Goal: Find contact information

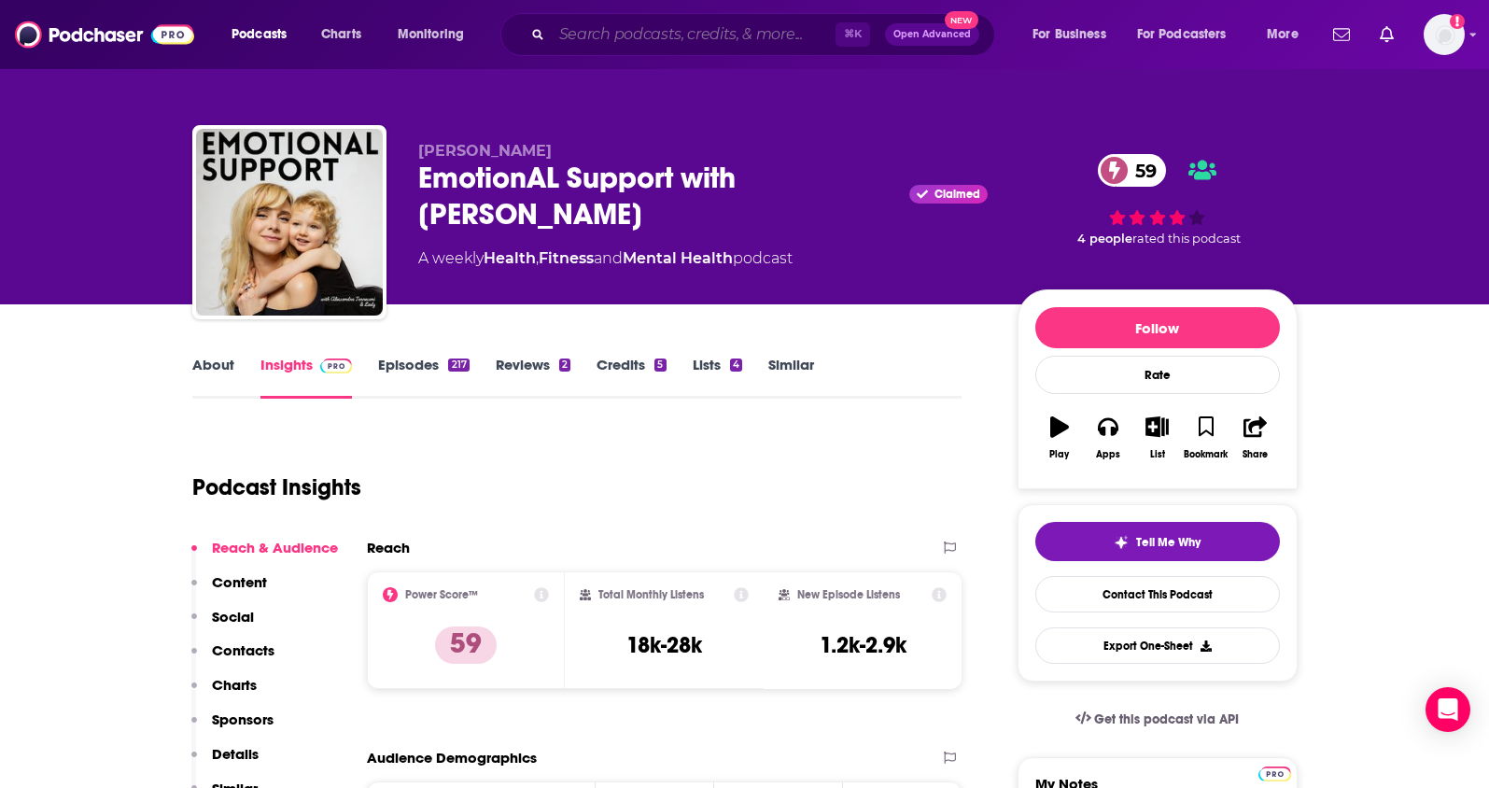
click at [579, 35] on input "Search podcasts, credits, & more..." at bounding box center [694, 35] width 284 height 30
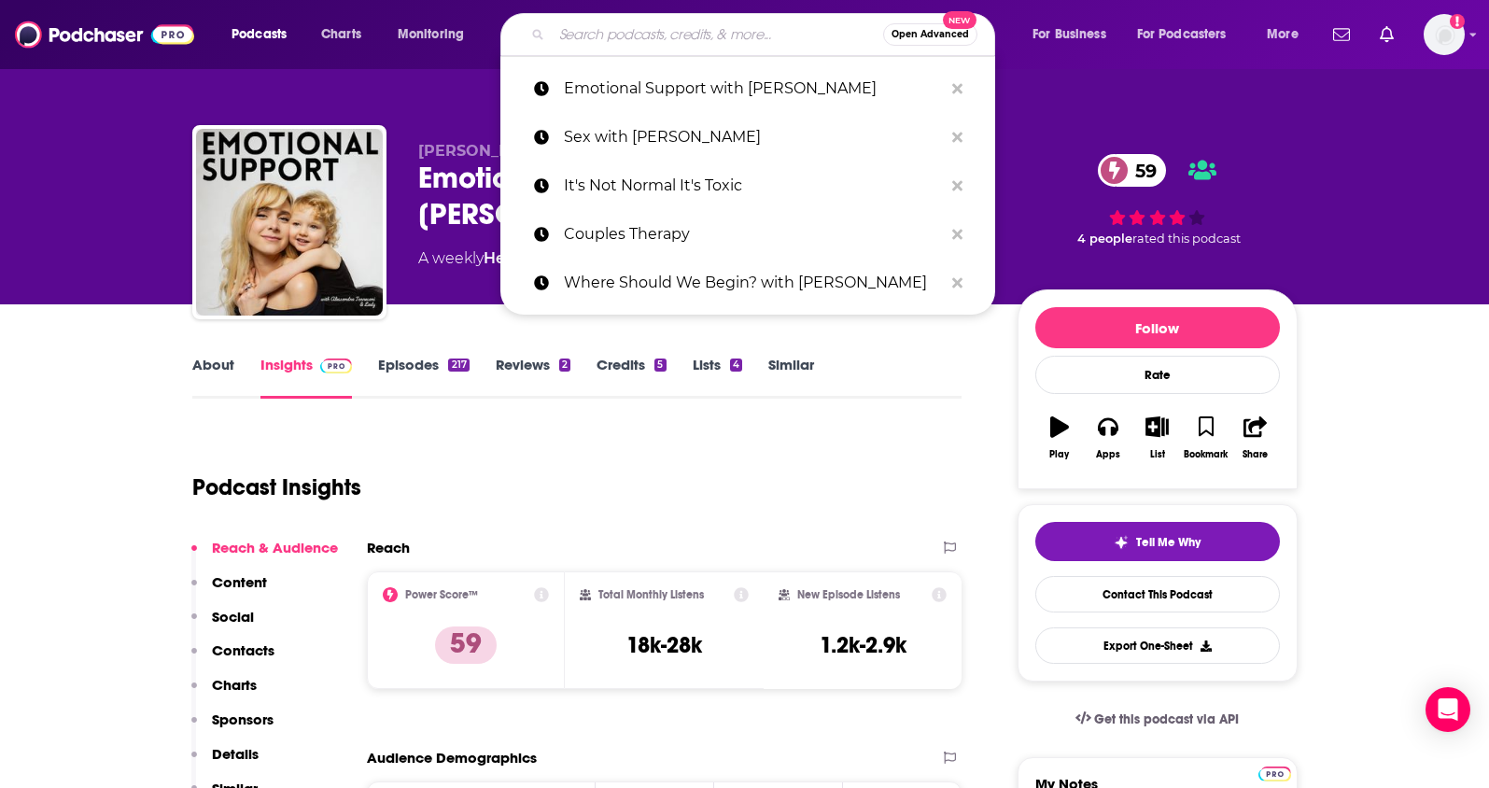
paste input "Forbes Books"
type input "Forbes Books"
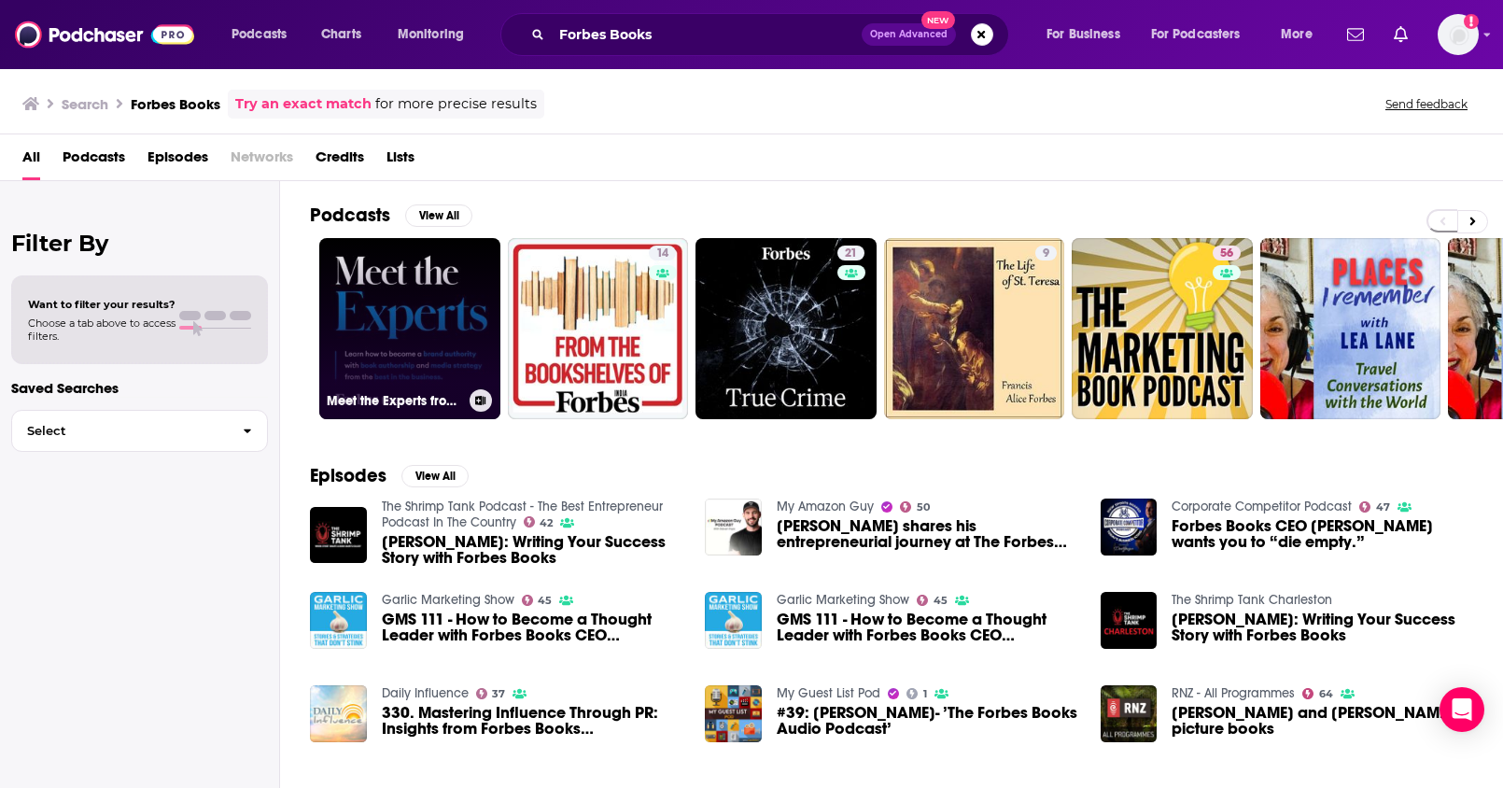
click at [366, 321] on link "Meet the Experts from Forbes Books" at bounding box center [409, 328] width 181 height 181
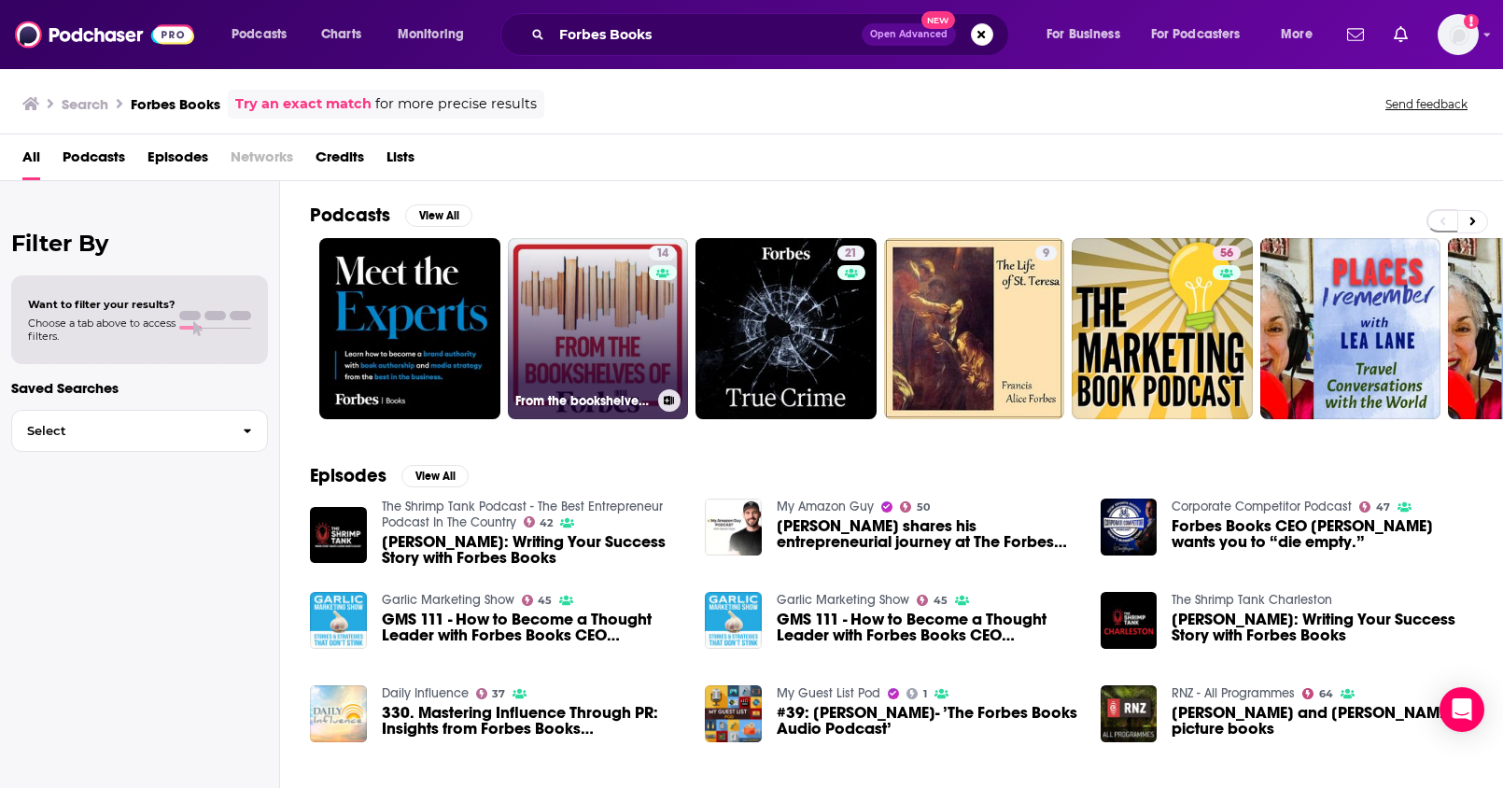
click at [619, 337] on link "14 From the bookshelves of Forbes India" at bounding box center [598, 328] width 181 height 181
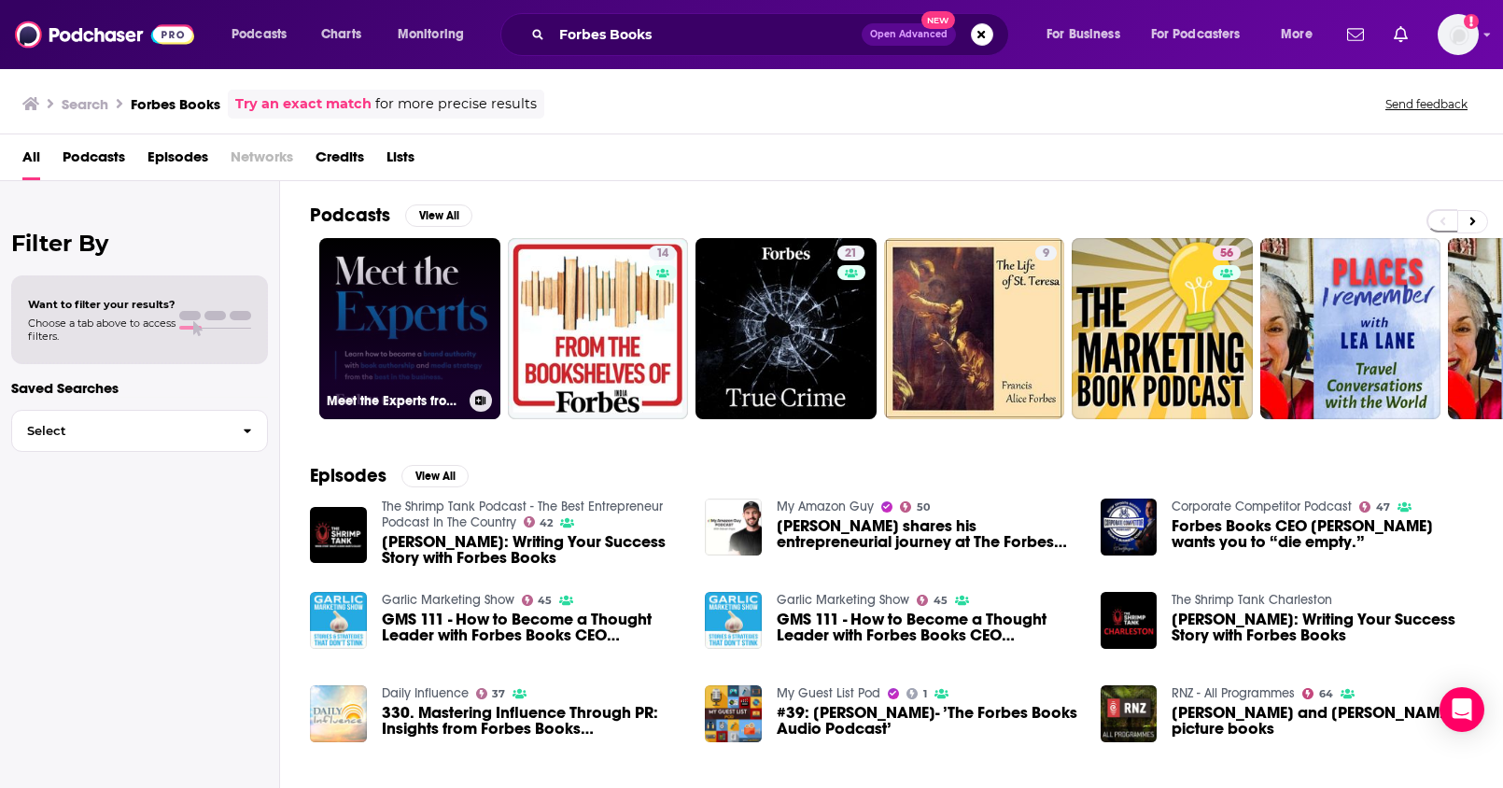
click at [448, 274] on link "Meet the Experts from Forbes Books" at bounding box center [409, 328] width 181 height 181
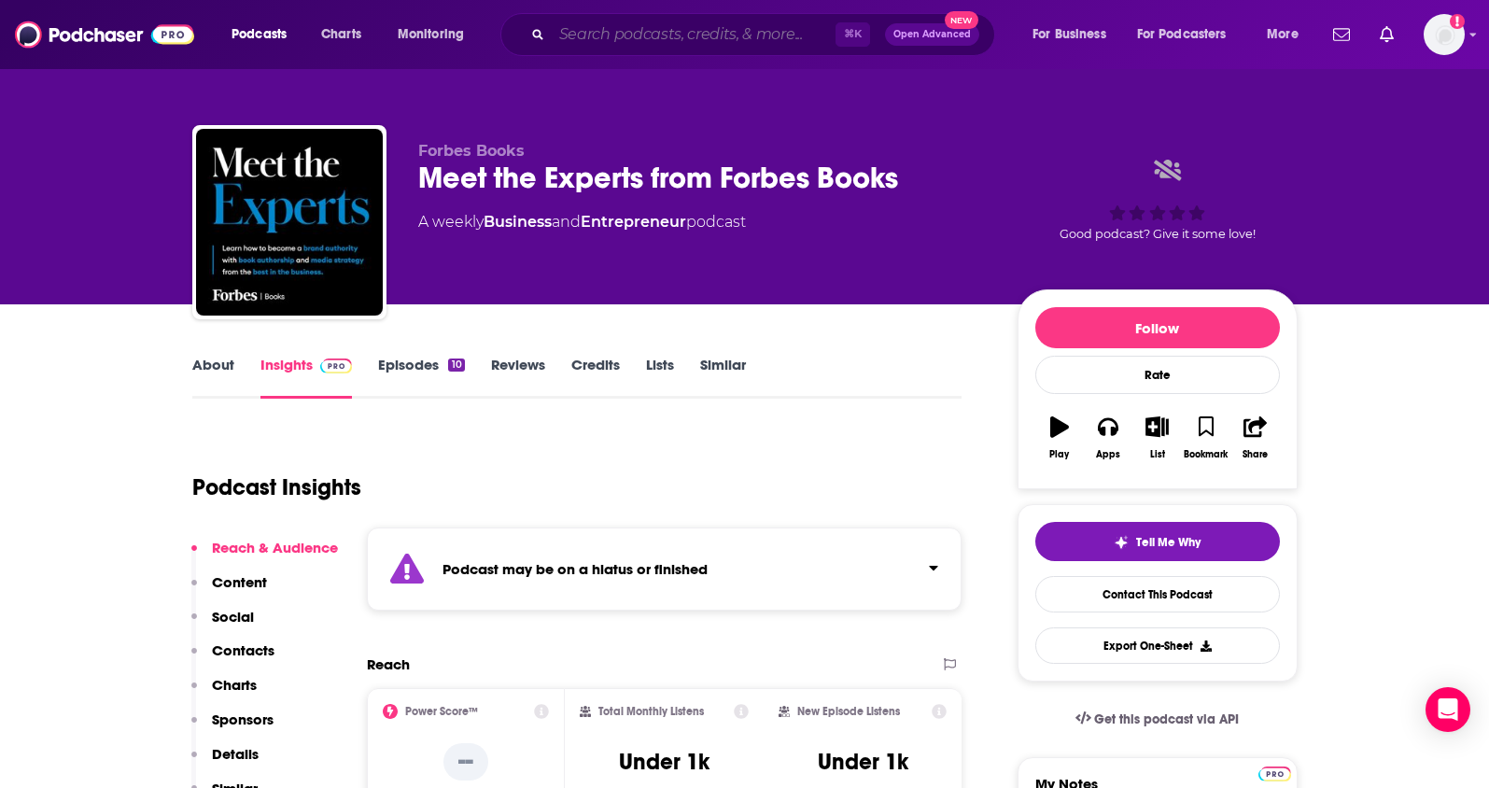
click at [605, 44] on input "Search podcasts, credits, & more..." at bounding box center [694, 35] width 284 height 30
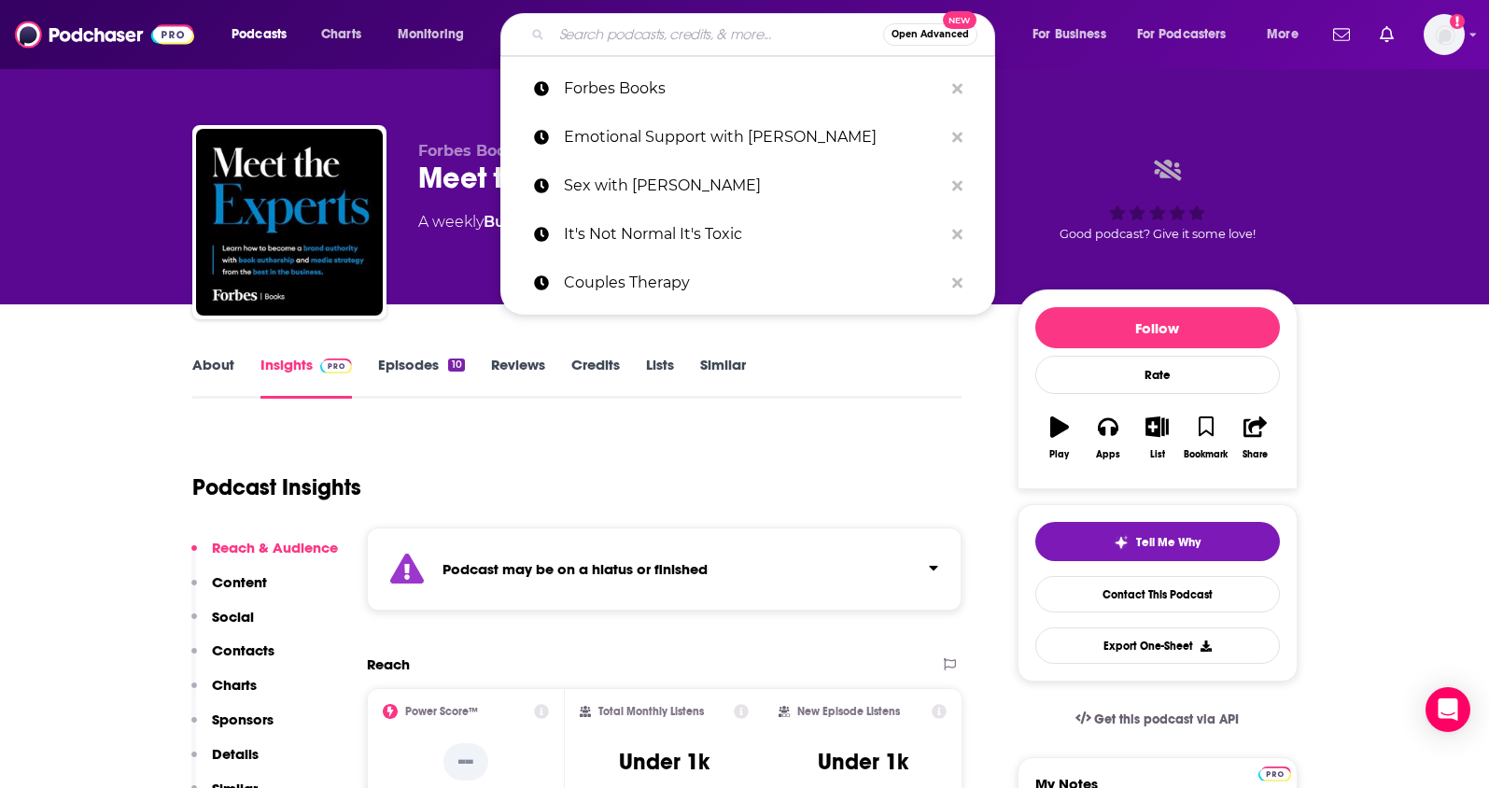
click at [609, 38] on input "Search podcasts, credits, & more..." at bounding box center [717, 35] width 331 height 30
paste input "The Fortitude Podcast"
type input "The Fortitude Podcast"
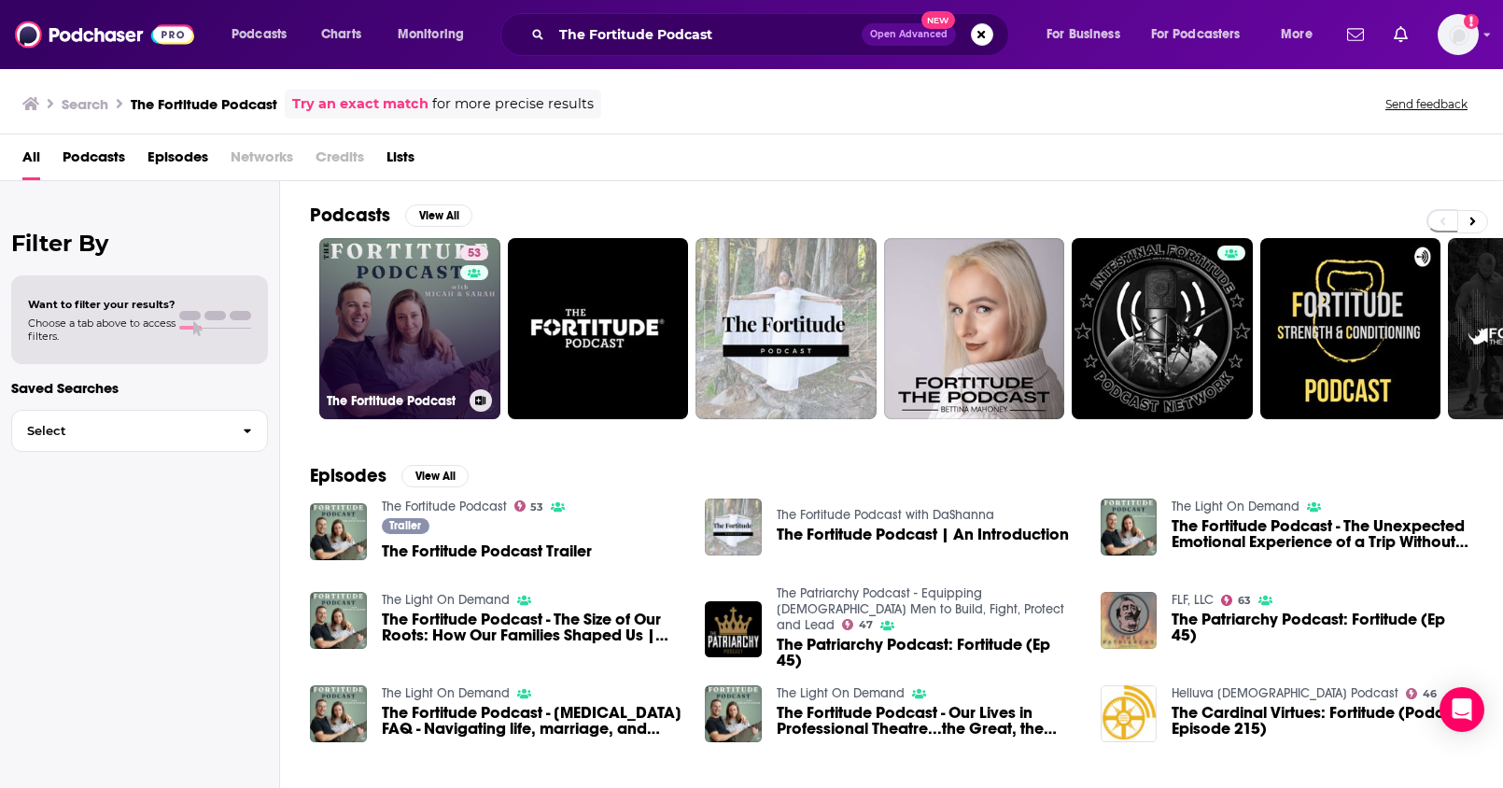
click at [372, 303] on link "53 The Fortitude Podcast" at bounding box center [409, 328] width 181 height 181
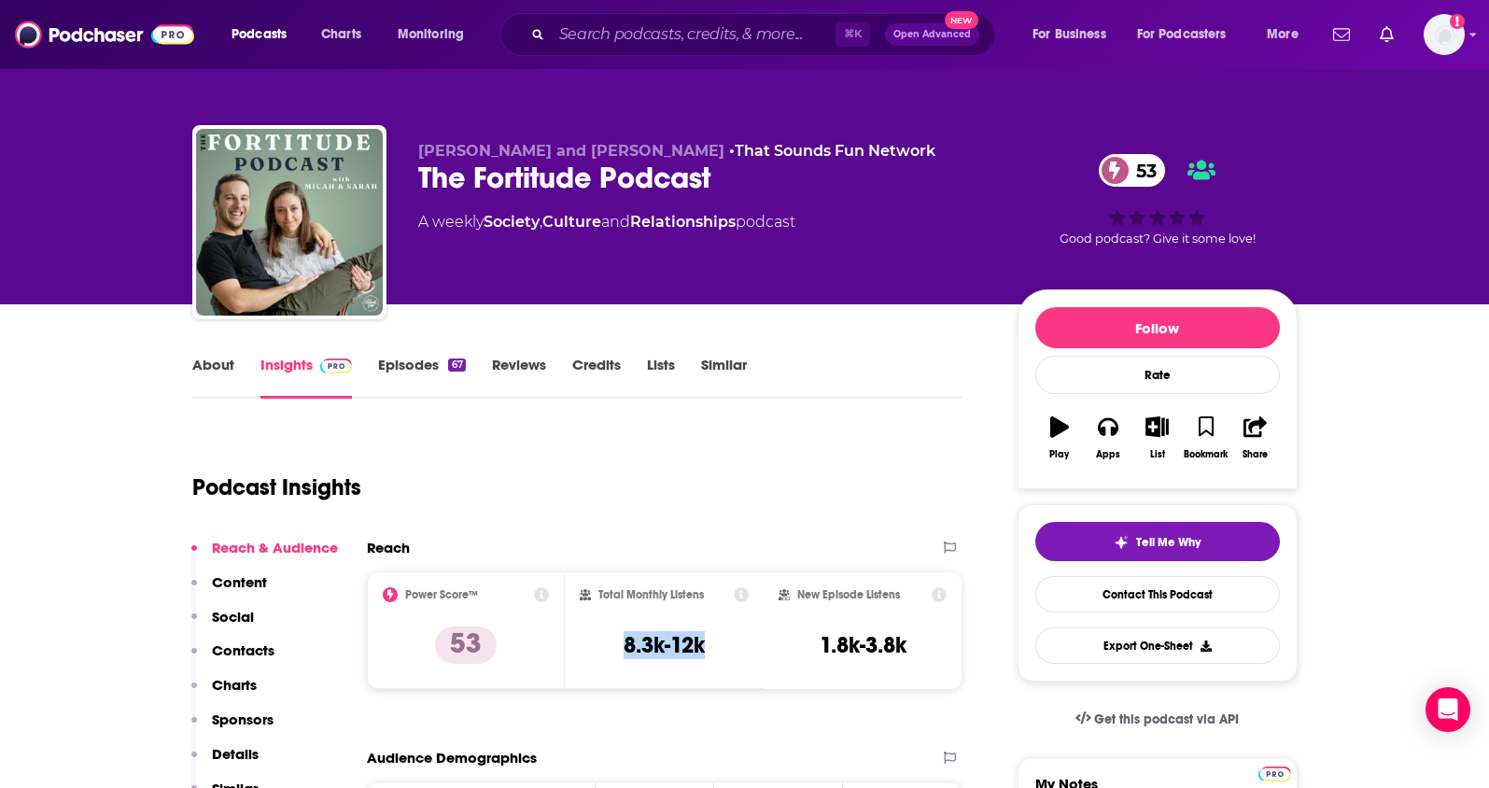
drag, startPoint x: 722, startPoint y: 650, endPoint x: 618, endPoint y: 652, distance: 103.6
click at [618, 652] on div "Total Monthly Listens 8.3k-12k" at bounding box center [664, 630] width 169 height 86
copy h3 "8.3k-12k"
click at [643, 38] on input "Search podcasts, credits, & more..." at bounding box center [694, 35] width 284 height 30
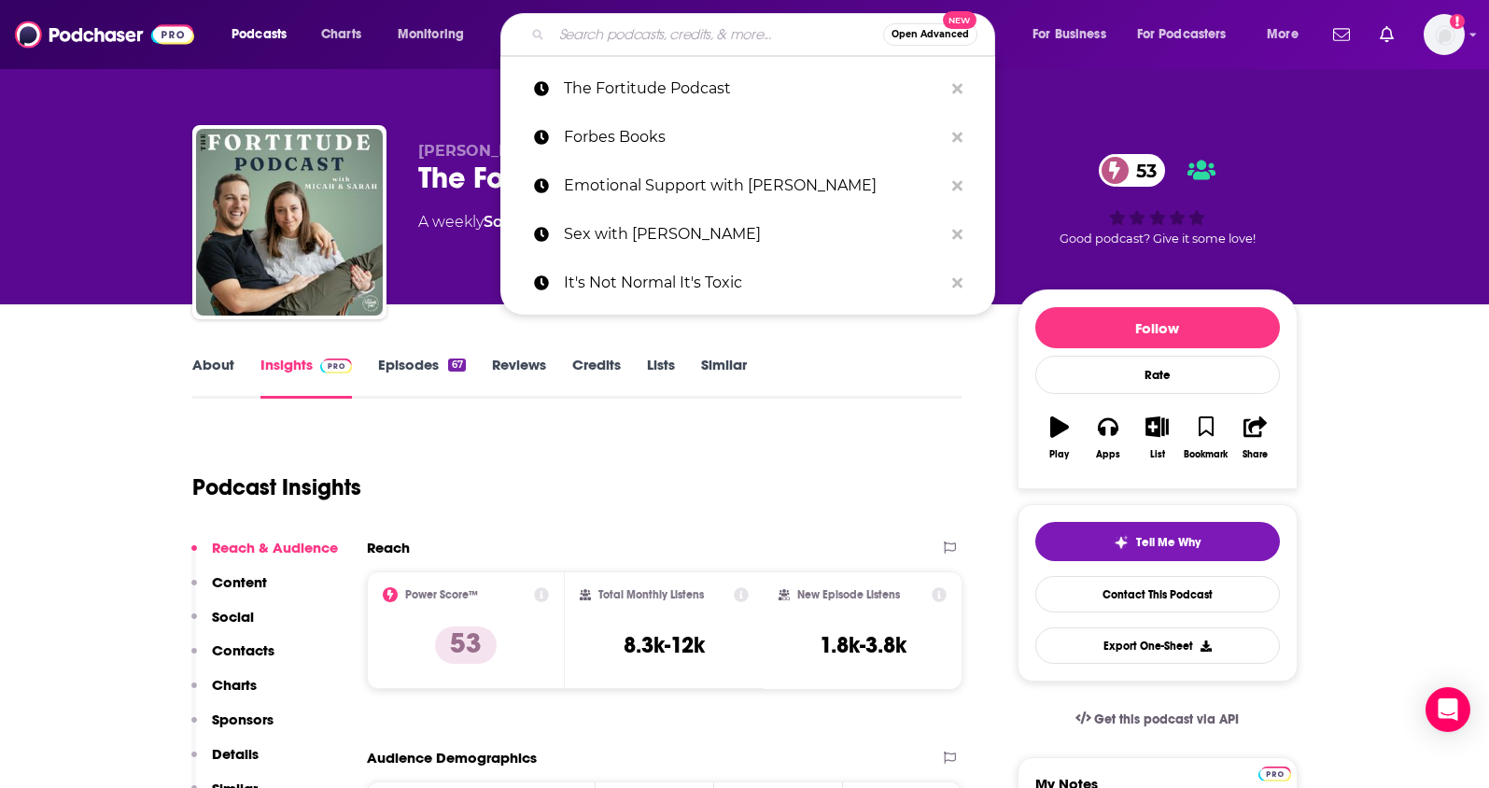
paste input "Rena Malik, MD Podcast: Optimizing Health, Sex & Relationships with Science Bac…"
type input "Rena Malik, MD Podcast: Optimizing Health, Sex & Relationships with Science Bac…"
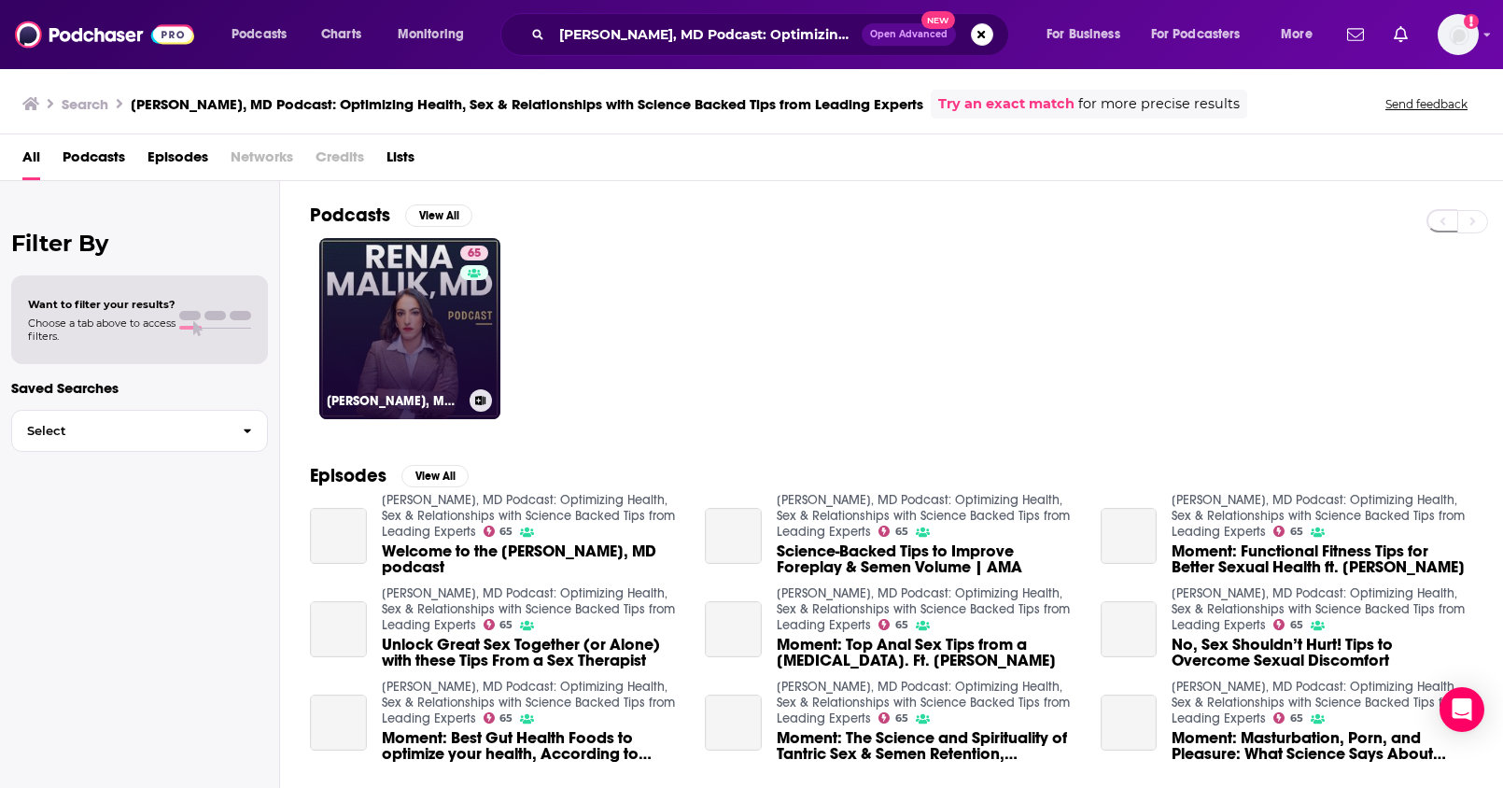
click at [418, 310] on link "65 Rena Malik, MD Podcast: Optimizing Health, Sex & Relationships with Science …" at bounding box center [409, 328] width 181 height 181
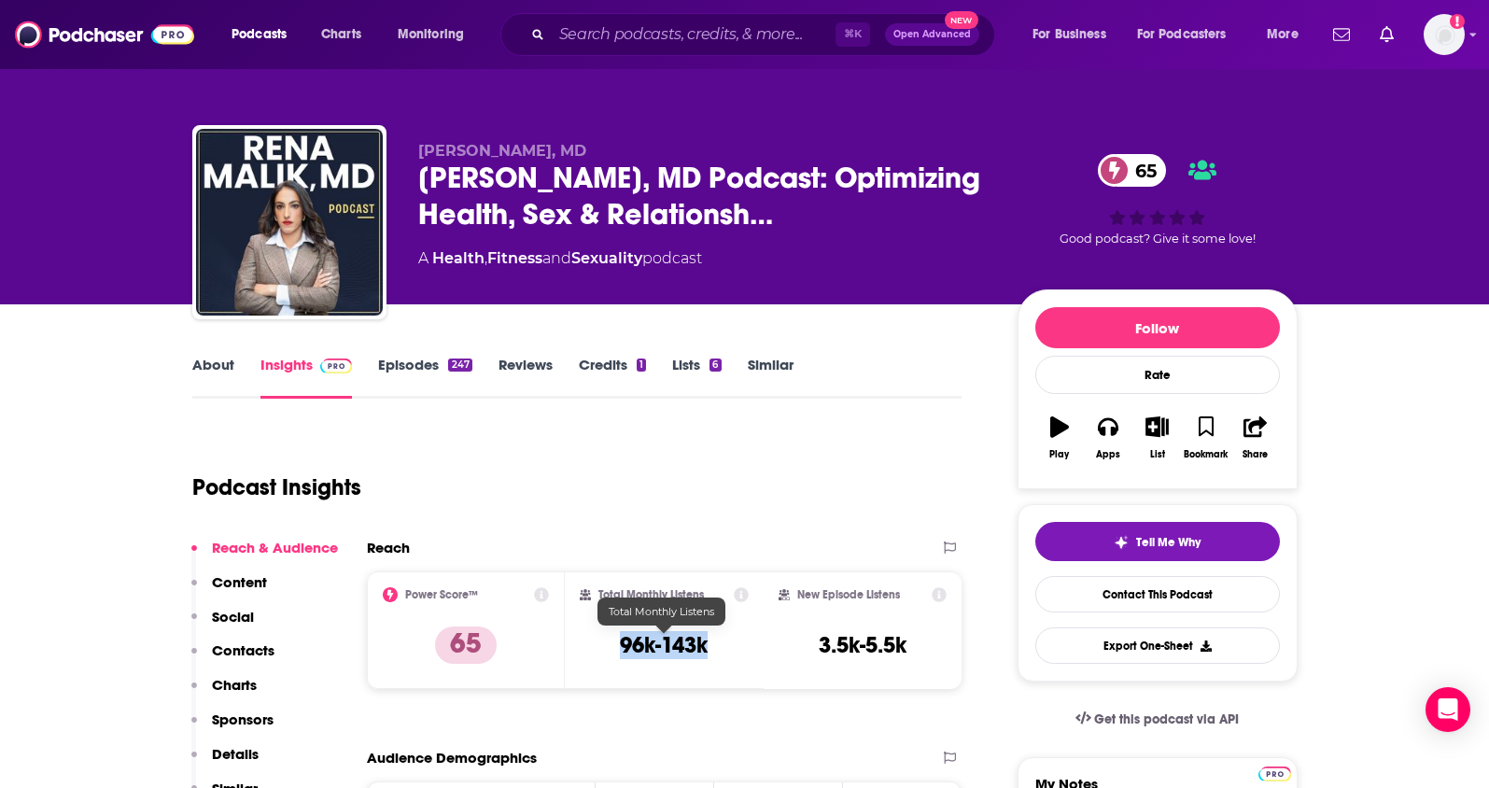
drag, startPoint x: 698, startPoint y: 643, endPoint x: 586, endPoint y: 466, distance: 209.8
click at [608, 643] on div "Total Monthly Listens 96k-143k" at bounding box center [664, 630] width 169 height 86
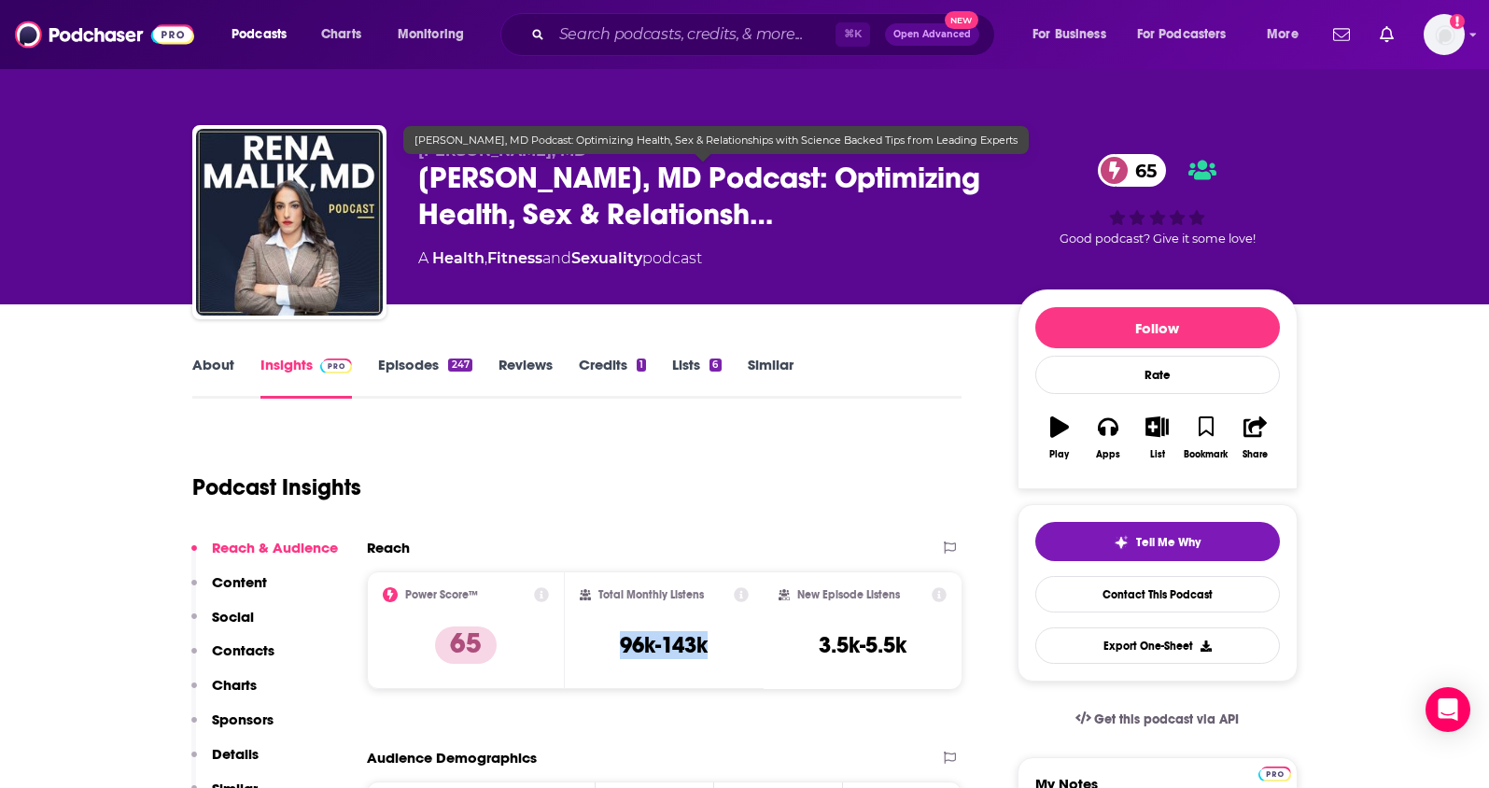
copy h3 "96k-143k"
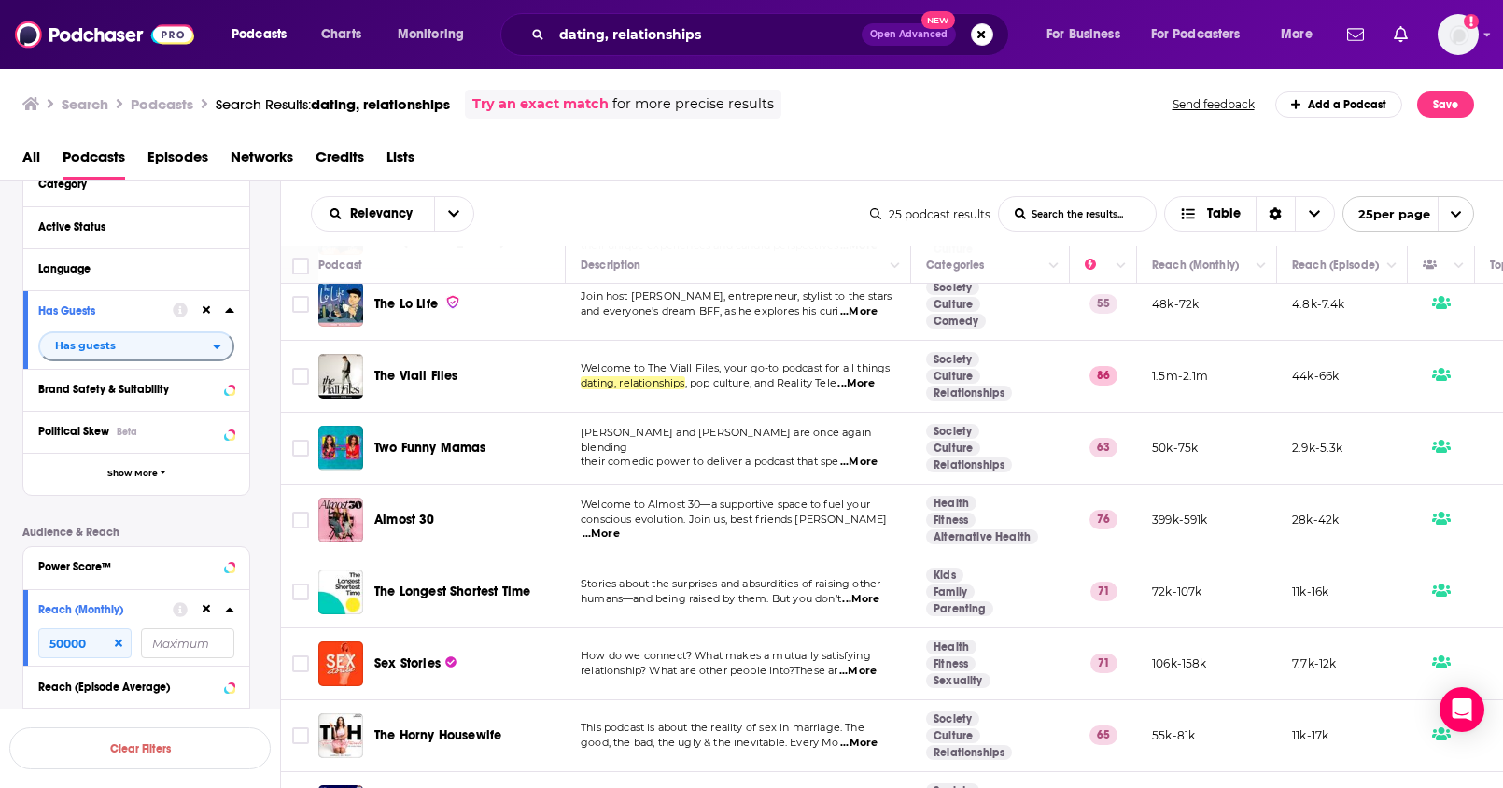
scroll to position [1322, 0]
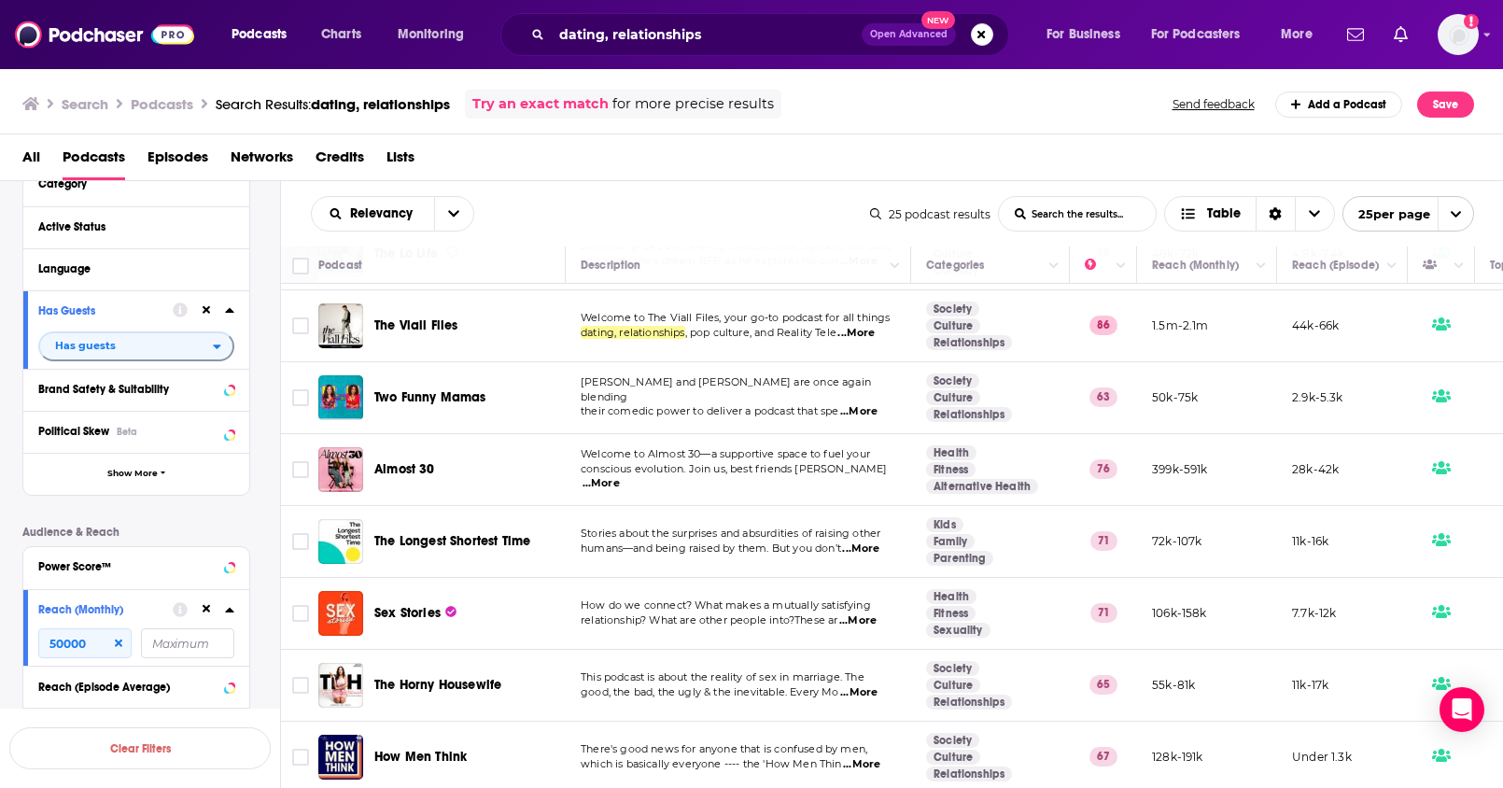
click at [672, 541] on span "humans—and being raised by them. But you don’t" at bounding box center [711, 547] width 260 height 13
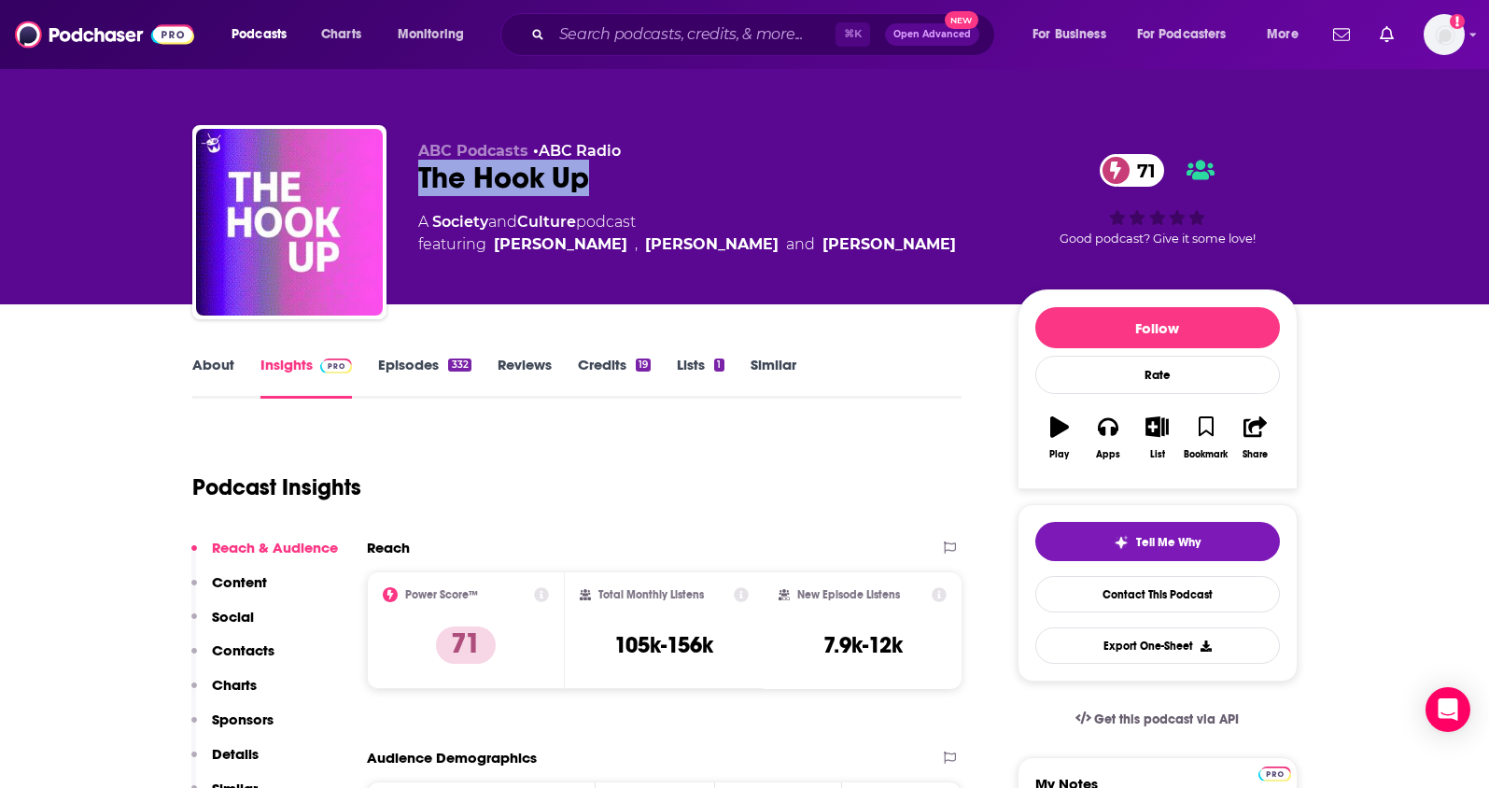
drag, startPoint x: 609, startPoint y: 187, endPoint x: 423, endPoint y: 183, distance: 185.8
click at [423, 183] on div "The Hook Up 71" at bounding box center [702, 178] width 569 height 36
copy h2 "The Hook Up"
drag, startPoint x: 586, startPoint y: 217, endPoint x: 435, endPoint y: 221, distance: 151.3
click at [435, 221] on div "A Society and Culture podcast featuring Nat Tencic , Pip Rasmussen and Dee Salm…" at bounding box center [687, 233] width 538 height 45
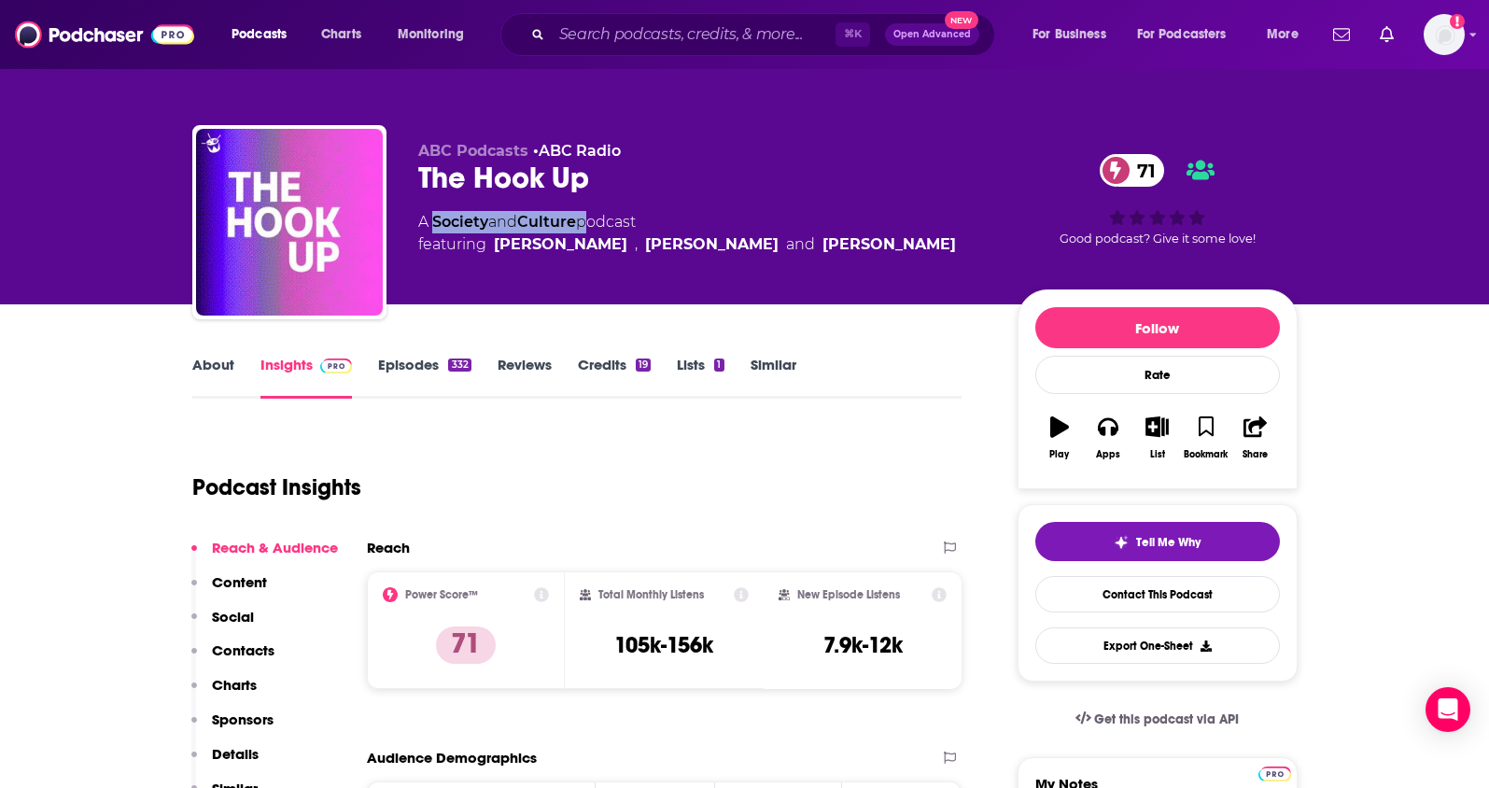
copy div "Society and Culture"
click at [215, 373] on link "About" at bounding box center [213, 377] width 42 height 43
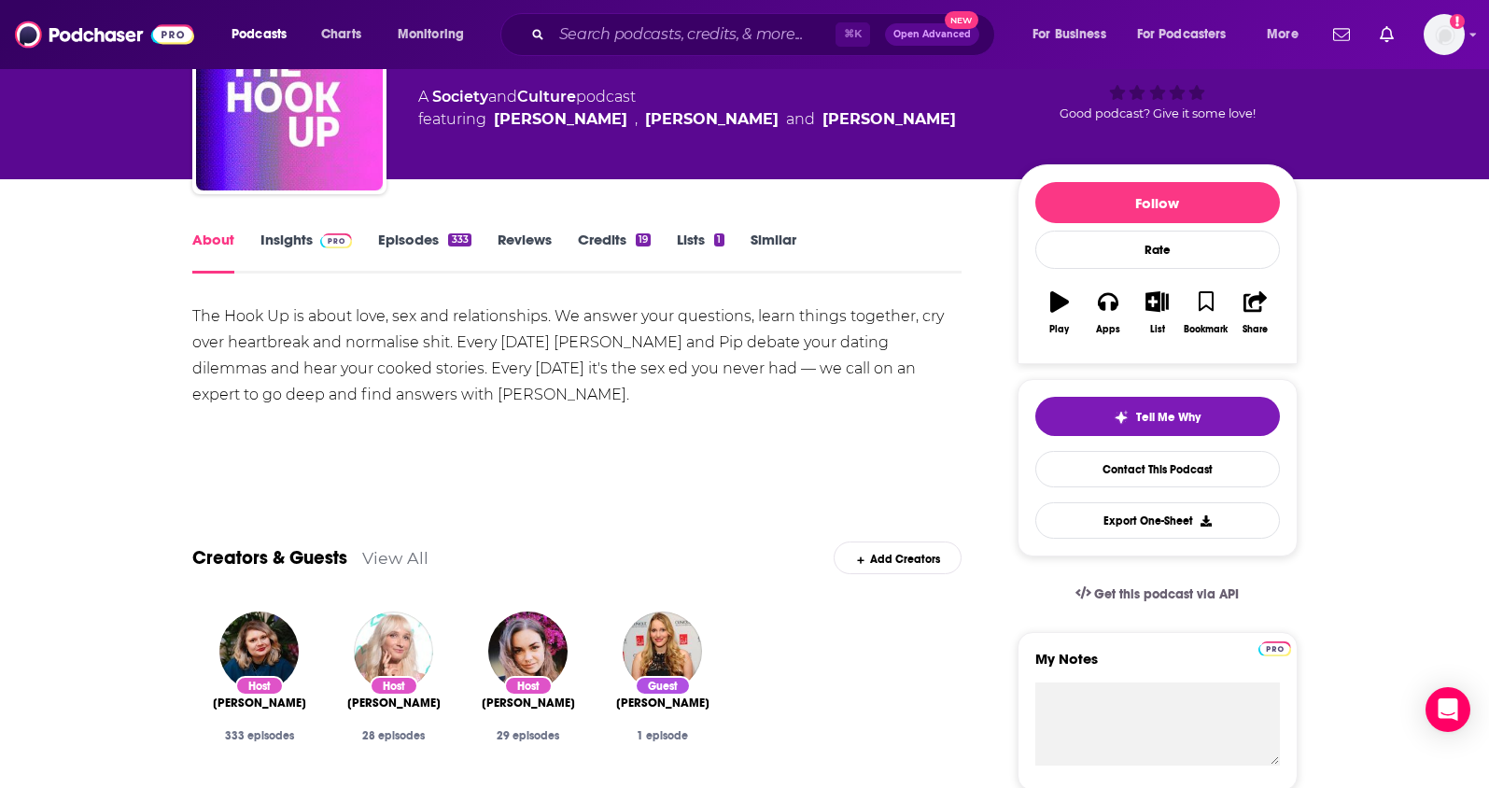
scroll to position [228, 0]
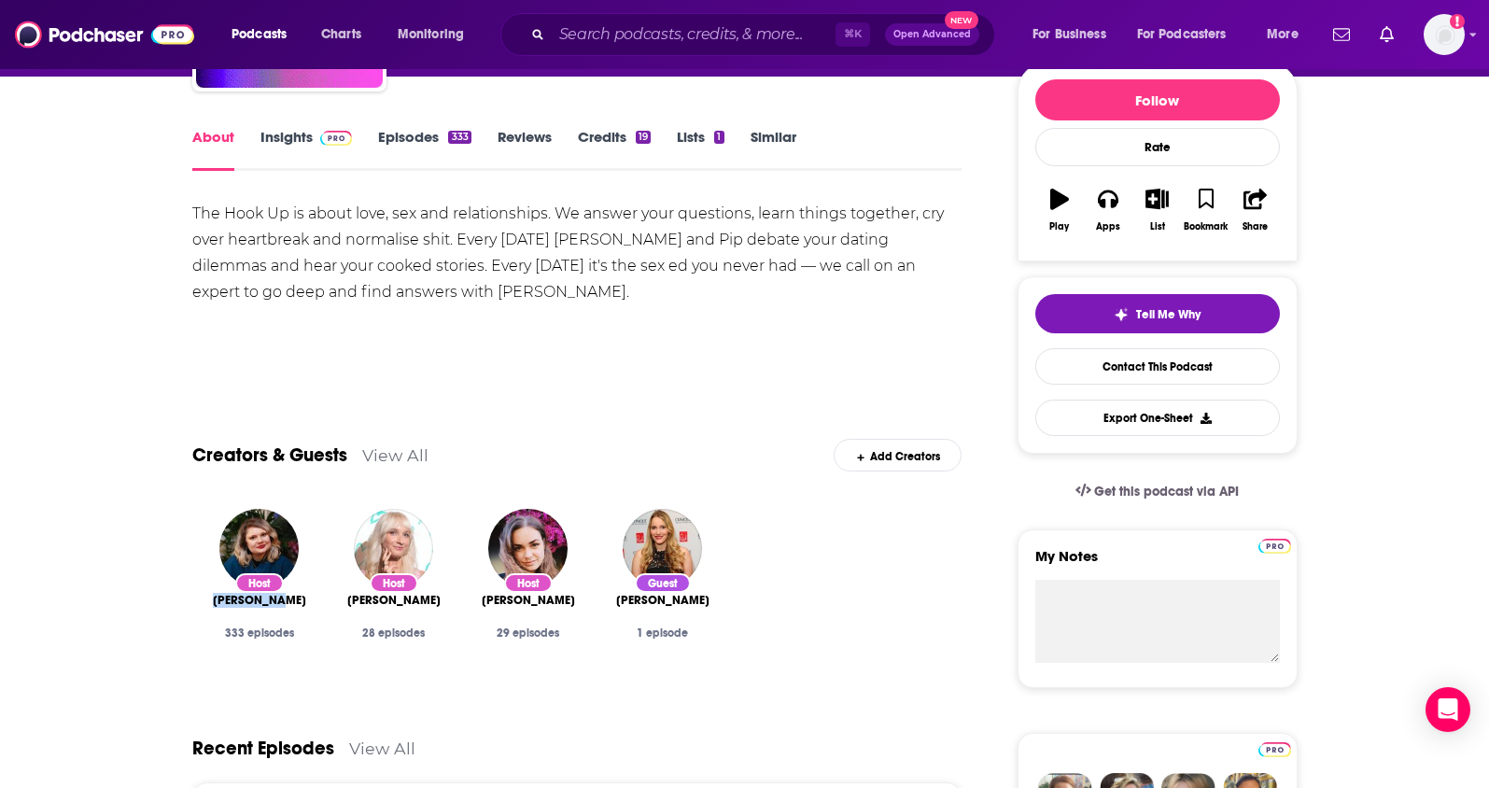
drag, startPoint x: 298, startPoint y: 598, endPoint x: 222, endPoint y: 600, distance: 75.6
click at [222, 600] on div "Nat Tencic" at bounding box center [259, 600] width 105 height 15
copy span "Nat Tencic"
click at [283, 138] on link "Insights" at bounding box center [306, 149] width 92 height 43
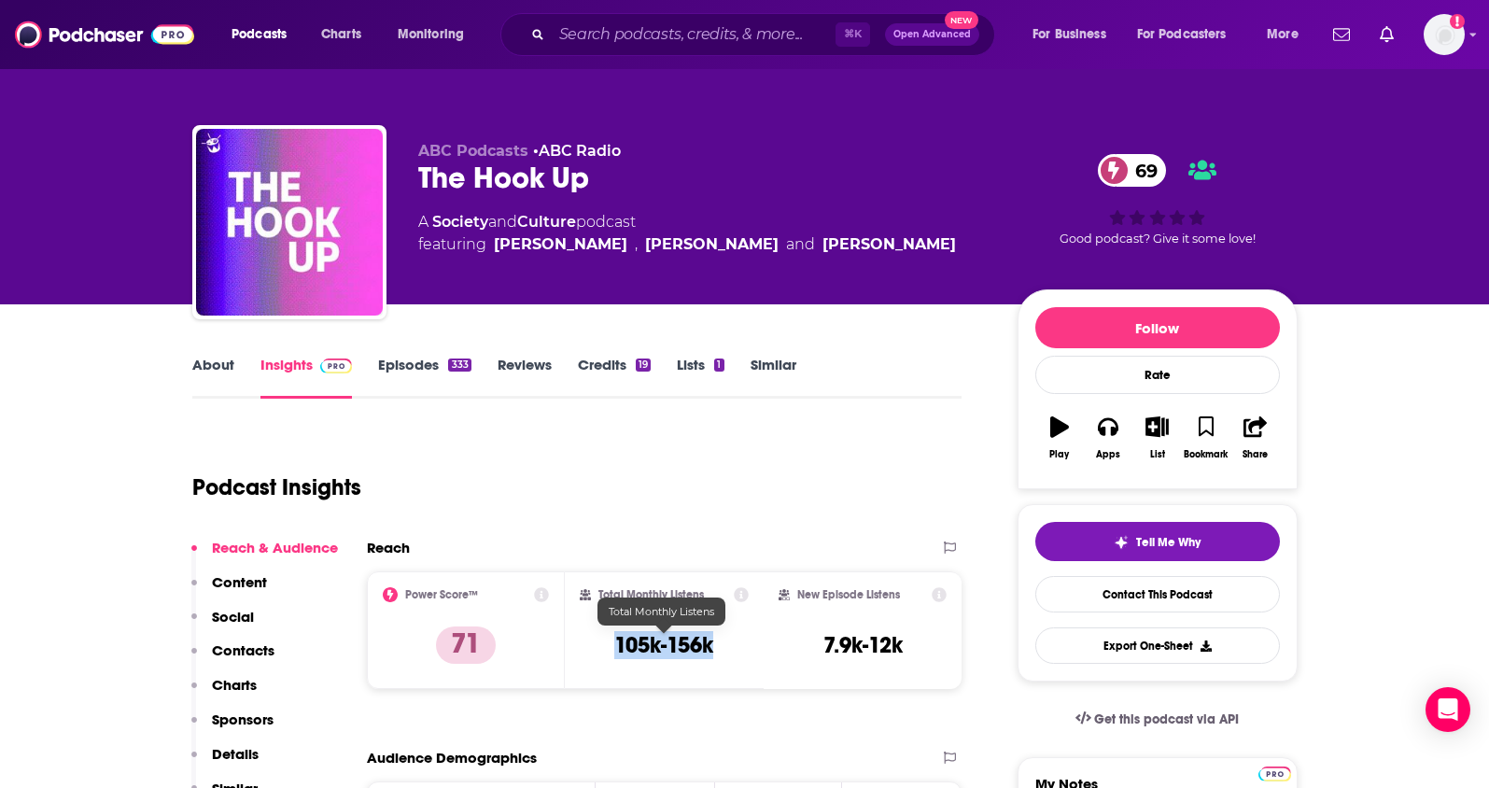
drag, startPoint x: 718, startPoint y: 646, endPoint x: 591, endPoint y: 654, distance: 127.2
click at [591, 654] on div "Total Monthly Listens 105k-156k" at bounding box center [664, 630] width 169 height 86
copy h3 "105k-156k"
click at [249, 645] on p "Contacts" at bounding box center [243, 650] width 63 height 18
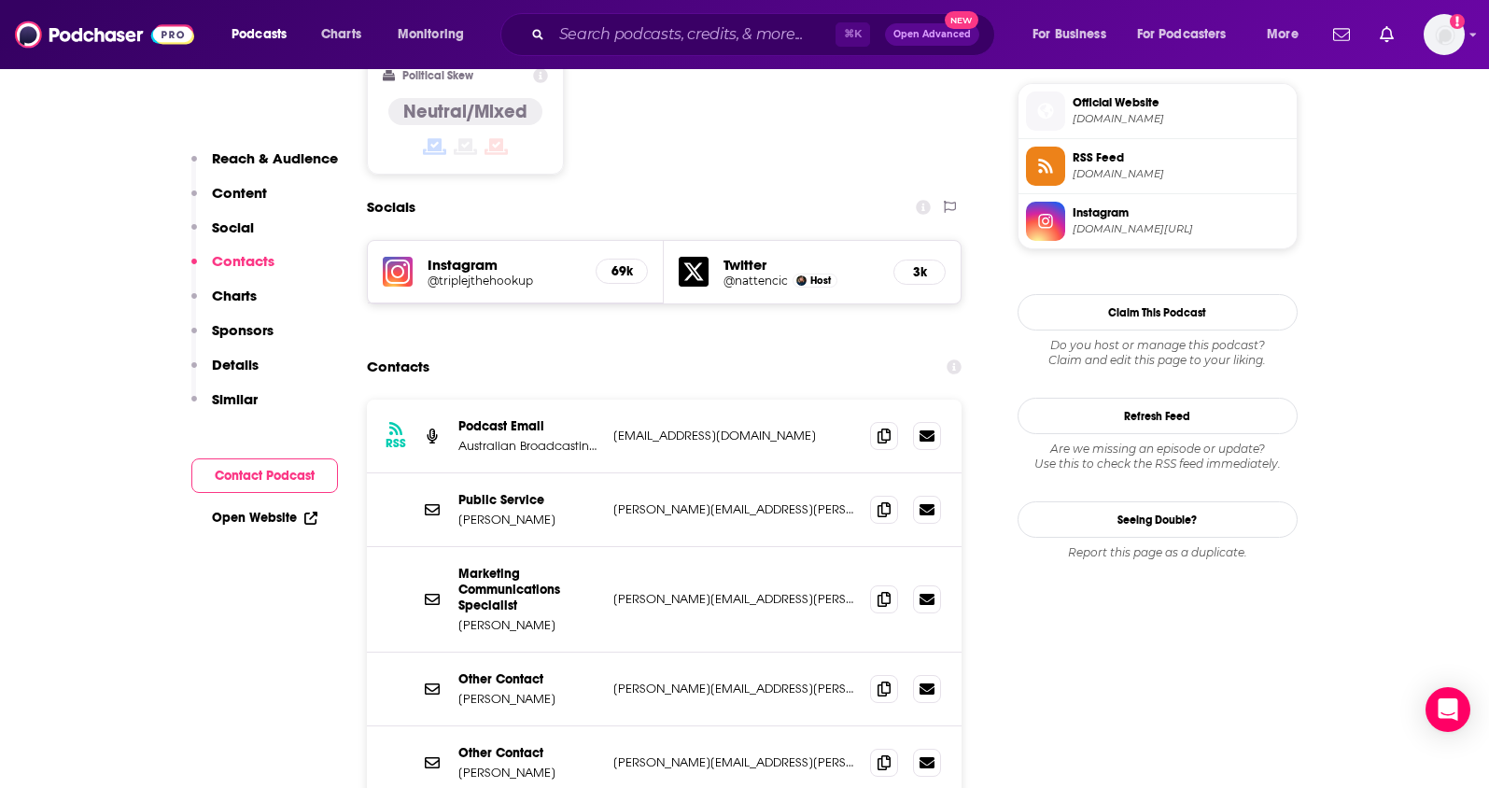
scroll to position [1517, 0]
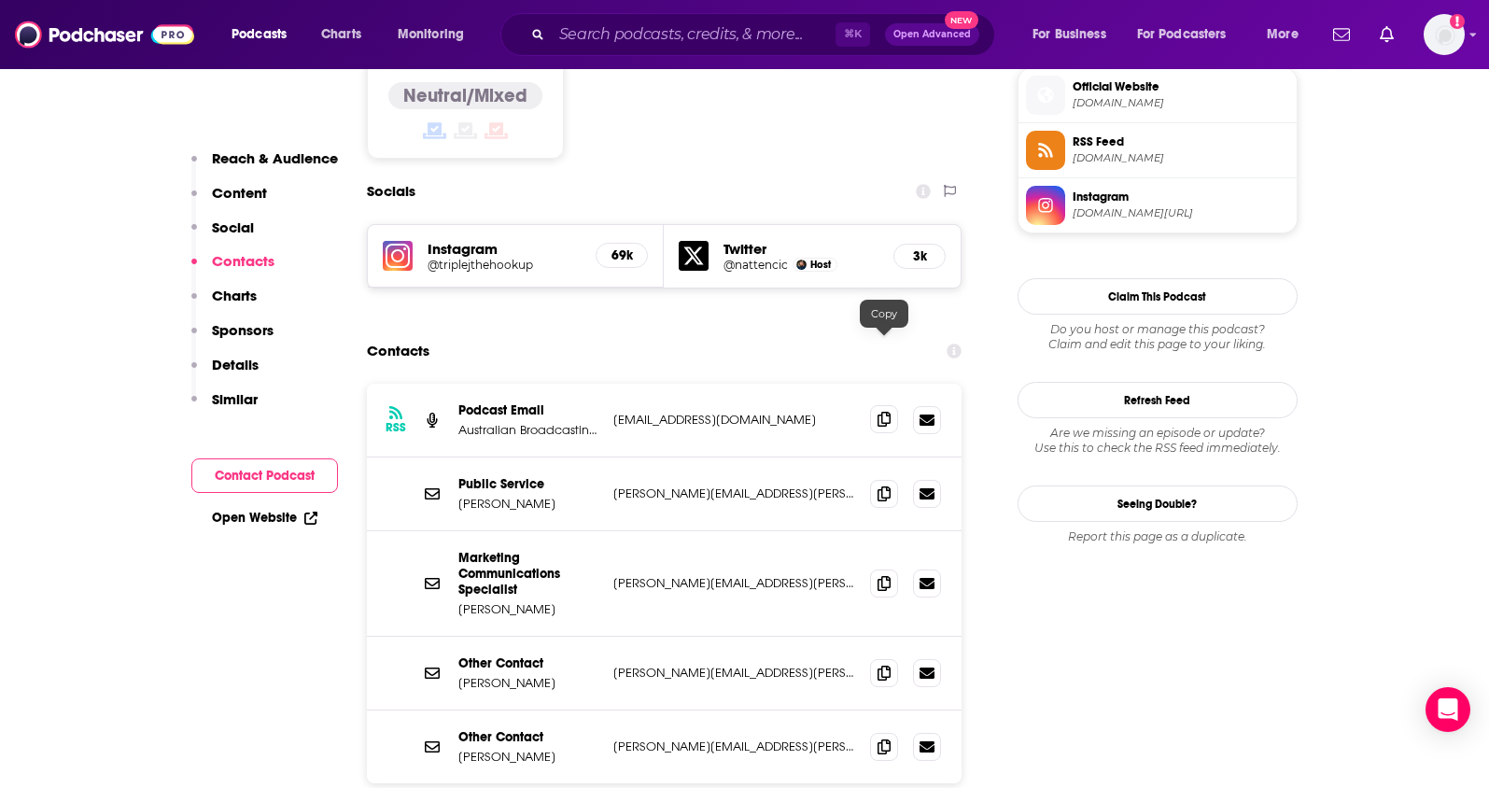
click at [878, 412] on icon at bounding box center [883, 419] width 13 height 15
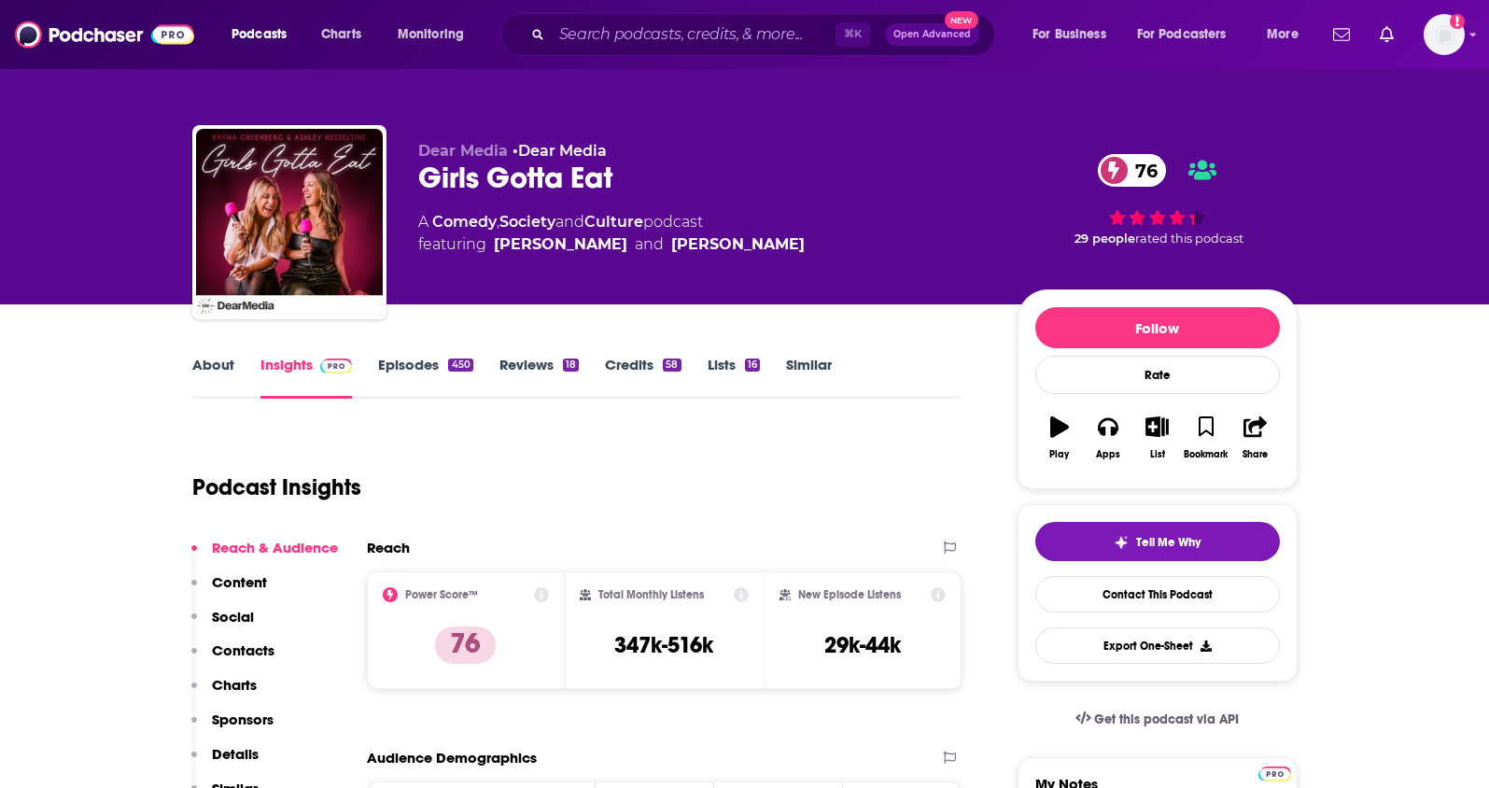
click at [224, 374] on link "About" at bounding box center [213, 377] width 42 height 43
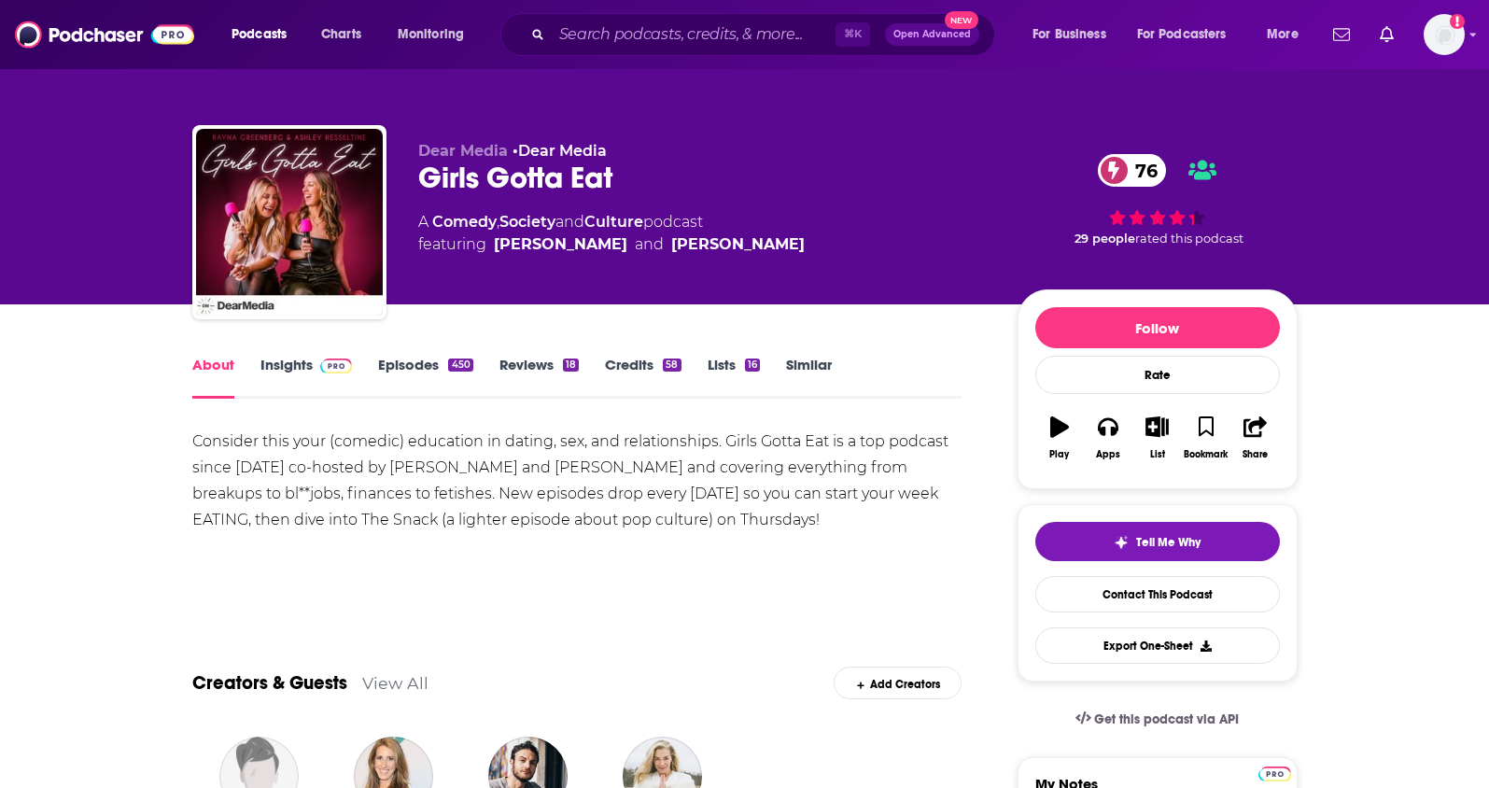
click at [293, 370] on link "Insights" at bounding box center [306, 377] width 92 height 43
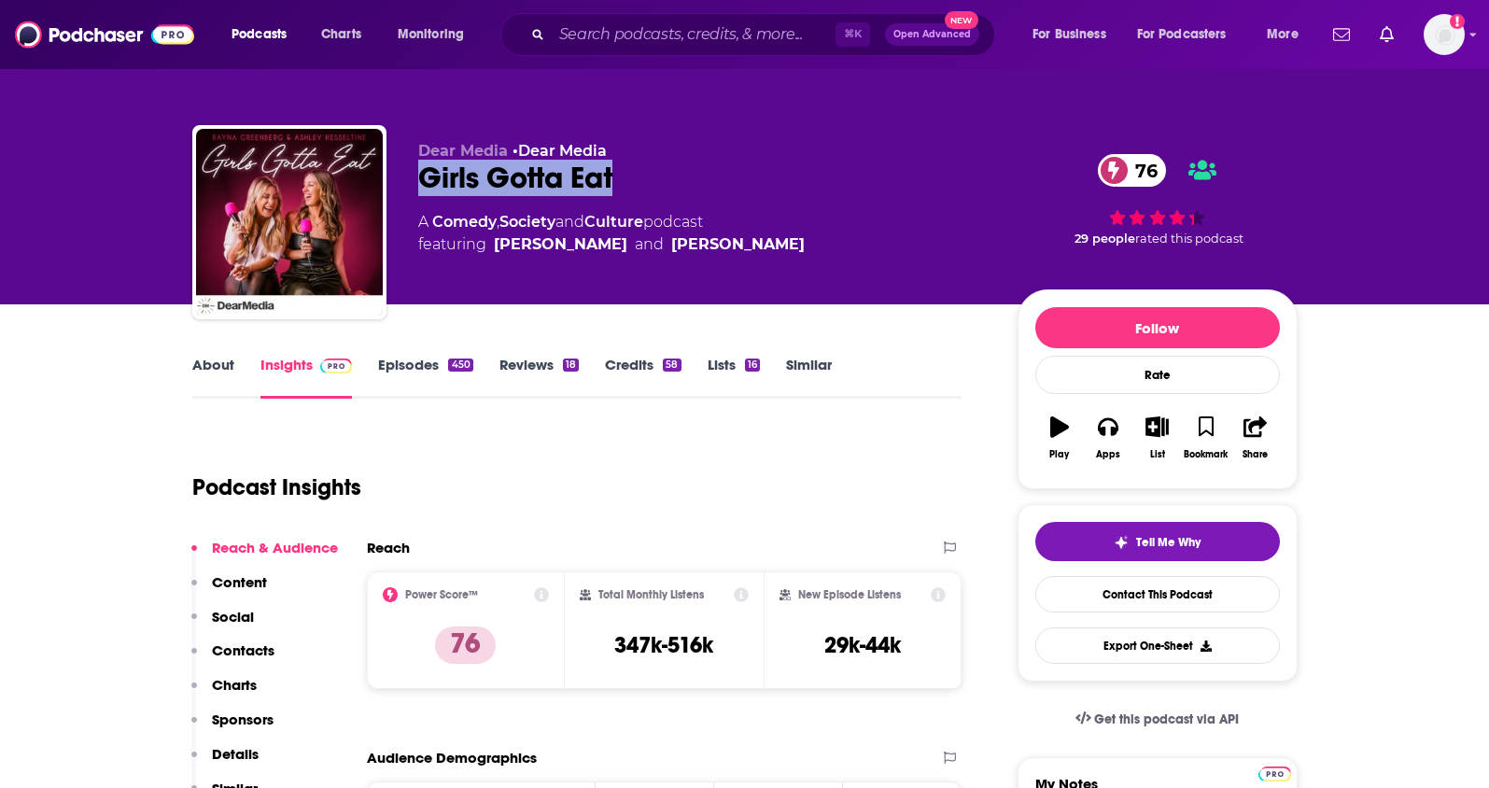
drag, startPoint x: 644, startPoint y: 188, endPoint x: 409, endPoint y: 181, distance: 235.3
click at [409, 181] on div "Dear Media • Dear Media Girls Gotta Eat 76 A Comedy , Society and Culture podca…" at bounding box center [744, 226] width 1105 height 202
copy h2 "Girls Gotta Eat"
click at [212, 366] on link "About" at bounding box center [213, 377] width 42 height 43
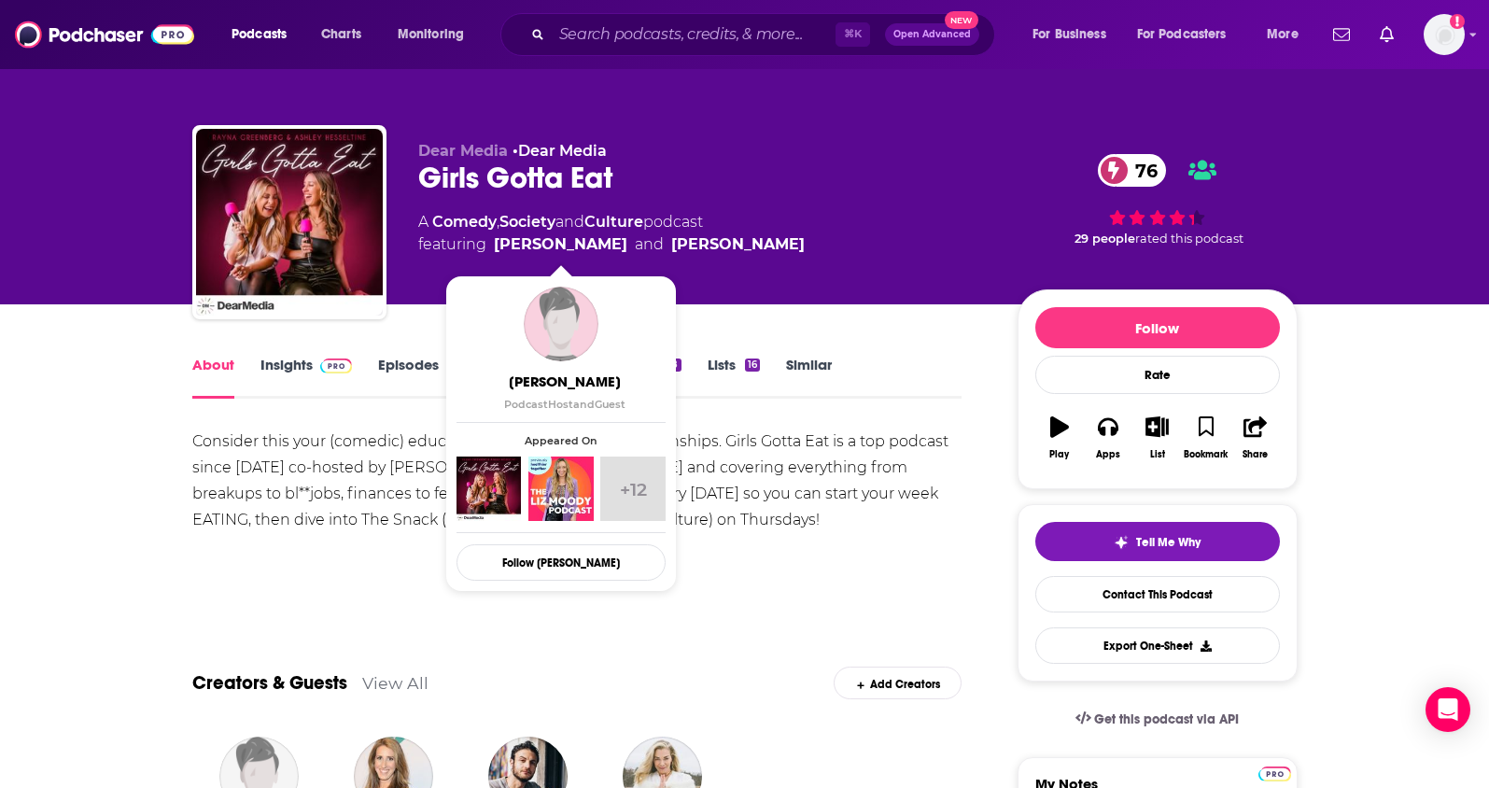
drag, startPoint x: 832, startPoint y: 245, endPoint x: 492, endPoint y: 247, distance: 339.8
click at [492, 247] on div "A Comedy , Society and Culture podcast featuring Rayna Greenberg and Ashley Hes…" at bounding box center [702, 233] width 569 height 45
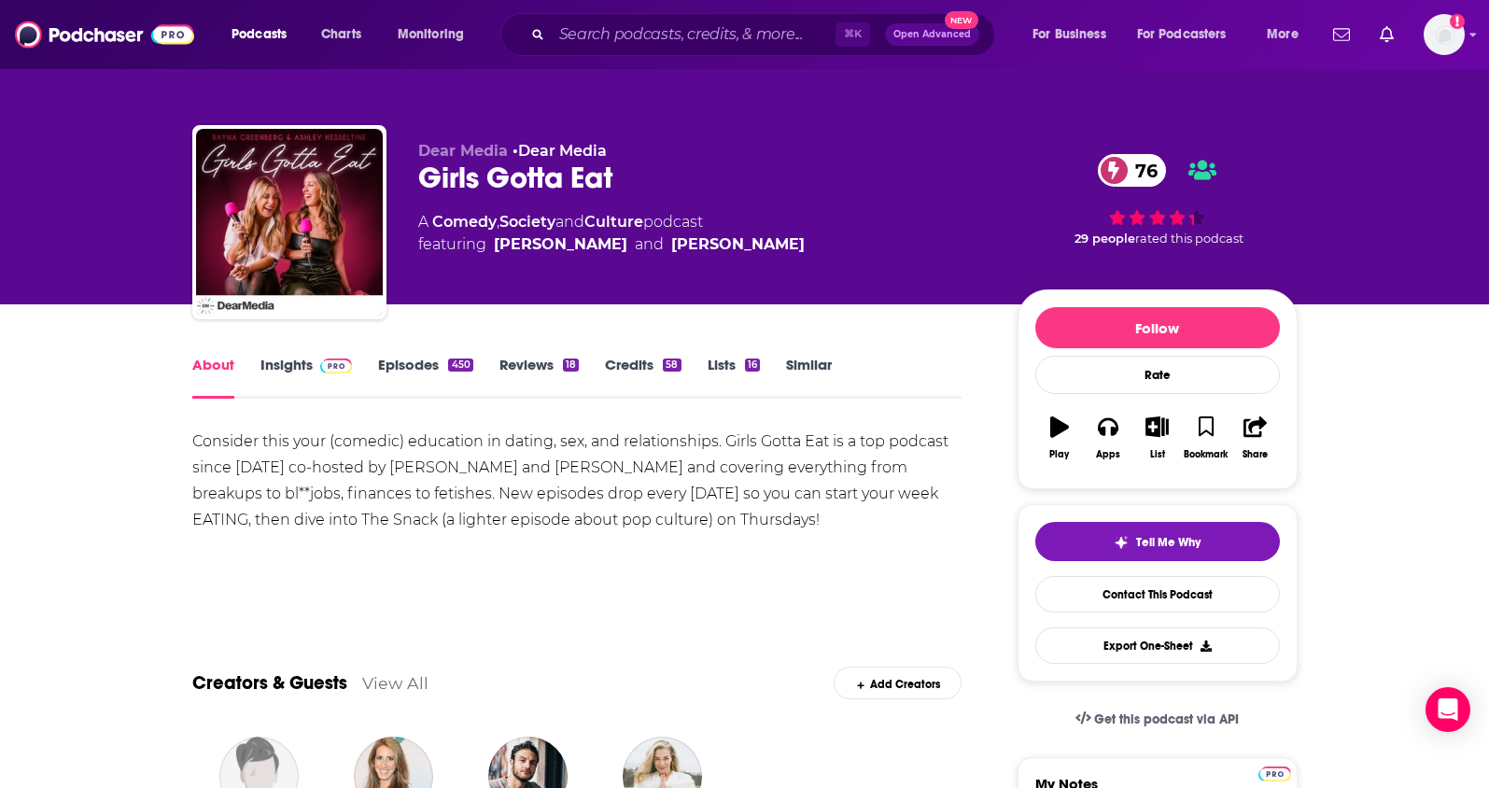
copy span "Rayna Greenberg and Ashley Hesseltine"
drag, startPoint x: 660, startPoint y: 218, endPoint x: 436, endPoint y: 224, distance: 224.1
click at [436, 224] on div "A Comedy , Society and Culture podcast featuring Rayna Greenberg and Ashley Hes…" at bounding box center [611, 233] width 386 height 45
copy div "Comedy , Society and Culture"
click at [288, 374] on link "Insights" at bounding box center [306, 377] width 92 height 43
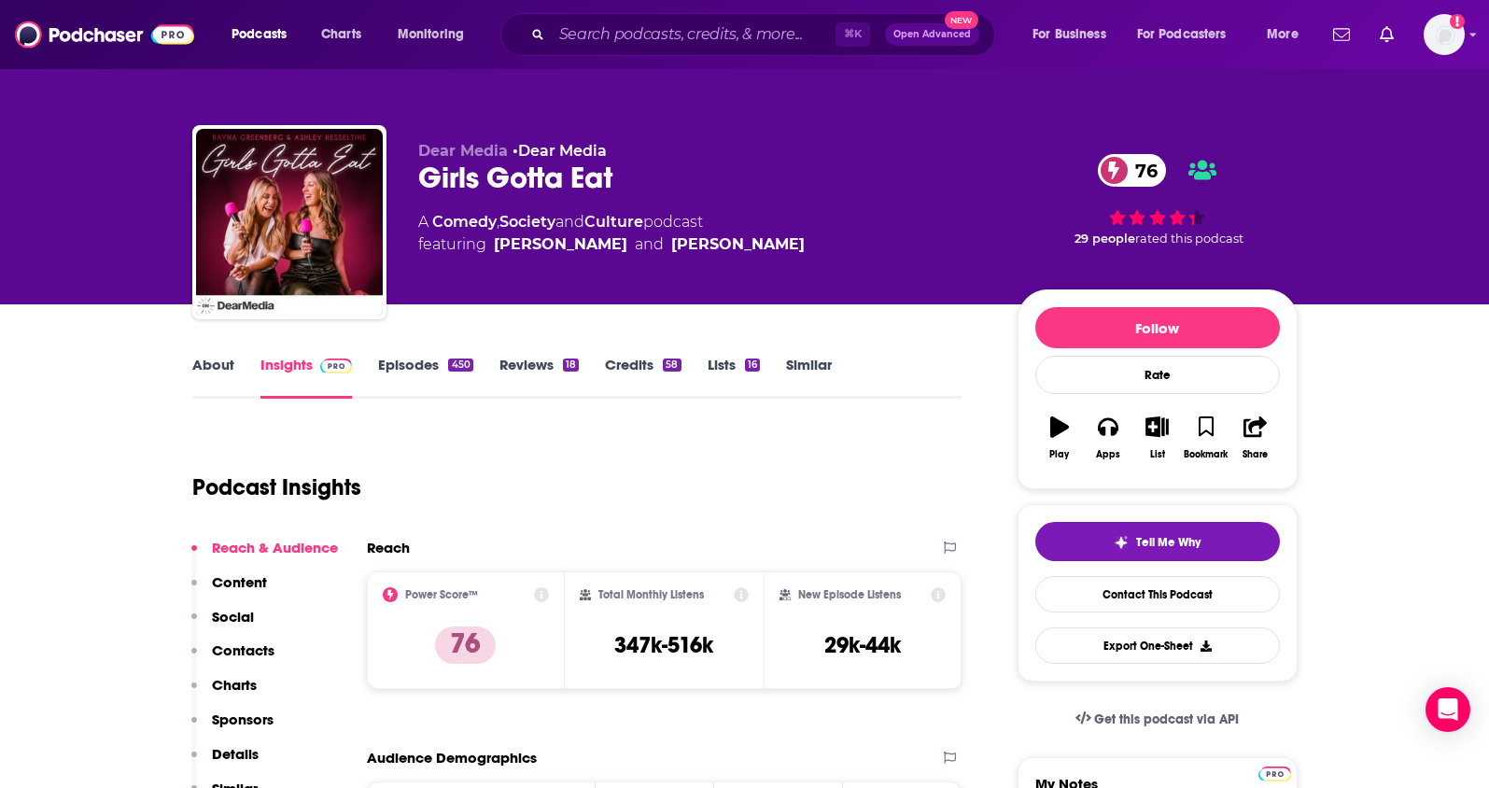
click at [252, 648] on p "Contacts" at bounding box center [243, 650] width 63 height 18
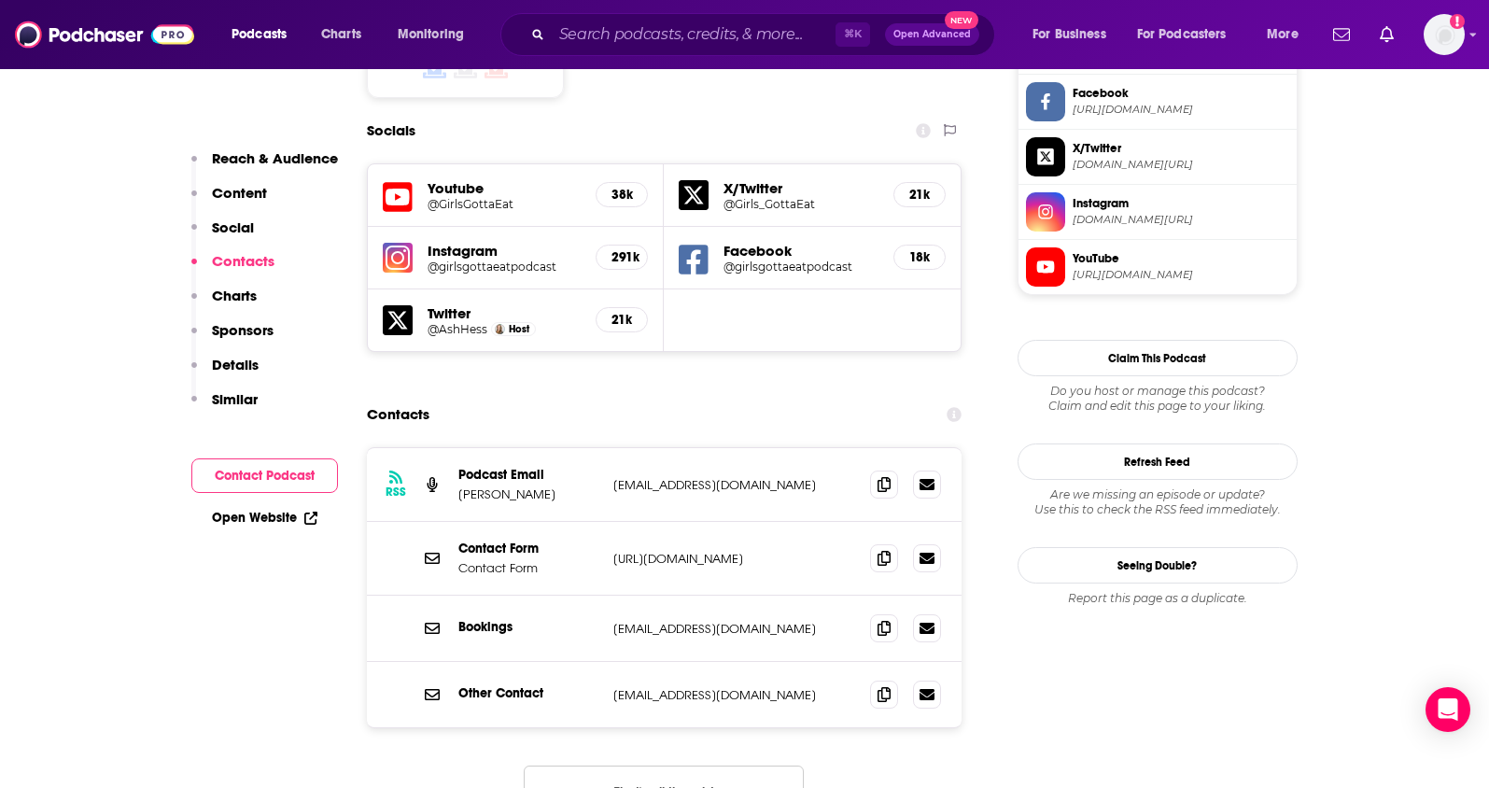
scroll to position [1641, 0]
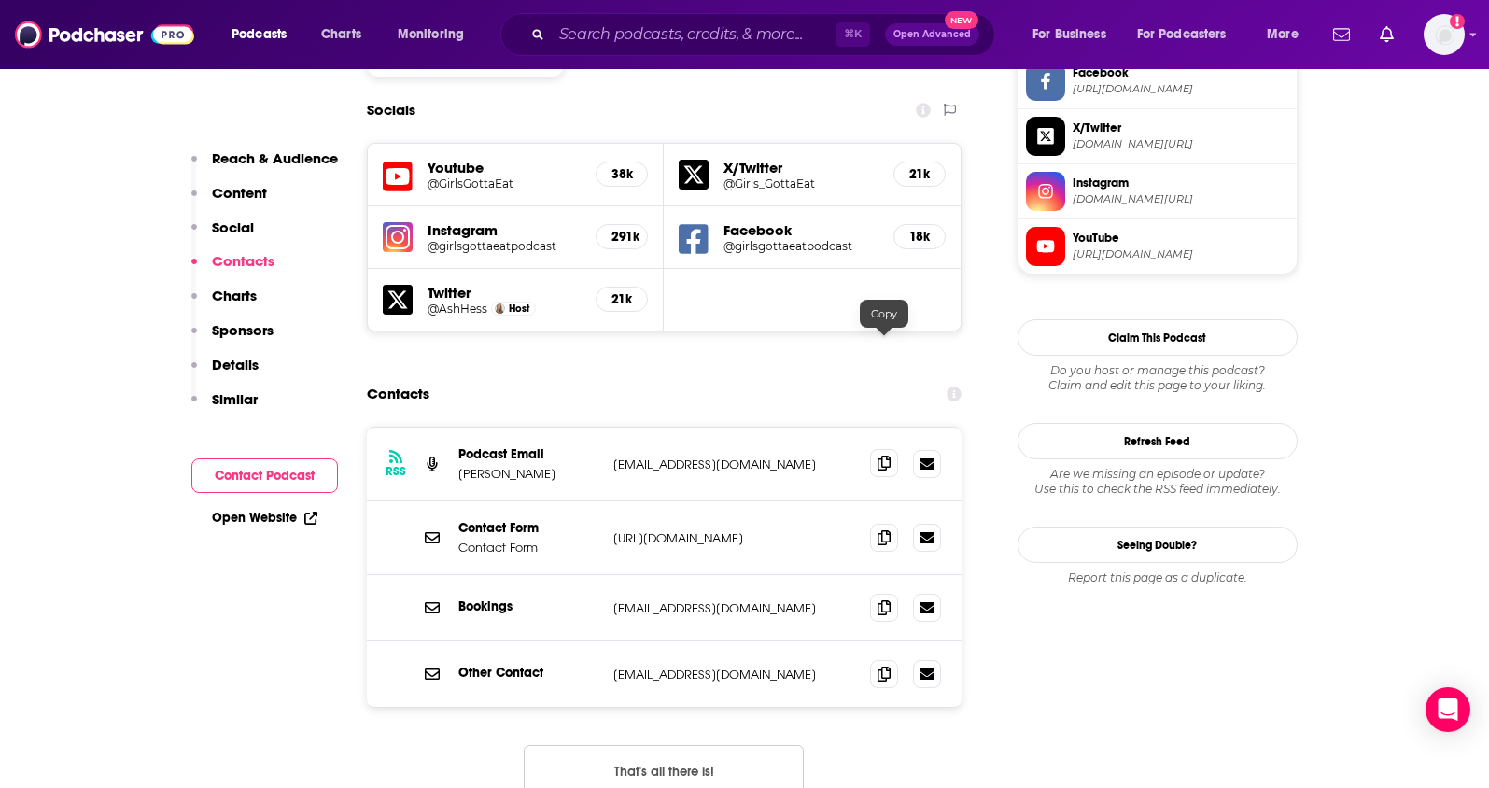
click at [891, 449] on span at bounding box center [884, 463] width 28 height 28
click at [890, 599] on icon at bounding box center [883, 606] width 13 height 15
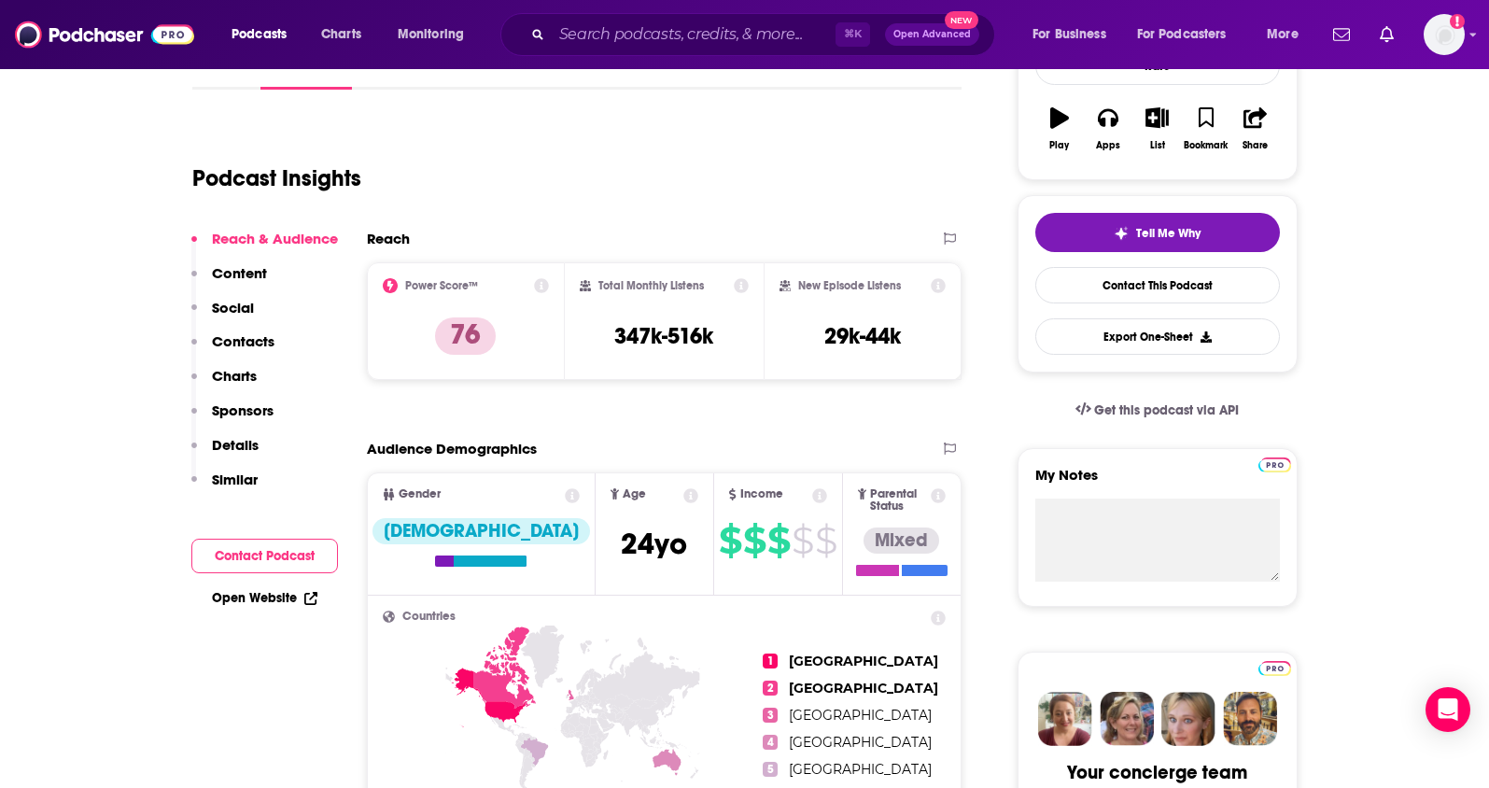
scroll to position [0, 0]
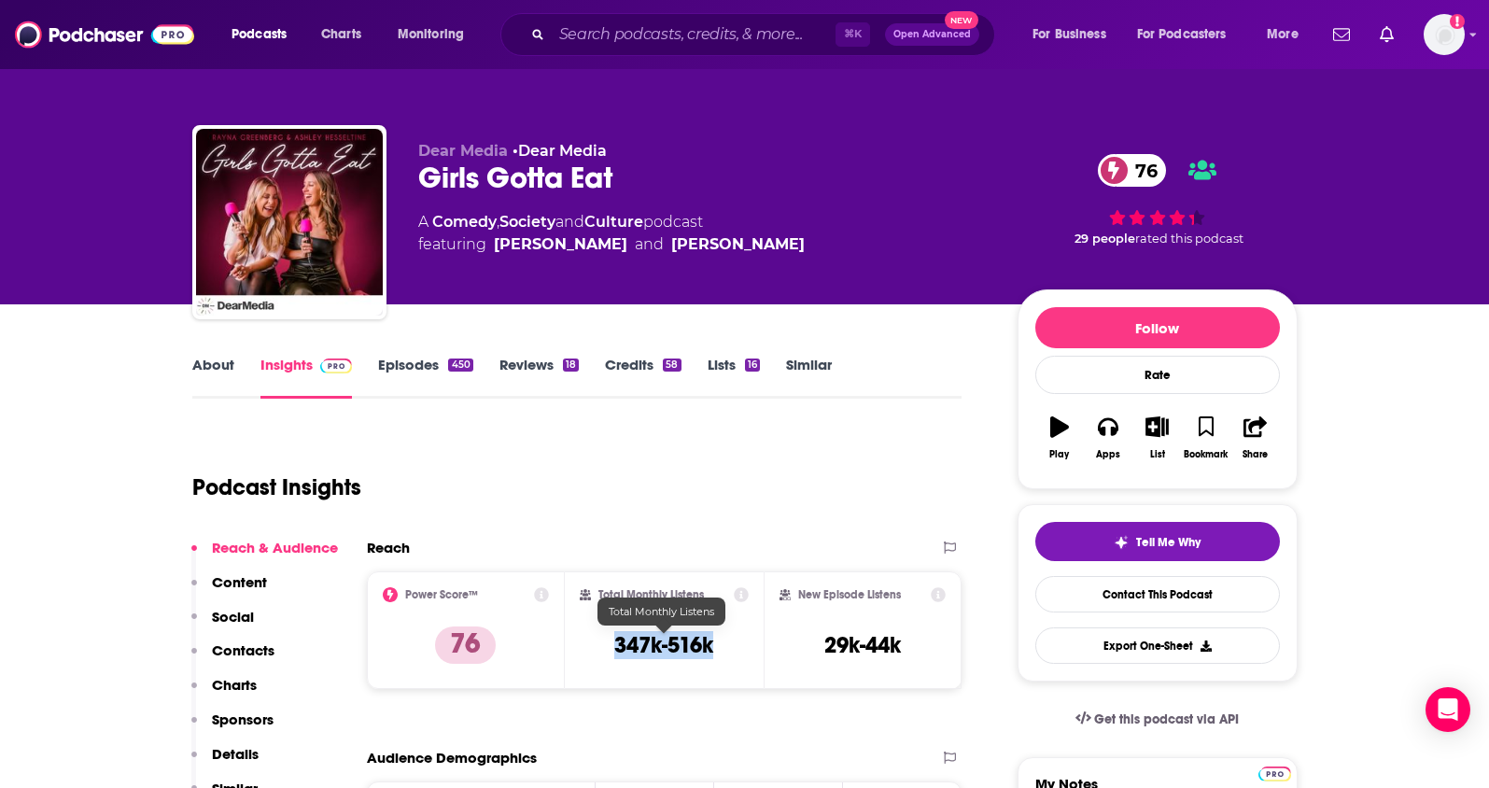
drag, startPoint x: 730, startPoint y: 643, endPoint x: 613, endPoint y: 645, distance: 116.7
click at [613, 645] on div "Total Monthly Listens 347k-516k" at bounding box center [664, 630] width 169 height 86
copy h3 "347k-516k"
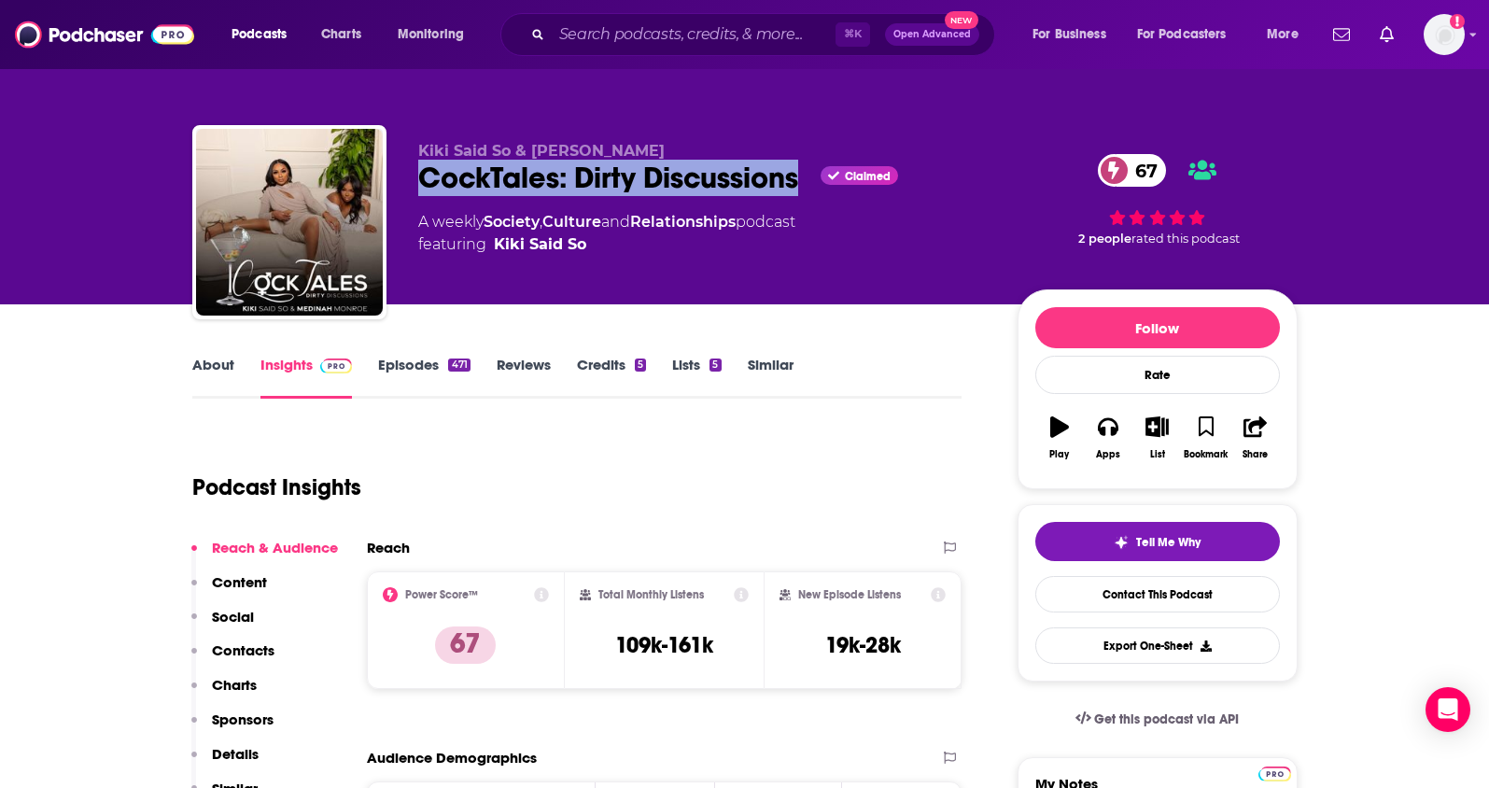
drag, startPoint x: 801, startPoint y: 176, endPoint x: 415, endPoint y: 188, distance: 385.7
click at [415, 188] on div "[PERSON_NAME] So & Medinah Monroe CockTales: Dirty Discussions Claimed 67 A wee…" at bounding box center [744, 226] width 1105 height 202
copy h2 "CockTales: Dirty Discussions"
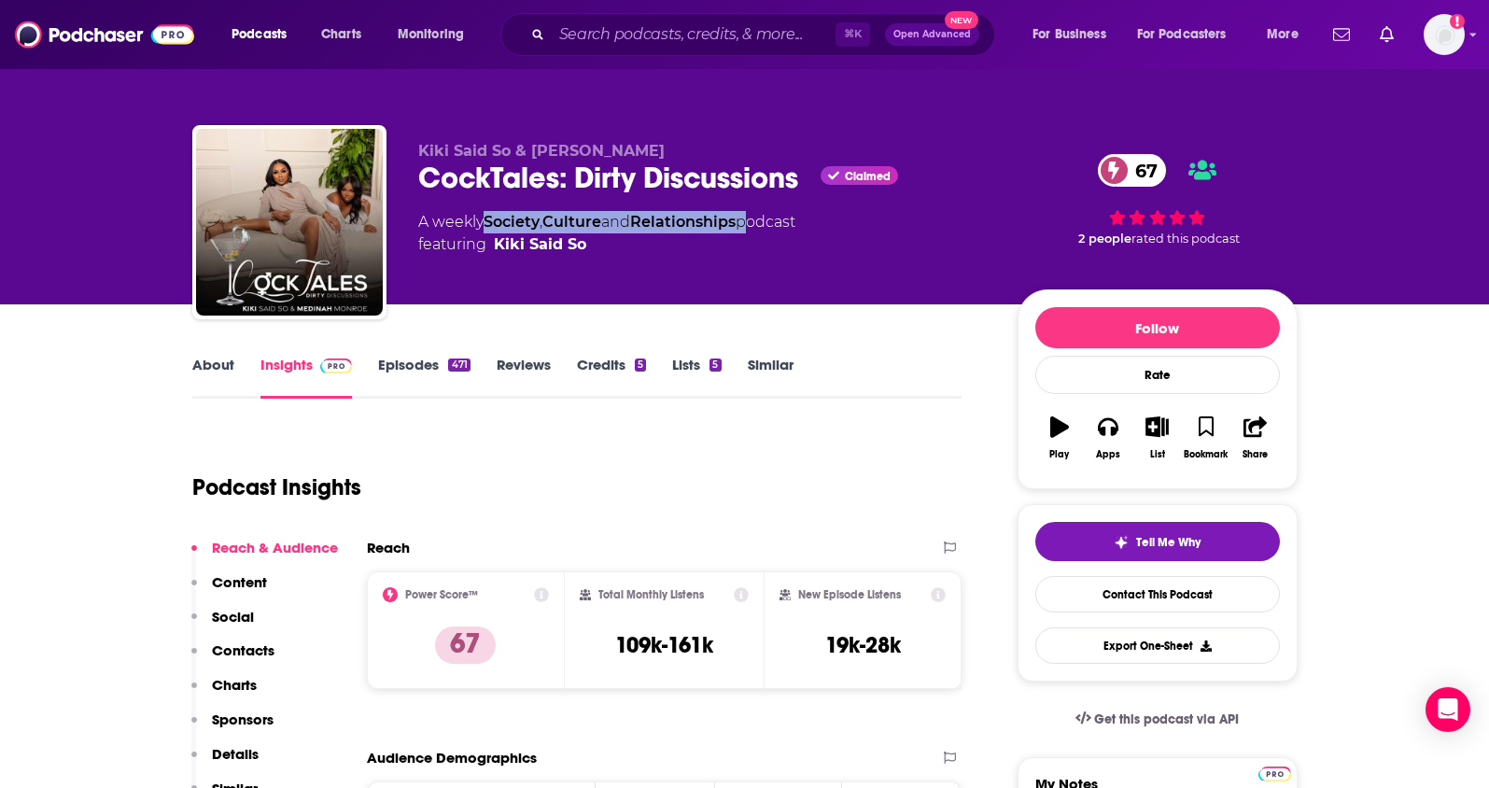
drag, startPoint x: 724, startPoint y: 217, endPoint x: 491, endPoint y: 217, distance: 233.4
click at [491, 217] on div "A weekly Society , Culture and Relationships podcast featuring Kiki Said So" at bounding box center [606, 233] width 377 height 45
copy div "Society , Culture and Relationships"
click at [214, 365] on link "About" at bounding box center [213, 377] width 42 height 43
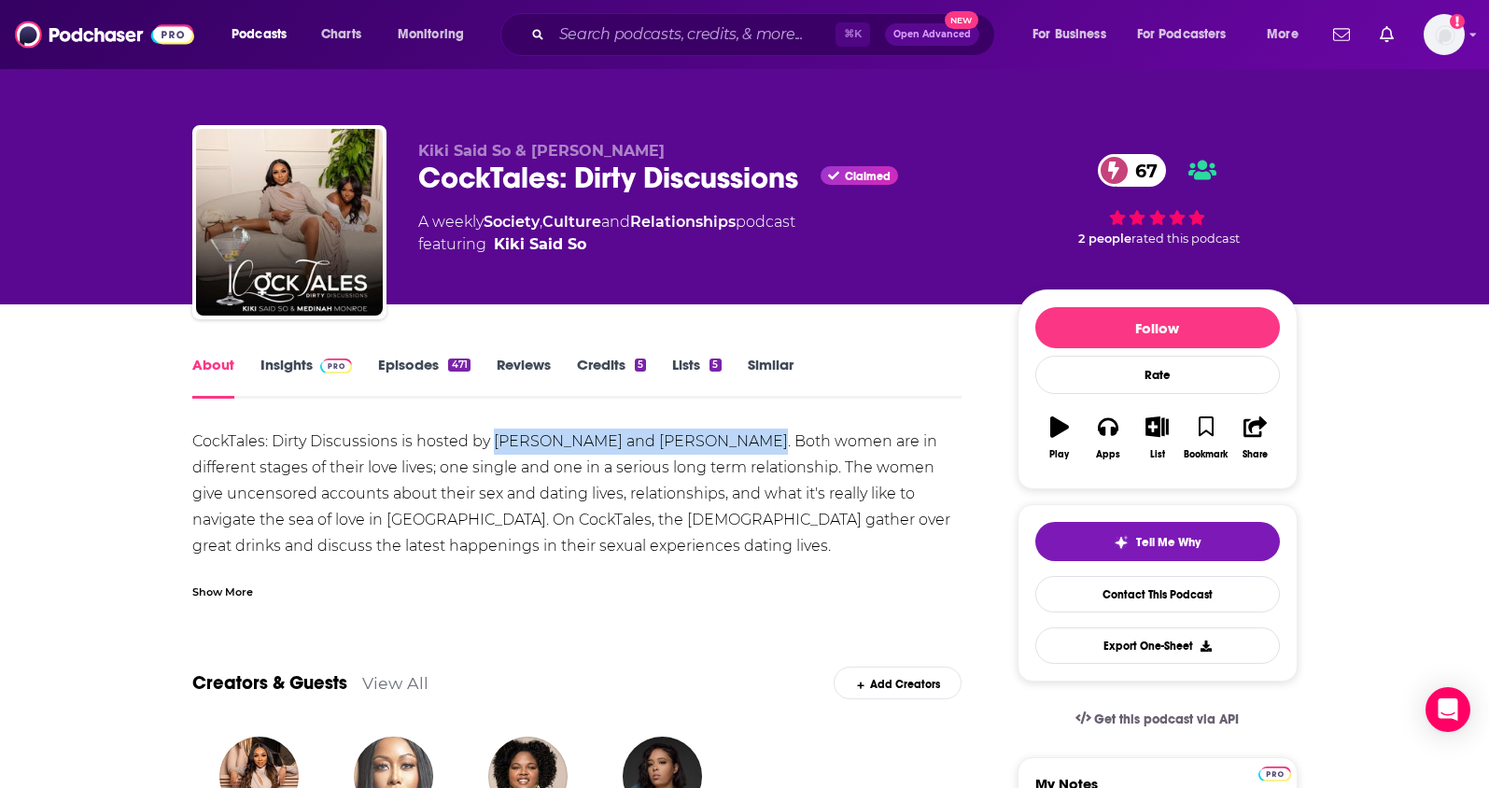
drag, startPoint x: 740, startPoint y: 439, endPoint x: 493, endPoint y: 444, distance: 247.4
click at [493, 444] on div "CockTales: Dirty Discussions is hosted by Kiki Said So and Medinah Monroe. Both…" at bounding box center [577, 519] width 770 height 183
copy div "Kiki Said So and Medinah Monroe"
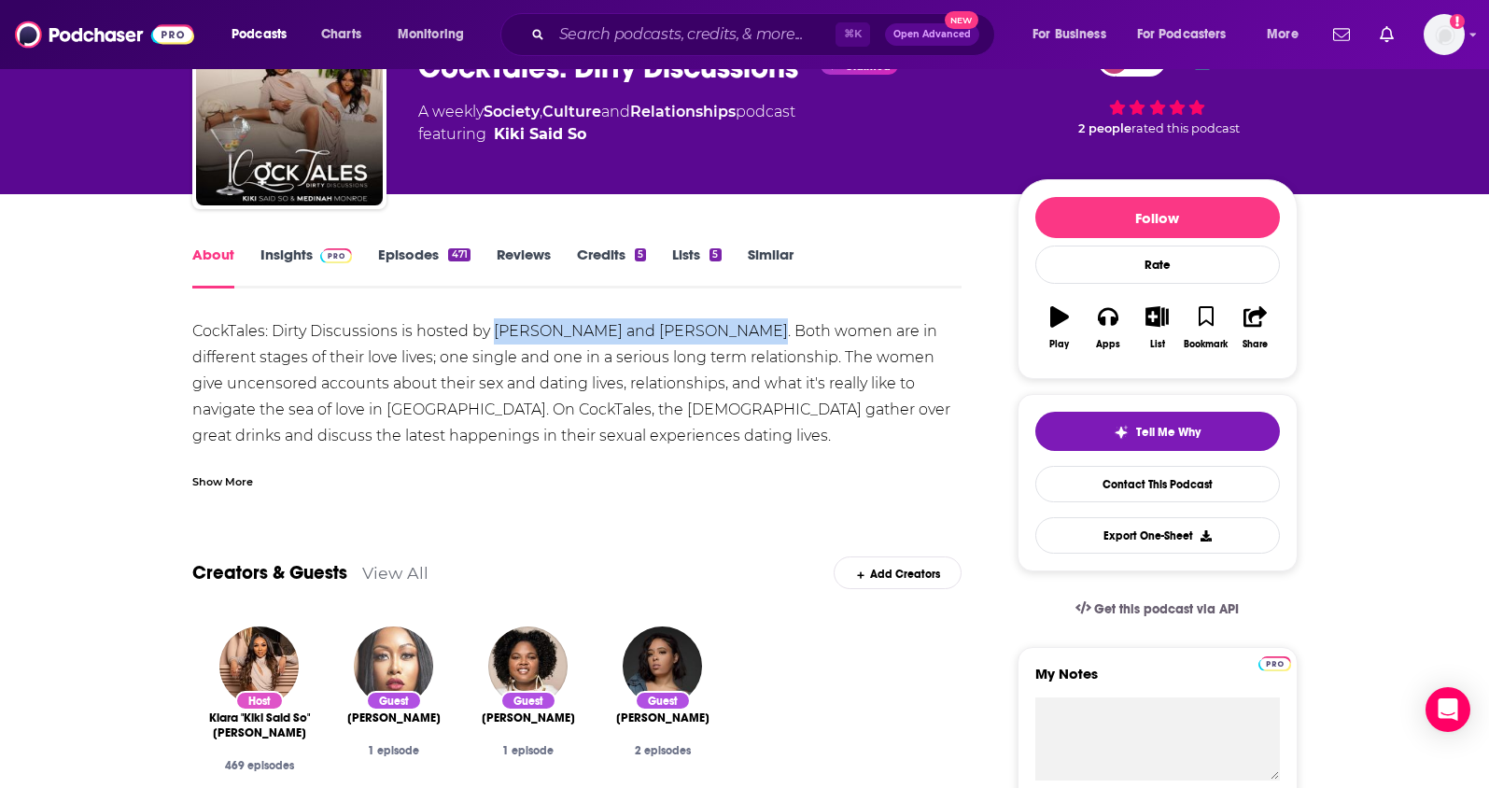
scroll to position [133, 0]
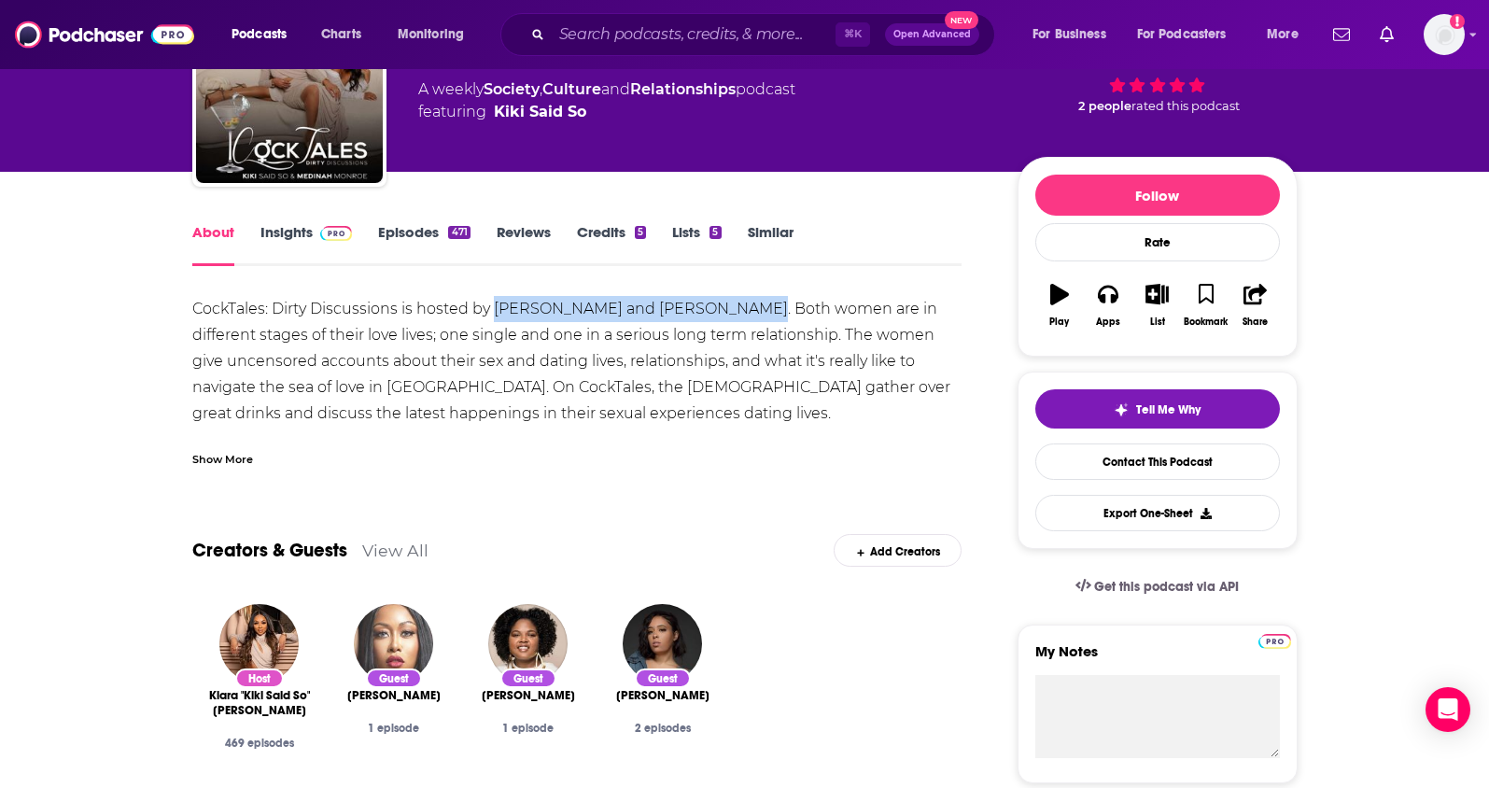
click at [300, 235] on link "Insights" at bounding box center [306, 244] width 92 height 43
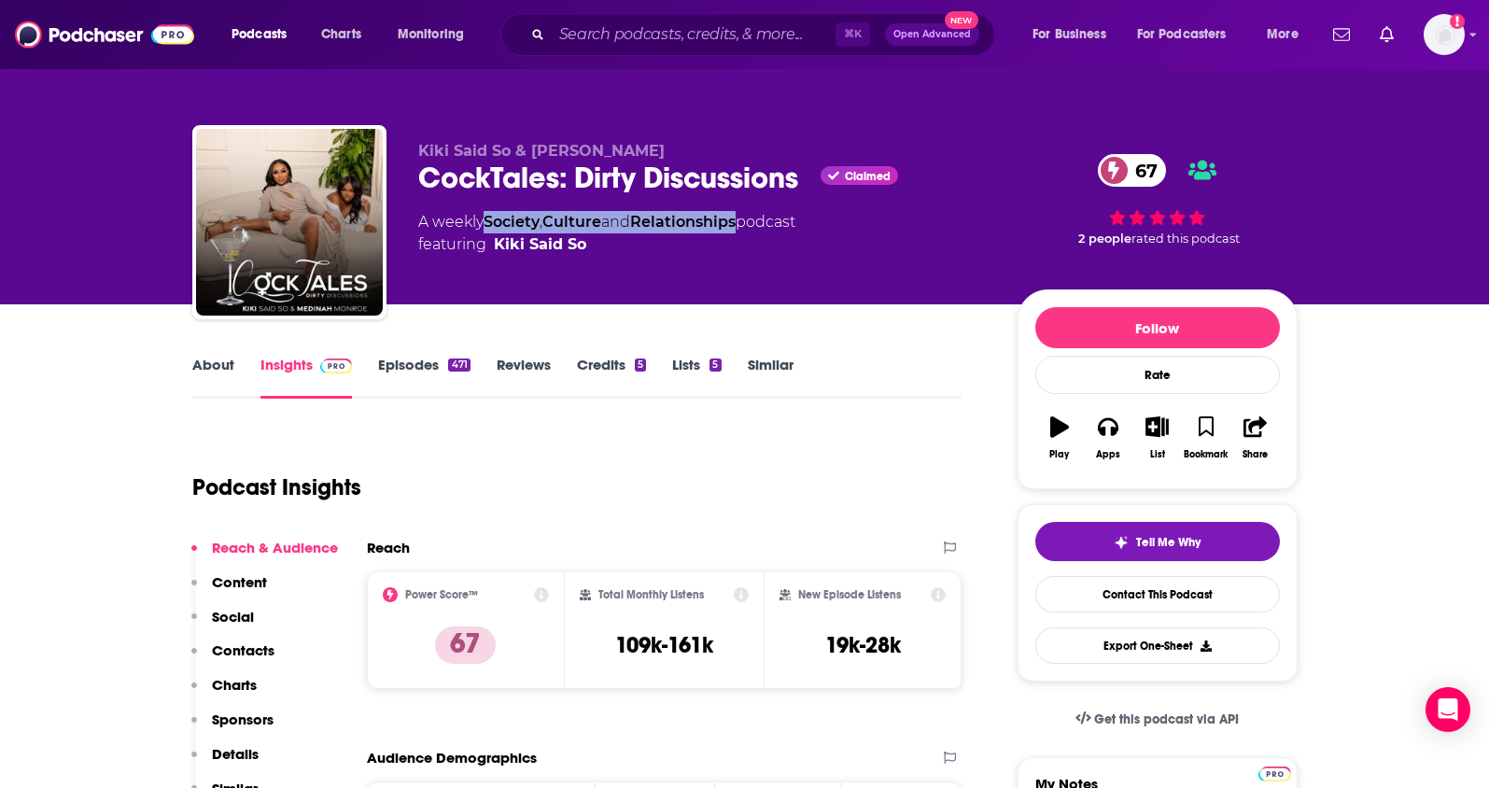
drag, startPoint x: 749, startPoint y: 224, endPoint x: 491, endPoint y: 231, distance: 257.7
click at [491, 231] on div "A weekly Society , Culture and Relationships podcast featuring Kiki Said So" at bounding box center [606, 233] width 377 height 45
copy div "Society , Culture and Relationships"
click at [260, 652] on p "Contacts" at bounding box center [243, 650] width 63 height 18
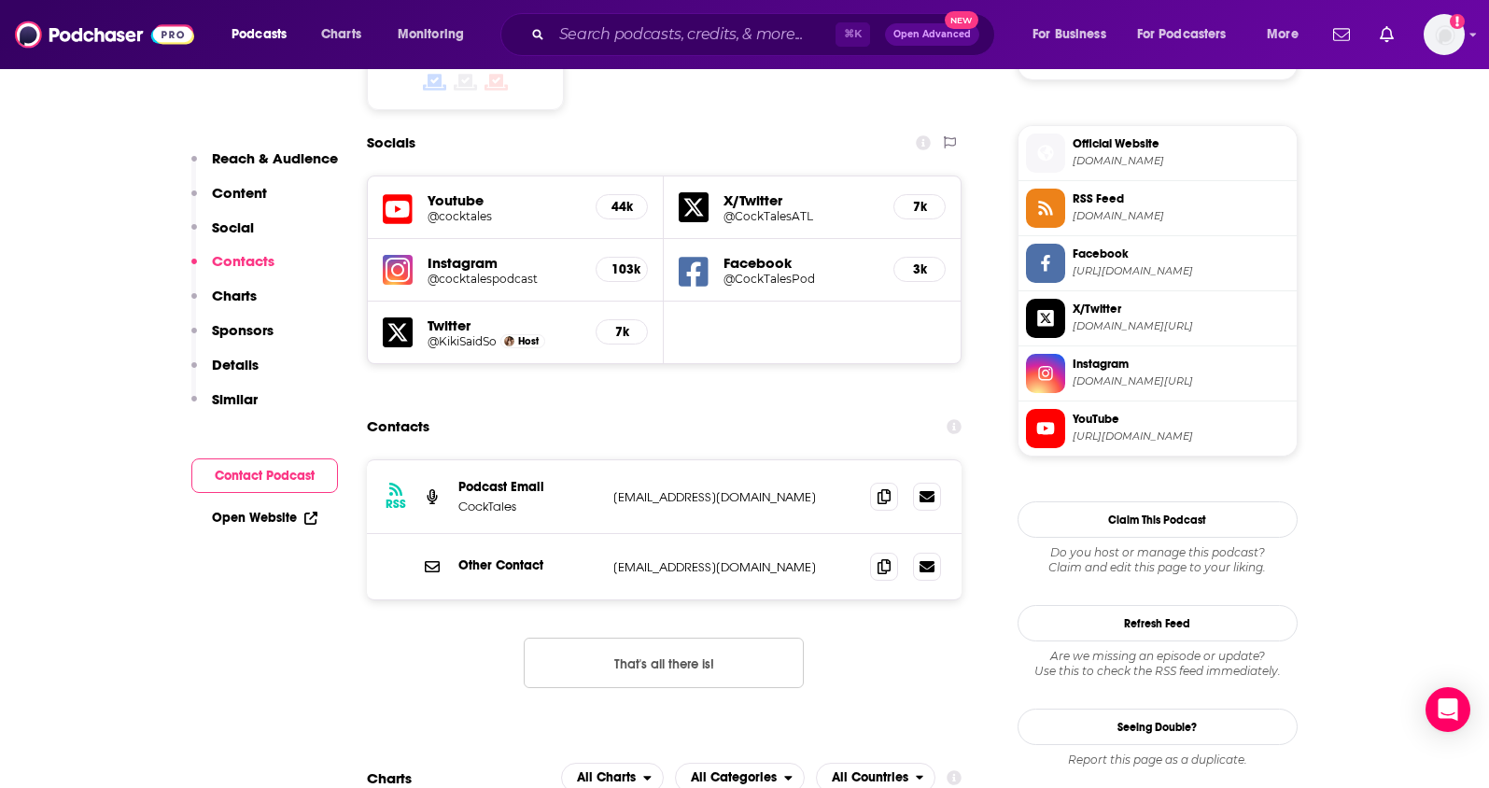
scroll to position [1662, 0]
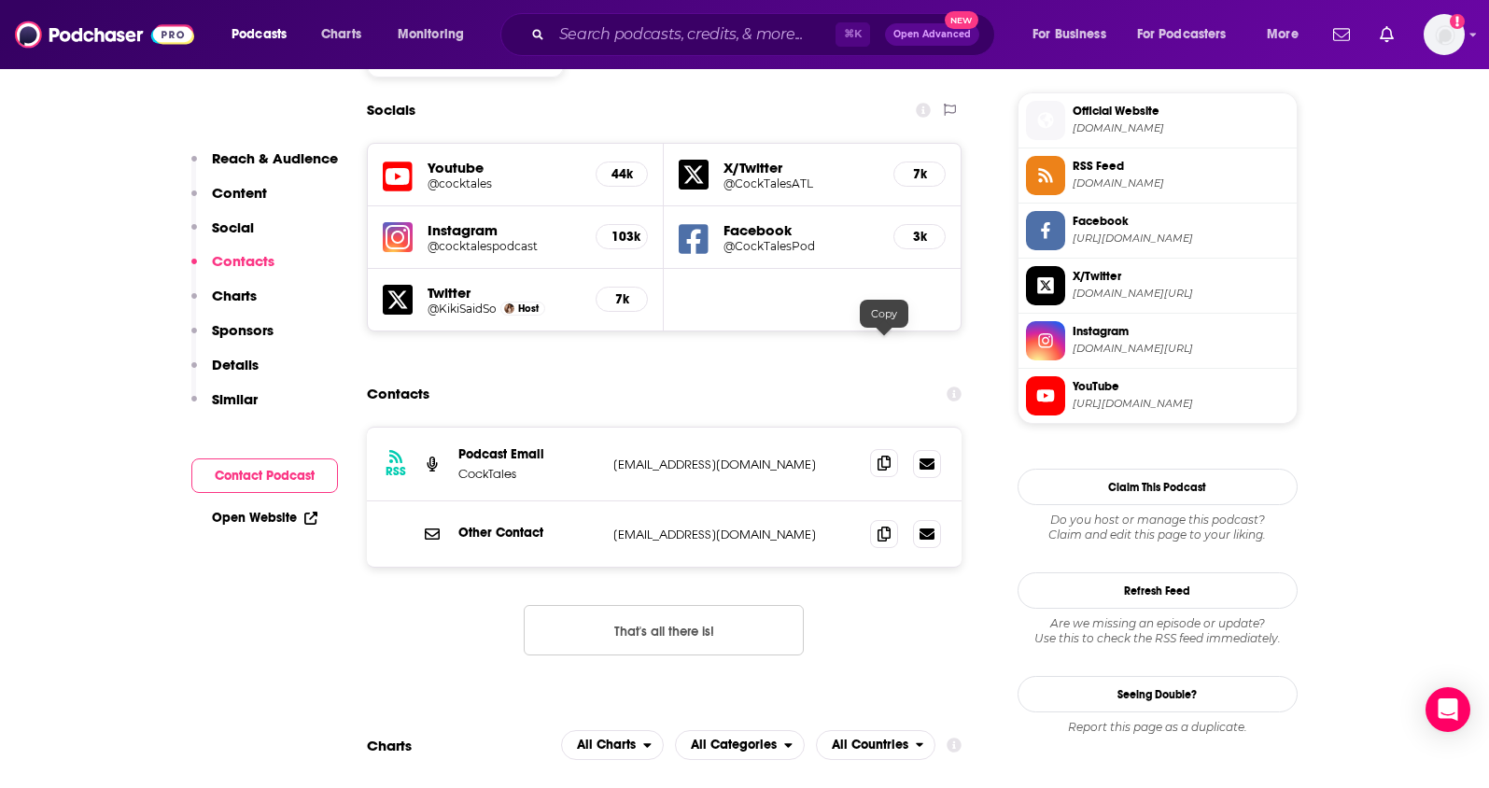
click at [882, 456] on icon at bounding box center [883, 463] width 13 height 15
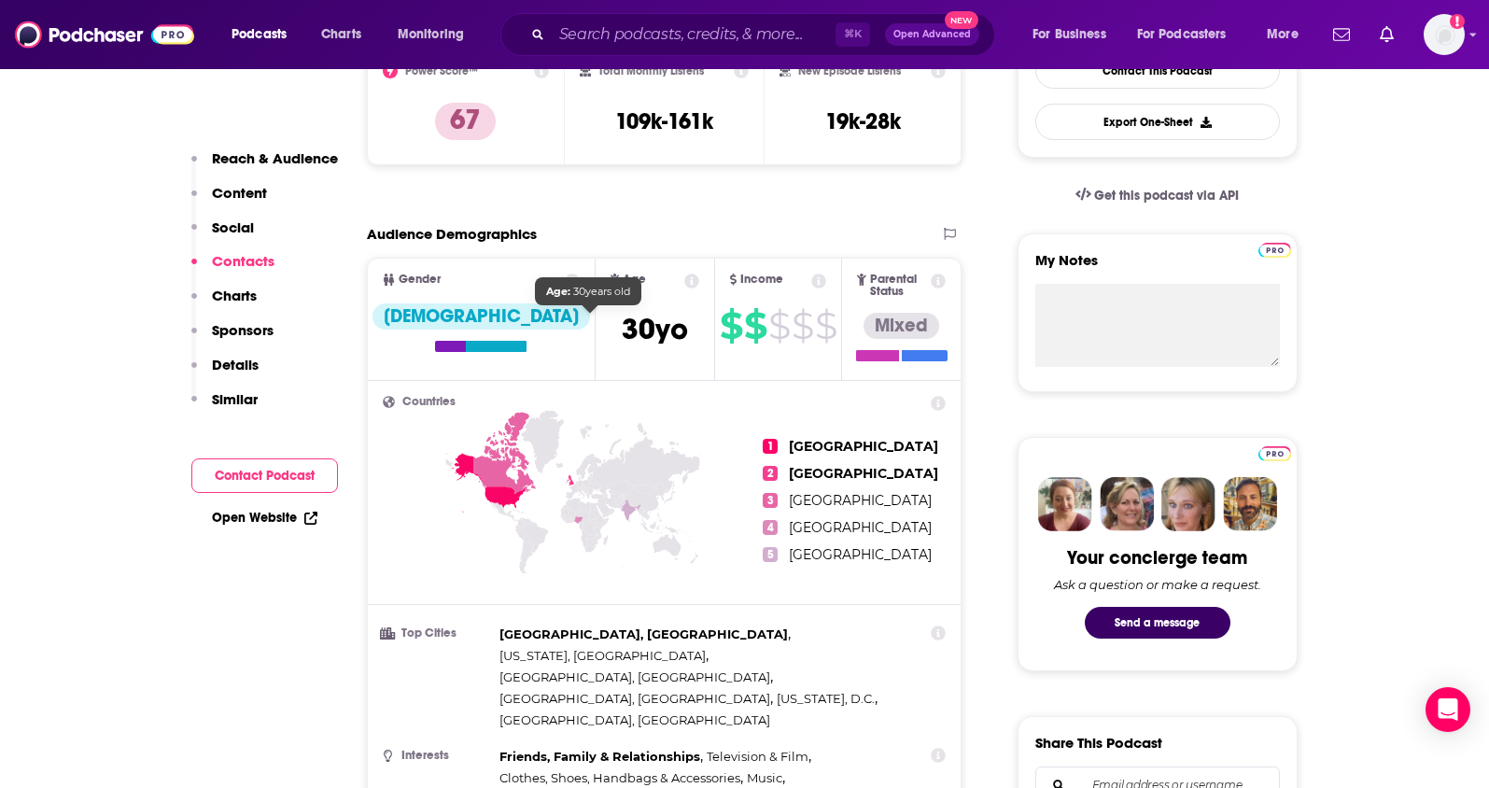
scroll to position [513, 0]
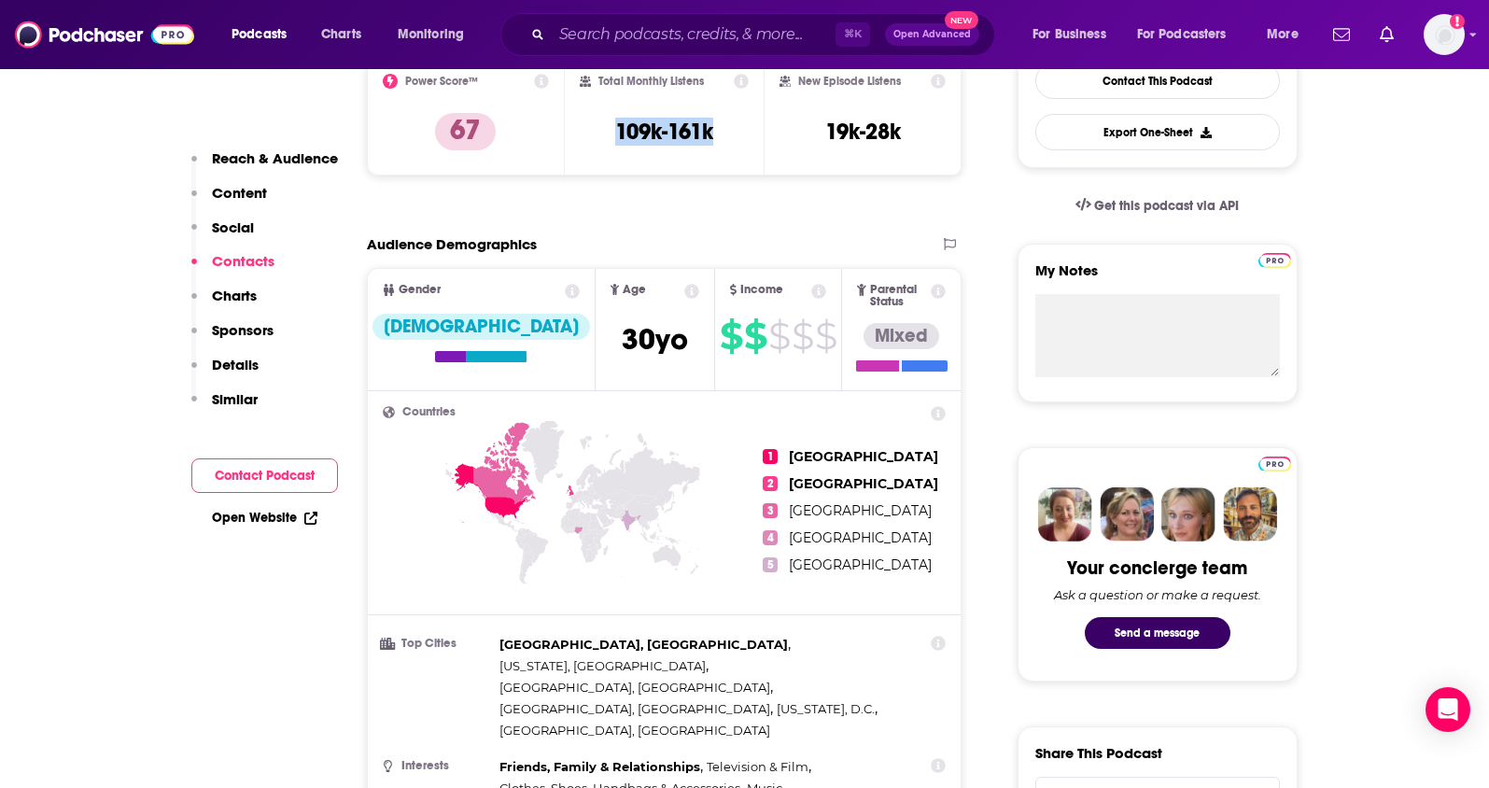
drag, startPoint x: 739, startPoint y: 136, endPoint x: 597, endPoint y: 127, distance: 142.2
click at [597, 127] on div "Total Monthly Listens 109k-161k" at bounding box center [664, 117] width 169 height 86
copy h3 "109k-161k"
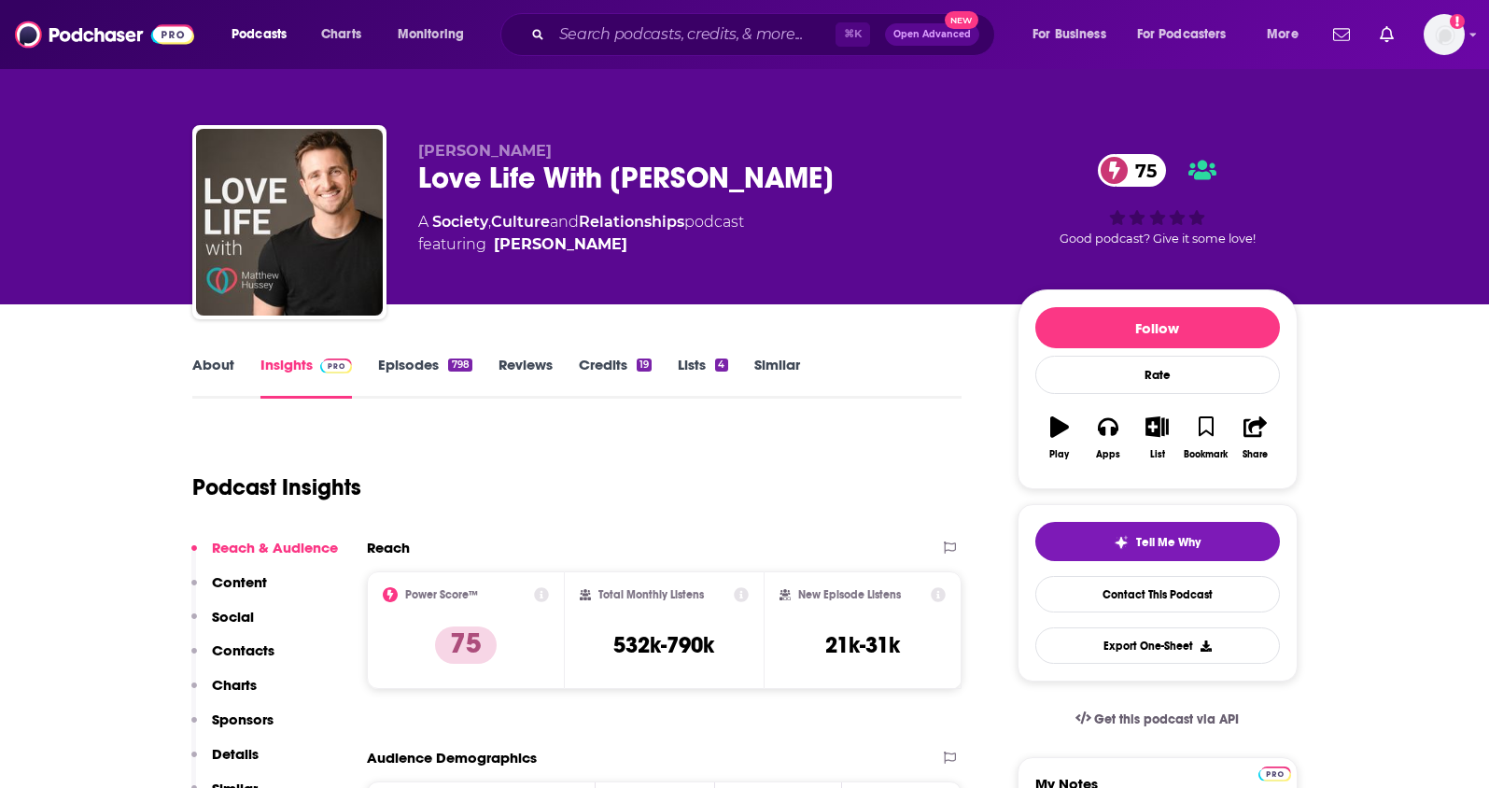
drag, startPoint x: 743, startPoint y: 182, endPoint x: 413, endPoint y: 185, distance: 330.4
click at [413, 185] on div "[PERSON_NAME] Love Life With [PERSON_NAME] 75 A Society , Culture and Relations…" at bounding box center [744, 226] width 1105 height 202
drag, startPoint x: 697, startPoint y: 221, endPoint x: 434, endPoint y: 226, distance: 263.3
click at [434, 226] on div "A Society , Culture and Relationships podcast featuring Matthew Hussey" at bounding box center [581, 233] width 326 height 45
copy div "Society , Culture and Relationships"
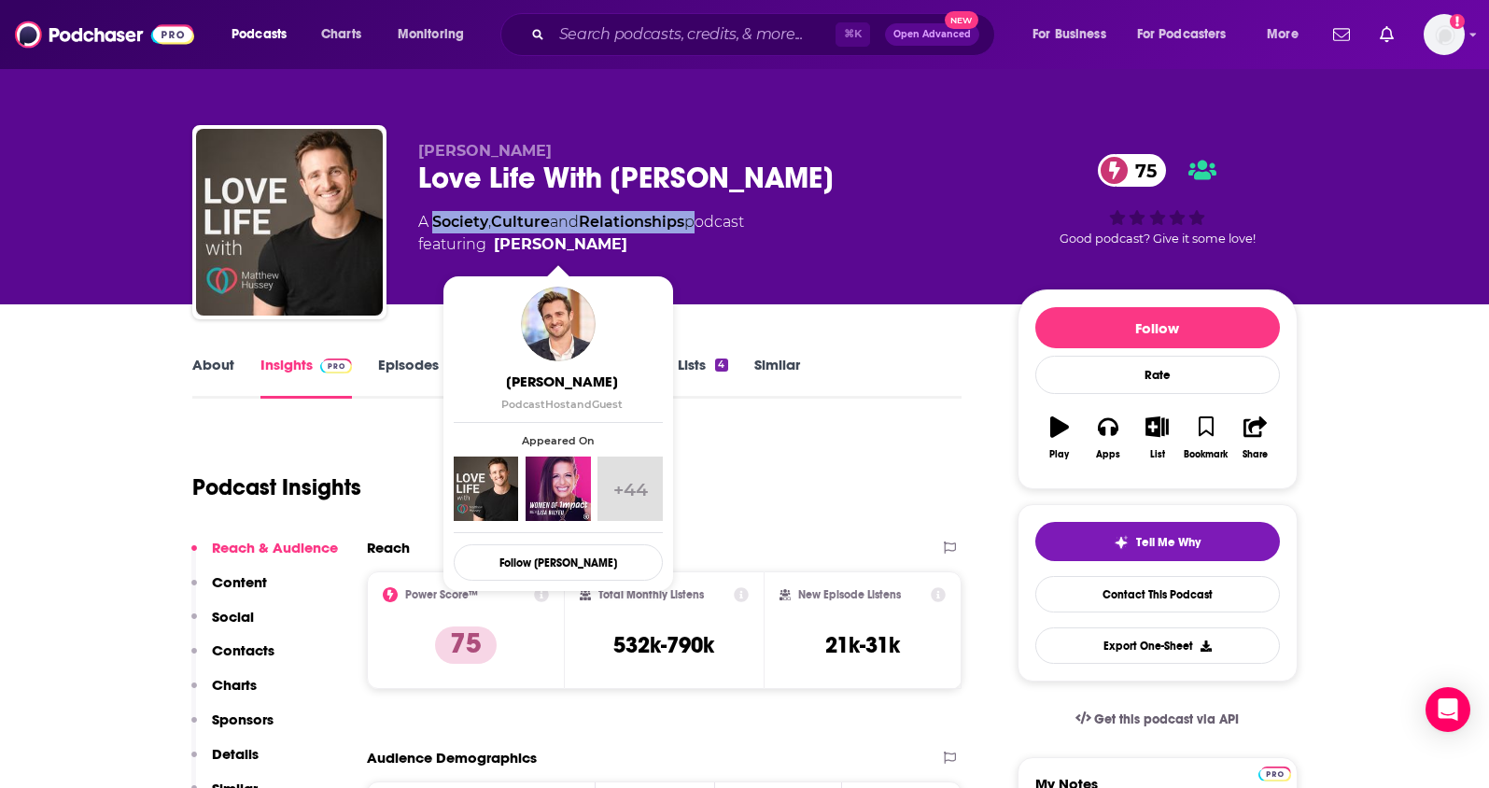
drag, startPoint x: 647, startPoint y: 244, endPoint x: 621, endPoint y: 248, distance: 26.5
click at [621, 248] on span "featuring Matthew Hussey" at bounding box center [581, 244] width 326 height 22
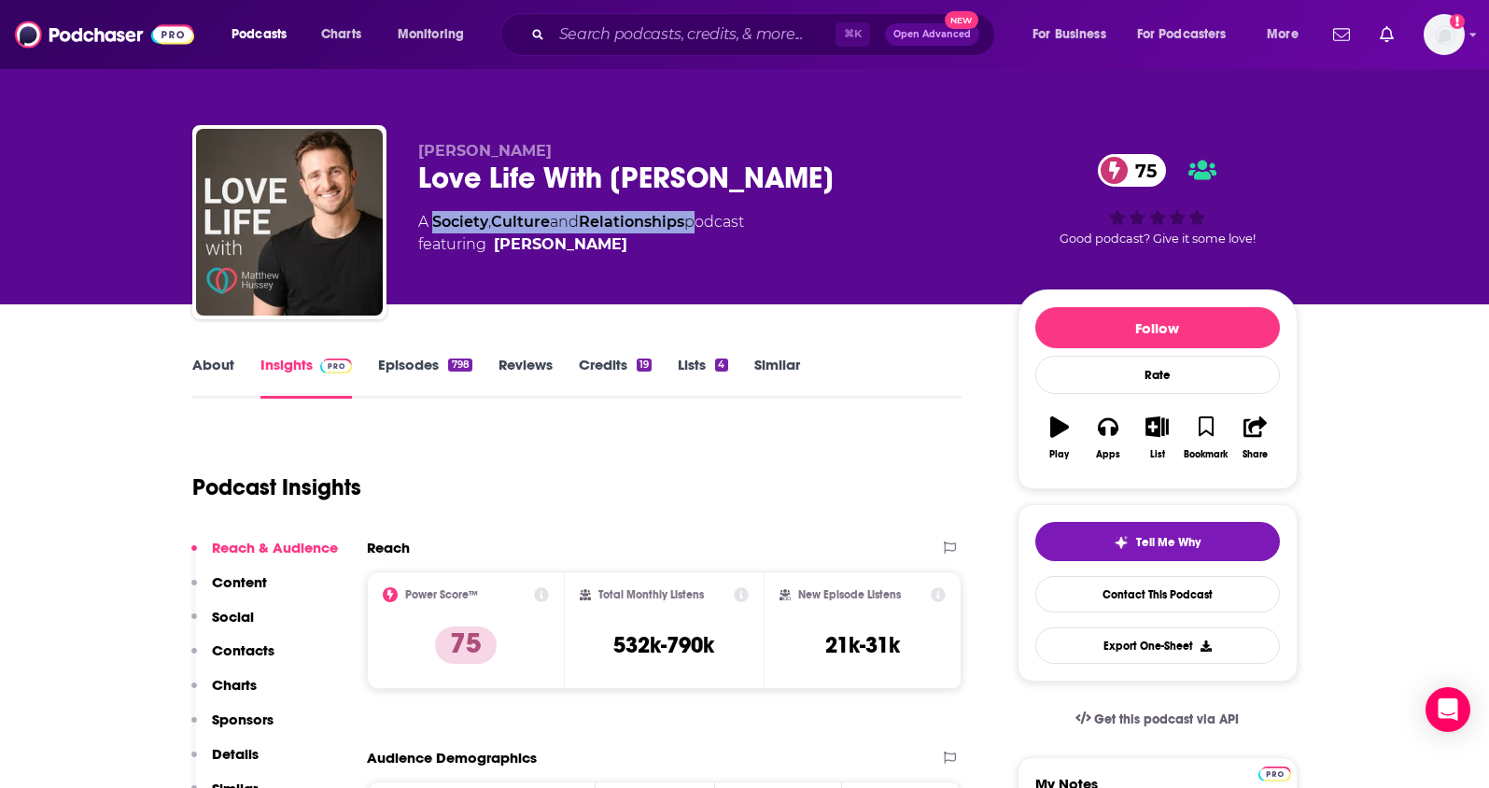
copy span "Matthew Hussey"
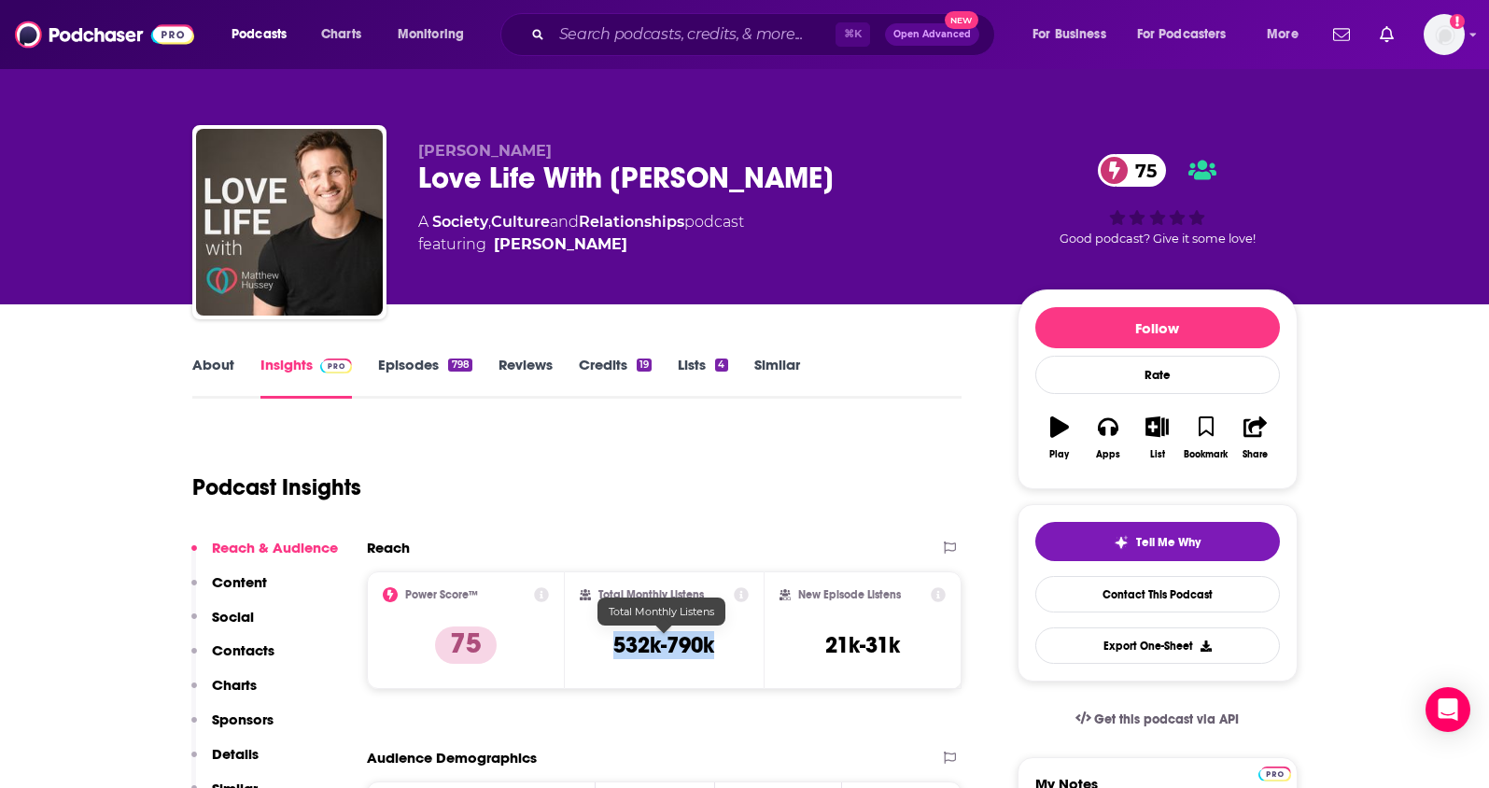
drag, startPoint x: 733, startPoint y: 643, endPoint x: 610, endPoint y: 650, distance: 123.4
click at [610, 650] on div "Total Monthly Listens 532k-790k" at bounding box center [664, 630] width 169 height 86
copy h3 "532k-790k"
click at [245, 645] on p "Contacts" at bounding box center [243, 650] width 63 height 18
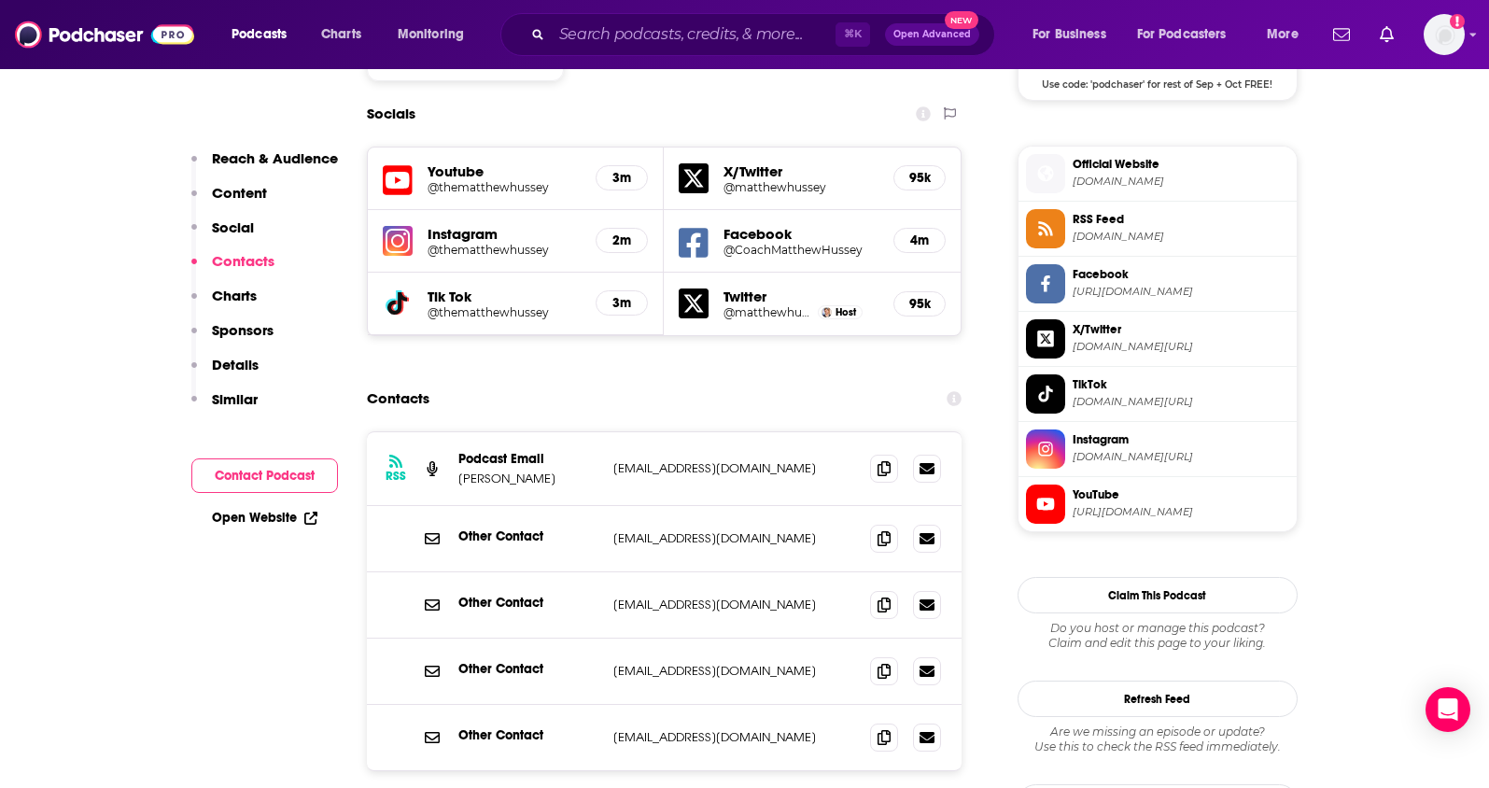
scroll to position [1620, 0]
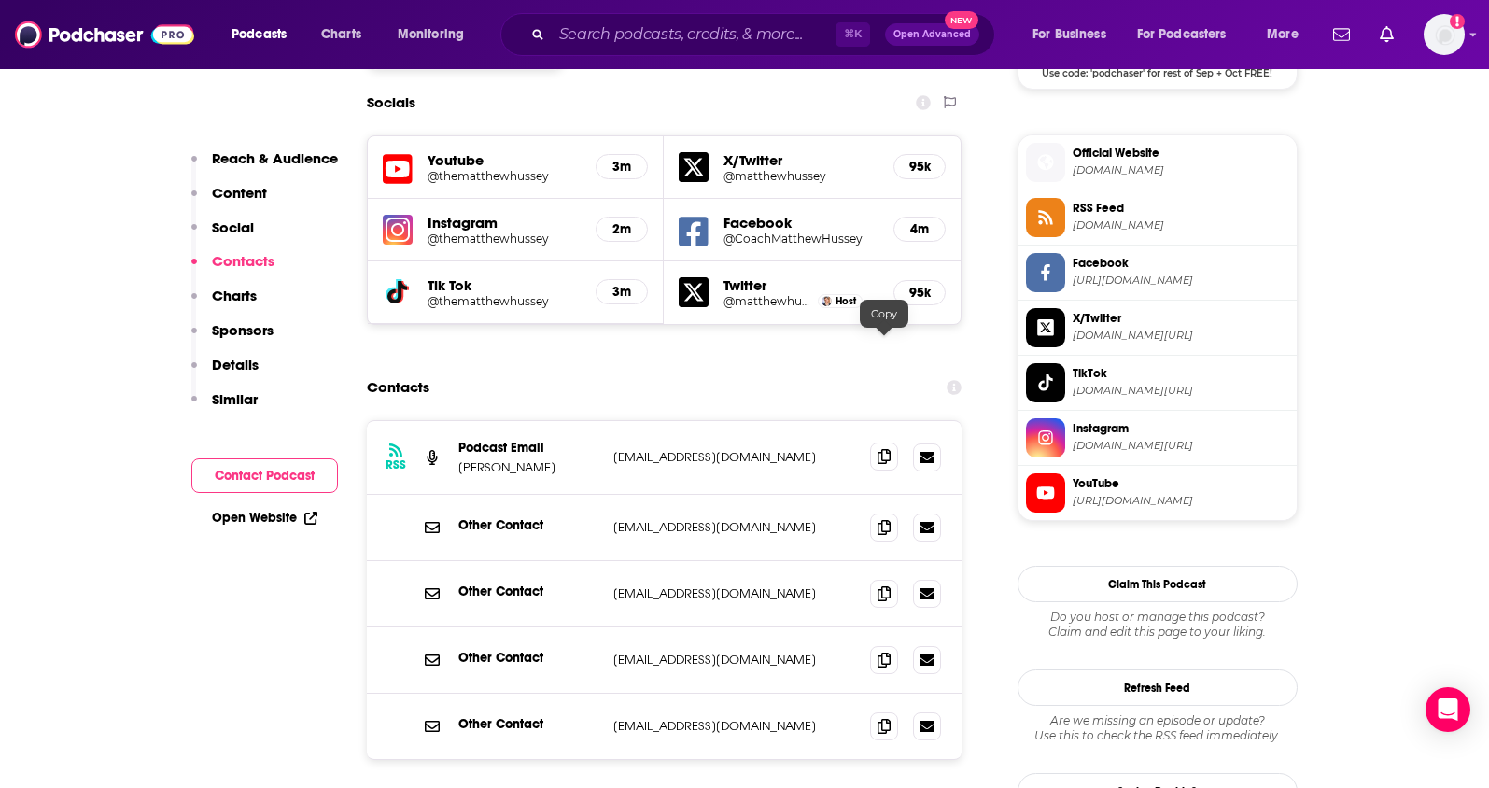
click at [884, 449] on icon at bounding box center [883, 456] width 13 height 15
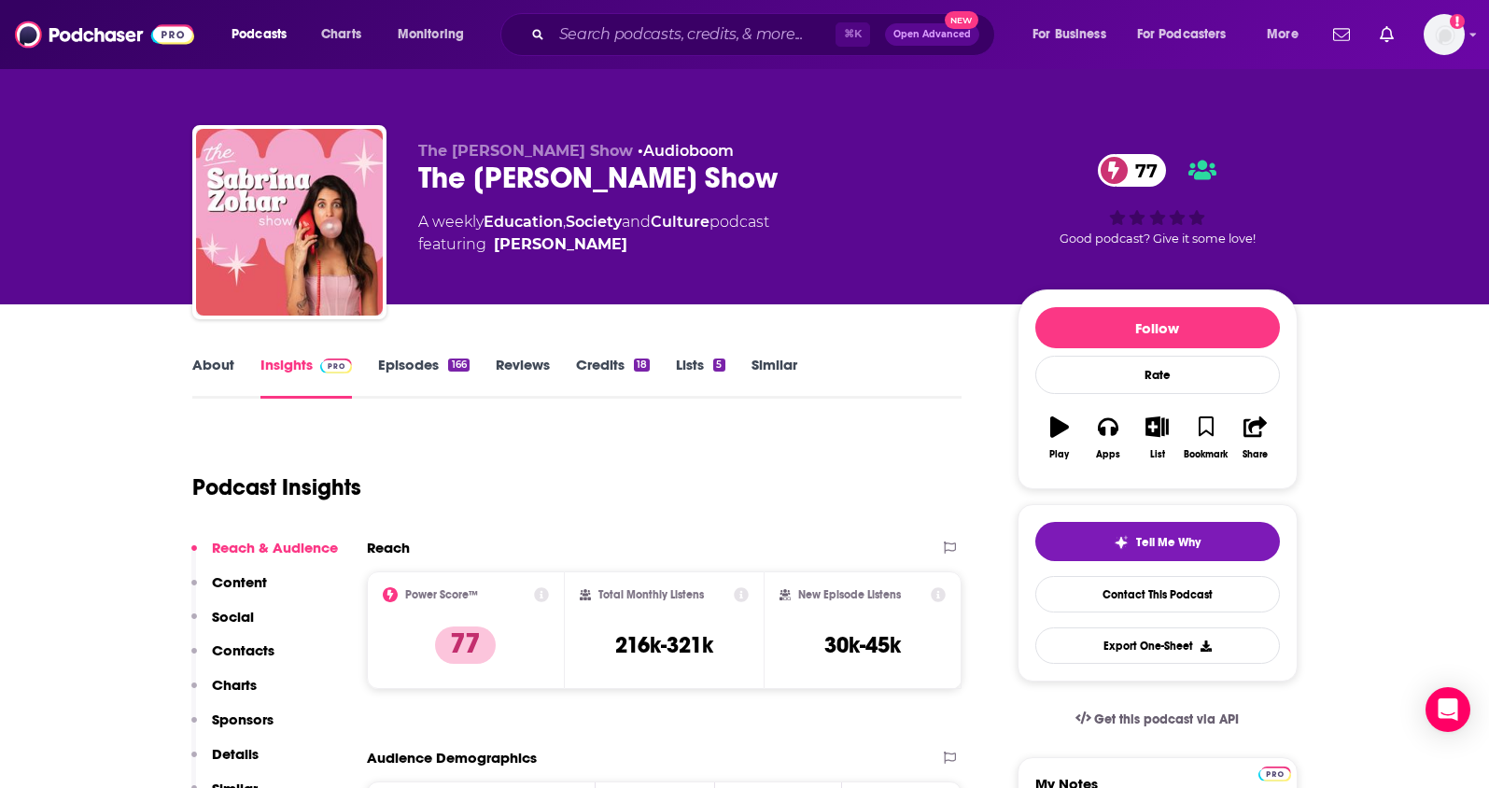
click at [222, 368] on link "About" at bounding box center [213, 377] width 42 height 43
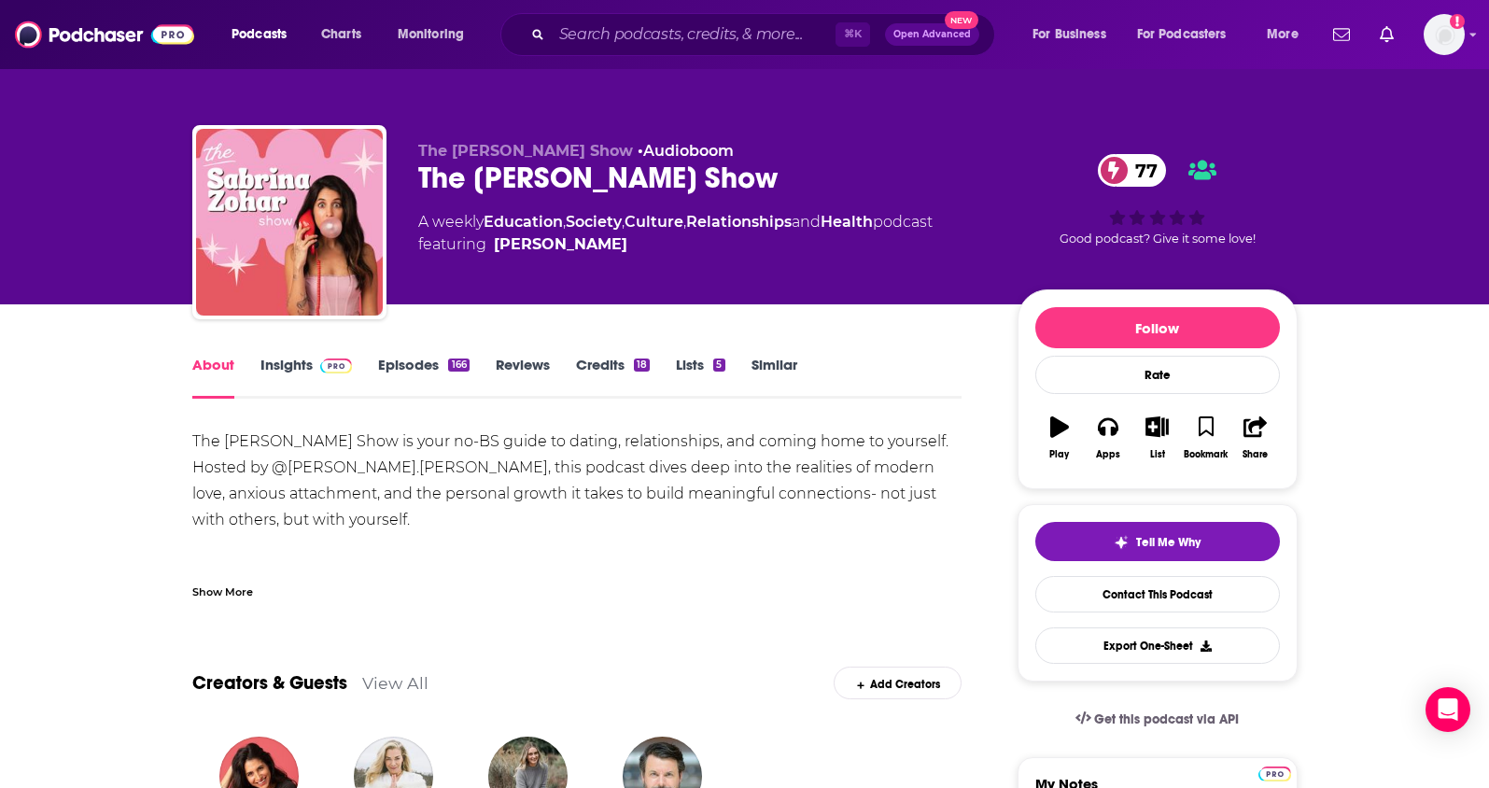
click at [278, 368] on link "Insights" at bounding box center [306, 377] width 92 height 43
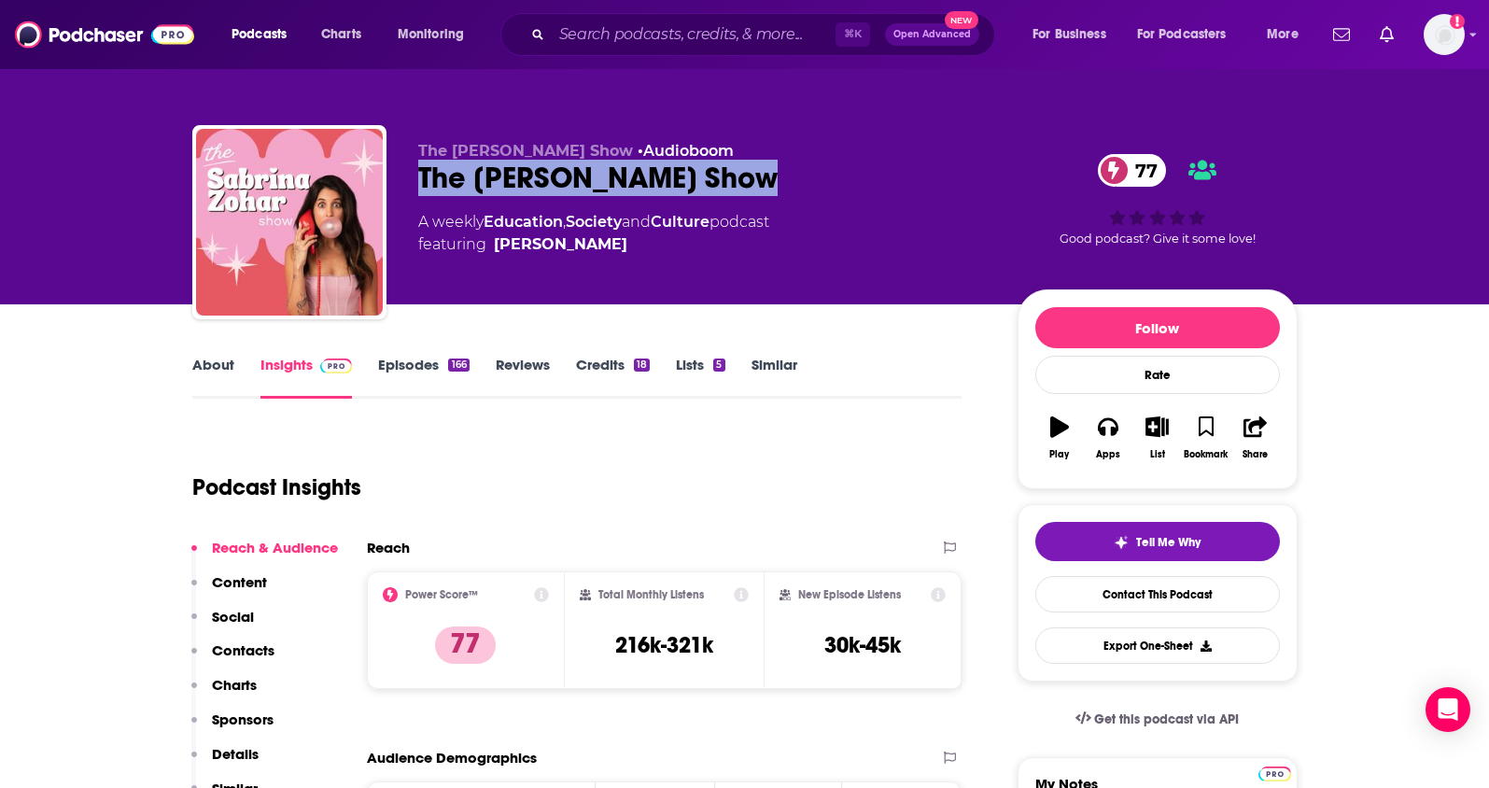
drag, startPoint x: 759, startPoint y: 169, endPoint x: 401, endPoint y: 177, distance: 357.6
click at [401, 177] on div "The [PERSON_NAME] Show • Audioboom The [PERSON_NAME] Show 77 A weekly Education…" at bounding box center [744, 226] width 1105 height 202
copy h2 "The [PERSON_NAME] Show"
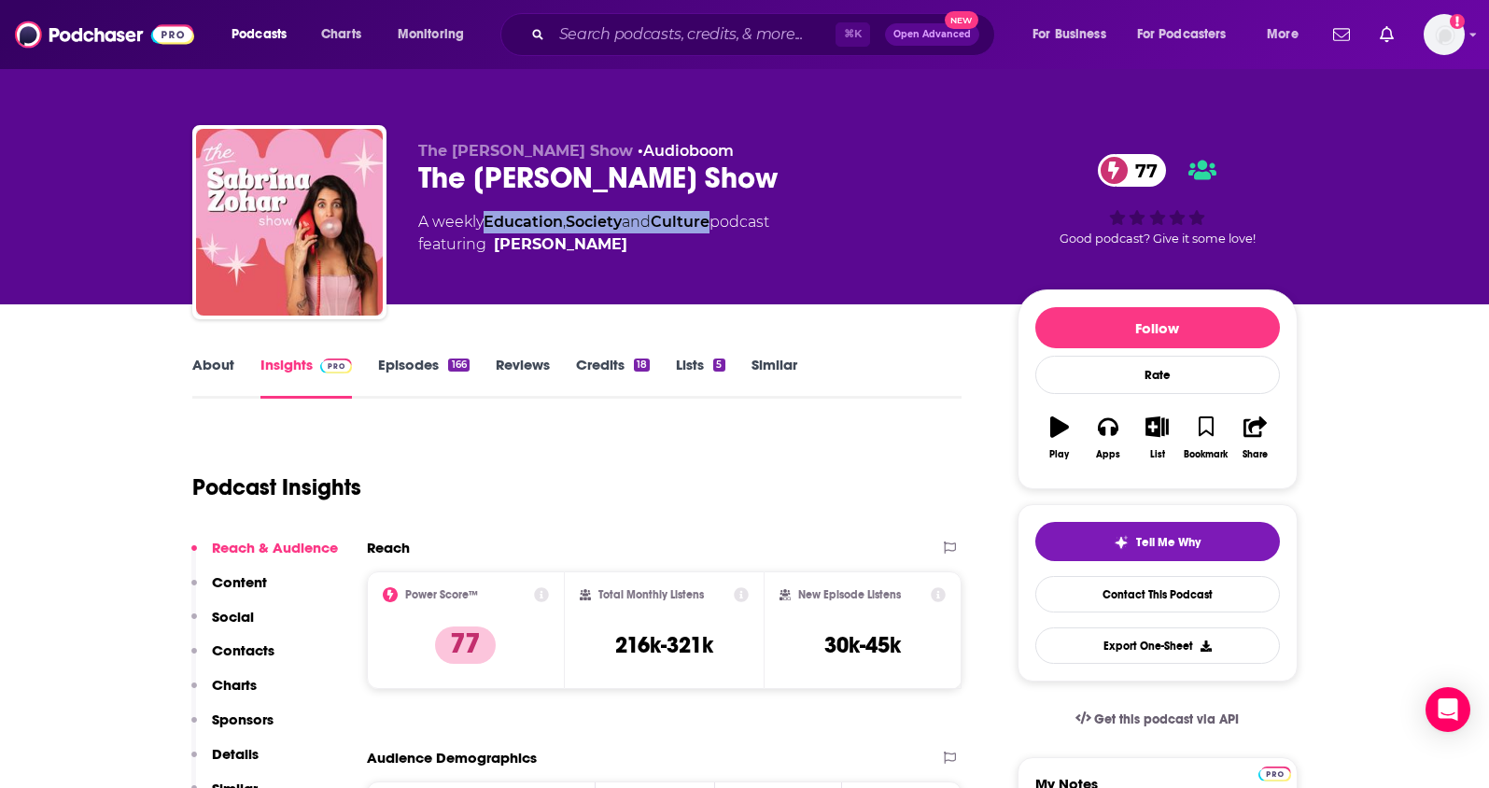
drag, startPoint x: 722, startPoint y: 222, endPoint x: 492, endPoint y: 225, distance: 230.6
click at [492, 225] on div "A weekly Education , Society and Culture podcast featuring [PERSON_NAME]" at bounding box center [593, 233] width 351 height 45
copy div "Education , Society and Culture"
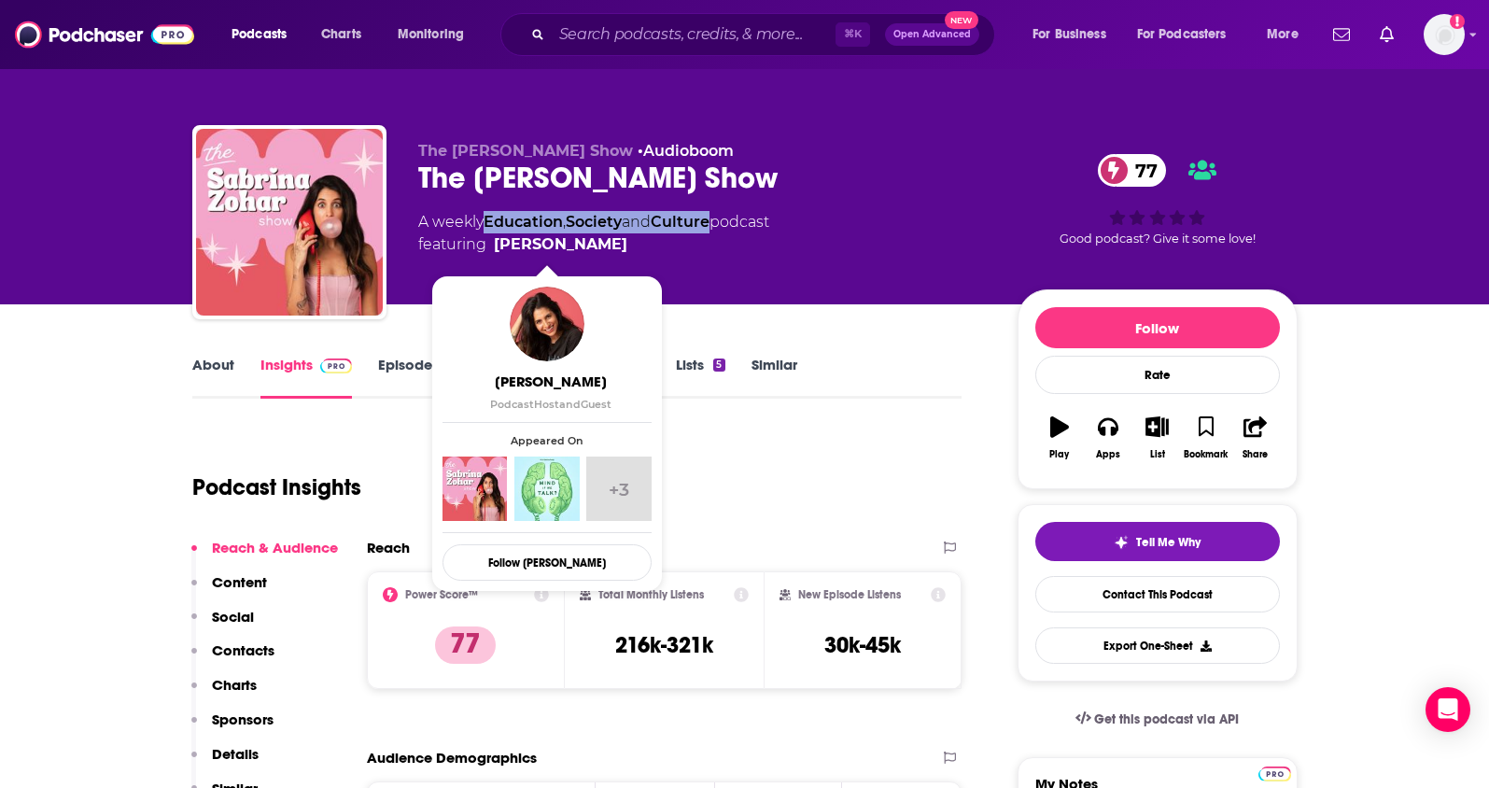
drag, startPoint x: 623, startPoint y: 244, endPoint x: 601, endPoint y: 245, distance: 21.6
click at [601, 245] on span "featuring [PERSON_NAME]" at bounding box center [593, 244] width 351 height 22
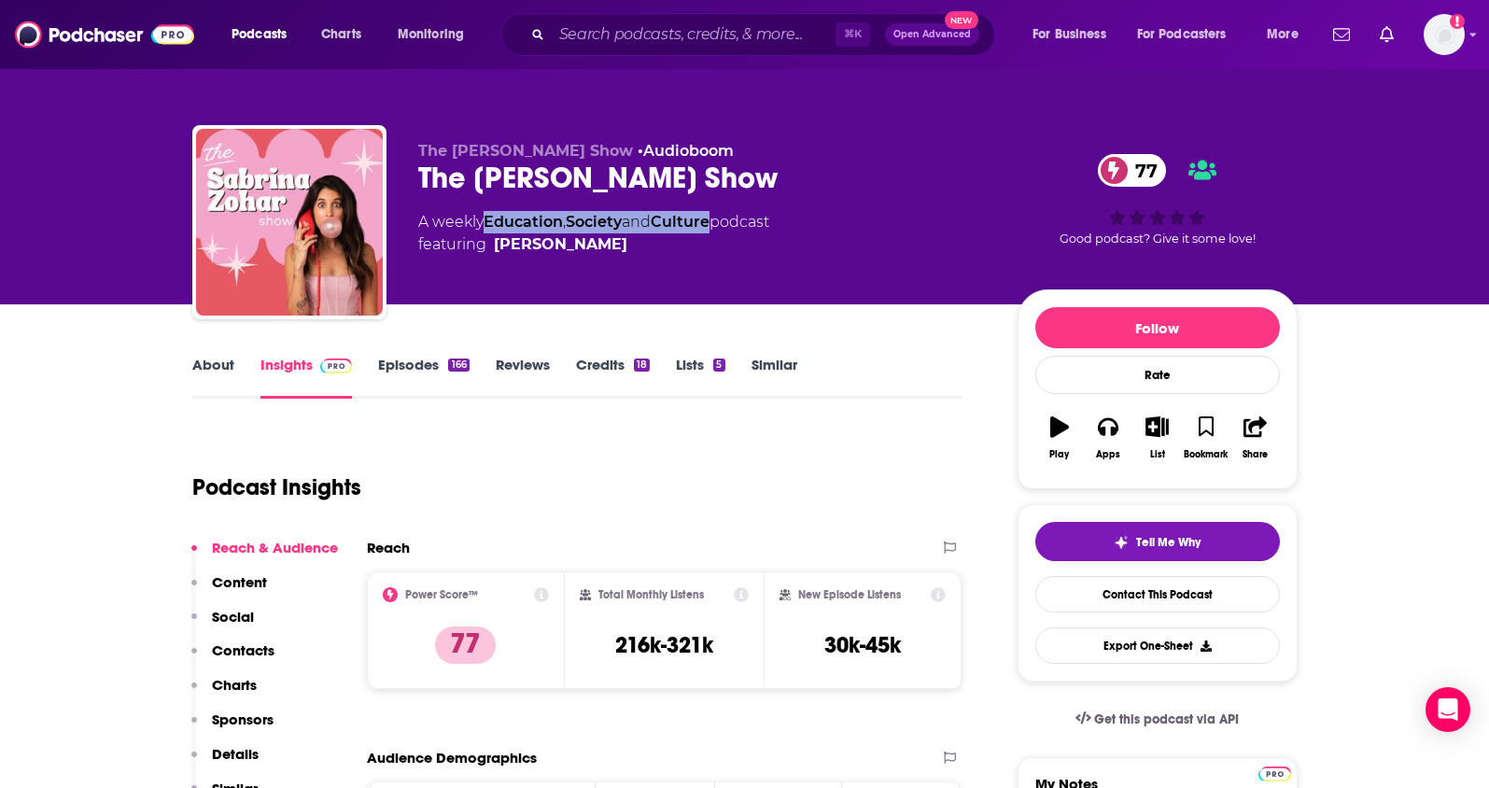
copy span "[PERSON_NAME]"
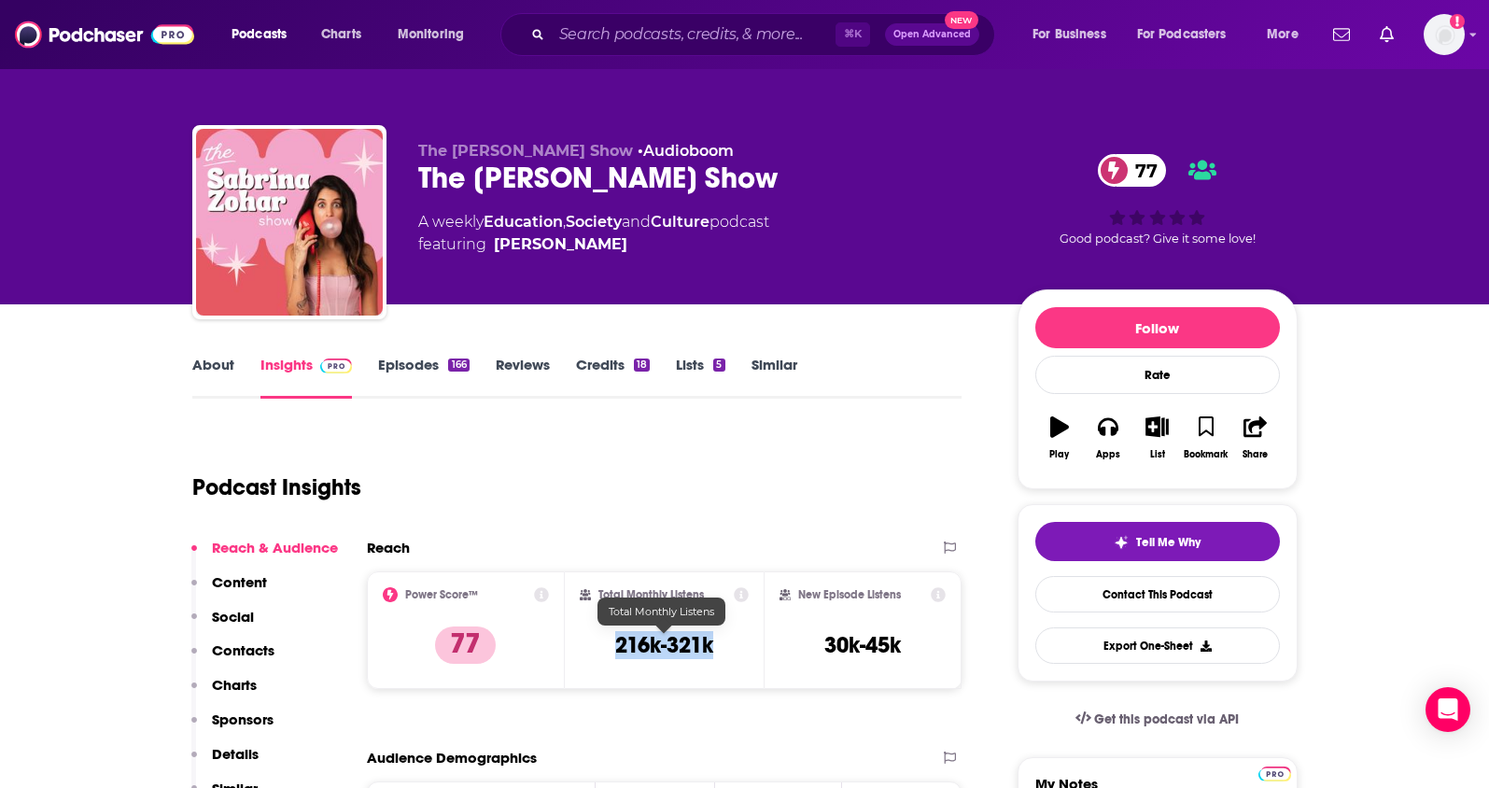
drag, startPoint x: 728, startPoint y: 636, endPoint x: 598, endPoint y: 642, distance: 129.9
click at [602, 645] on div "Total Monthly Listens 216k-321k" at bounding box center [664, 630] width 169 height 86
copy h3 "216k-321k"
click at [269, 656] on p "Contacts" at bounding box center [243, 650] width 63 height 18
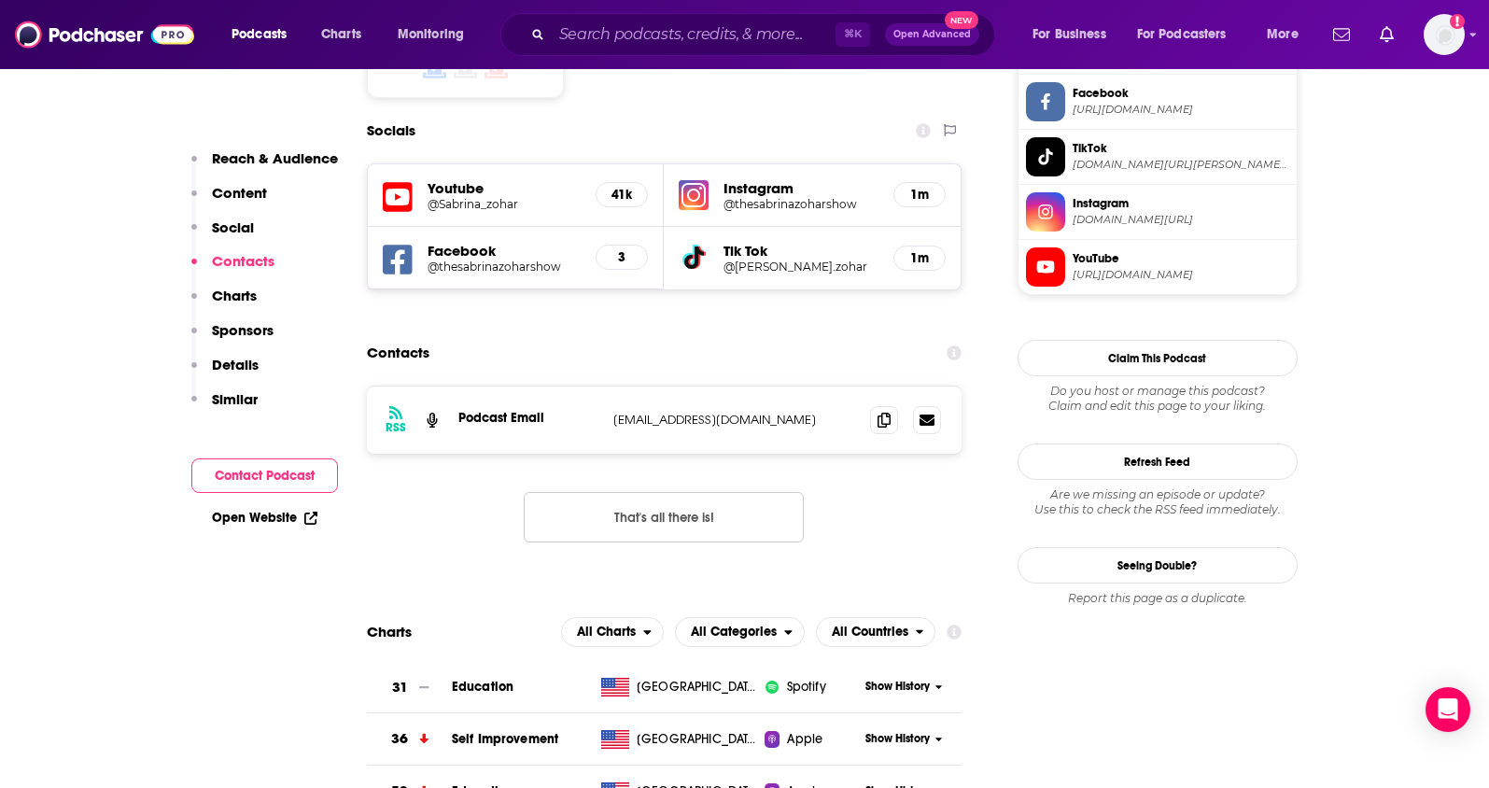
scroll to position [1622, 0]
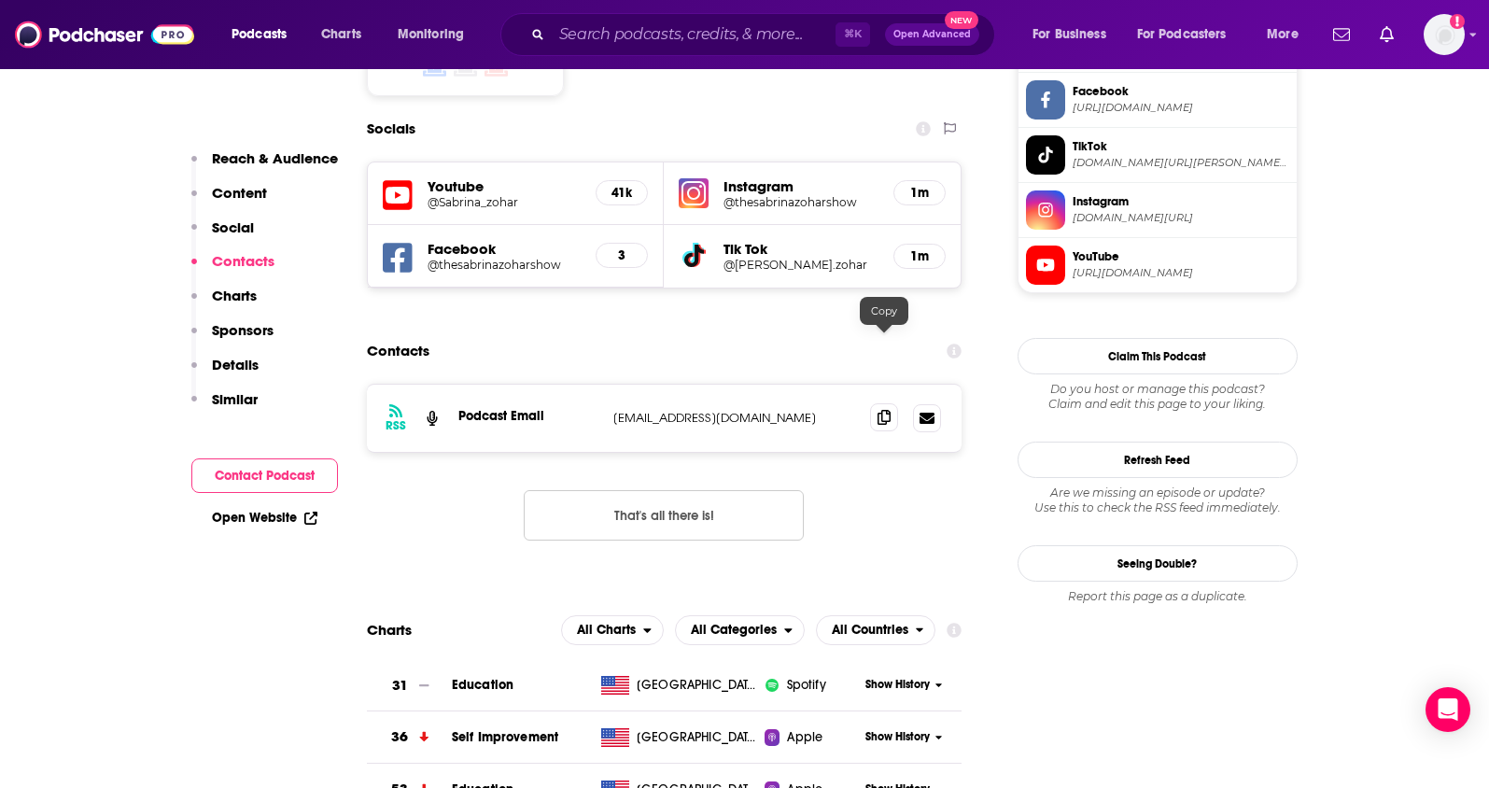
click at [874, 403] on span at bounding box center [884, 417] width 28 height 28
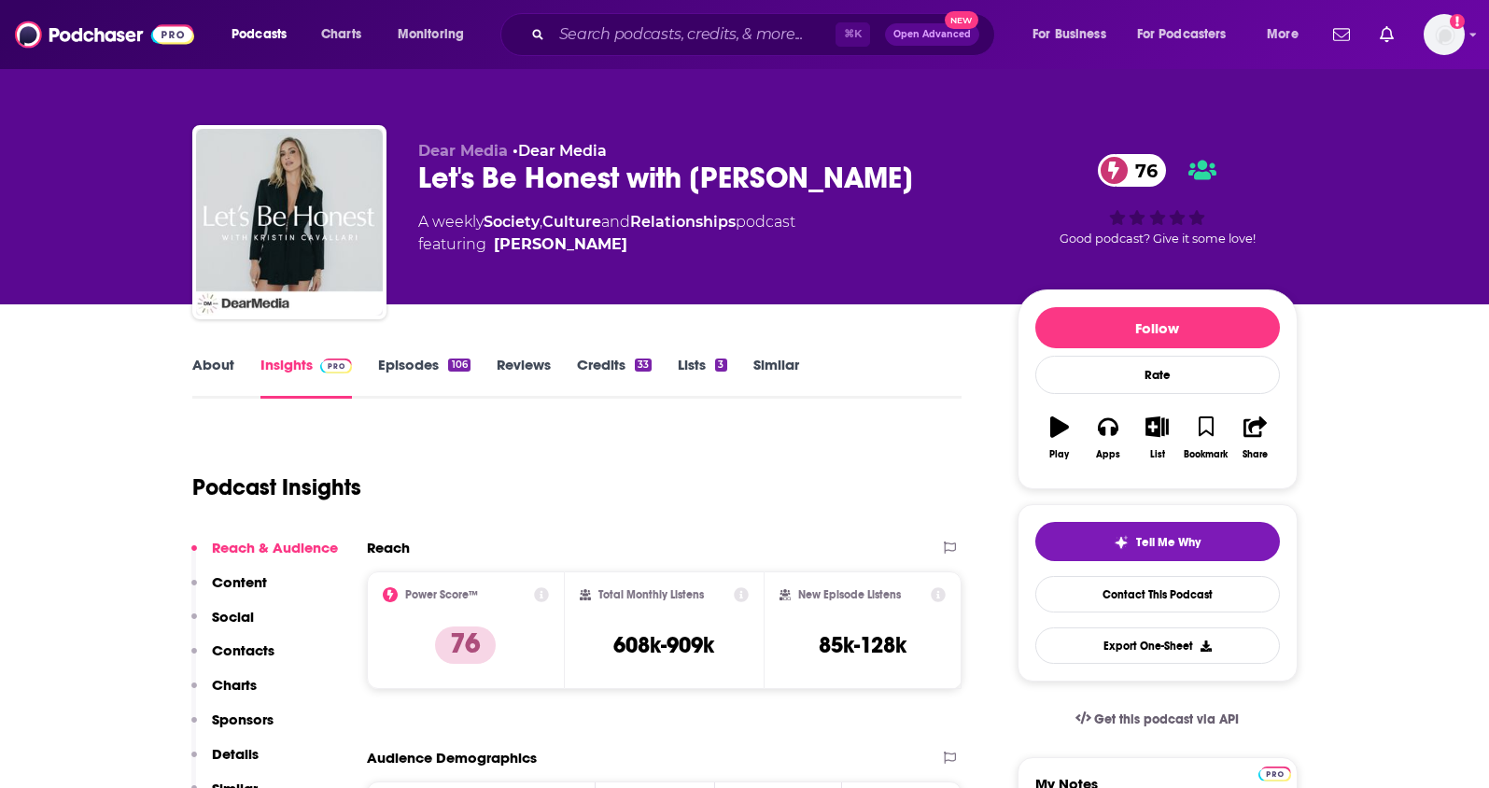
drag, startPoint x: 923, startPoint y: 180, endPoint x: 420, endPoint y: 183, distance: 503.1
click at [420, 183] on div "Let's Be Honest with [PERSON_NAME] 76" at bounding box center [702, 178] width 569 height 36
drag, startPoint x: 750, startPoint y: 220, endPoint x: 462, endPoint y: 183, distance: 290.8
click at [485, 225] on div "A weekly Society , Culture and Relationships podcast featuring [PERSON_NAME]" at bounding box center [606, 233] width 377 height 45
copy div "Society , Culture and Relationships"
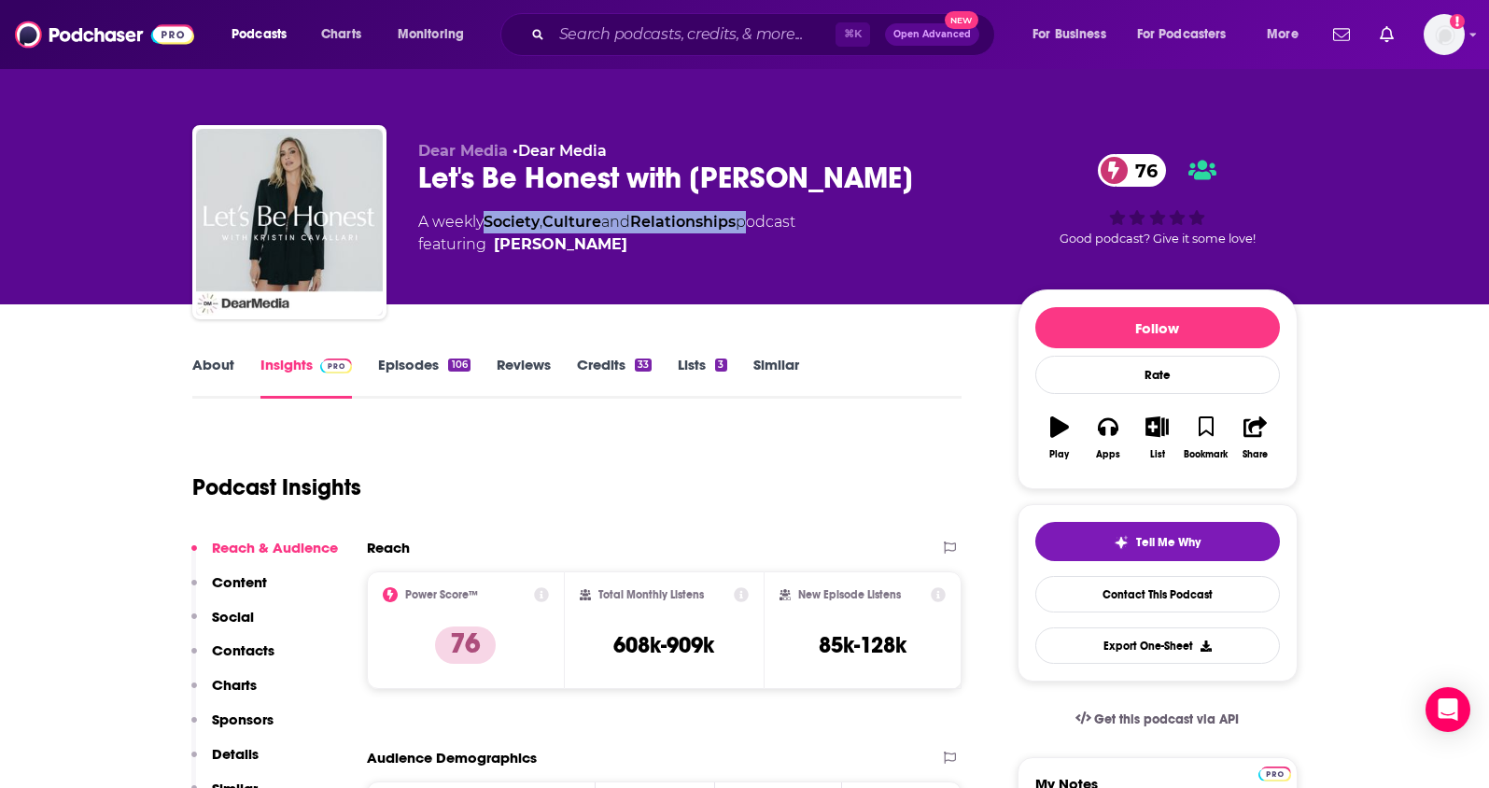
click at [615, 248] on span "featuring [PERSON_NAME]" at bounding box center [606, 244] width 377 height 22
copy span "Kristin Cavallari"
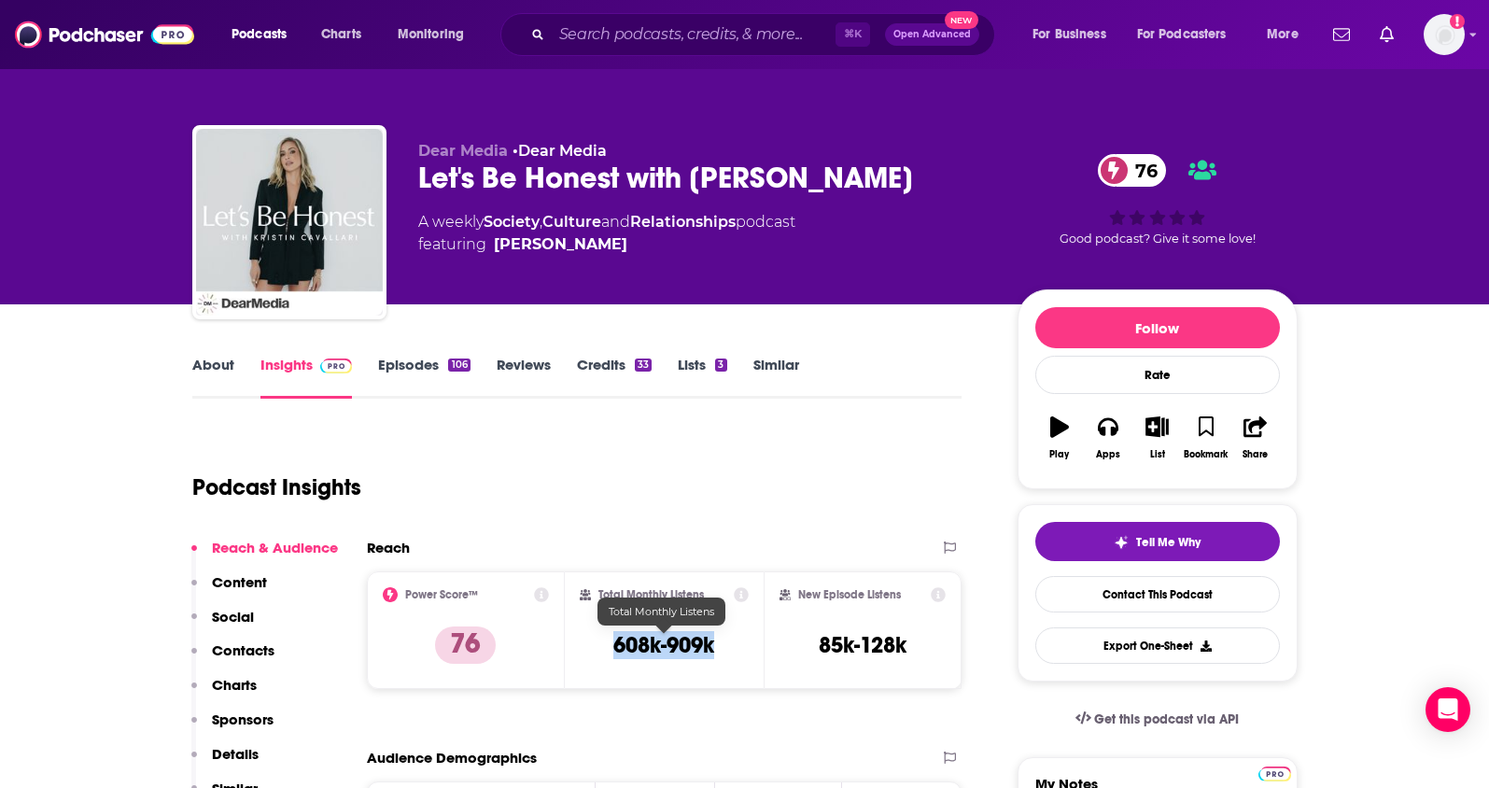
drag, startPoint x: 720, startPoint y: 640, endPoint x: 613, endPoint y: 651, distance: 106.9
click at [613, 651] on div "Total Monthly Listens 608k-909k" at bounding box center [664, 630] width 169 height 86
copy h3 "608k-909k"
click at [242, 649] on p "Contacts" at bounding box center [243, 650] width 63 height 18
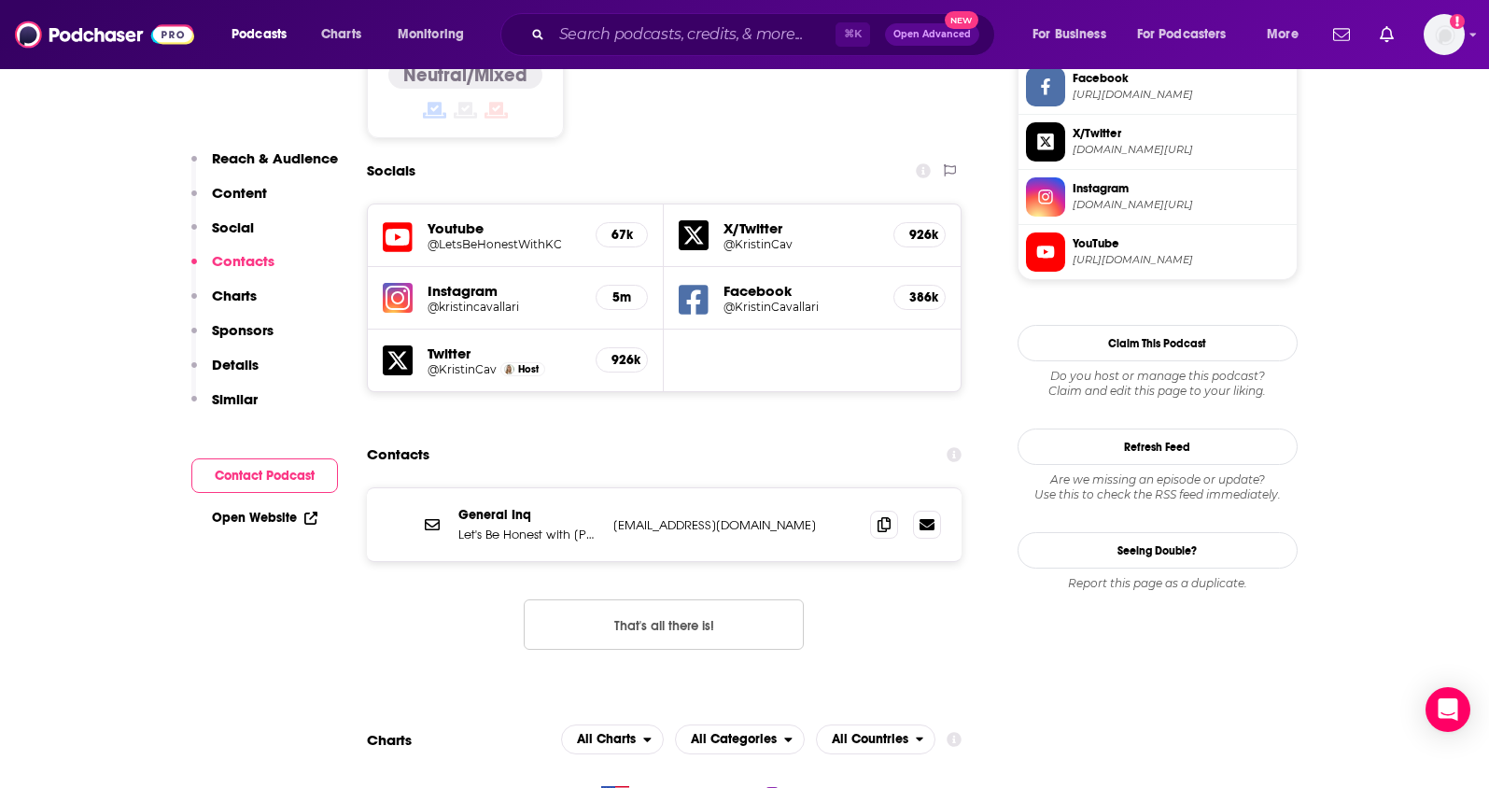
scroll to position [1641, 0]
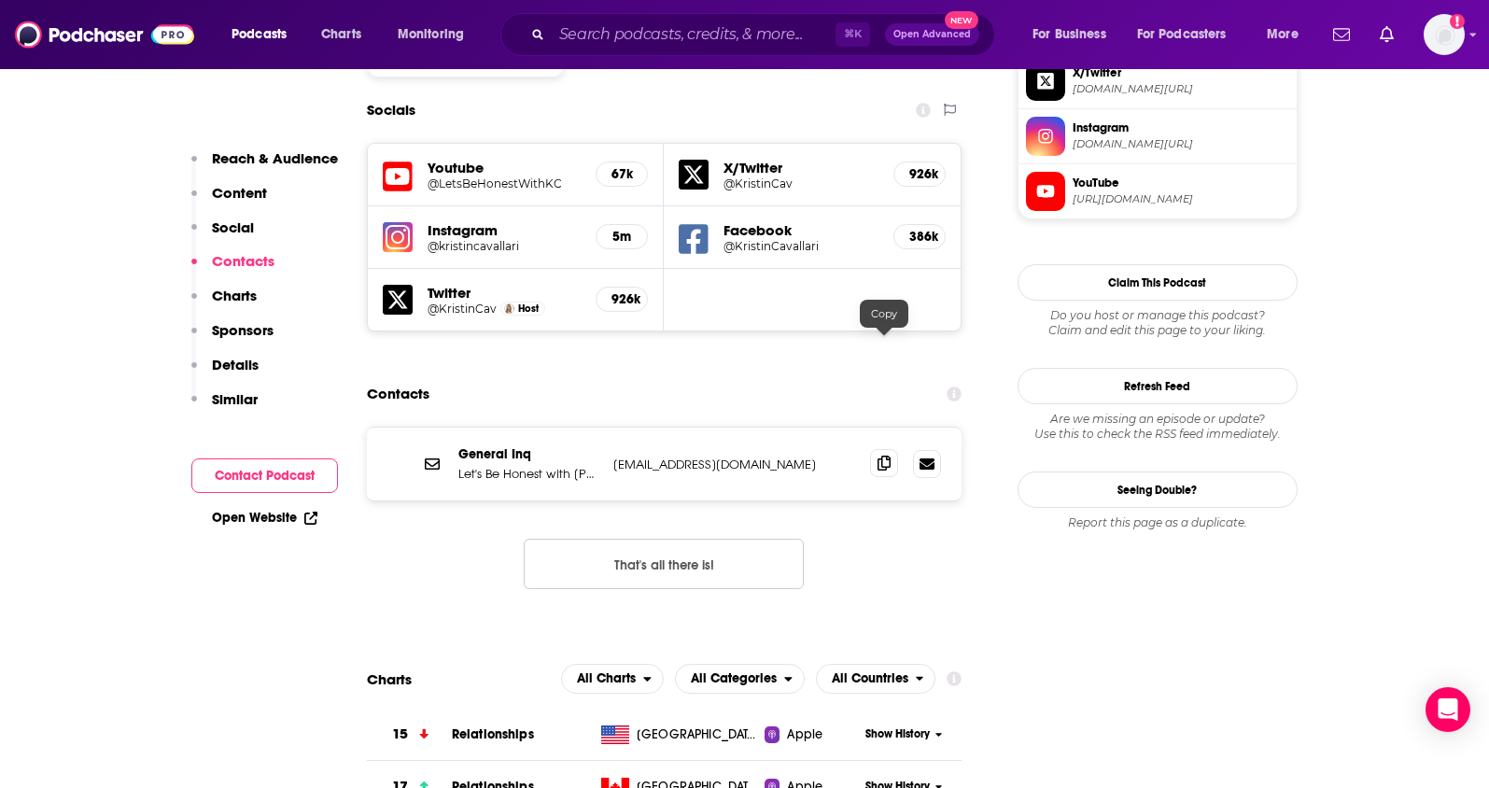
click at [889, 449] on span at bounding box center [884, 463] width 28 height 28
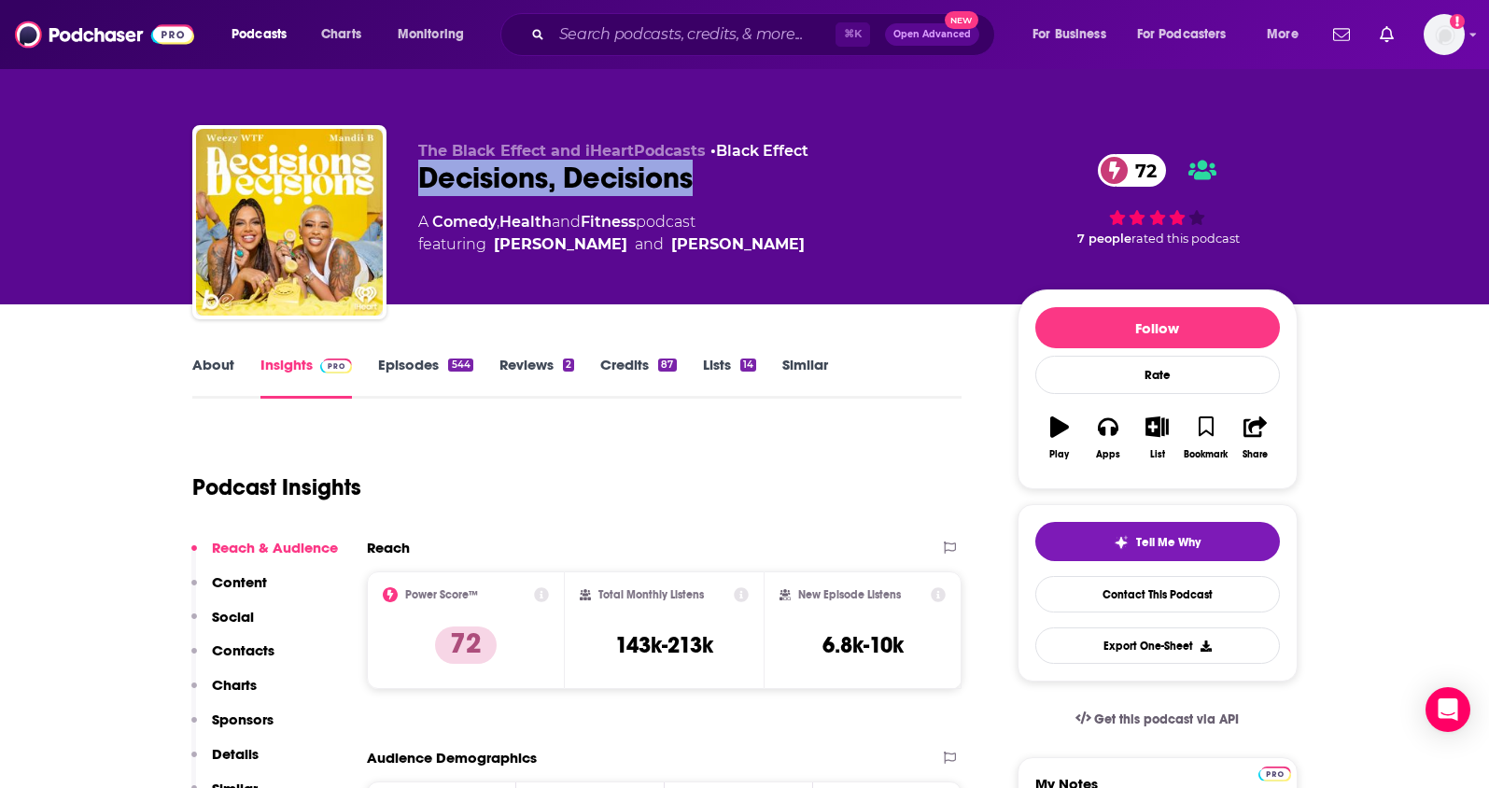
drag, startPoint x: 709, startPoint y: 176, endPoint x: 420, endPoint y: 174, distance: 289.4
click at [420, 174] on div "Decisions, Decisions 72" at bounding box center [702, 178] width 569 height 36
copy h2 "Decisions, Decisions"
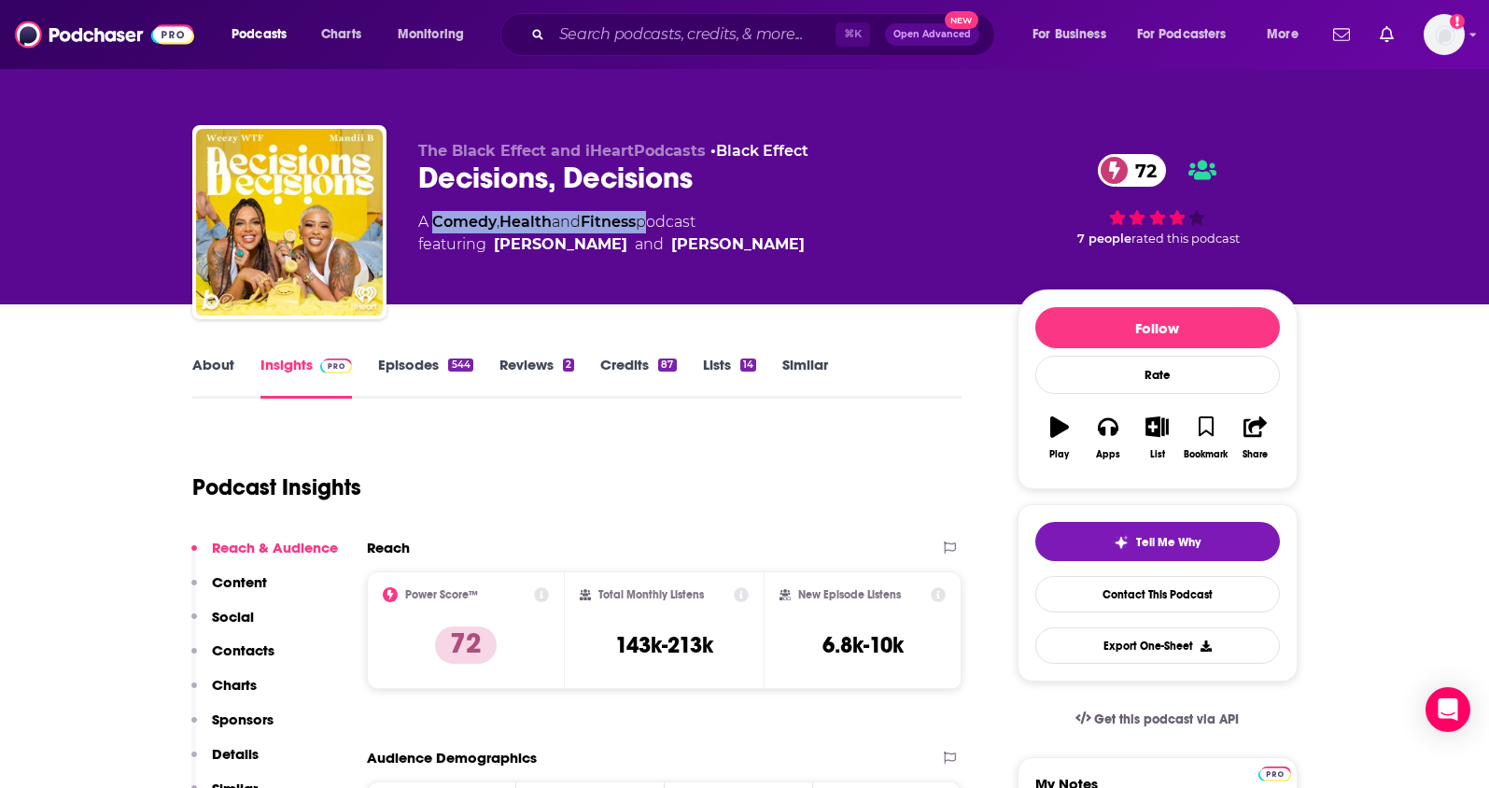
drag, startPoint x: 649, startPoint y: 223, endPoint x: 437, endPoint y: 224, distance: 211.9
click at [437, 224] on div "A Comedy , Health and Fitness podcast featuring [PERSON_NAME] and [PERSON_NAME]" at bounding box center [611, 233] width 386 height 45
copy div "Comedy , Health and Fitness"
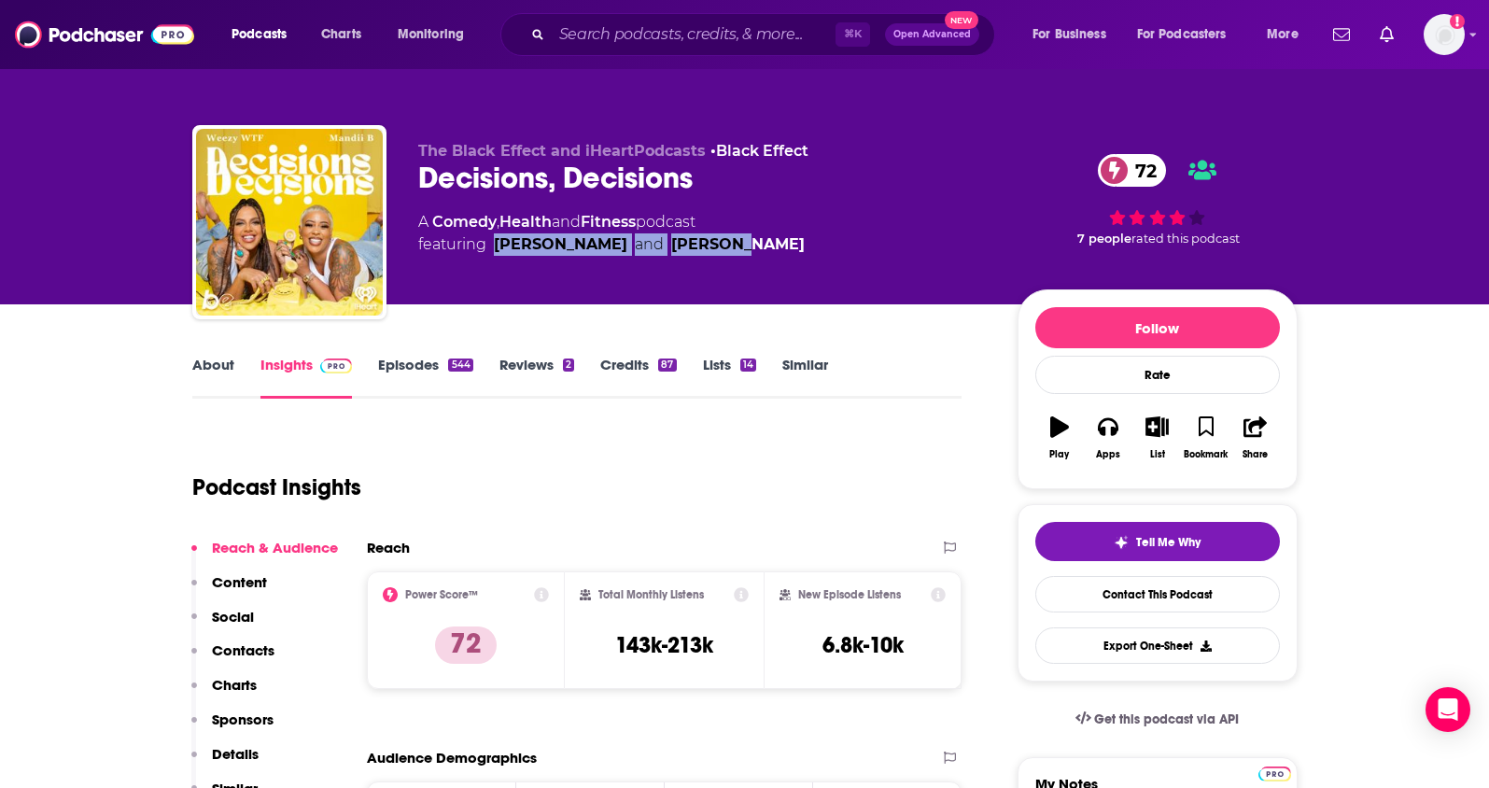
drag, startPoint x: 736, startPoint y: 247, endPoint x: 495, endPoint y: 247, distance: 241.8
click at [495, 247] on div "A Comedy , Health and Fitness podcast featuring [PERSON_NAME] and [PERSON_NAME]" at bounding box center [702, 233] width 569 height 45
copy span "[PERSON_NAME] and [PERSON_NAME]"
click at [239, 370] on div "About" at bounding box center [226, 377] width 68 height 43
click at [210, 361] on link "About" at bounding box center [213, 377] width 42 height 43
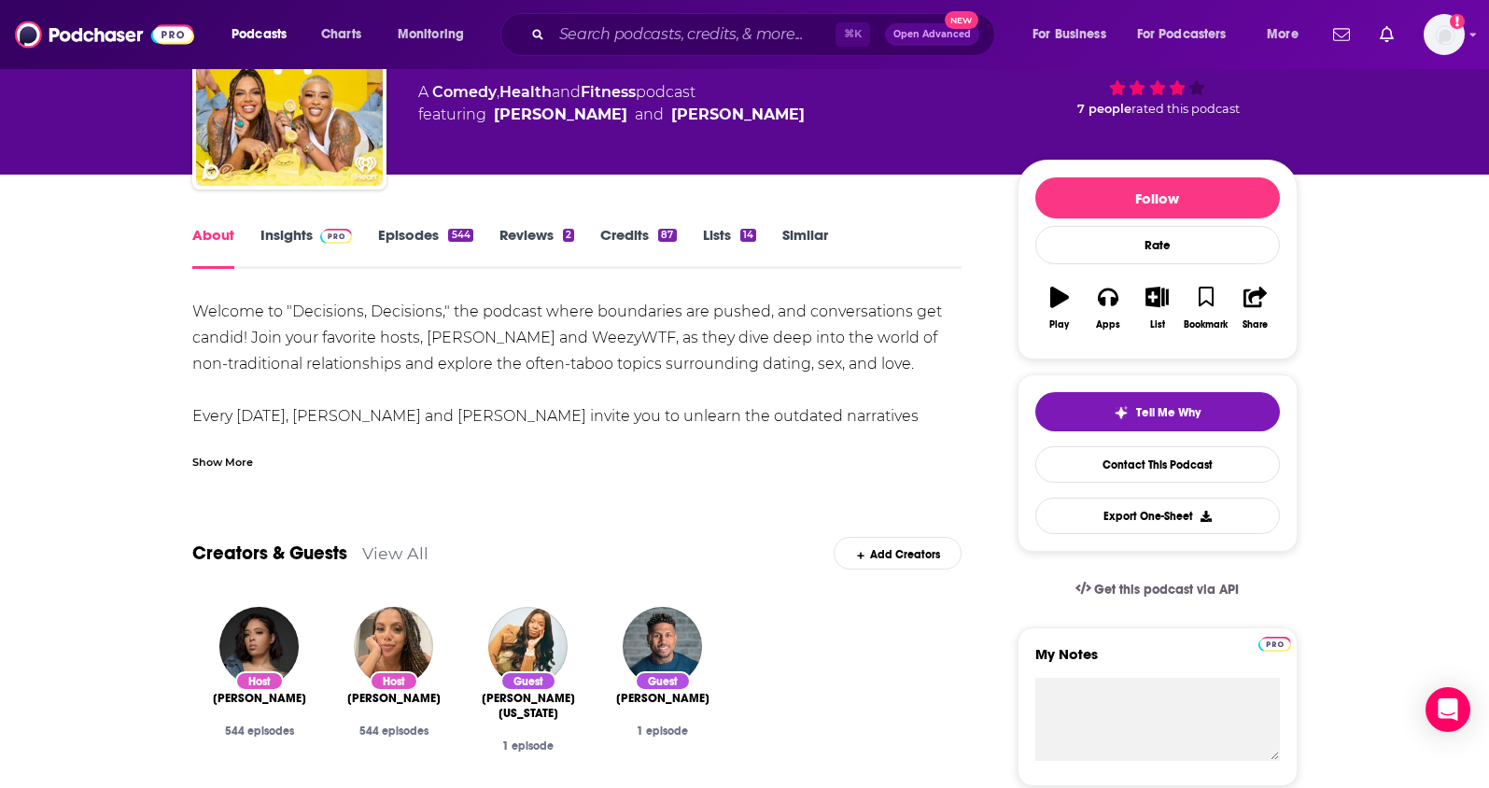
scroll to position [131, 0]
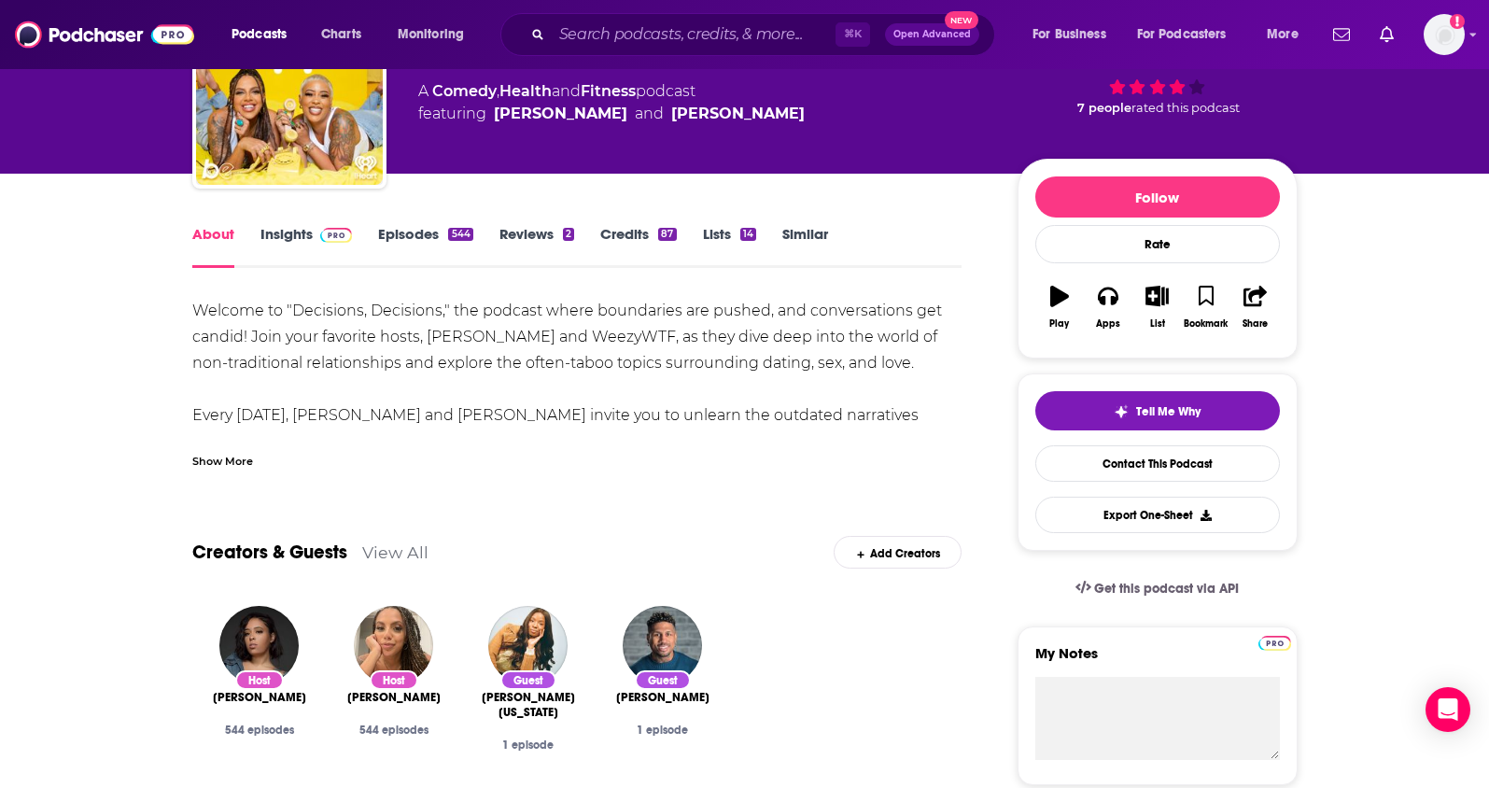
click at [286, 231] on link "Insights" at bounding box center [306, 246] width 92 height 43
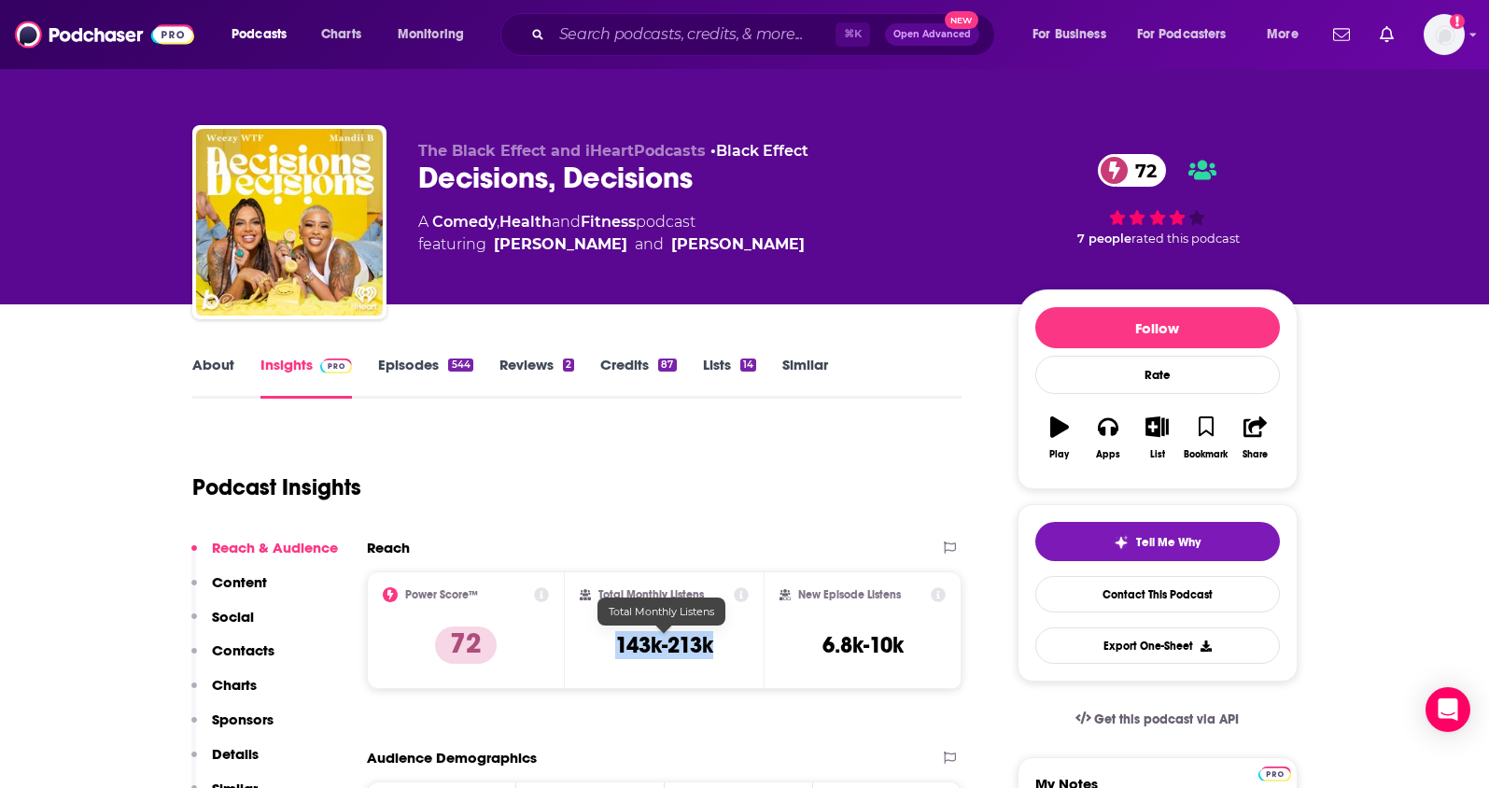
drag, startPoint x: 718, startPoint y: 648, endPoint x: 620, endPoint y: 651, distance: 98.1
click at [620, 651] on div "Total Monthly Listens 143k-213k" at bounding box center [664, 630] width 169 height 86
copy h3 "143k-213k"
click at [253, 644] on p "Contacts" at bounding box center [243, 650] width 63 height 18
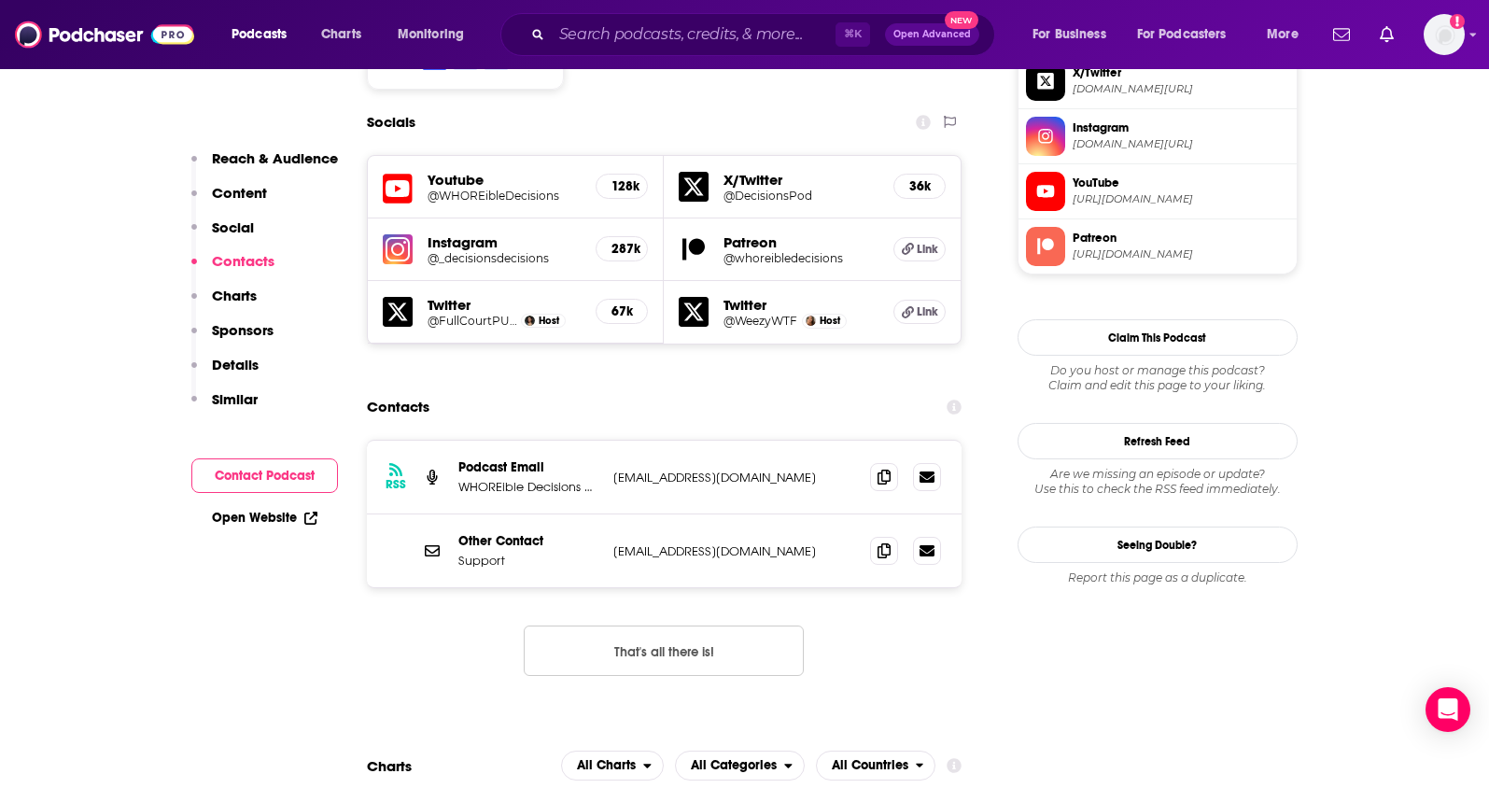
scroll to position [1642, 0]
click at [895, 461] on span at bounding box center [884, 475] width 28 height 28
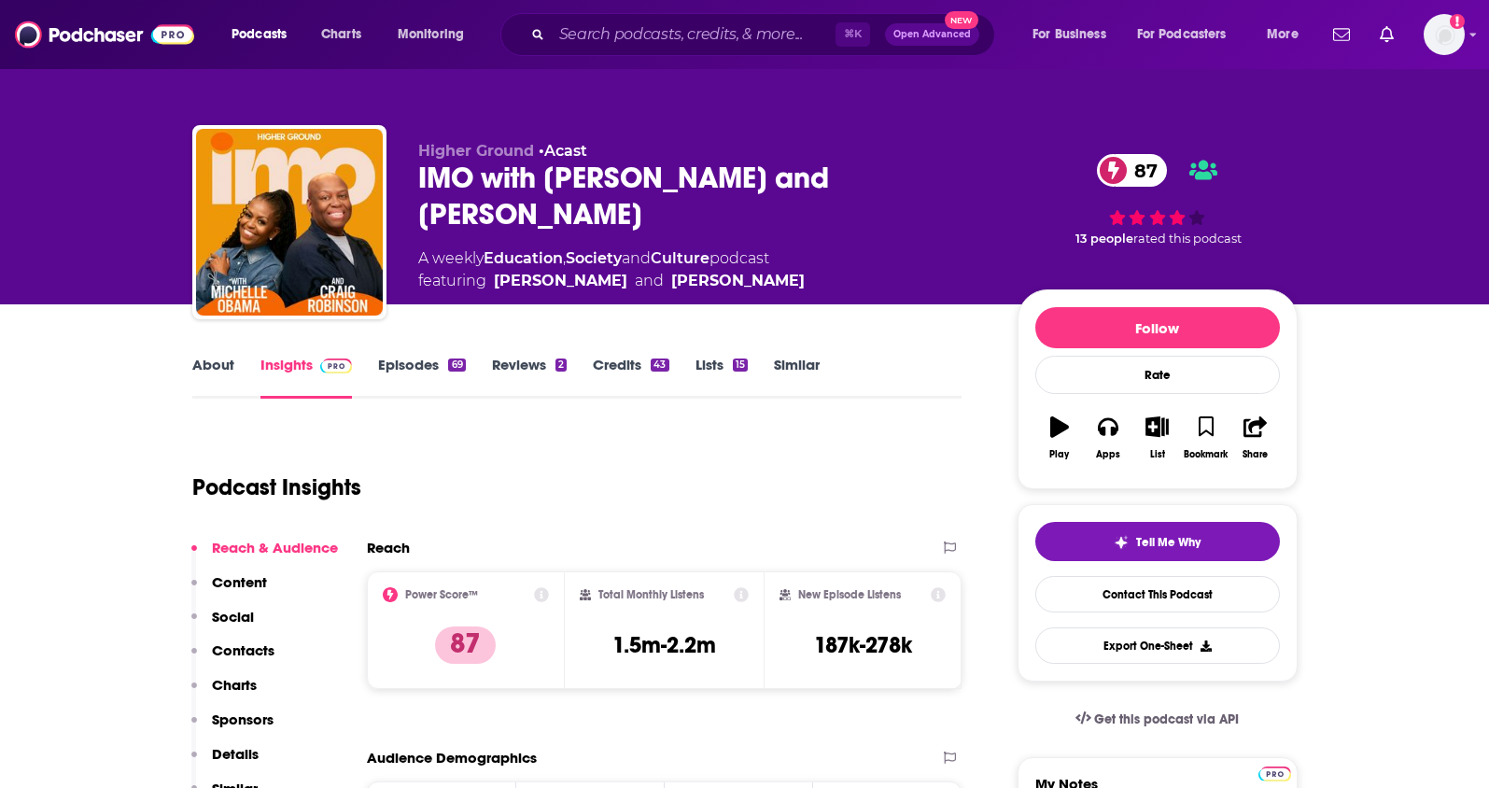
click at [201, 369] on link "About" at bounding box center [213, 377] width 42 height 43
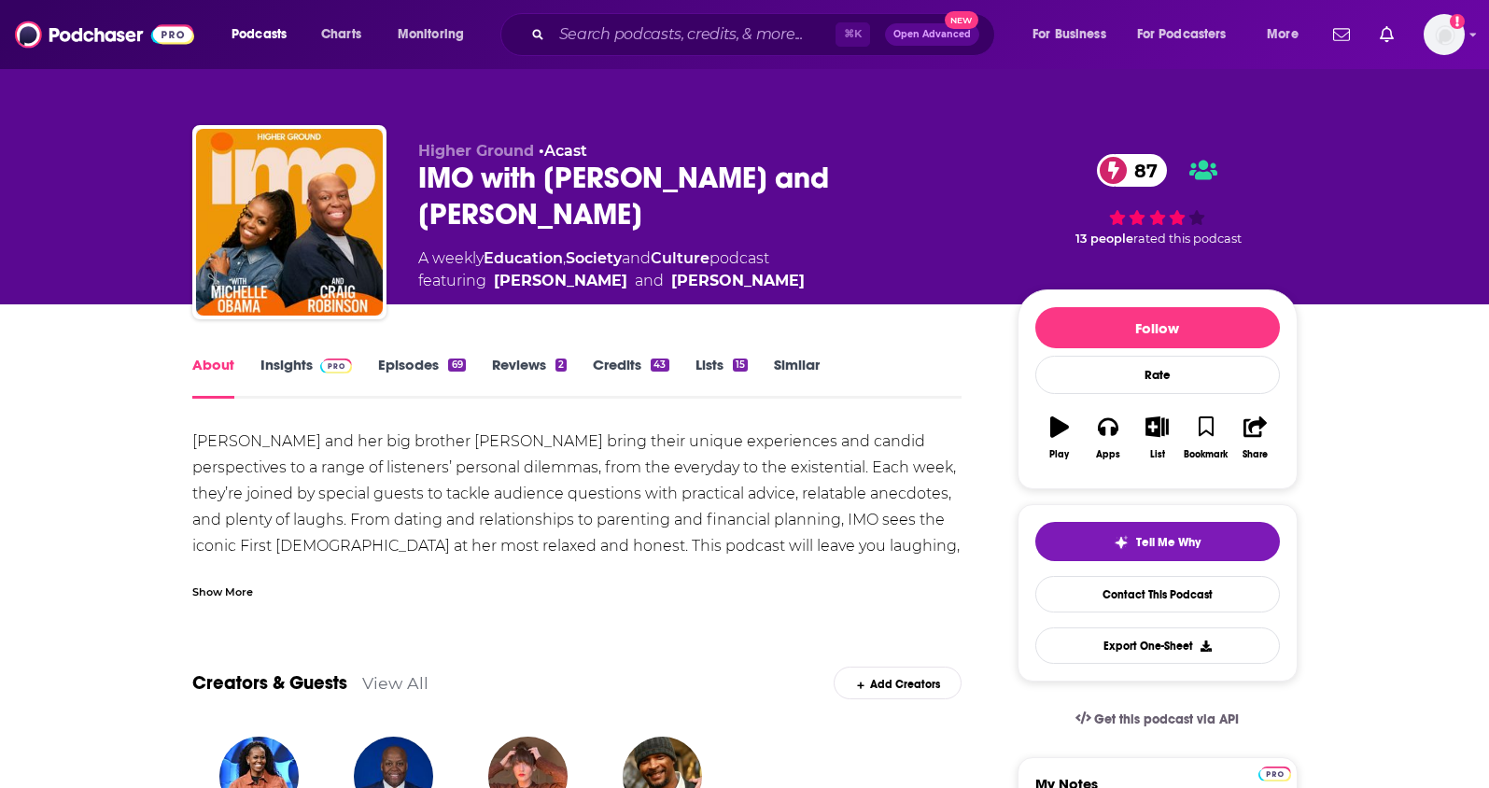
click at [270, 366] on link "Insights" at bounding box center [306, 377] width 92 height 43
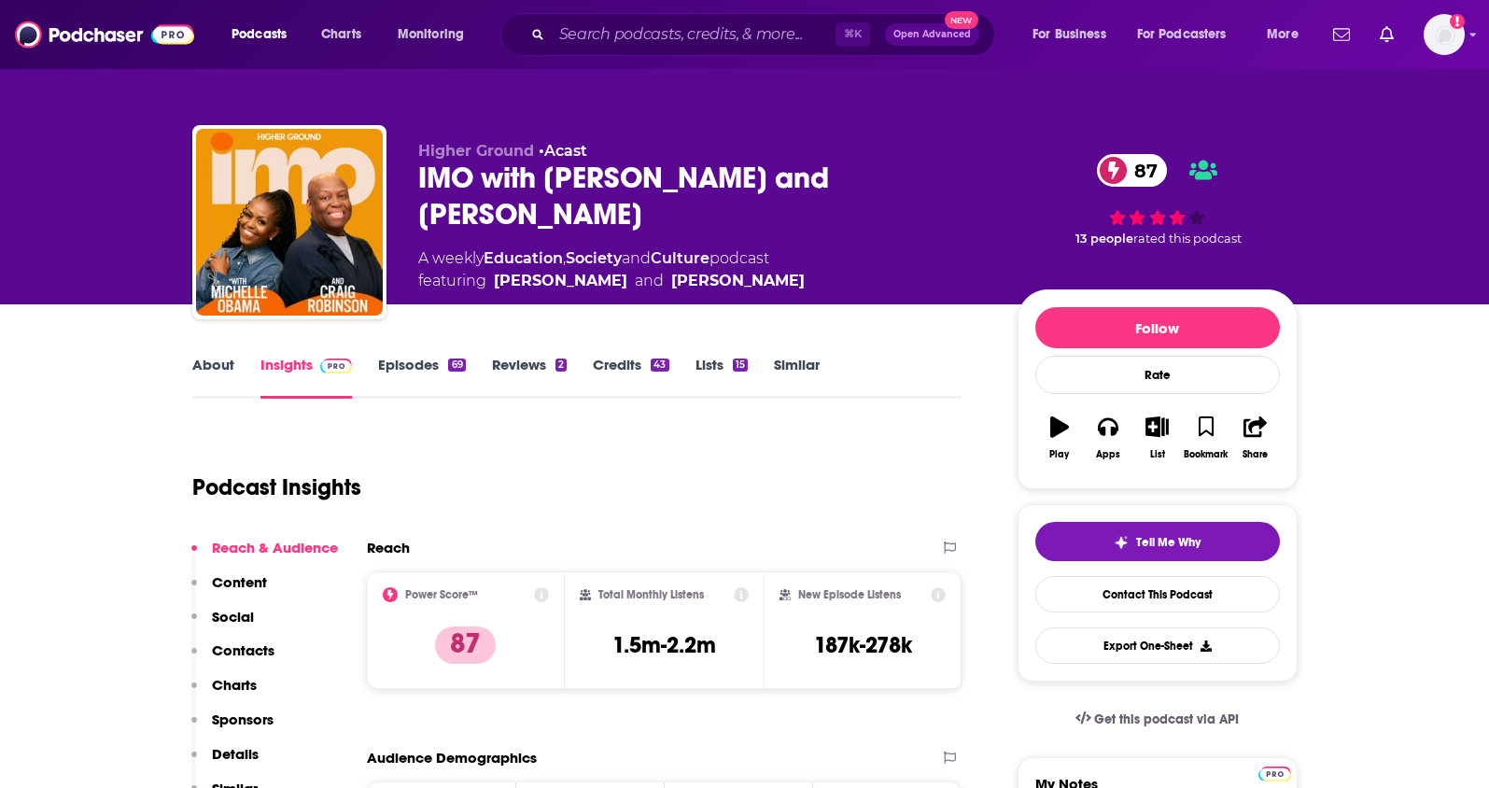
drag, startPoint x: 578, startPoint y: 221, endPoint x: 401, endPoint y: 175, distance: 182.5
click at [401, 175] on div "Higher Ground • Acast IMO with Michelle Obama and Craig Robinson 87 A weekly Ed…" at bounding box center [744, 226] width 1105 height 202
copy h2 "IMO with Michelle Obama and Craig Robinson"
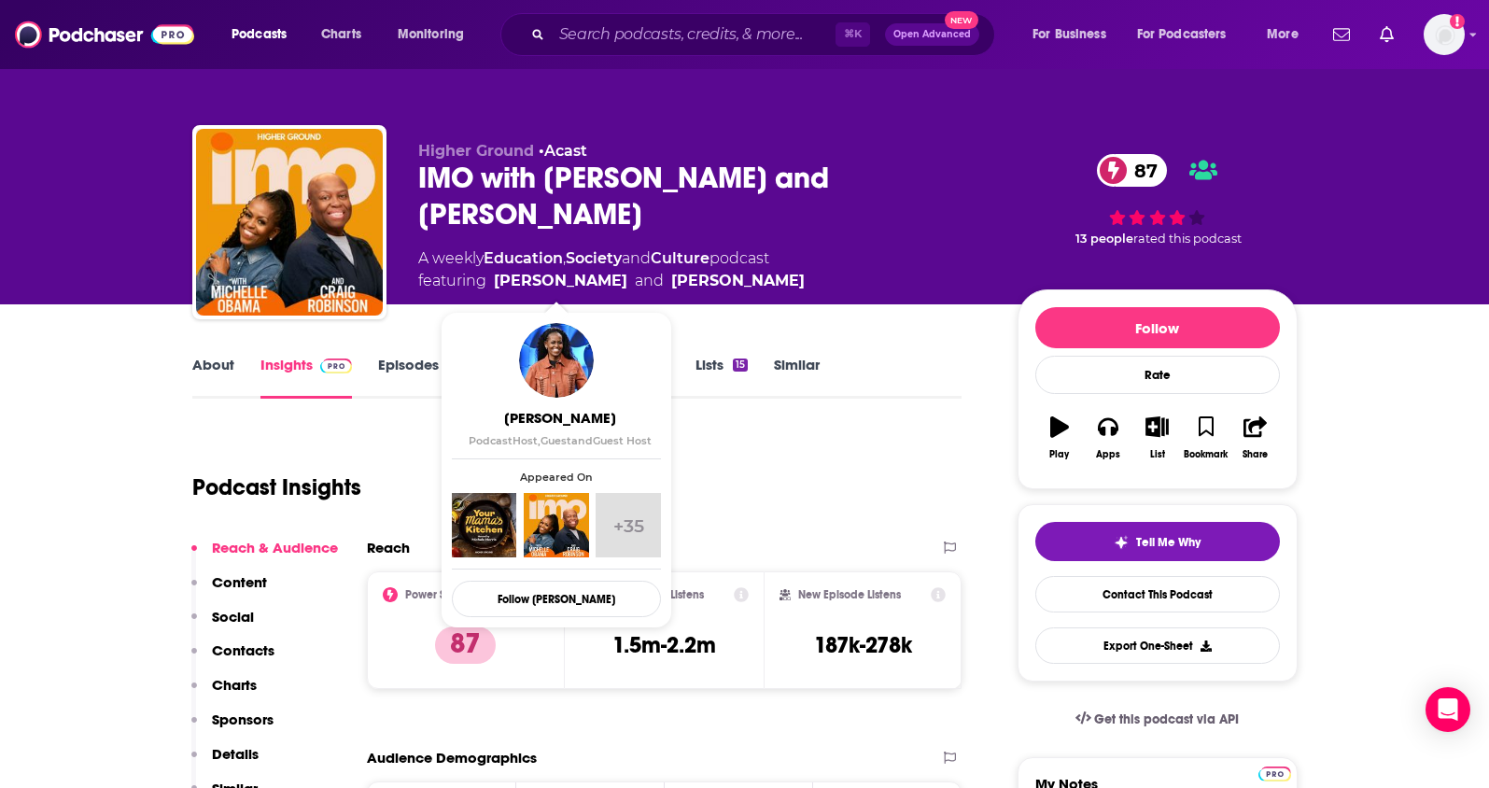
drag, startPoint x: 820, startPoint y: 287, endPoint x: 497, endPoint y: 287, distance: 323.0
click at [497, 287] on div "A weekly Education , Society and Culture podcast featuring Michelle Obama and C…" at bounding box center [702, 269] width 569 height 45
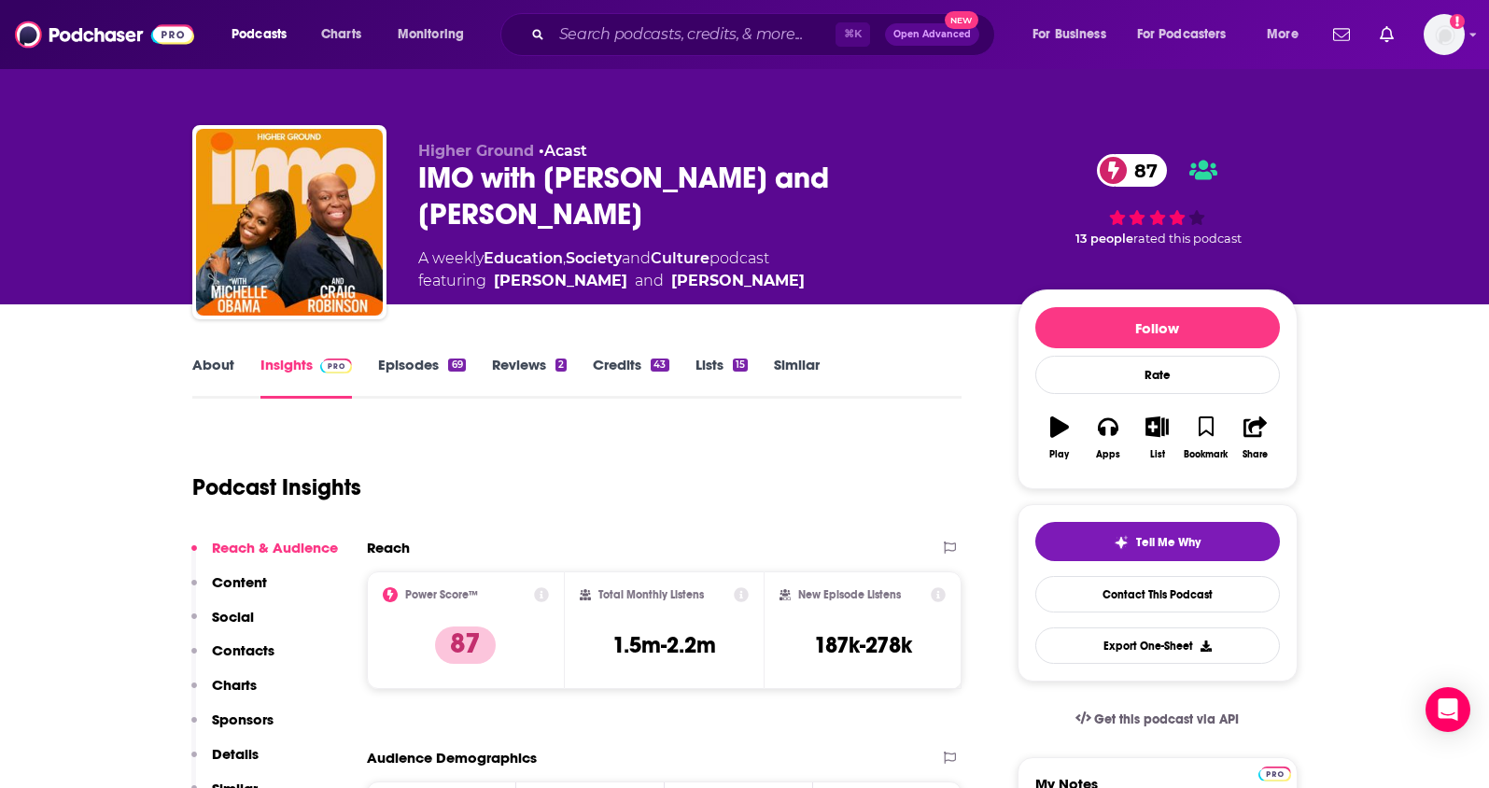
copy span "Michelle Obama and Craig Robinson"
drag, startPoint x: 728, startPoint y: 254, endPoint x: 489, endPoint y: 265, distance: 239.2
click at [489, 265] on div "A weekly Education , Society and Culture podcast featuring Michelle Obama and C…" at bounding box center [611, 269] width 386 height 45
copy div "Education , Society and Culture"
drag, startPoint x: 733, startPoint y: 645, endPoint x: 596, endPoint y: 651, distance: 137.3
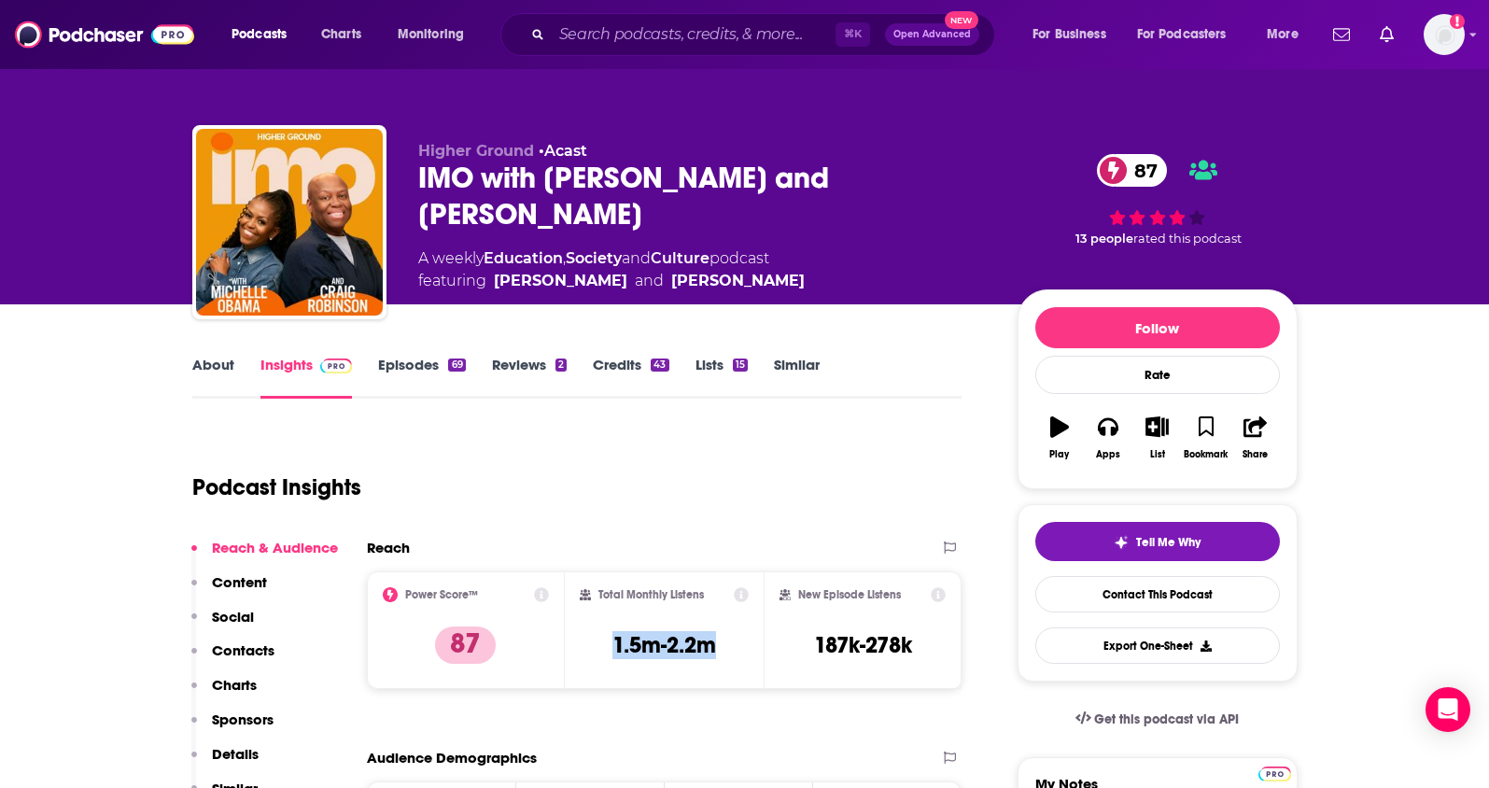
click at [596, 651] on div "Total Monthly Listens 1.5m-2.2m" at bounding box center [664, 630] width 169 height 86
copy h3 "1.5m-2.2m"
click at [255, 649] on p "Contacts" at bounding box center [243, 650] width 63 height 18
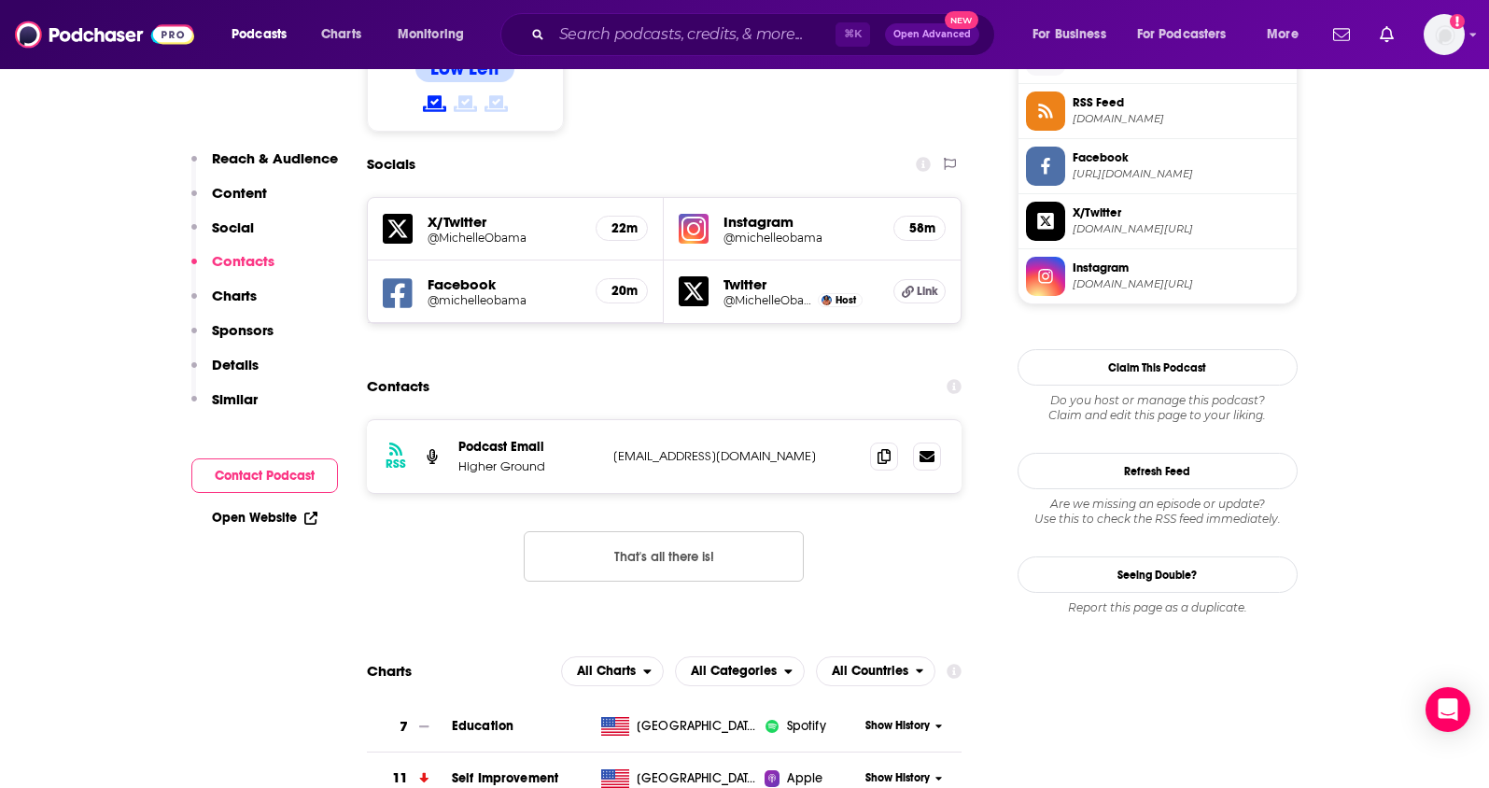
scroll to position [1558, 0]
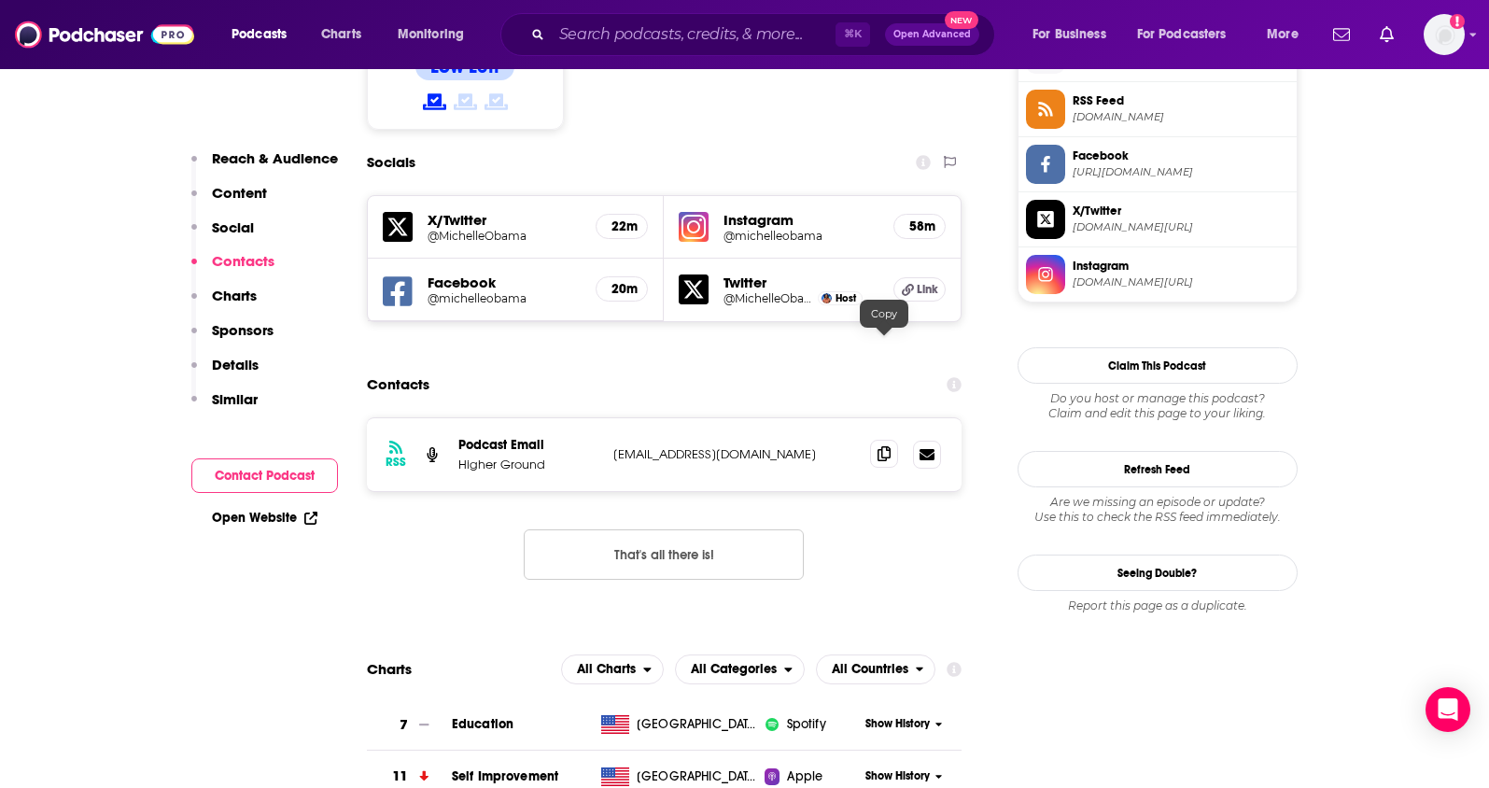
click at [891, 440] on span at bounding box center [884, 454] width 28 height 28
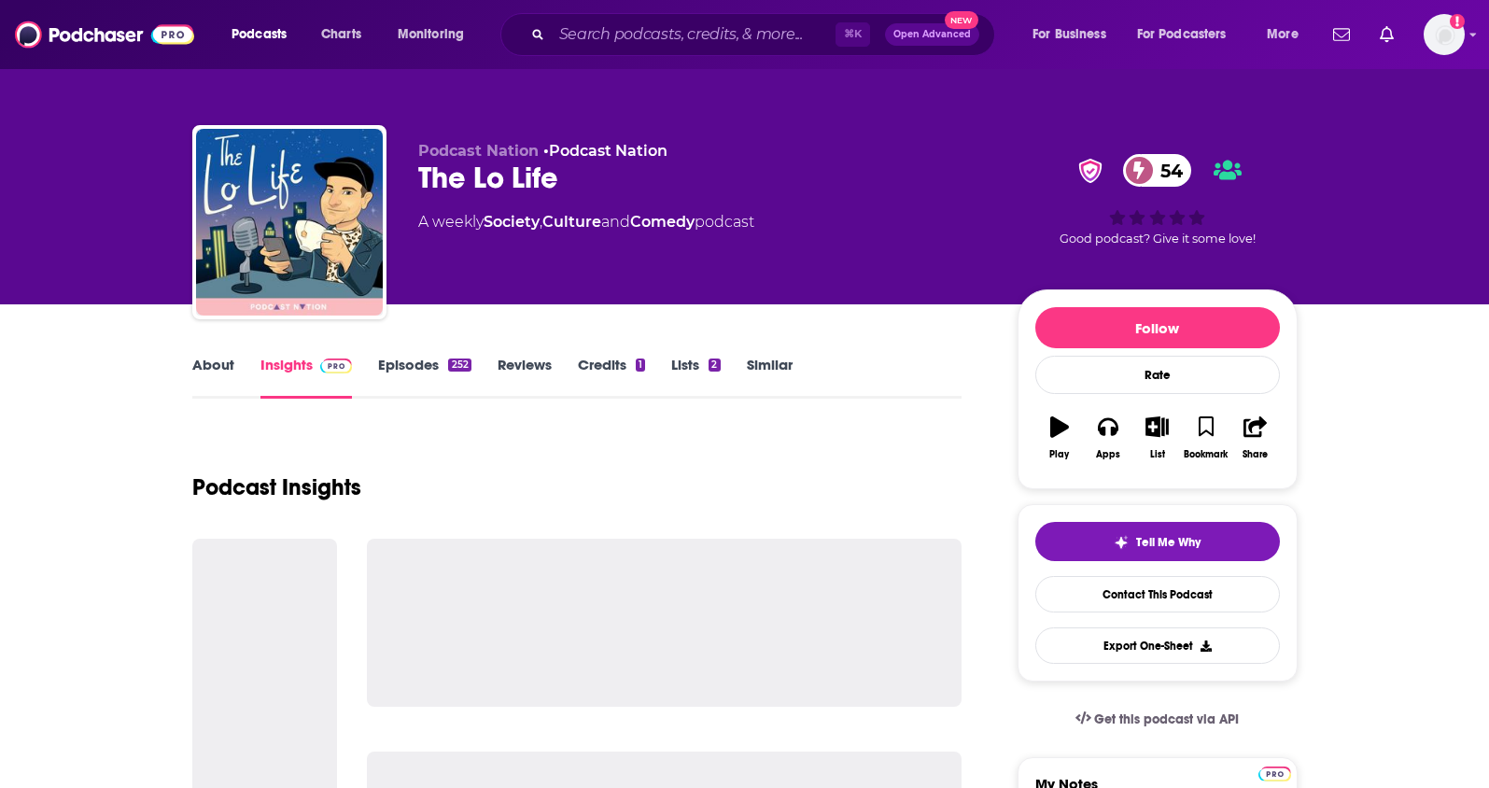
click at [211, 381] on link "About" at bounding box center [213, 377] width 42 height 43
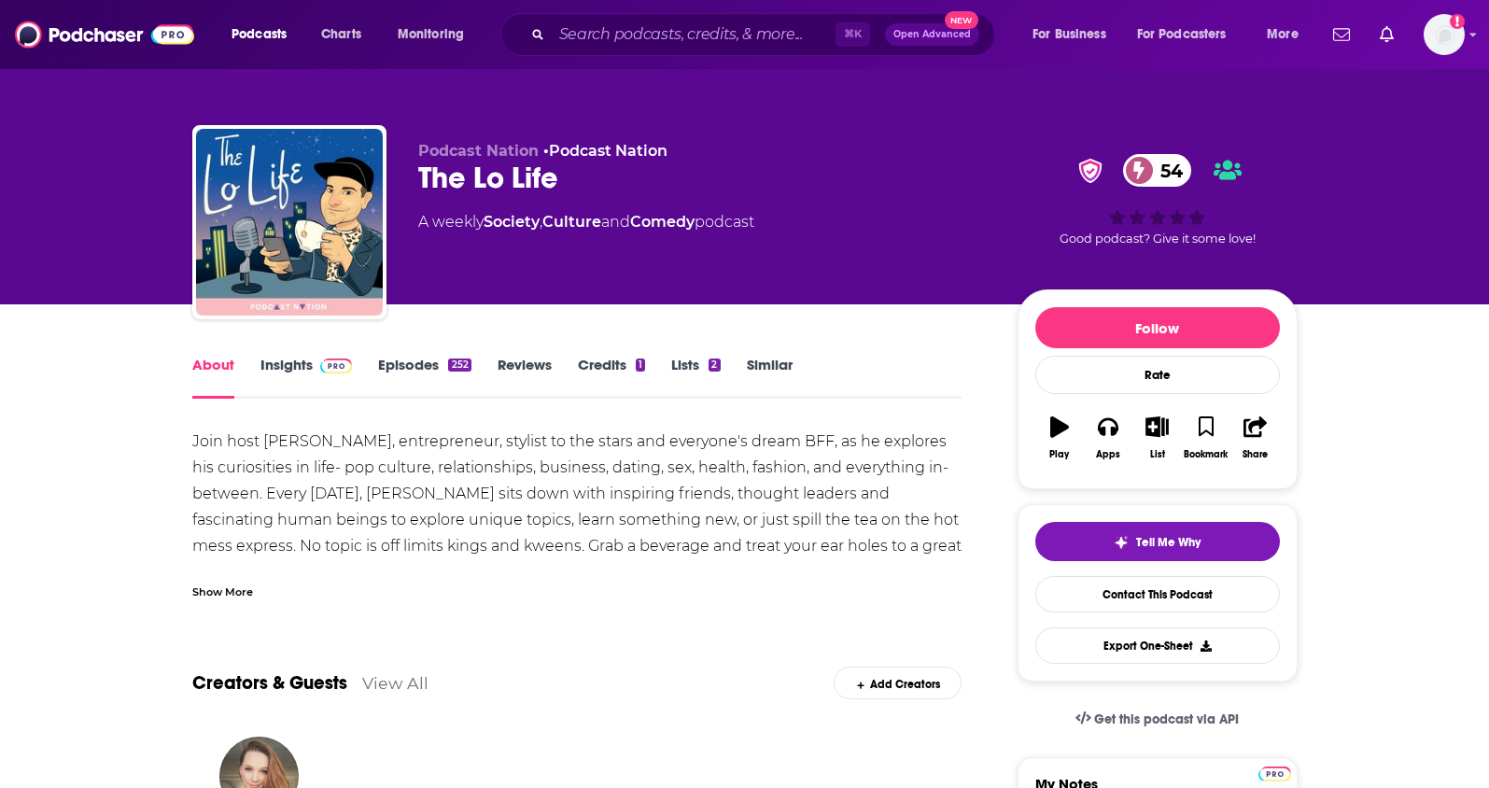
click at [260, 368] on link "Insights" at bounding box center [306, 377] width 92 height 43
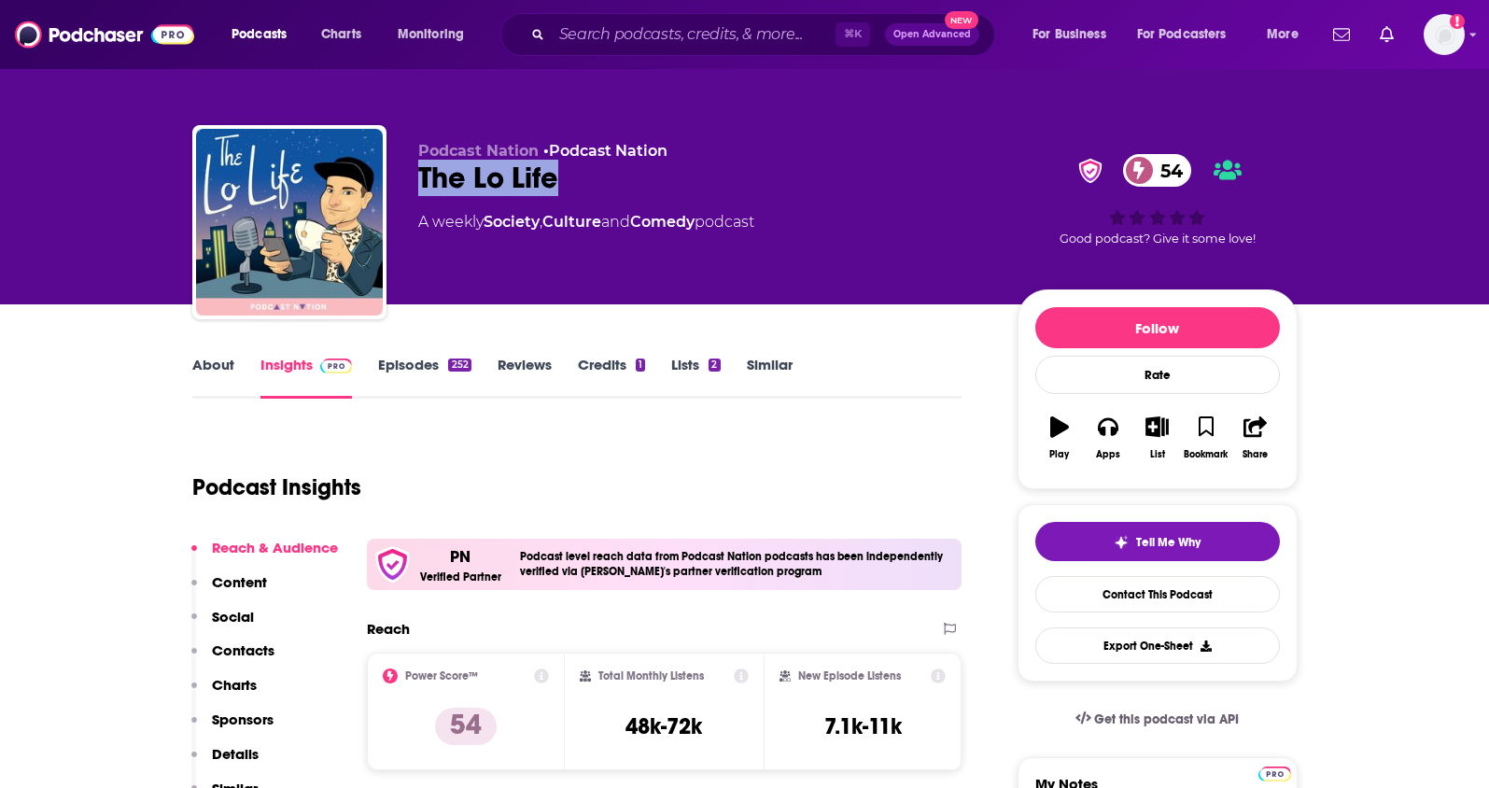
drag, startPoint x: 555, startPoint y: 181, endPoint x: 382, endPoint y: 210, distance: 176.0
click at [411, 182] on div "Podcast Nation • Podcast Nation The Lo Life 54 A weekly Society , Culture and C…" at bounding box center [744, 226] width 1105 height 202
copy h2 "The Lo Life"
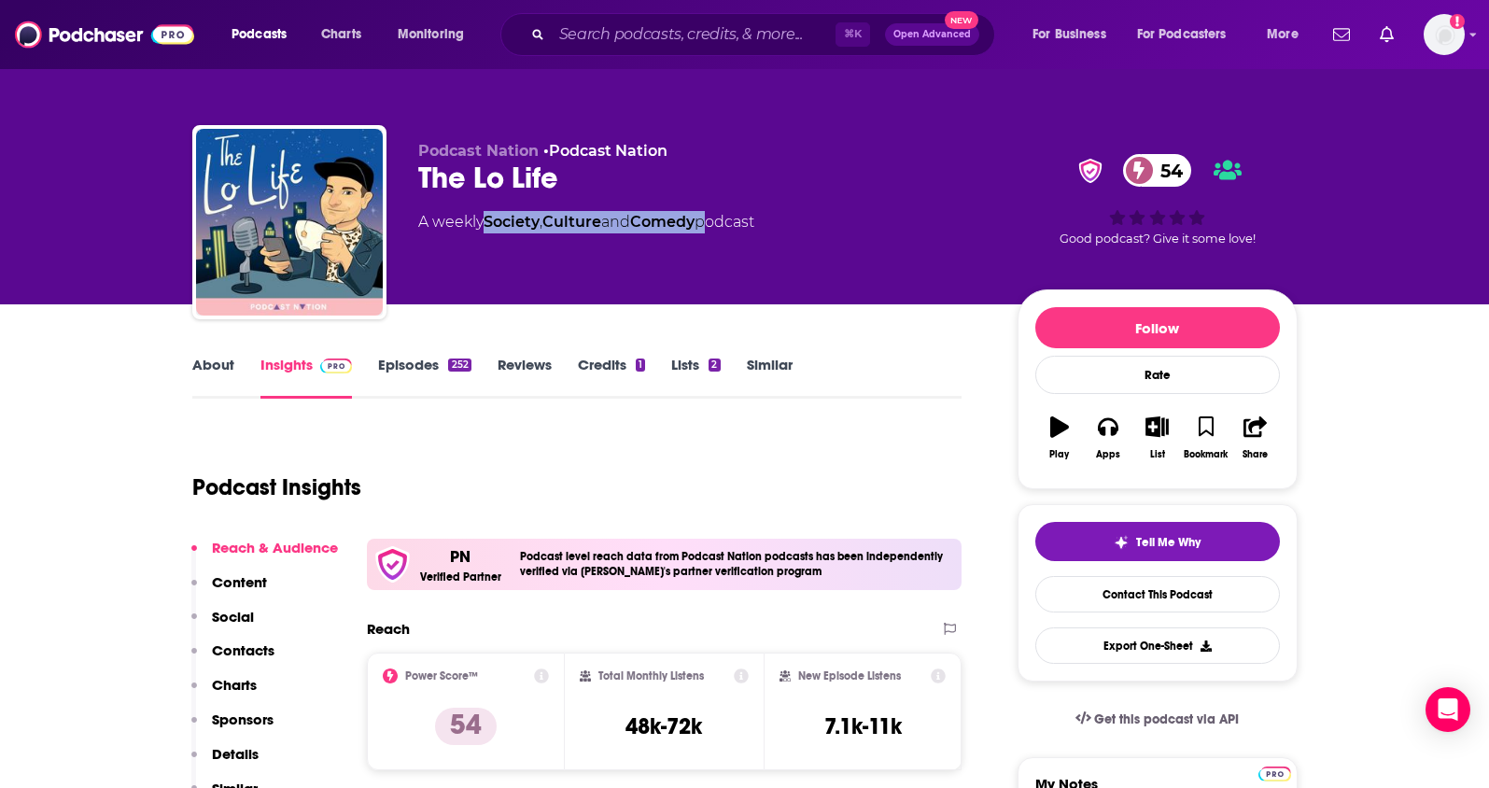
drag, startPoint x: 711, startPoint y: 220, endPoint x: 490, endPoint y: 224, distance: 221.3
click at [490, 224] on div "A weekly Society , Culture and Comedy podcast" at bounding box center [586, 222] width 336 height 22
copy div "Society , Culture and Comedy"
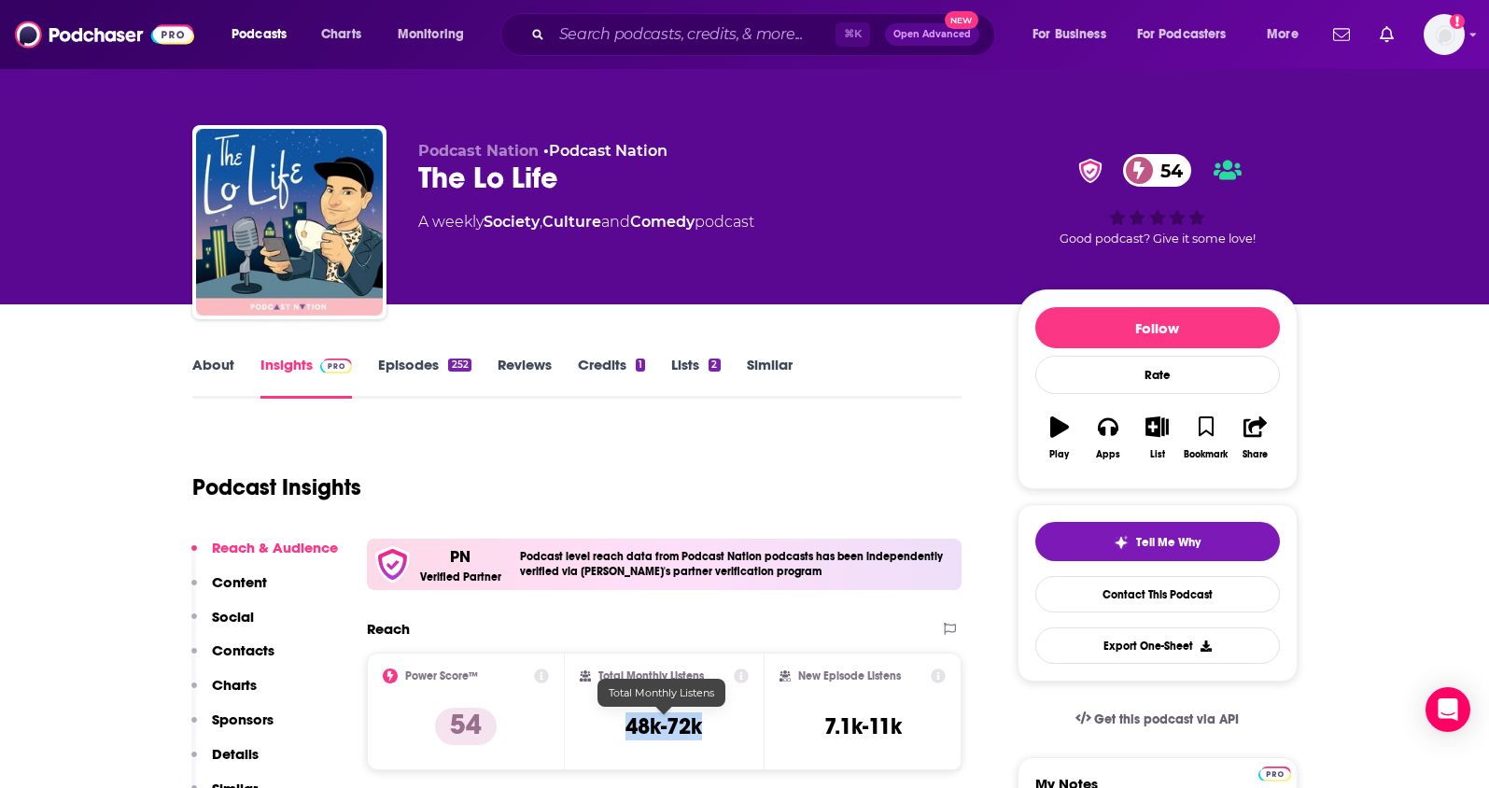
drag, startPoint x: 708, startPoint y: 736, endPoint x: 620, endPoint y: 731, distance: 88.8
click at [620, 731] on div "Total Monthly Listens 48k-72k" at bounding box center [664, 711] width 169 height 86
copy h3 "48k-72k"
click at [245, 652] on p "Contacts" at bounding box center [243, 650] width 63 height 18
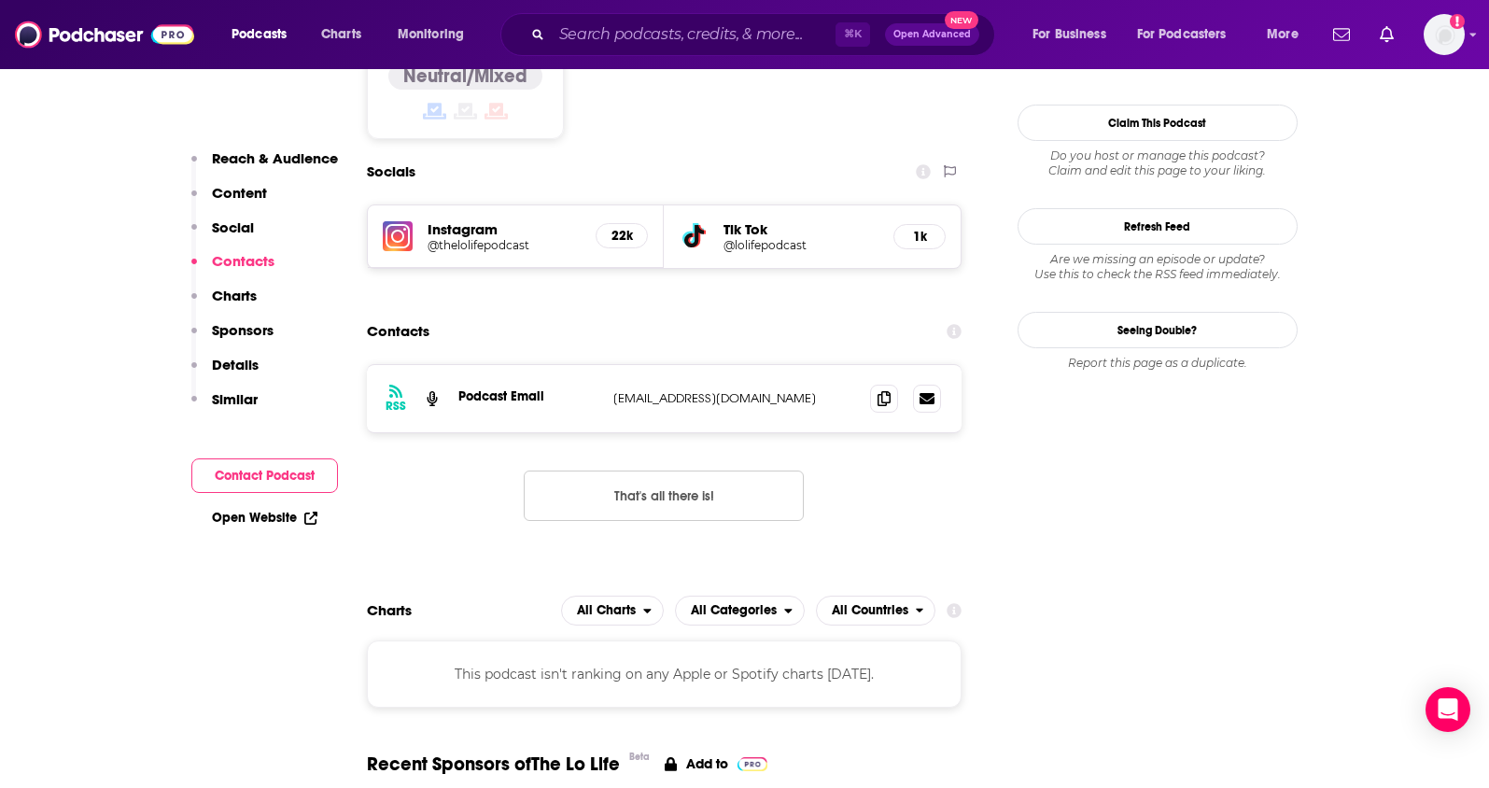
scroll to position [1598, 0]
click at [884, 382] on span at bounding box center [884, 396] width 28 height 28
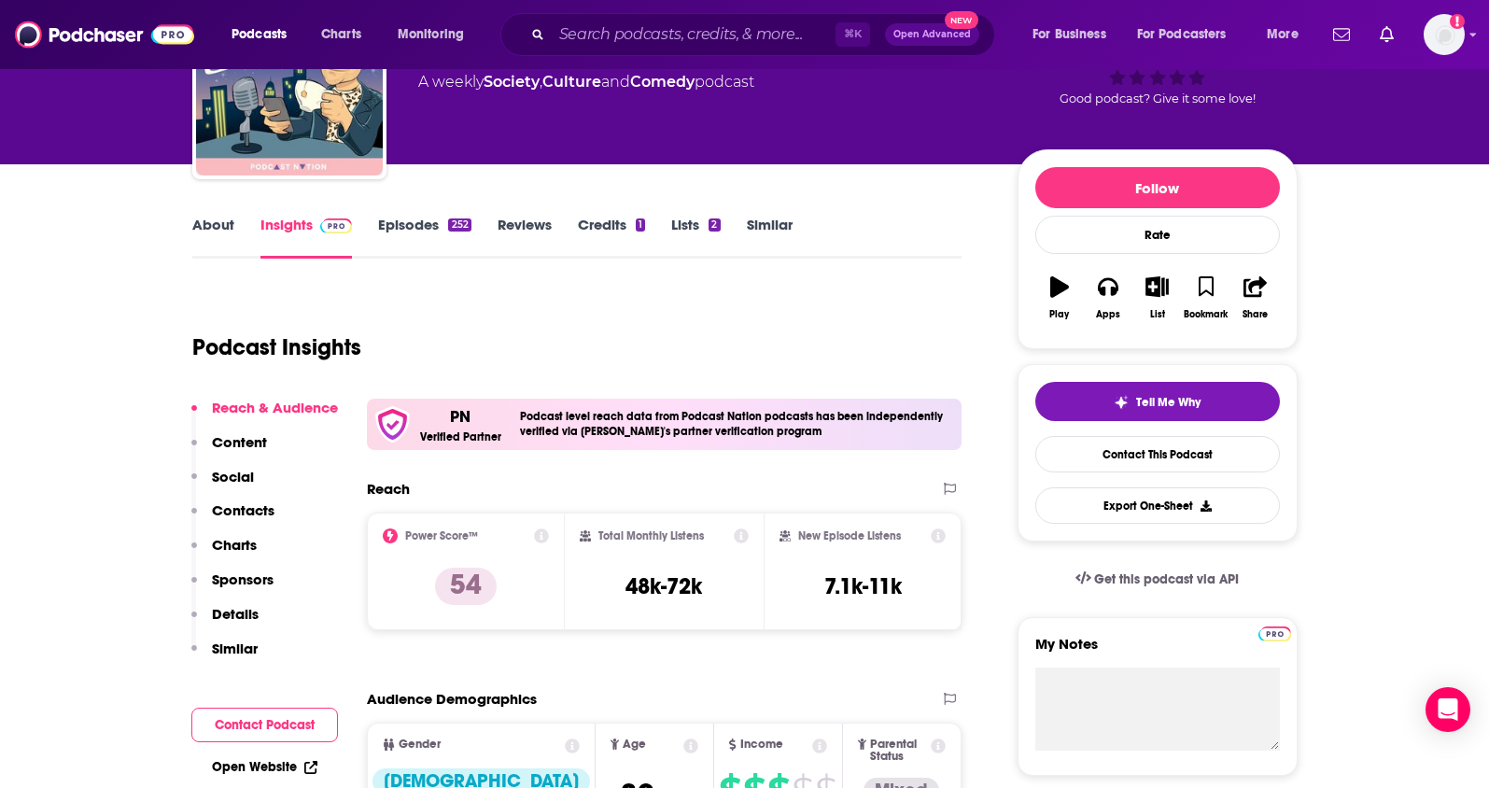
scroll to position [0, 0]
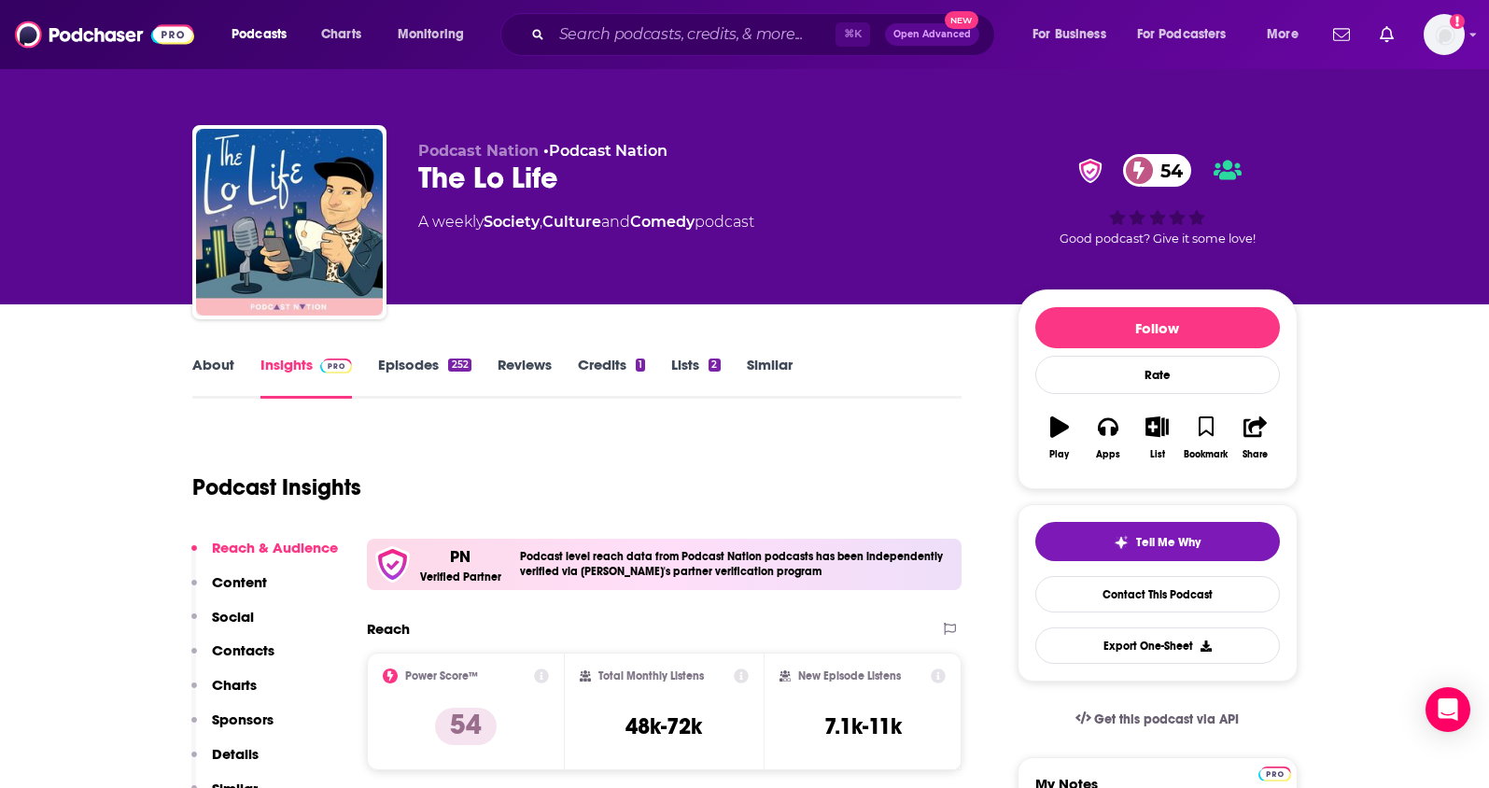
click at [219, 369] on link "About" at bounding box center [213, 377] width 42 height 43
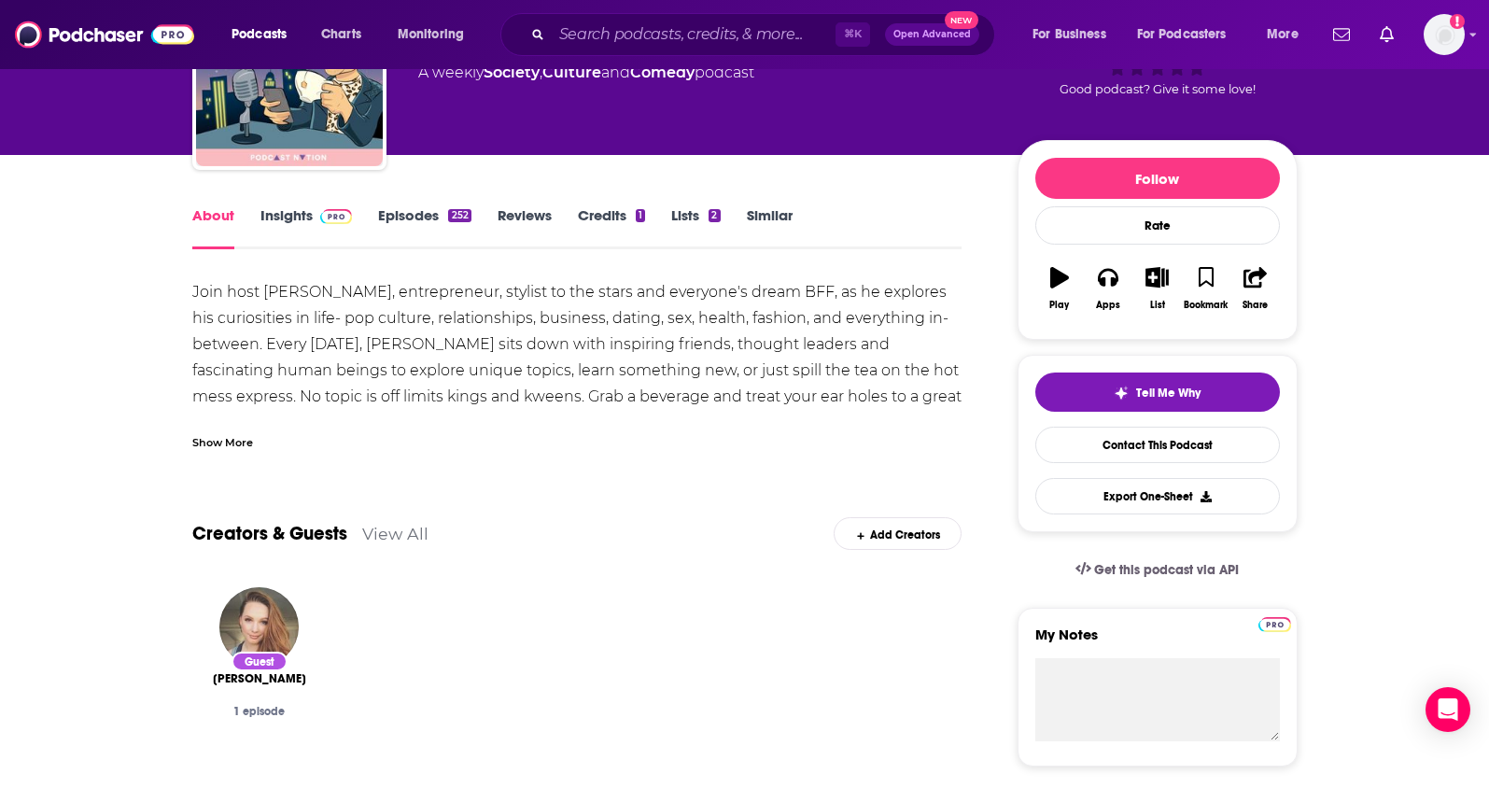
scroll to position [161, 0]
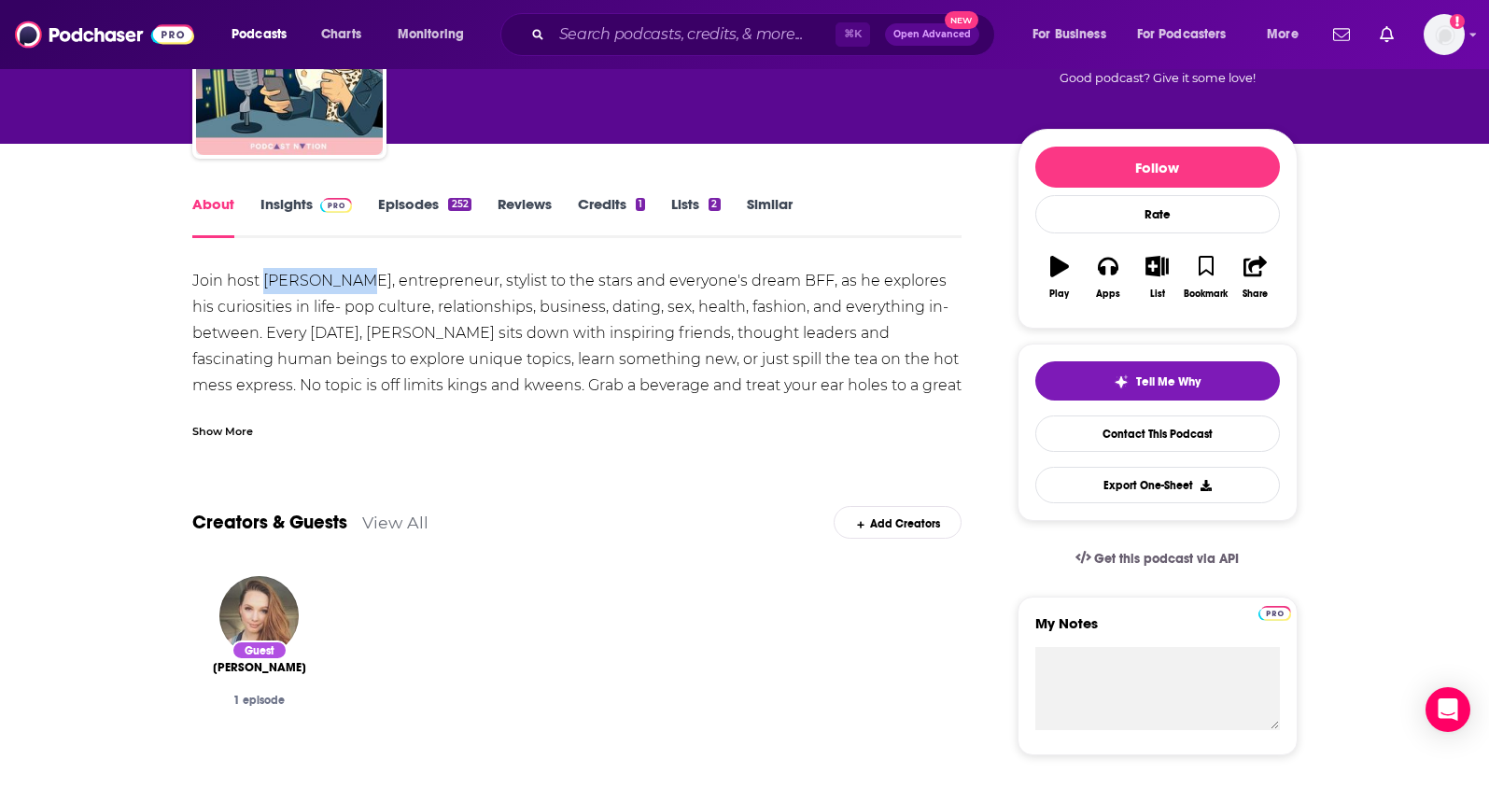
drag, startPoint x: 276, startPoint y: 281, endPoint x: 364, endPoint y: 284, distance: 87.8
click at [364, 284] on div "Join host Lo VonRumpf, entrepreneur, stylist to the stars and everyone's dream …" at bounding box center [577, 346] width 770 height 157
copy div "Lo VonRumpf"
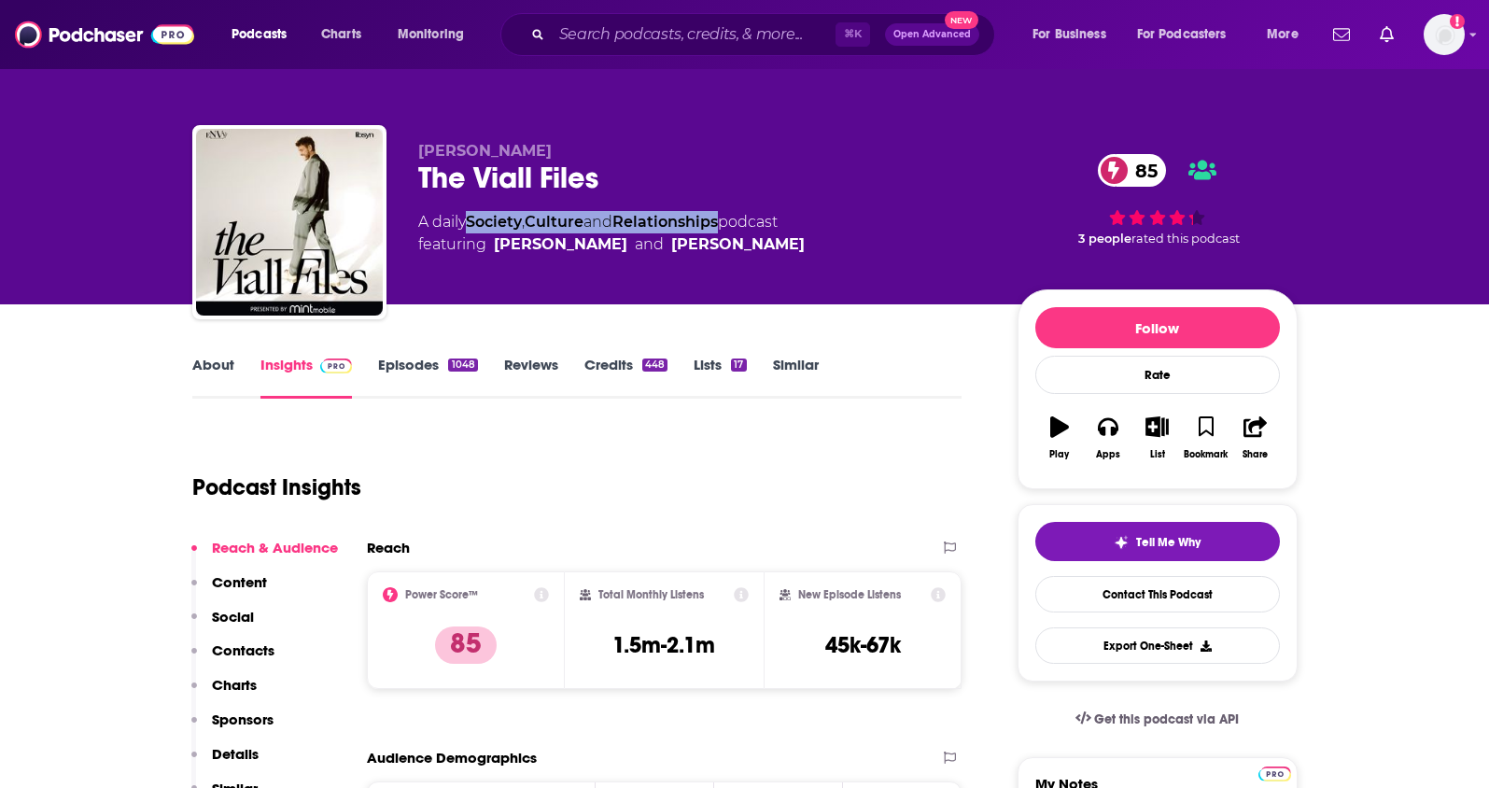
drag, startPoint x: 729, startPoint y: 220, endPoint x: 420, endPoint y: 127, distance: 322.8
click at [474, 222] on div "A daily Society , Culture and Relationships podcast featuring [PERSON_NAME] and…" at bounding box center [611, 233] width 386 height 45
copy div "Society , Culture and Relationships"
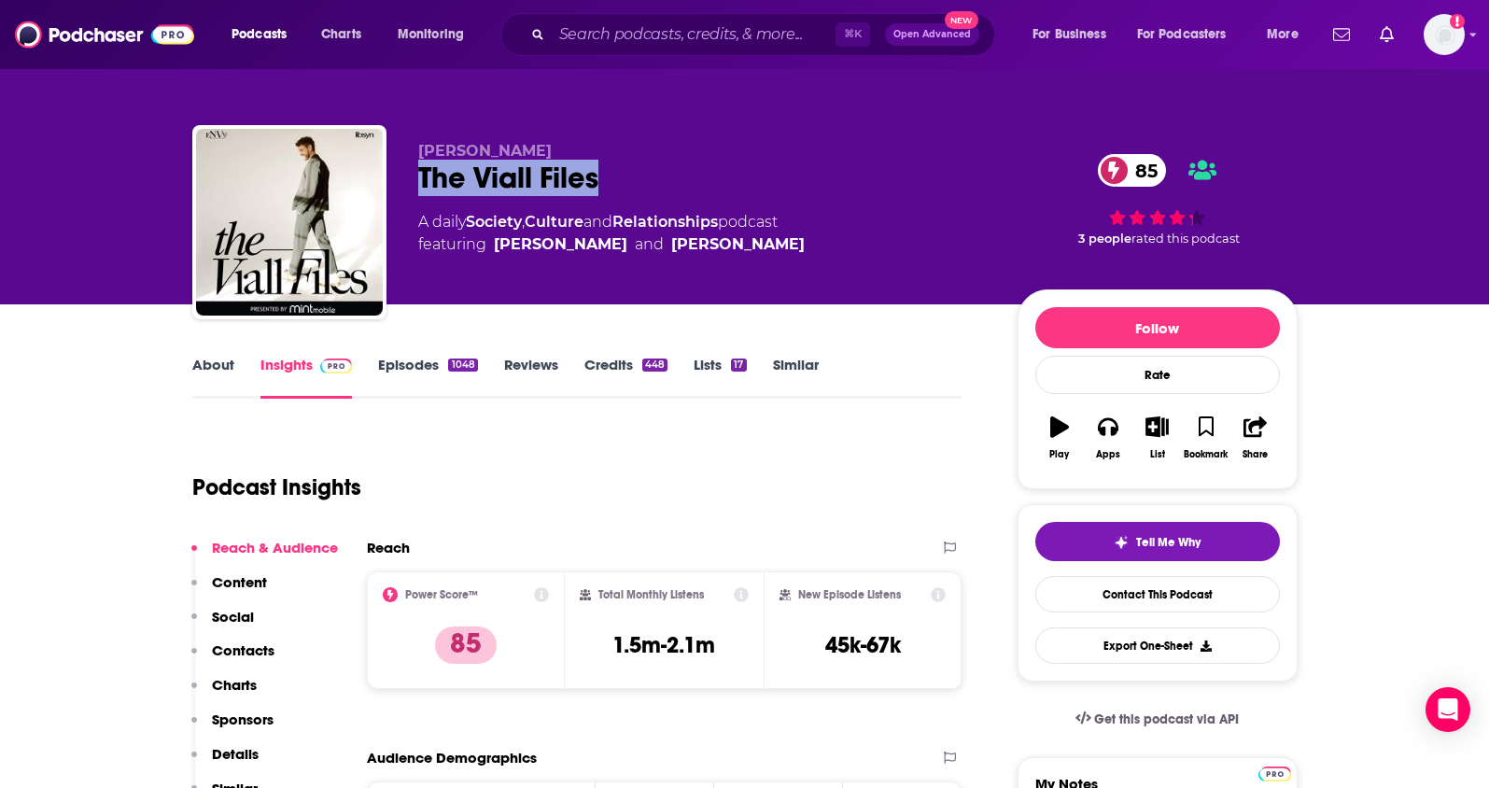
drag, startPoint x: 618, startPoint y: 192, endPoint x: 393, endPoint y: 183, distance: 225.2
click at [393, 183] on div "Nick Viall The Viall Files 85 A daily Society , Culture and Relationships podca…" at bounding box center [744, 226] width 1105 height 202
copy h2 "The Viall Files"
drag, startPoint x: 515, startPoint y: 139, endPoint x: 421, endPoint y: 153, distance: 95.3
click at [421, 153] on div "Nick Viall The Viall Files 85 A daily Society , Culture and Relationships podca…" at bounding box center [744, 226] width 1105 height 202
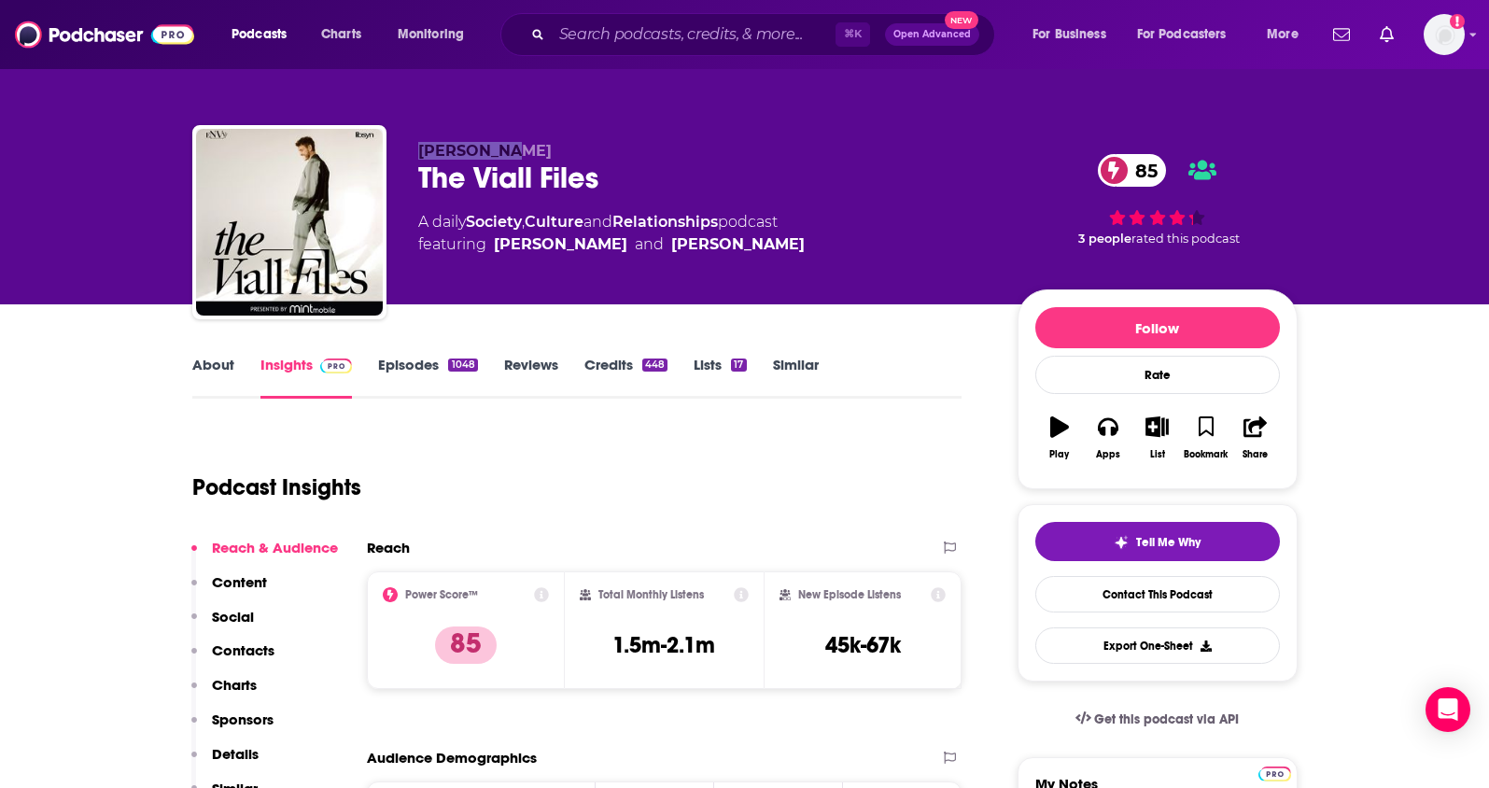
drag, startPoint x: 515, startPoint y: 154, endPoint x: 418, endPoint y: 155, distance: 97.1
click at [418, 155] on p "Nick Viall" at bounding box center [702, 151] width 569 height 18
copy span "Nick Viall"
click at [221, 366] on link "About" at bounding box center [213, 377] width 42 height 43
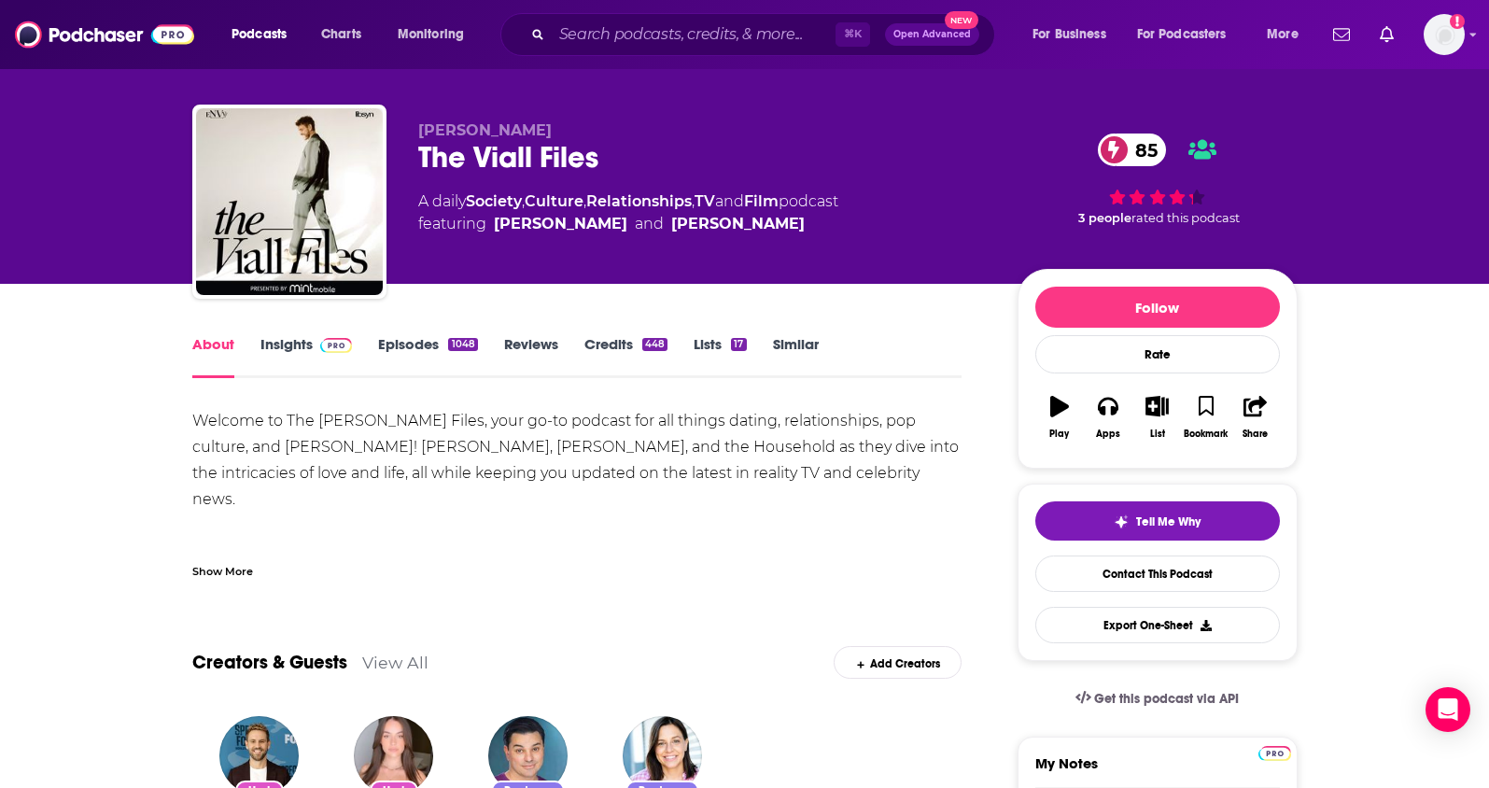
scroll to position [23, 0]
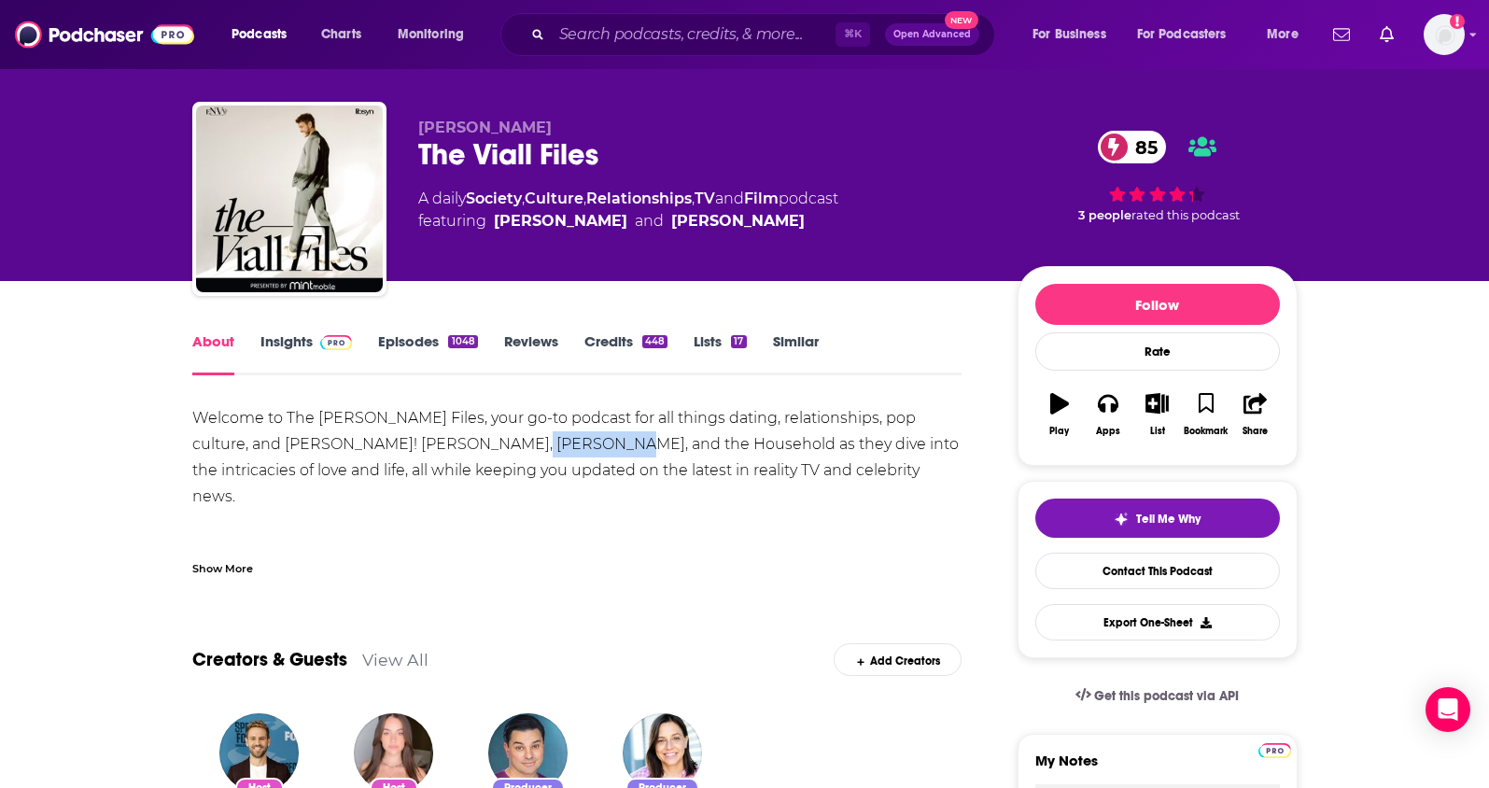
drag, startPoint x: 511, startPoint y: 444, endPoint x: 436, endPoint y: 445, distance: 74.7
click at [436, 445] on div "Welcome to The Viall Files, your go-to podcast for all things dating, relations…" at bounding box center [577, 614] width 770 height 418
copy div "Natalie Joy"
click at [284, 340] on link "Insights" at bounding box center [306, 353] width 92 height 43
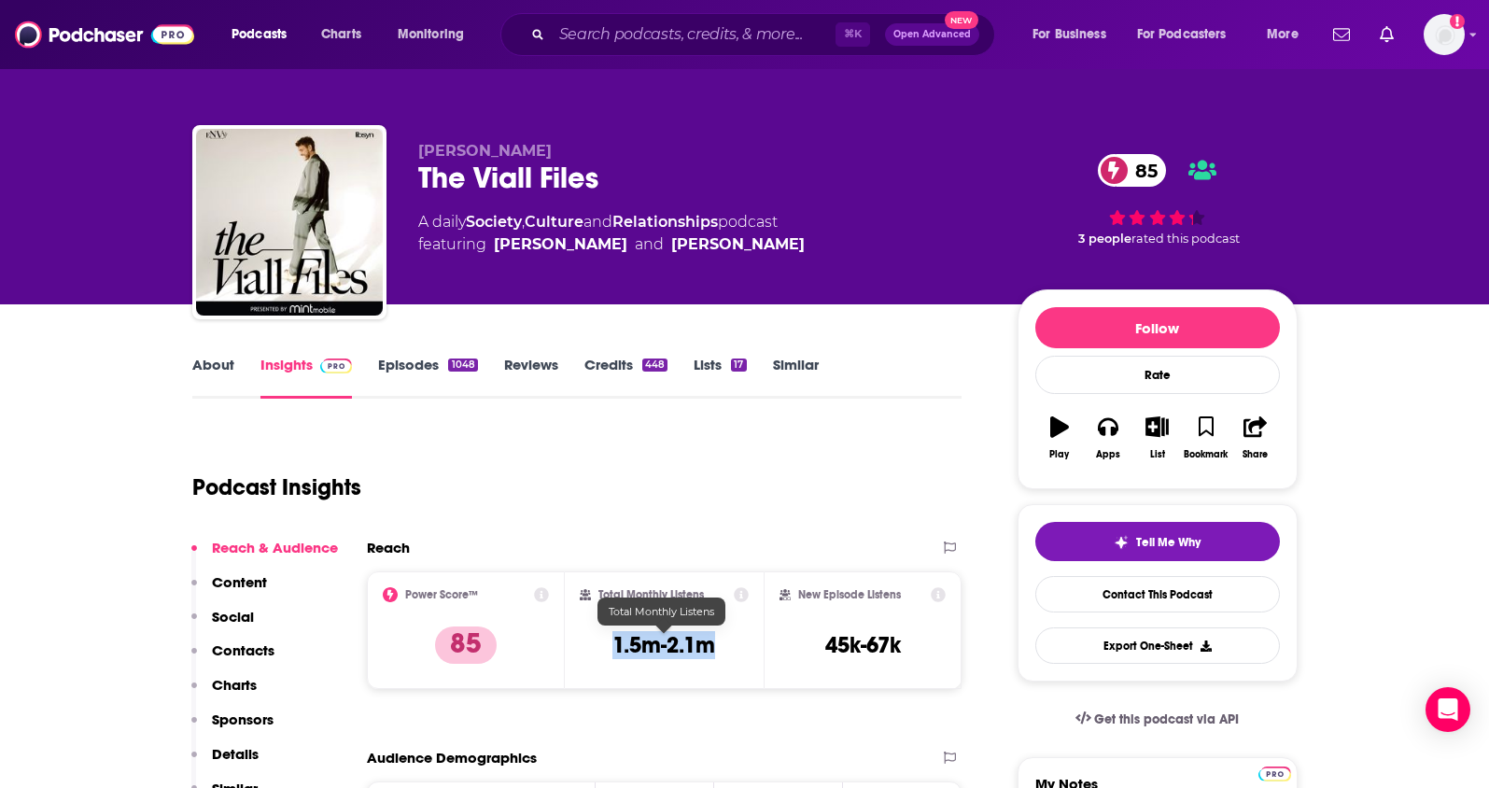
drag, startPoint x: 726, startPoint y: 643, endPoint x: 581, endPoint y: 565, distance: 165.4
click at [605, 643] on div "Total Monthly Listens 1.5m-2.1m" at bounding box center [664, 630] width 169 height 86
copy h3 "1.5m-2.1m"
click at [264, 654] on p "Contacts" at bounding box center [243, 650] width 63 height 18
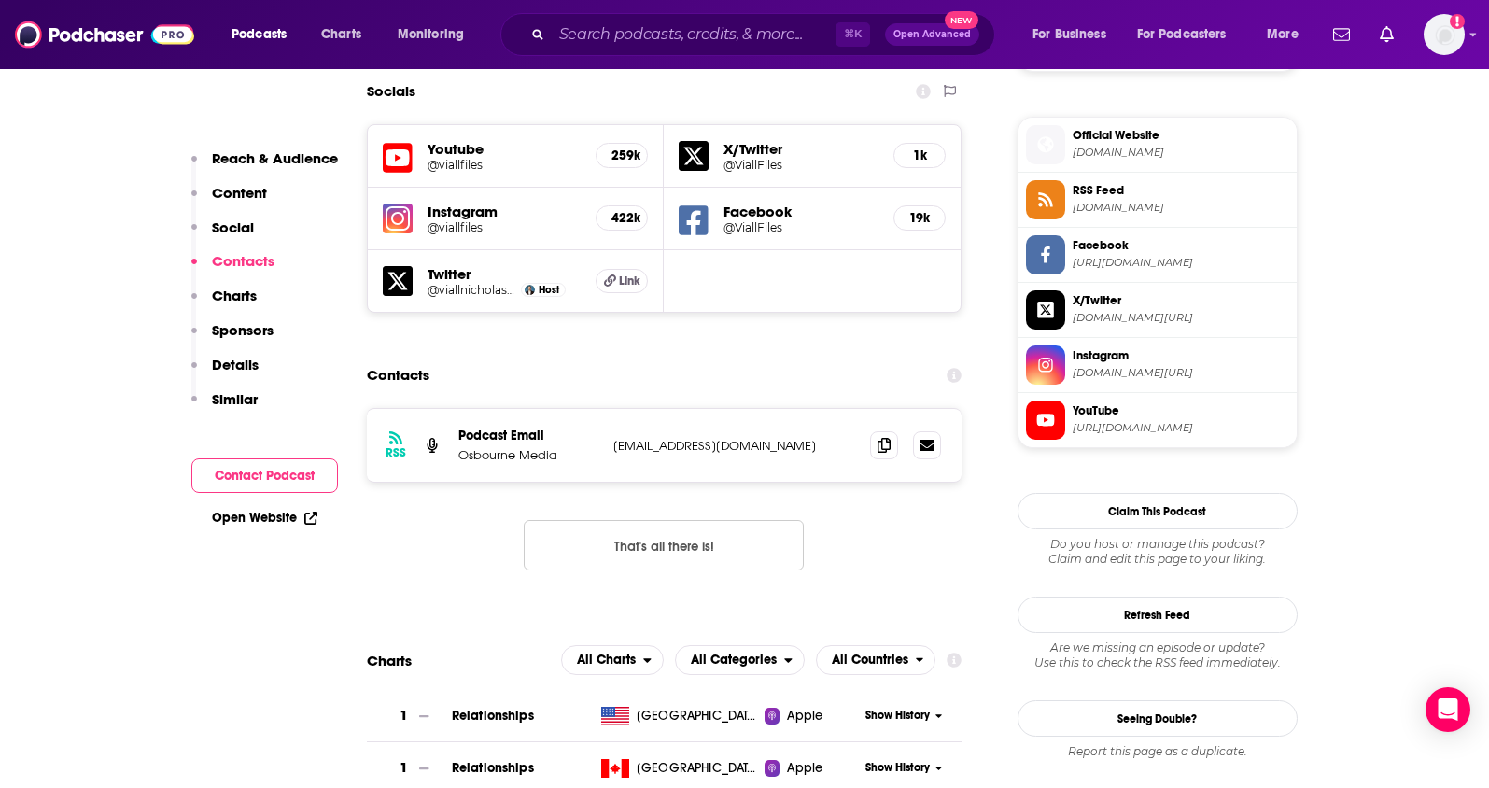
scroll to position [1641, 0]
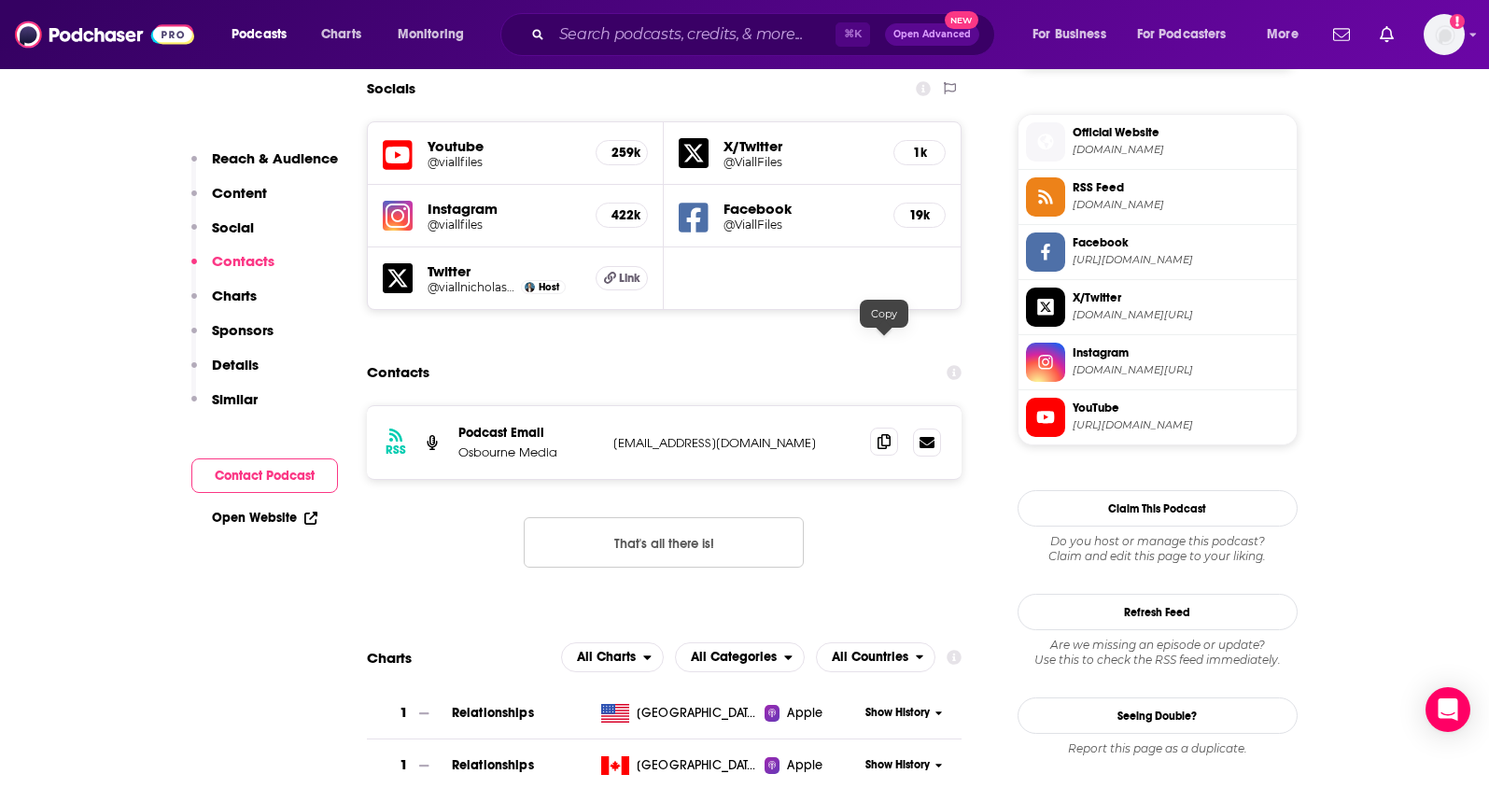
click at [875, 428] on span at bounding box center [884, 442] width 28 height 28
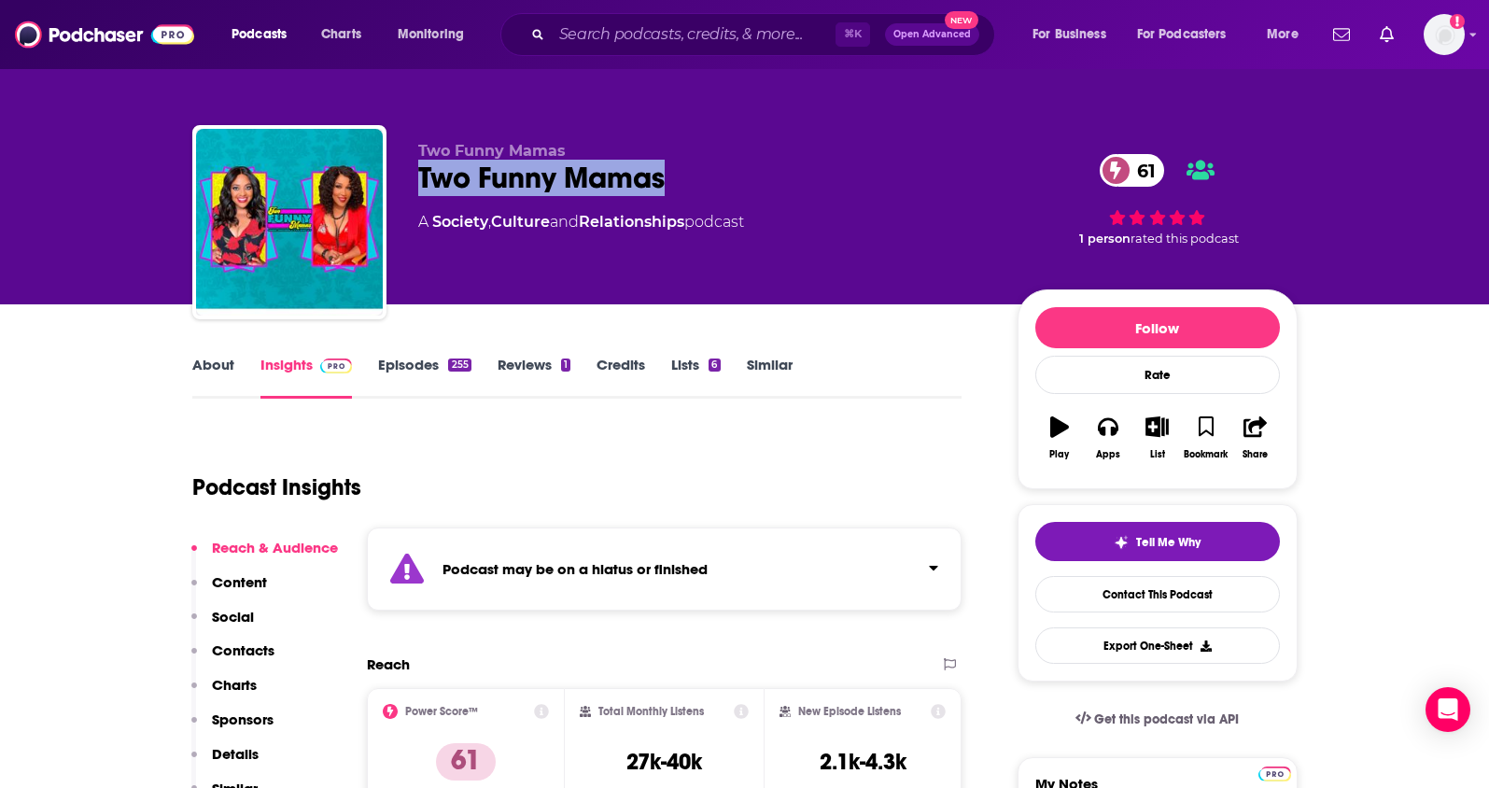
drag, startPoint x: 685, startPoint y: 179, endPoint x: 414, endPoint y: 191, distance: 271.0
click at [414, 191] on div "Two Funny Mamas Two Funny Mamas 61 A Society , Culture and Relationships podcas…" at bounding box center [744, 226] width 1105 height 202
copy h2 "Two Funny Mamas"
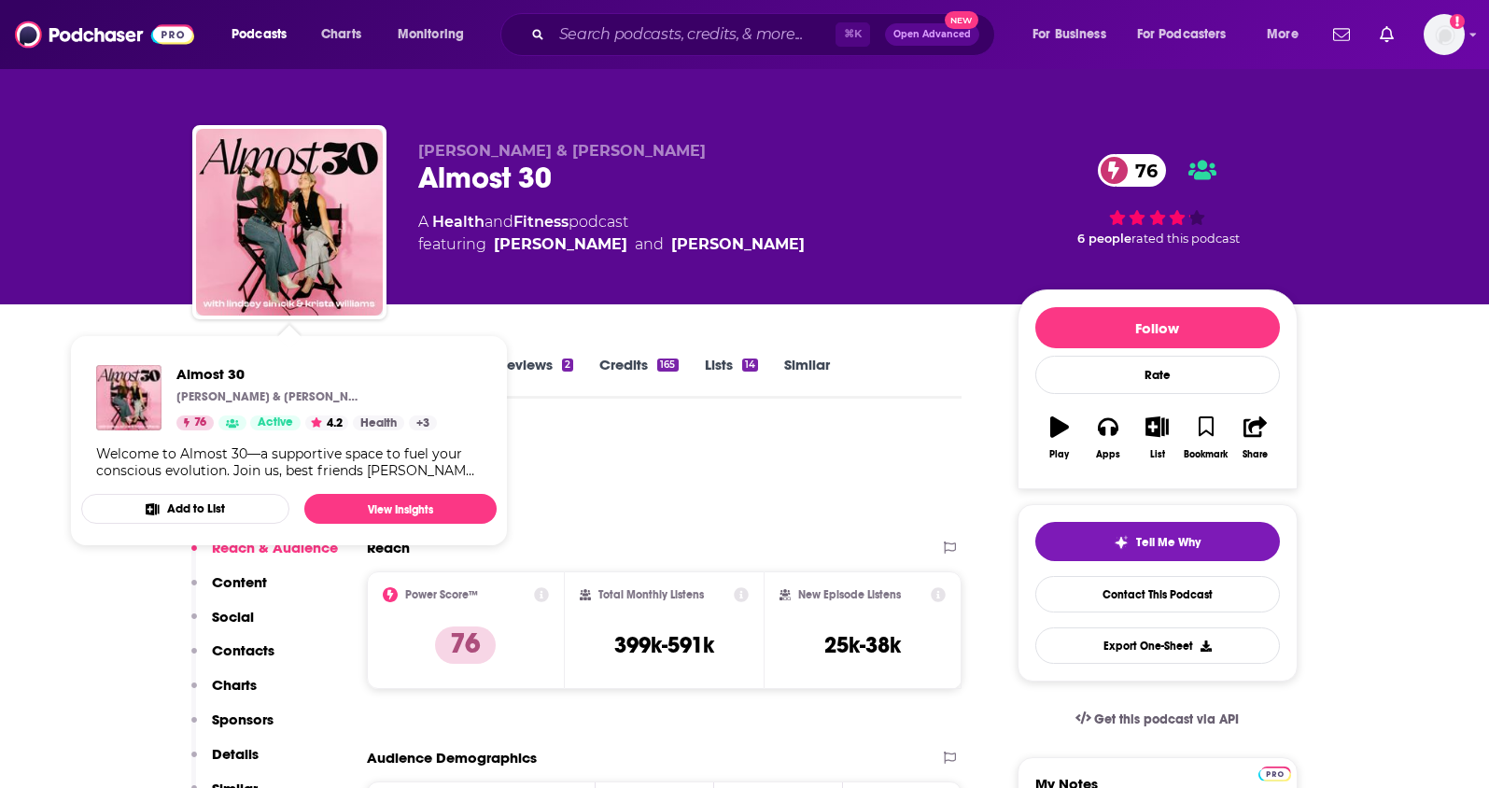
click at [625, 448] on div "Podcast Insights" at bounding box center [569, 475] width 755 height 95
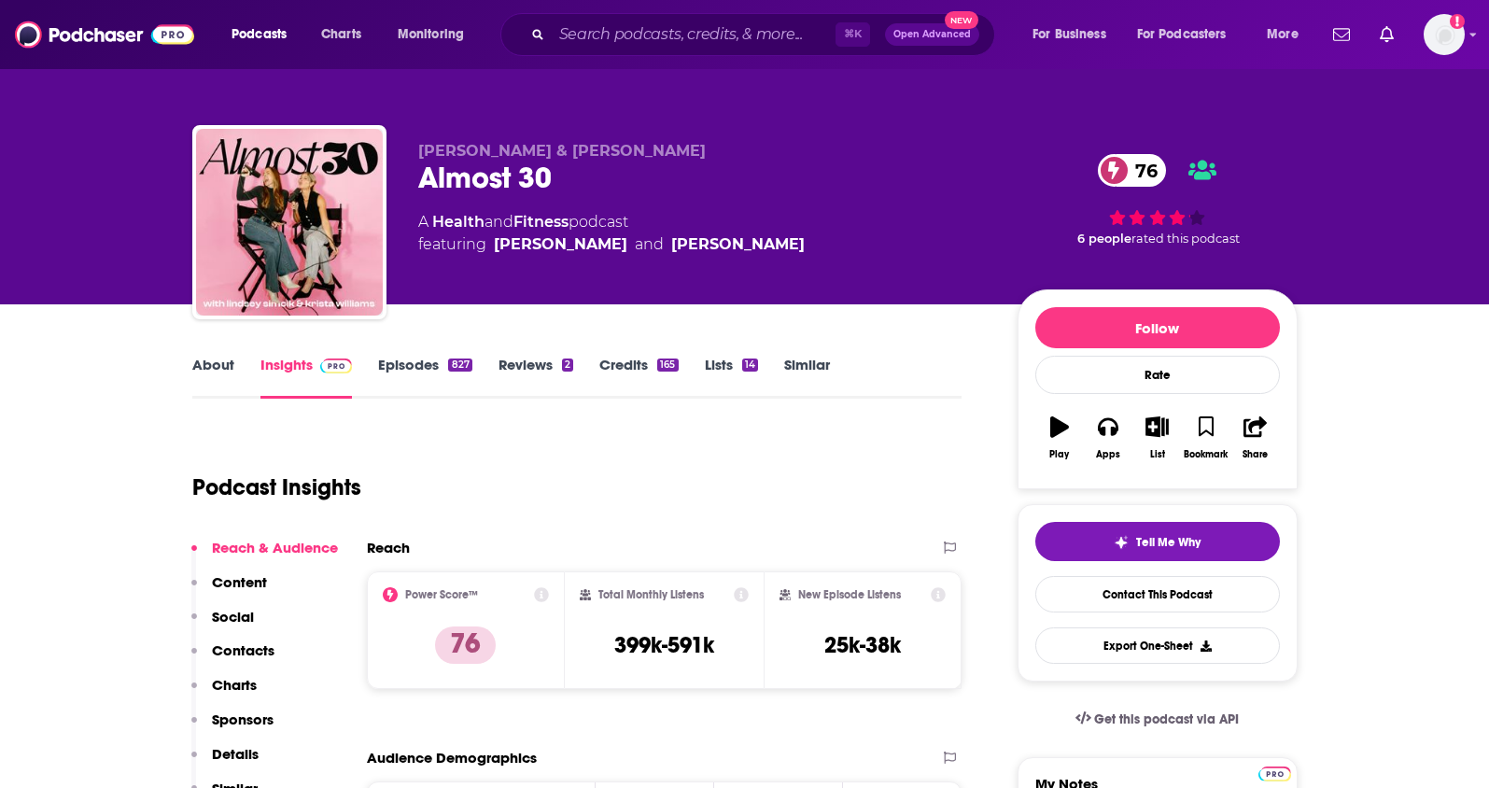
click at [208, 374] on link "About" at bounding box center [213, 377] width 42 height 43
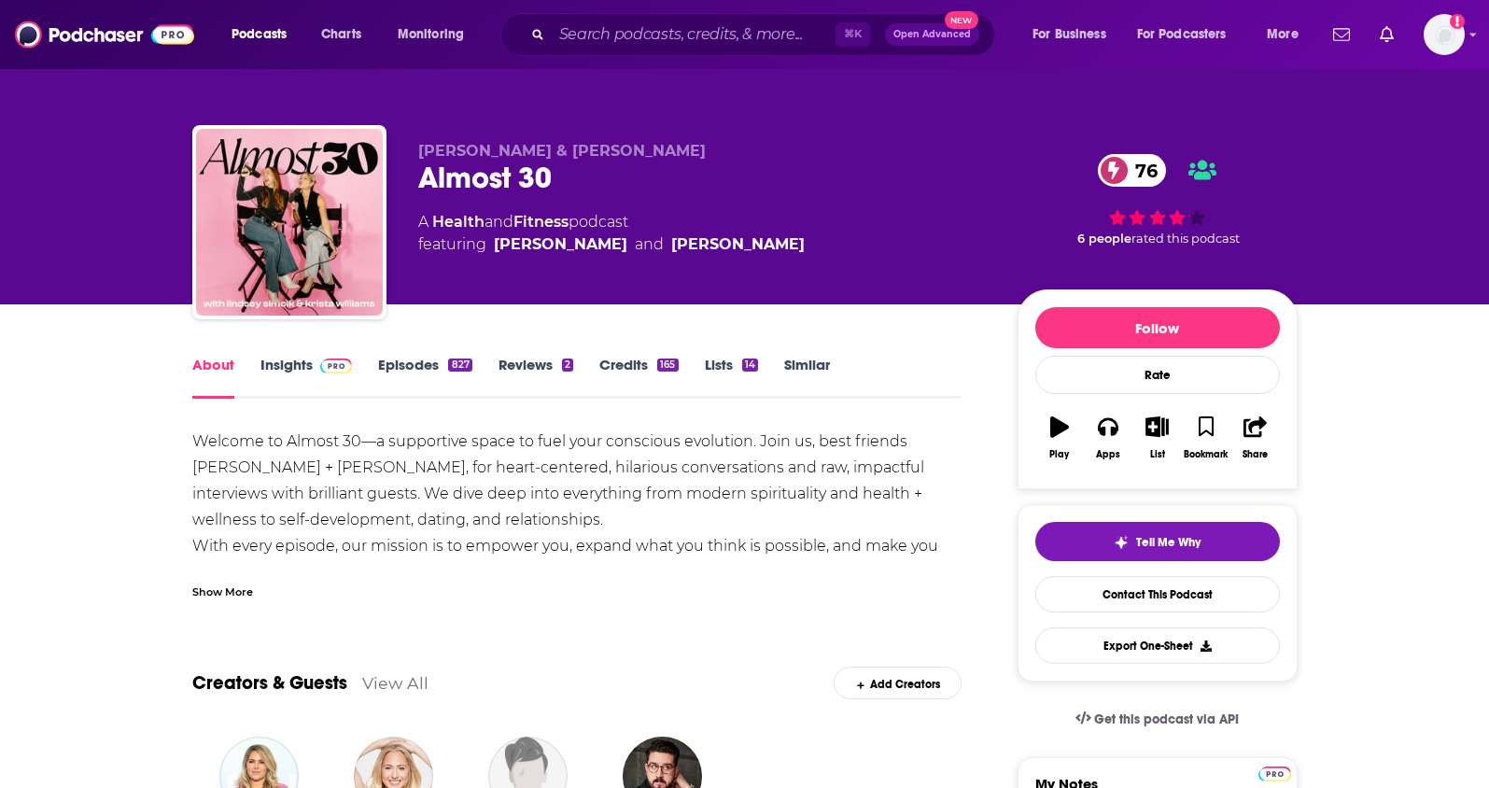
click at [262, 361] on link "Insights" at bounding box center [306, 377] width 92 height 43
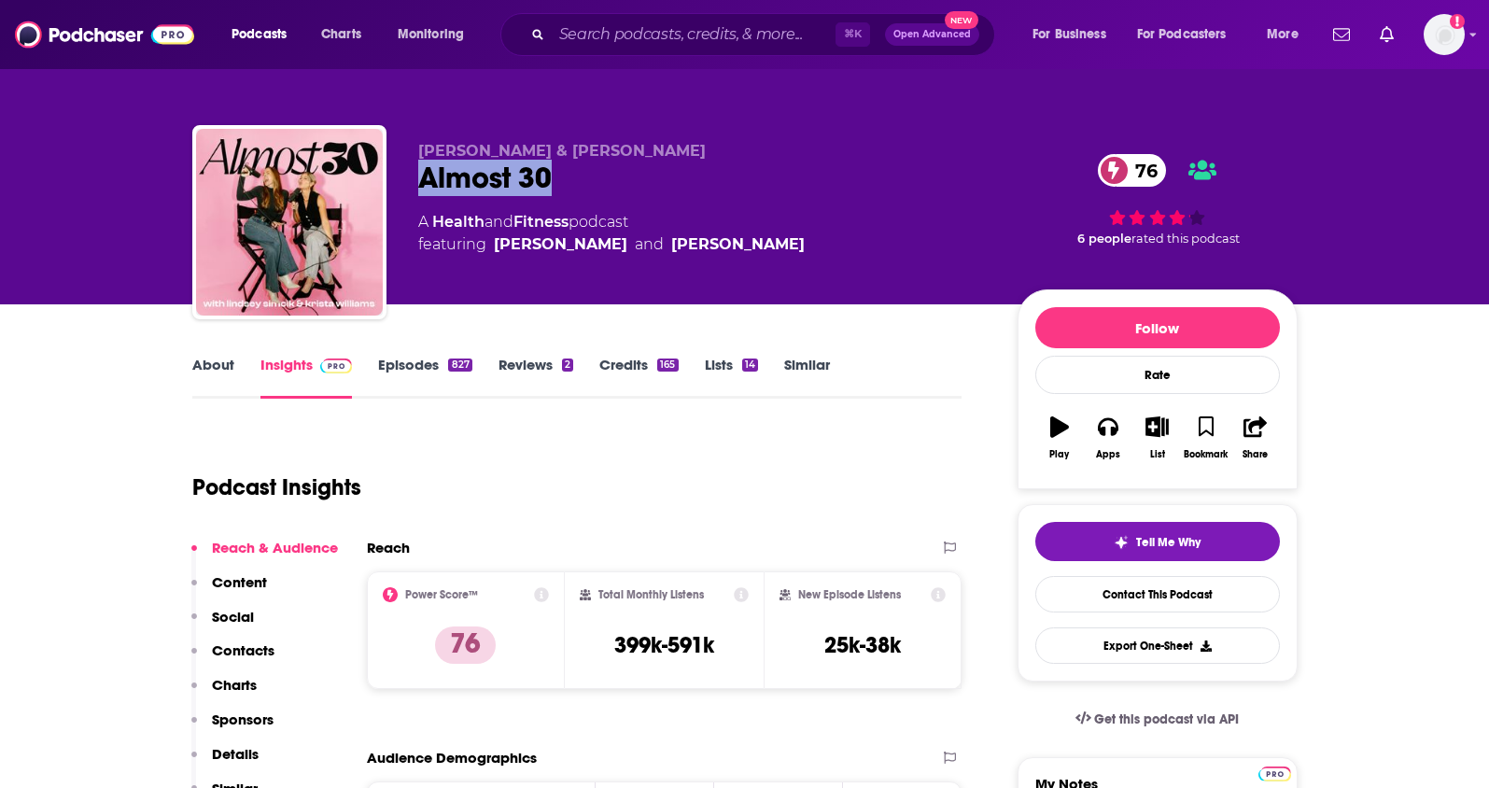
drag, startPoint x: 533, startPoint y: 184, endPoint x: 411, endPoint y: 184, distance: 122.3
click at [411, 184] on div "[PERSON_NAME] & [PERSON_NAME] Almost 30 76 A Health and Fitness podcast featuri…" at bounding box center [744, 226] width 1105 height 202
copy h2 "Almost 30"
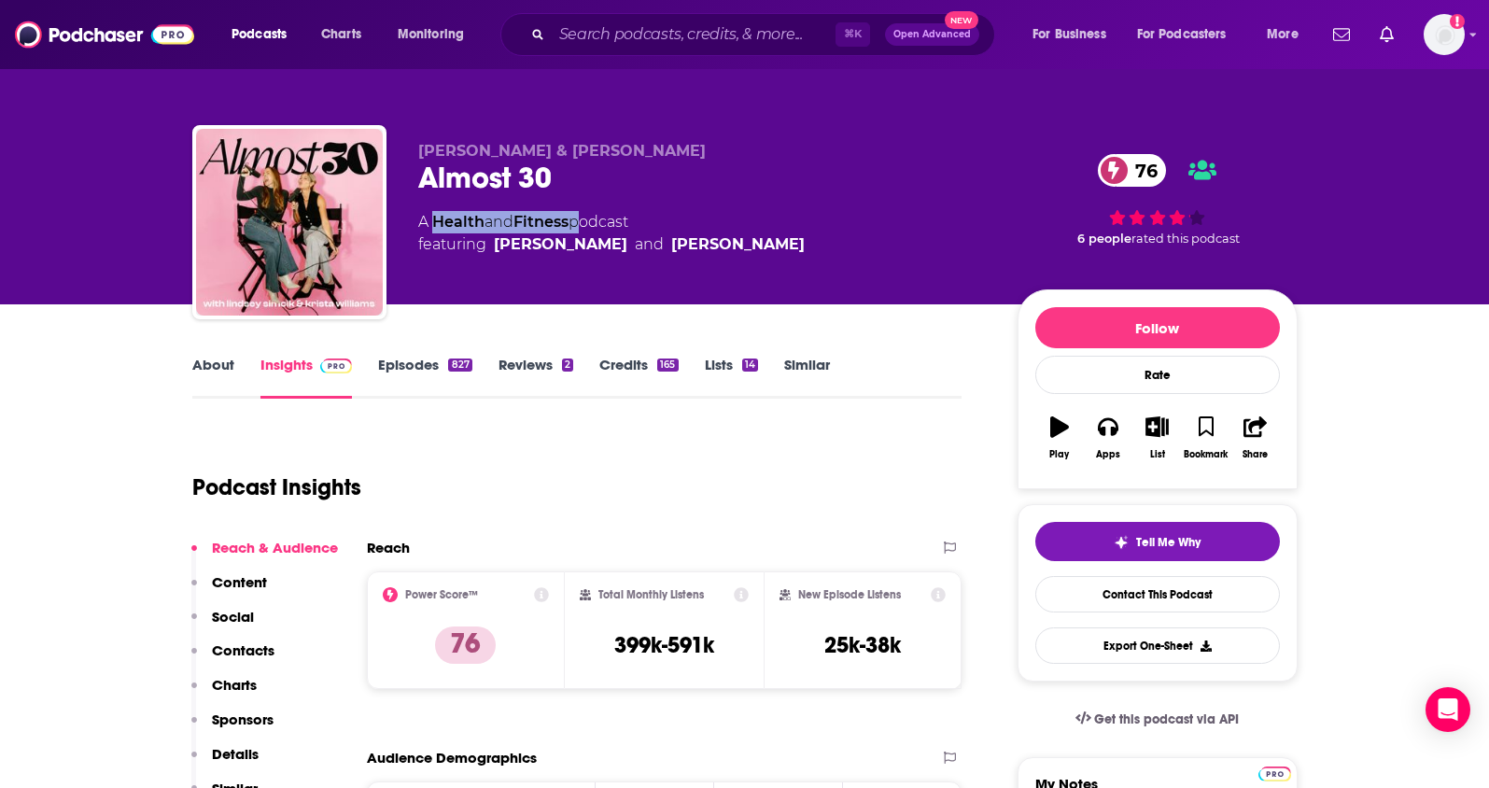
drag, startPoint x: 580, startPoint y: 222, endPoint x: 436, endPoint y: 230, distance: 143.9
click at [436, 230] on div "A Health and Fitness podcast featuring Krista Williams and Lindsey Simcik" at bounding box center [611, 233] width 386 height 45
copy div "Health and Fitness"
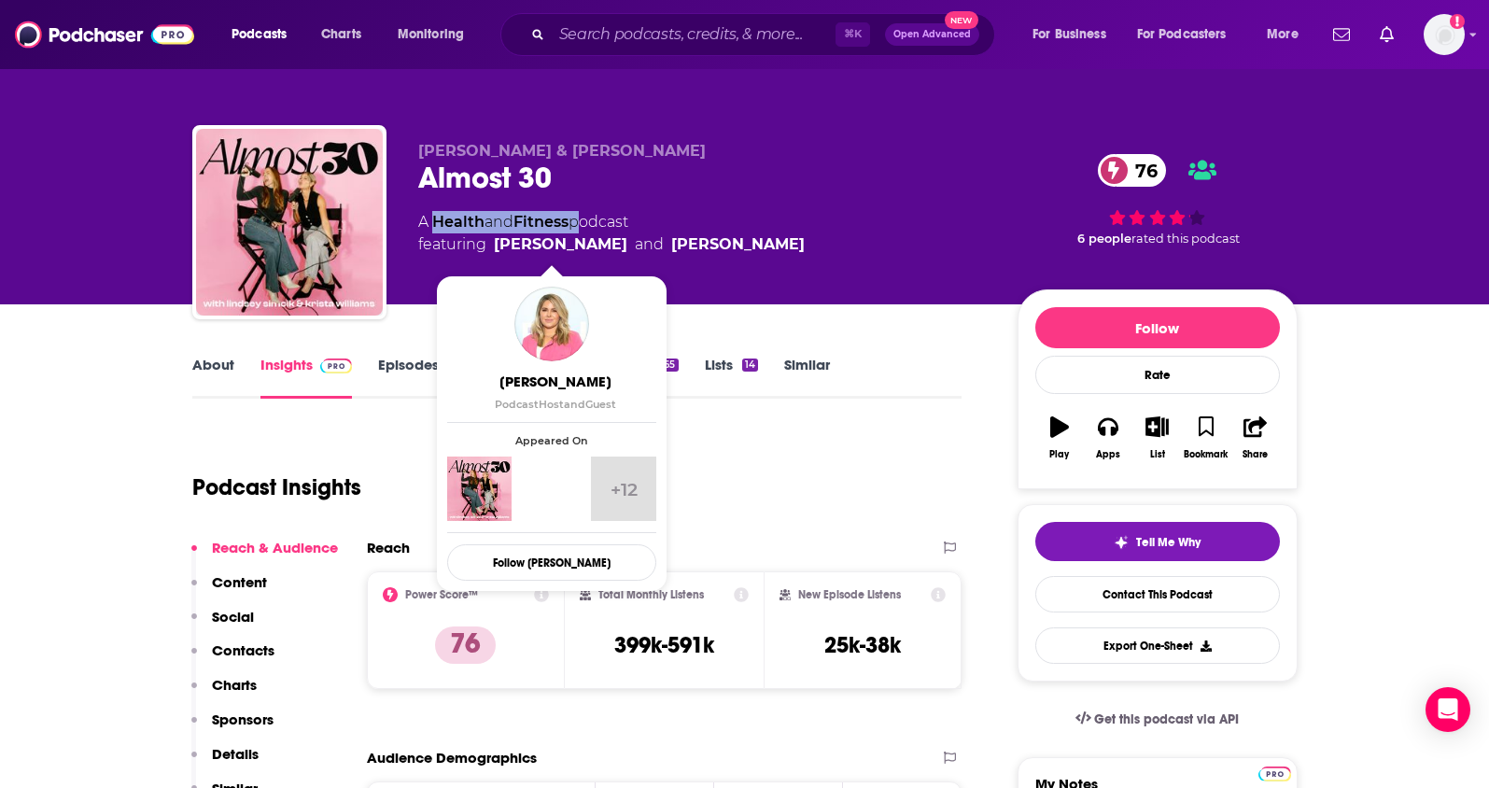
drag, startPoint x: 778, startPoint y: 241, endPoint x: 497, endPoint y: 252, distance: 281.2
click at [497, 252] on div "A Health and Fitness podcast featuring Krista Williams and Lindsey Simcik" at bounding box center [702, 233] width 569 height 45
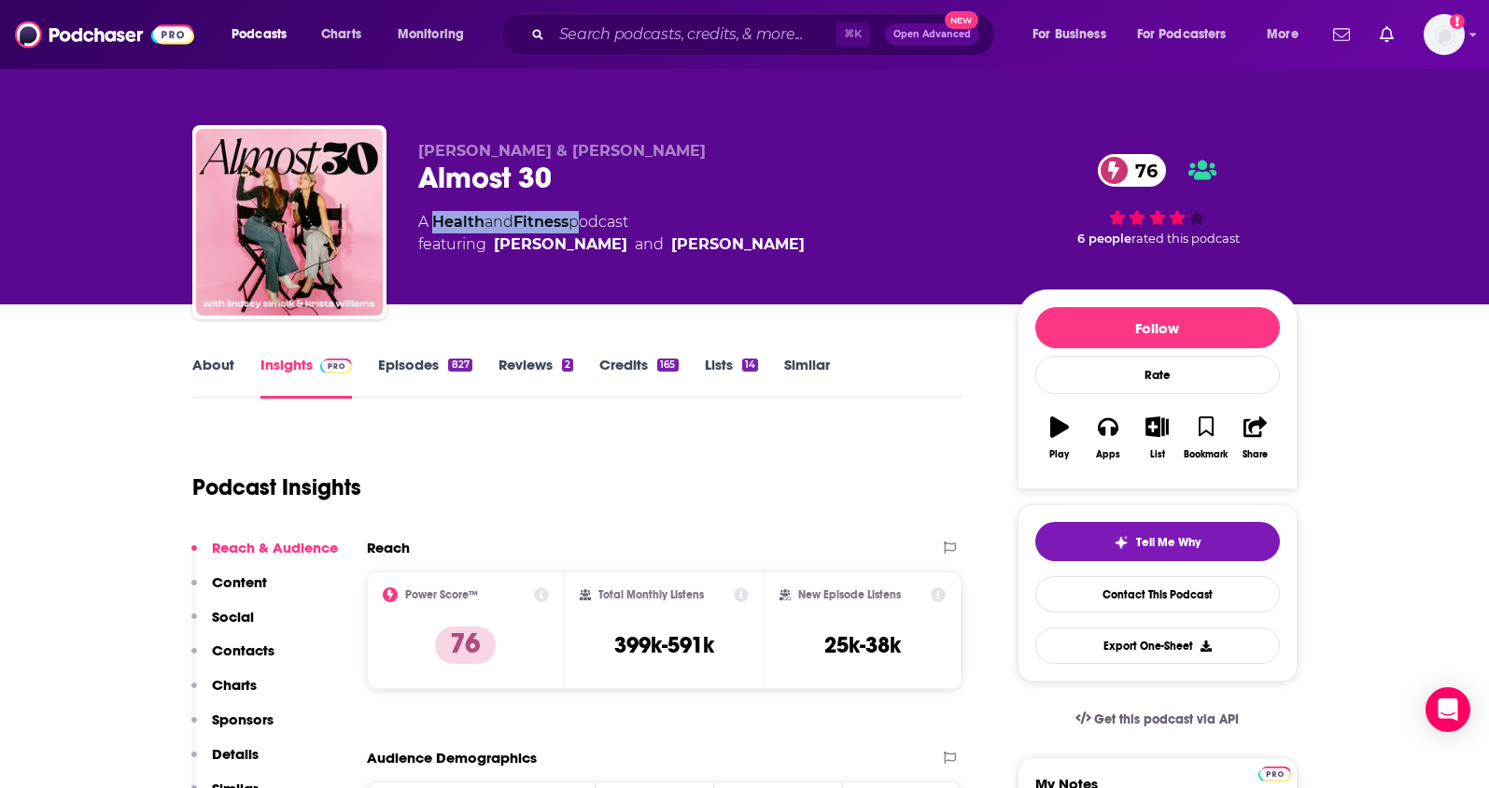
copy span "Krista Williams and Lindsey Simcik"
drag, startPoint x: 736, startPoint y: 650, endPoint x: 609, endPoint y: 654, distance: 127.0
click at [609, 654] on div "Total Monthly Listens 399k-591k" at bounding box center [664, 630] width 169 height 86
copy h3 "399k-591k"
click at [247, 648] on p "Contacts" at bounding box center [243, 650] width 63 height 18
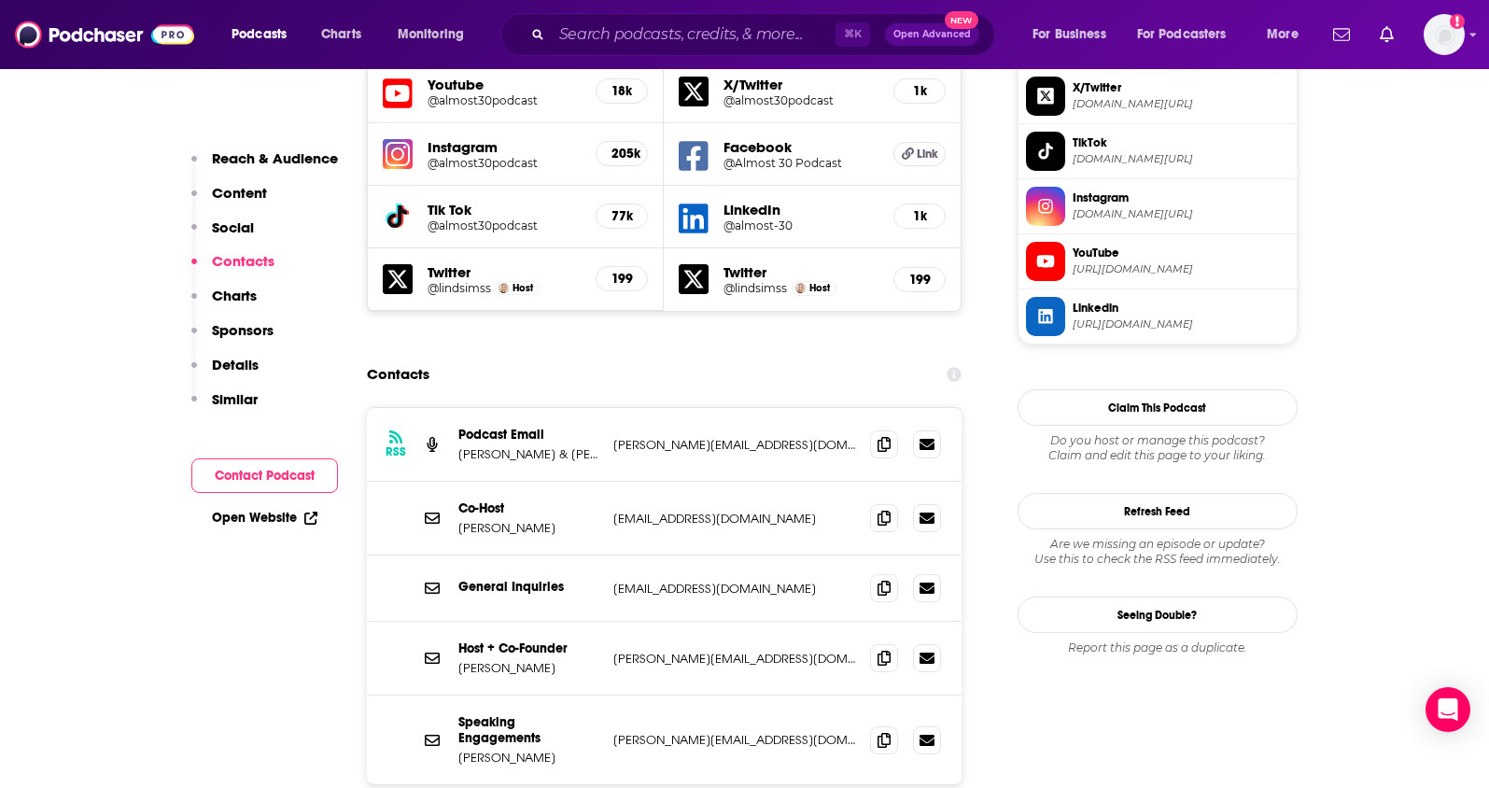
scroll to position [1683, 0]
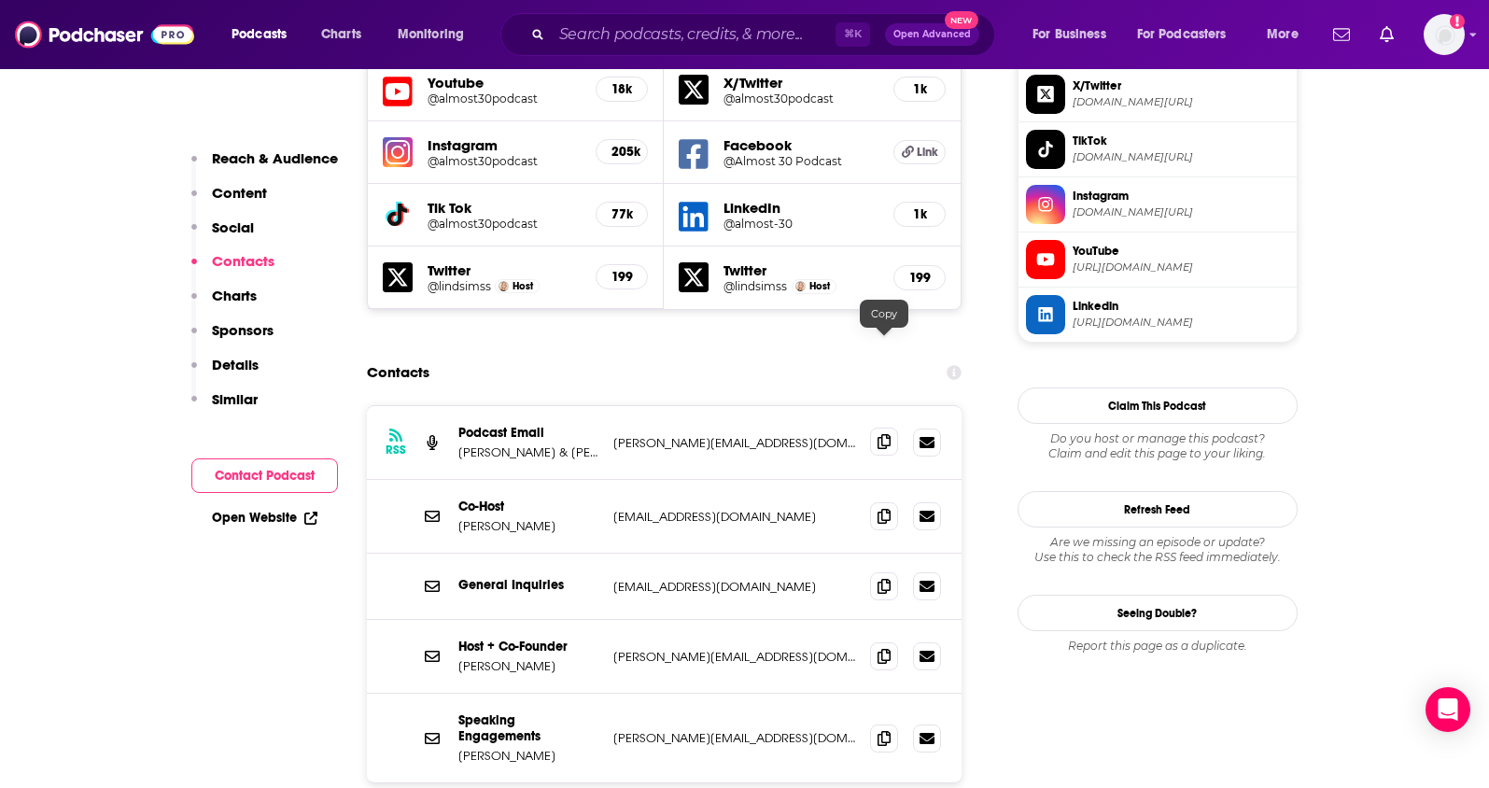
click at [894, 428] on span at bounding box center [884, 442] width 28 height 28
click at [884, 501] on span at bounding box center [884, 515] width 28 height 28
click at [883, 648] on icon at bounding box center [883, 655] width 13 height 15
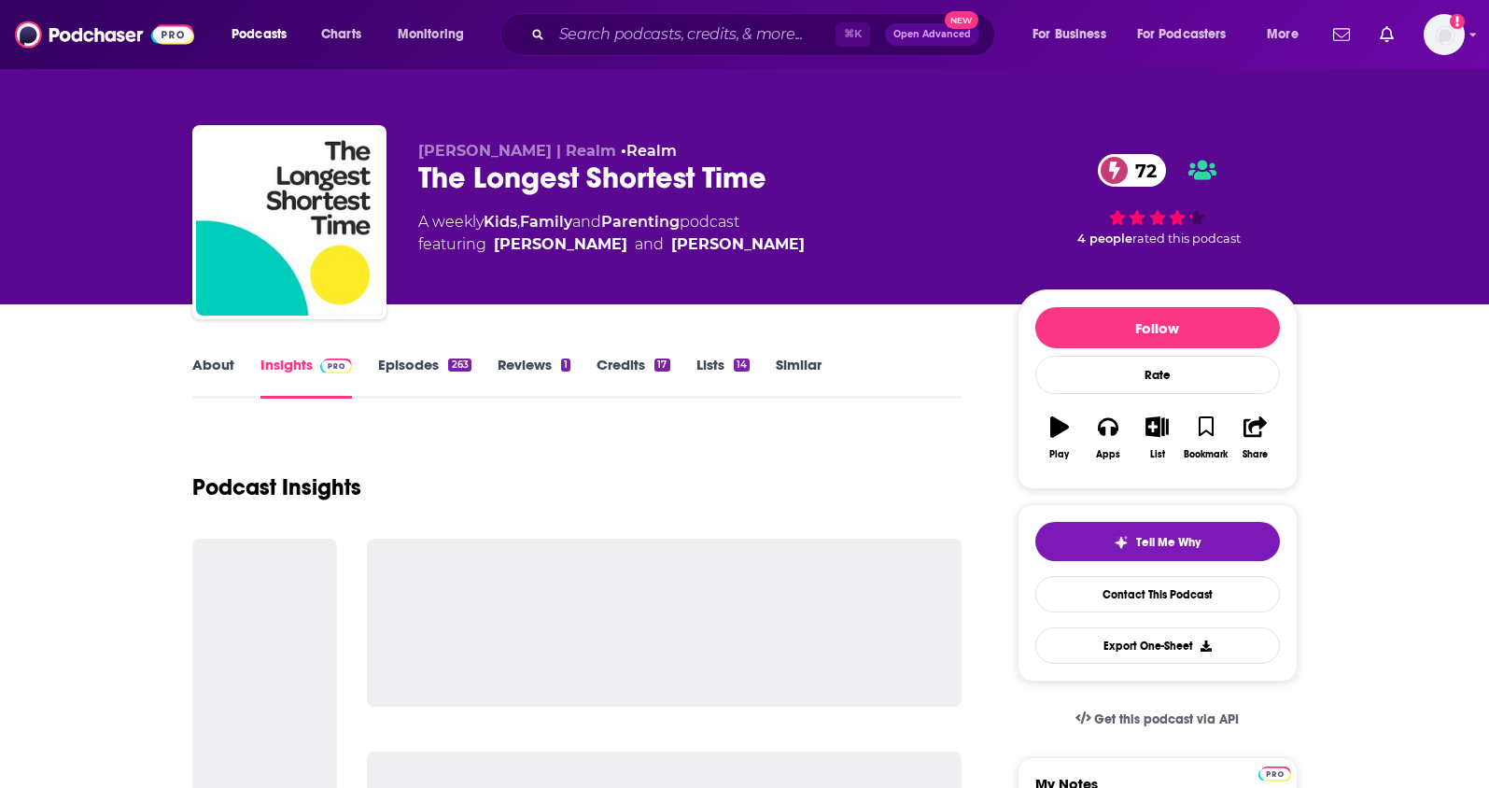
click at [214, 362] on link "About" at bounding box center [213, 377] width 42 height 43
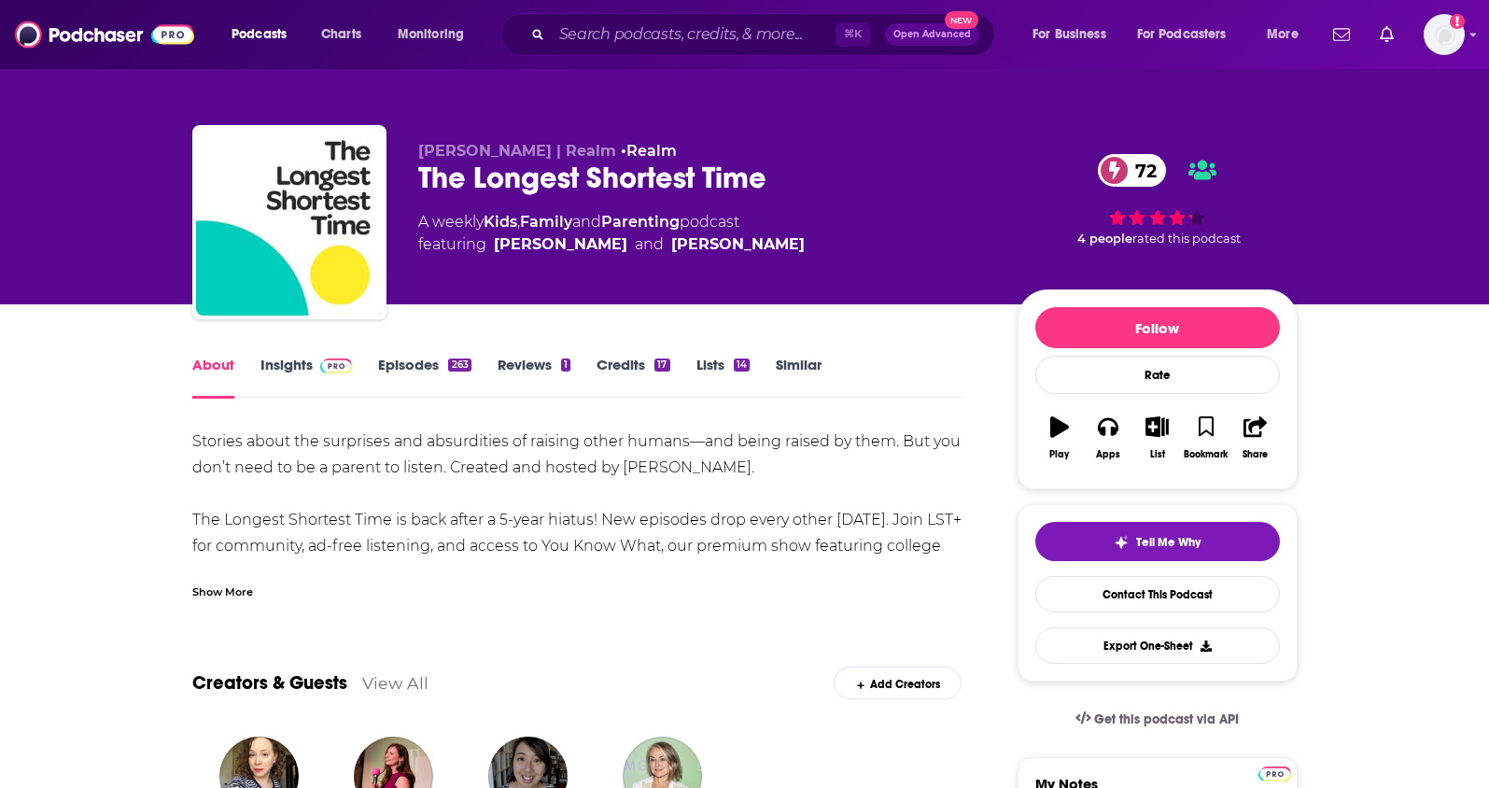
click at [273, 359] on link "Insights" at bounding box center [306, 377] width 92 height 43
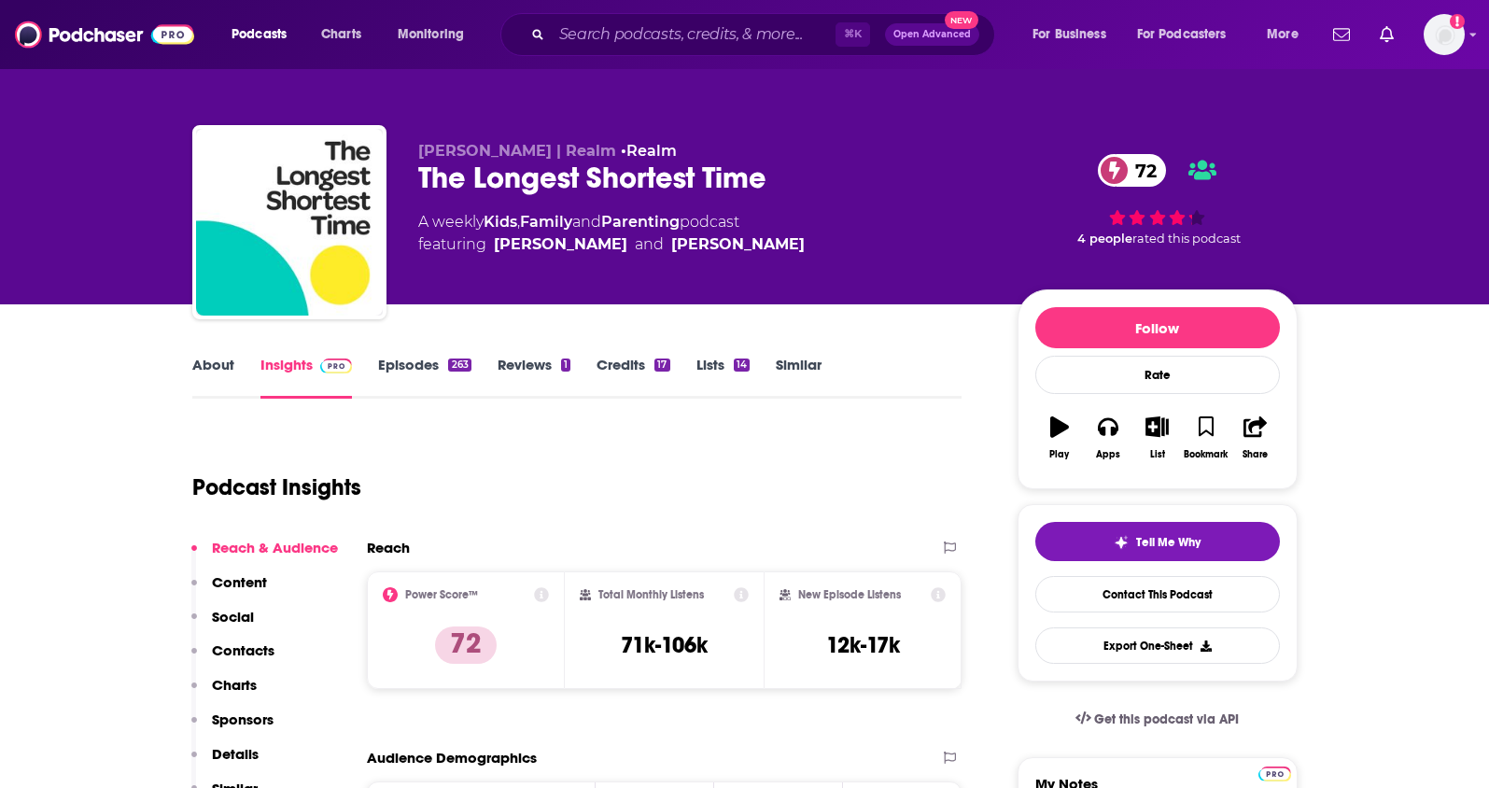
click at [221, 367] on link "About" at bounding box center [213, 377] width 42 height 43
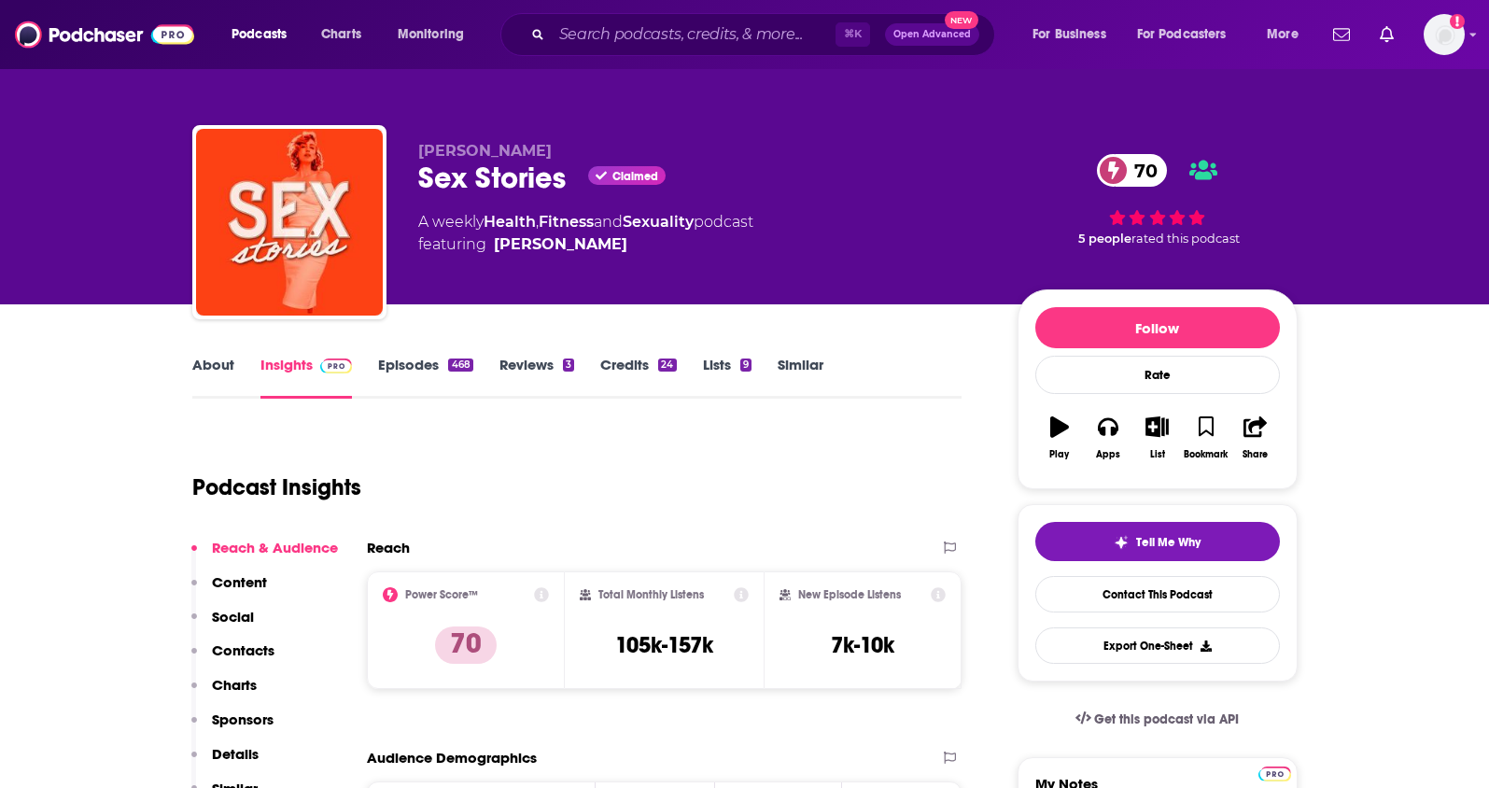
click at [231, 372] on link "About" at bounding box center [213, 377] width 42 height 43
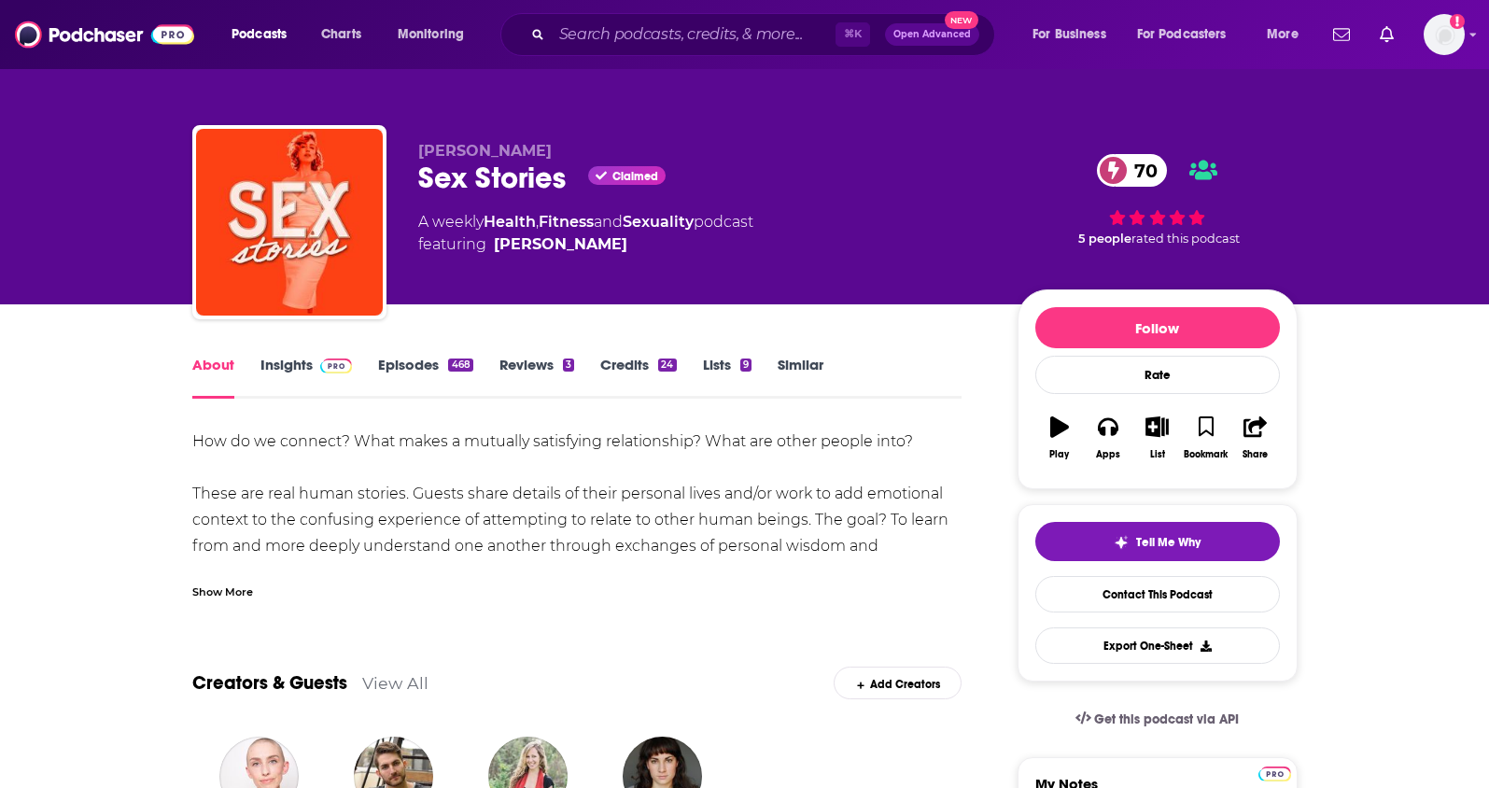
click at [276, 374] on link "Insights" at bounding box center [306, 377] width 92 height 43
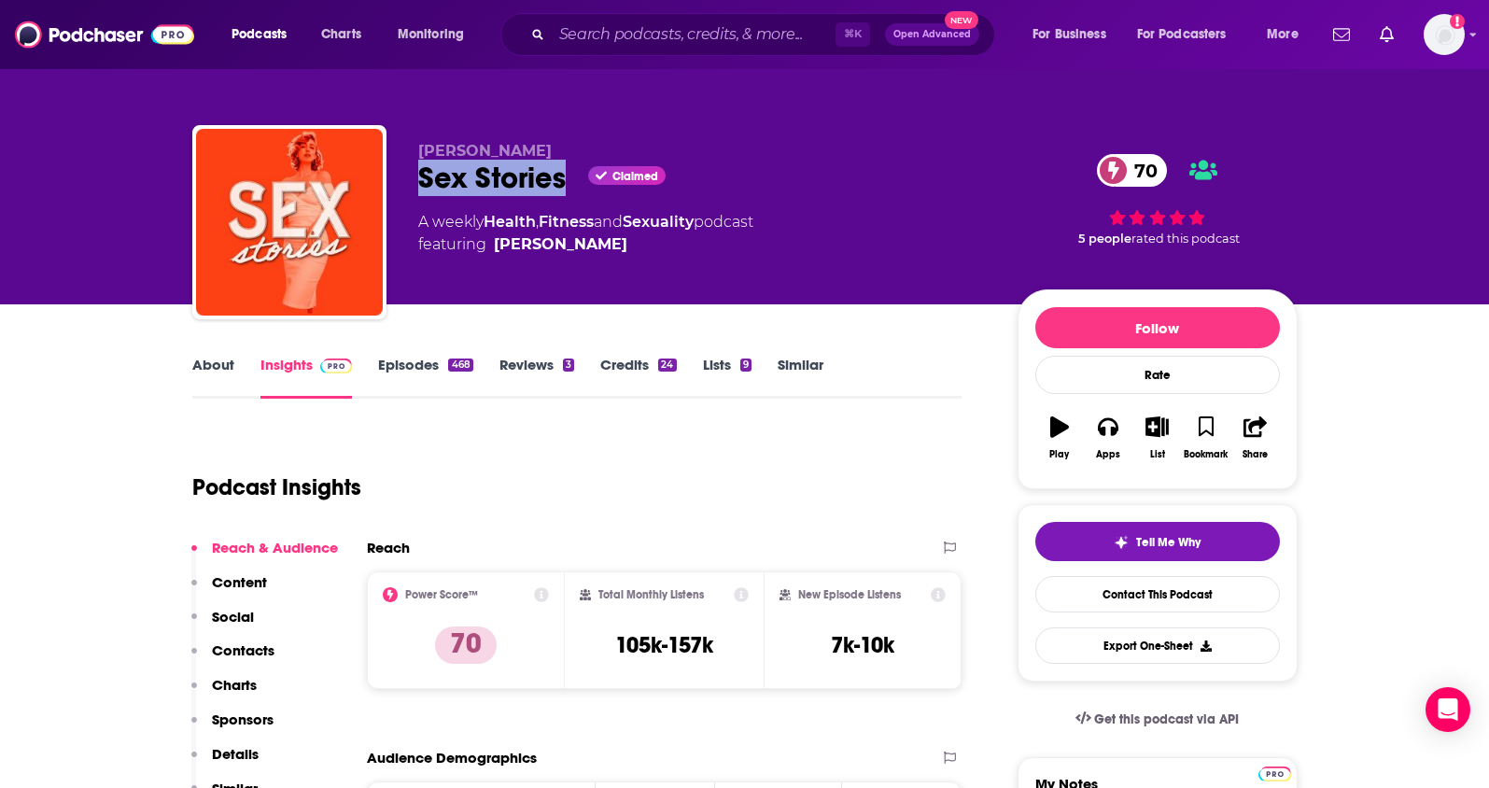
drag, startPoint x: 540, startPoint y: 179, endPoint x: 420, endPoint y: 183, distance: 119.5
click at [420, 183] on div "Sex Stories Claimed 70" at bounding box center [702, 178] width 569 height 36
copy h2 "Sex Stories"
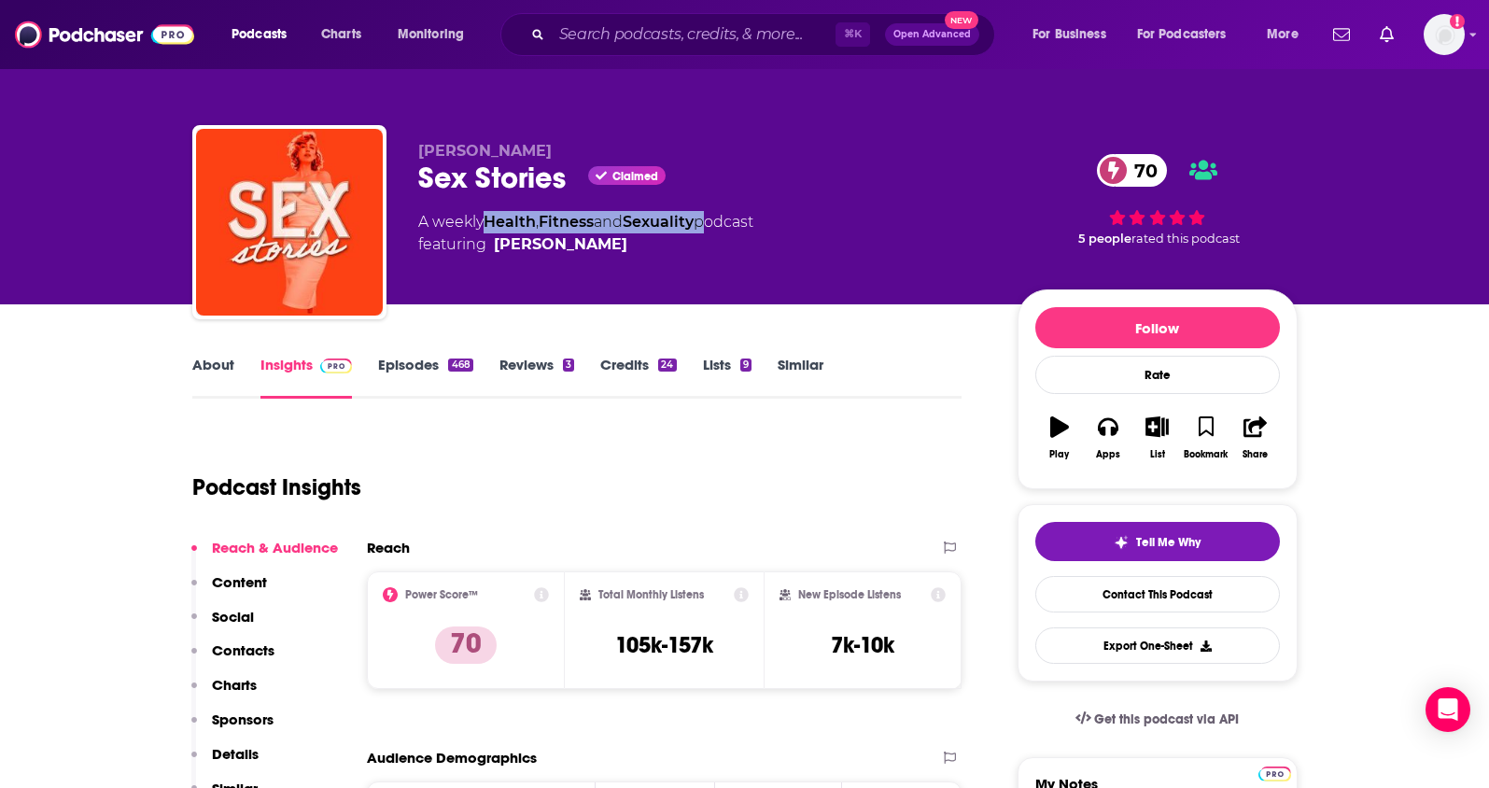
drag, startPoint x: 710, startPoint y: 224, endPoint x: 491, endPoint y: 224, distance: 219.4
click at [491, 224] on div "A weekly Health , Fitness and Sexuality podcast featuring Wyoh Lee" at bounding box center [585, 233] width 335 height 45
copy div "Health , Fitness and Sexuality"
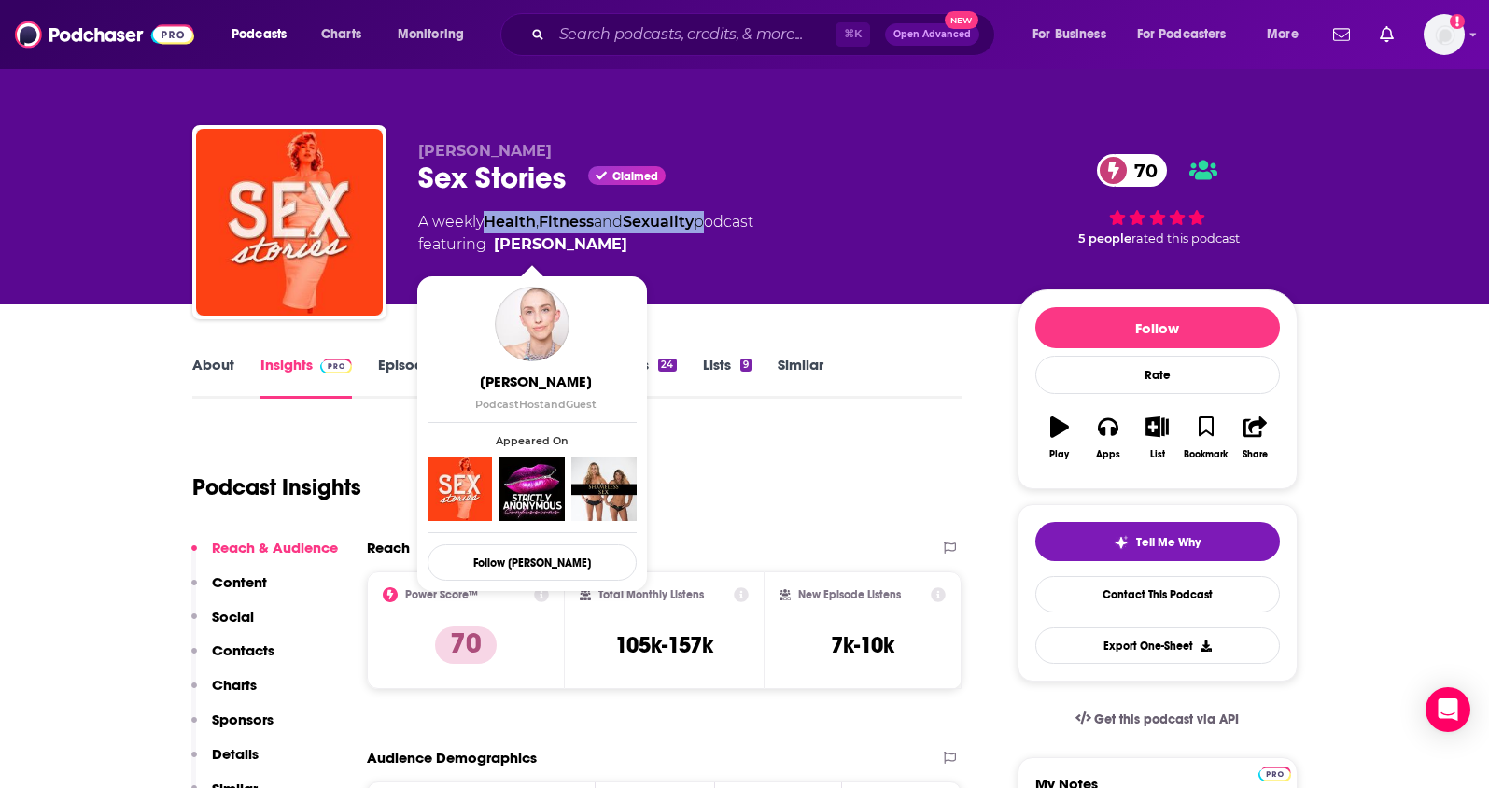
drag, startPoint x: 582, startPoint y: 245, endPoint x: 568, endPoint y: 247, distance: 15.1
click at [568, 247] on span "featuring Wyoh Lee" at bounding box center [585, 244] width 335 height 22
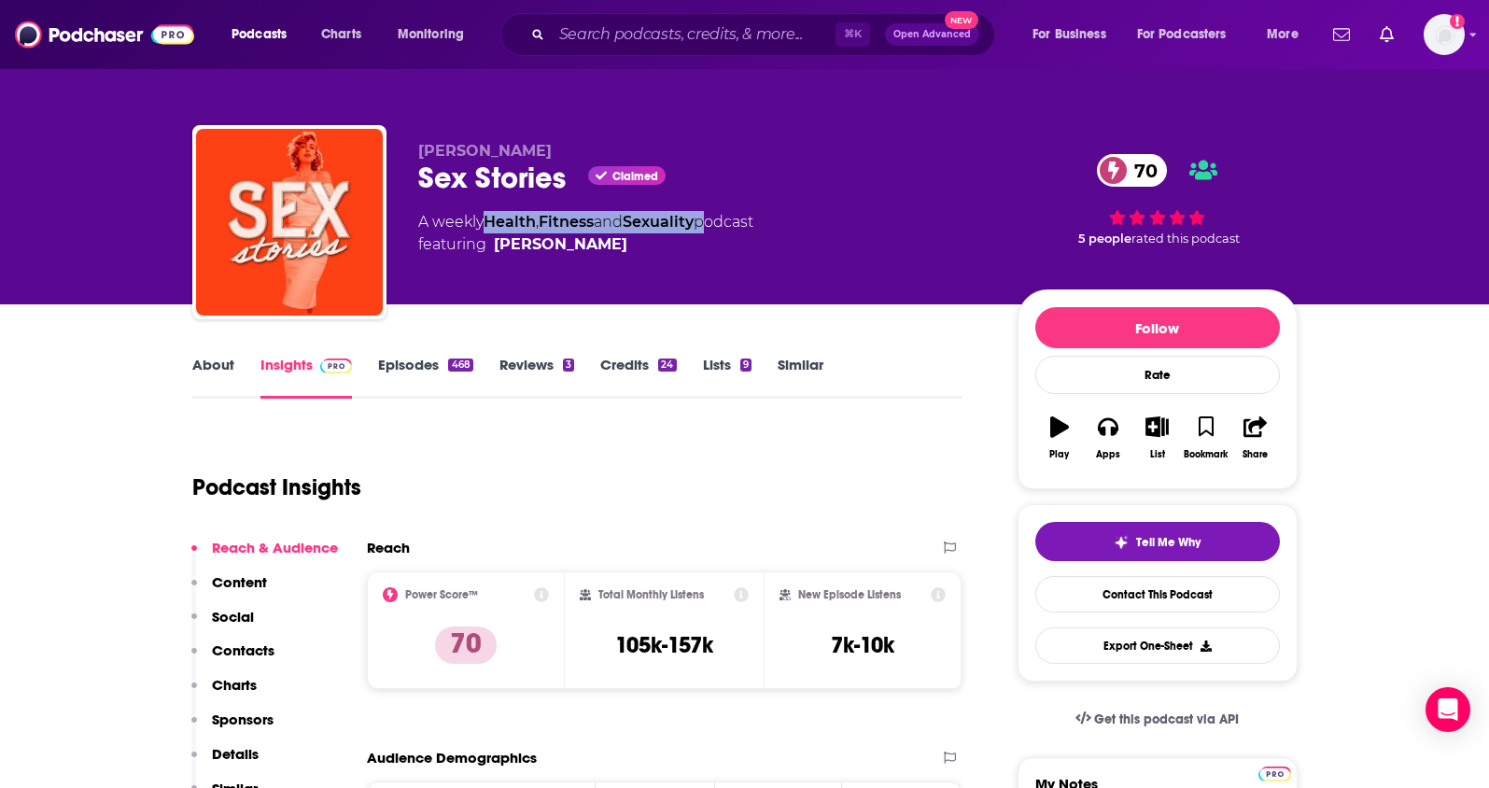
copy span "Wyoh Lee"
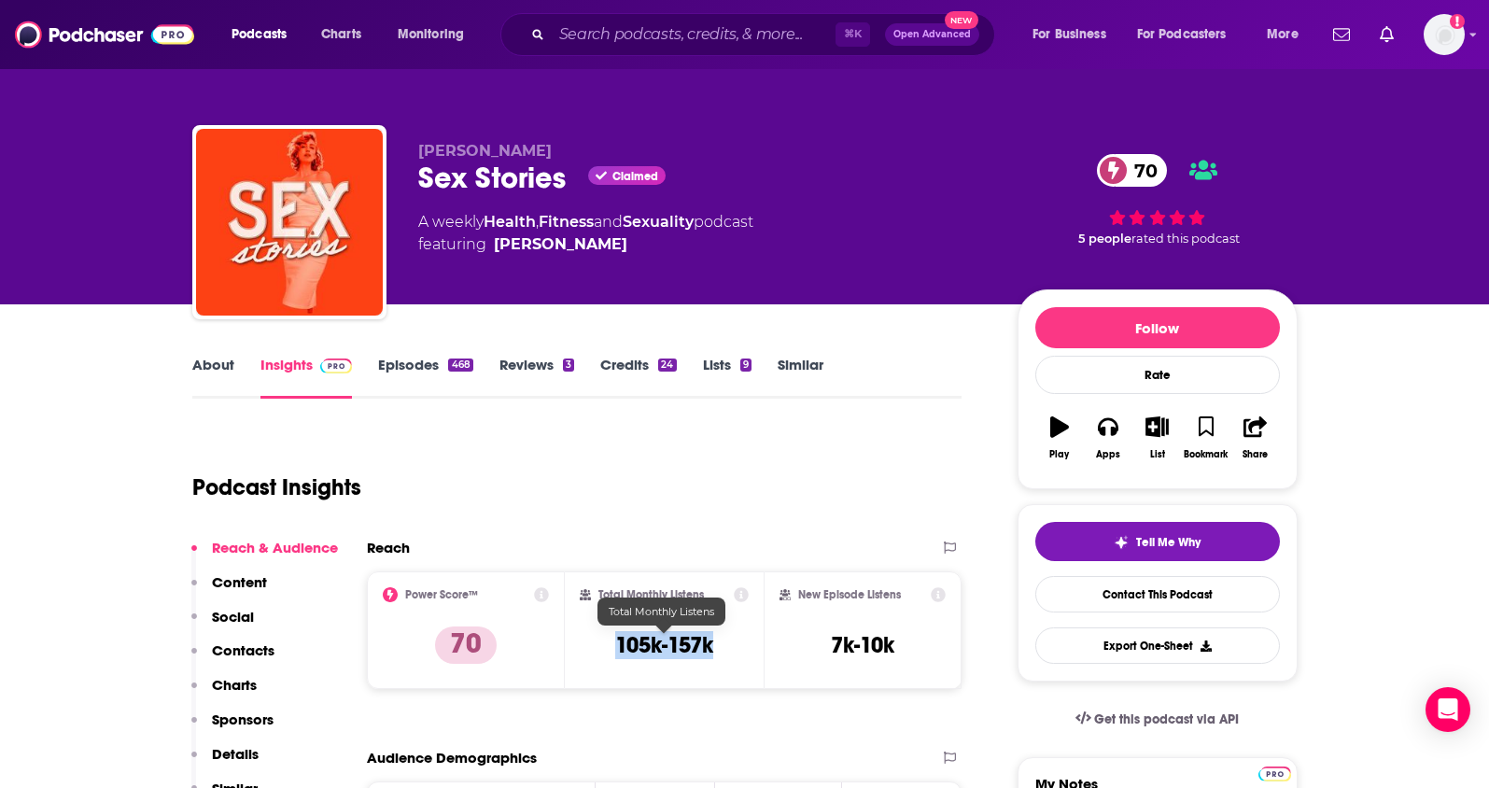
drag, startPoint x: 717, startPoint y: 653, endPoint x: 610, endPoint y: 652, distance: 106.4
click at [610, 652] on div "Total Monthly Listens 105k-157k" at bounding box center [664, 630] width 169 height 86
copy h3 "105k-157k"
click at [242, 648] on p "Contacts" at bounding box center [243, 650] width 63 height 18
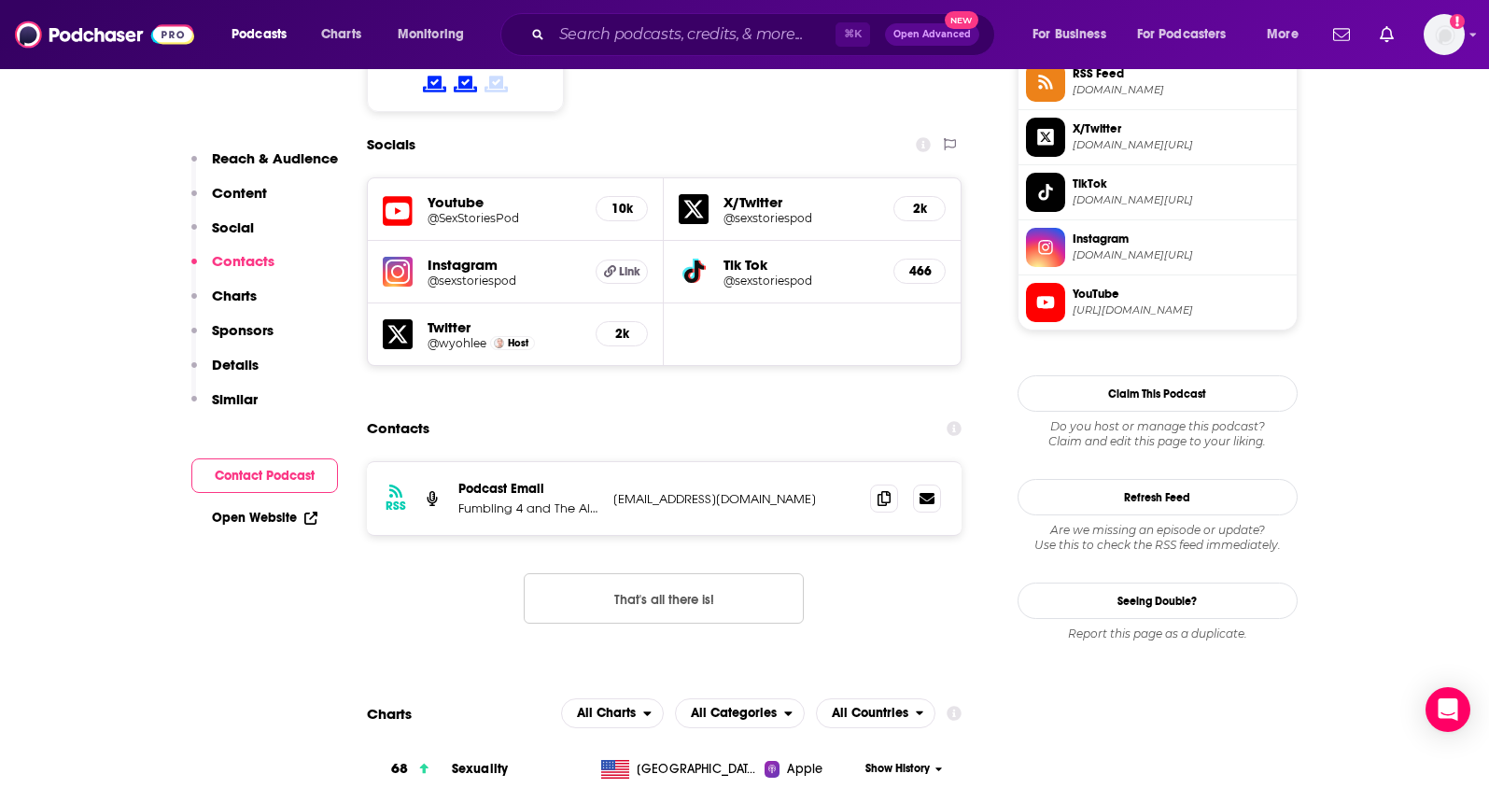
scroll to position [1620, 0]
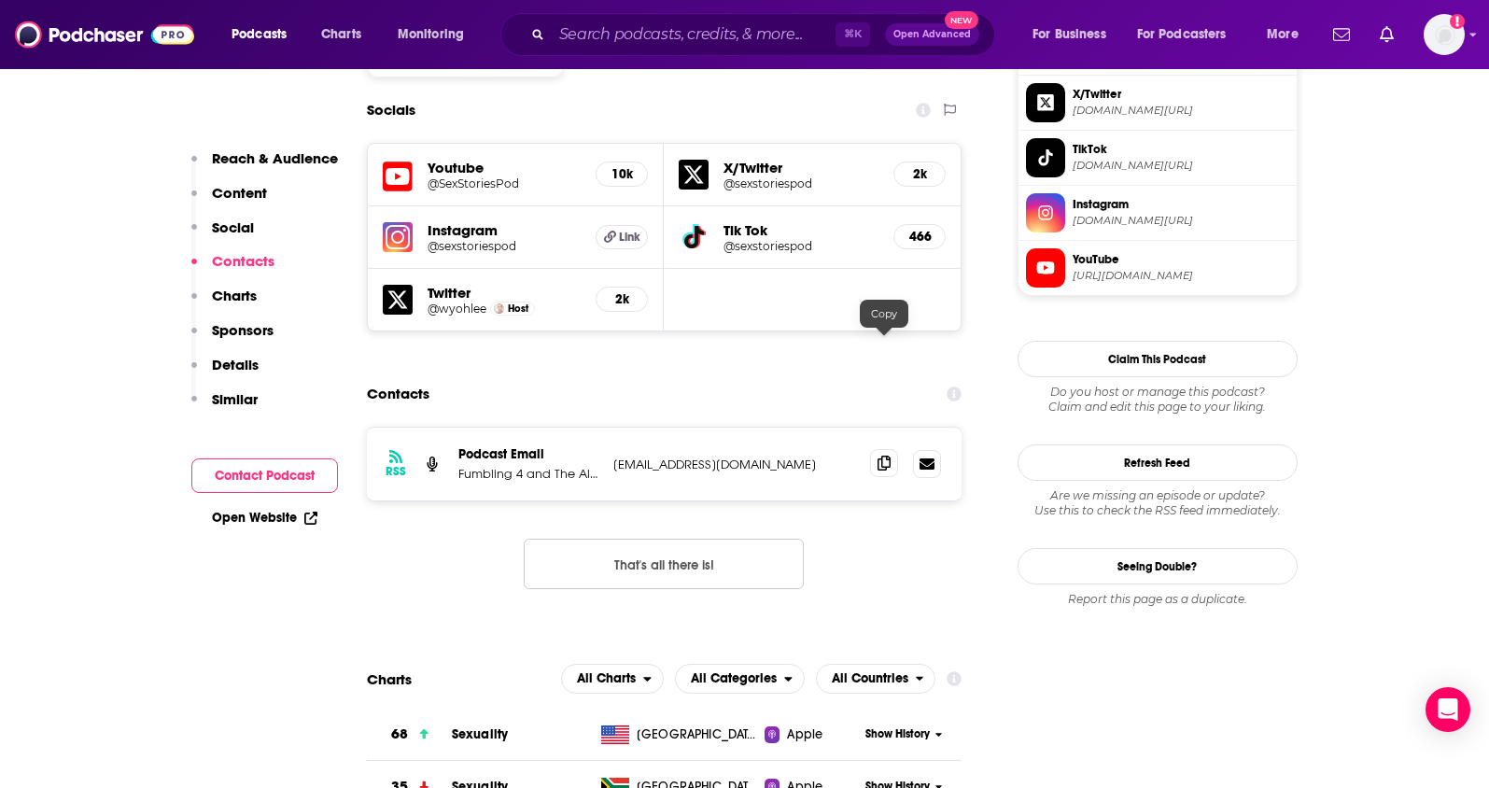
click at [877, 456] on icon at bounding box center [883, 463] width 13 height 15
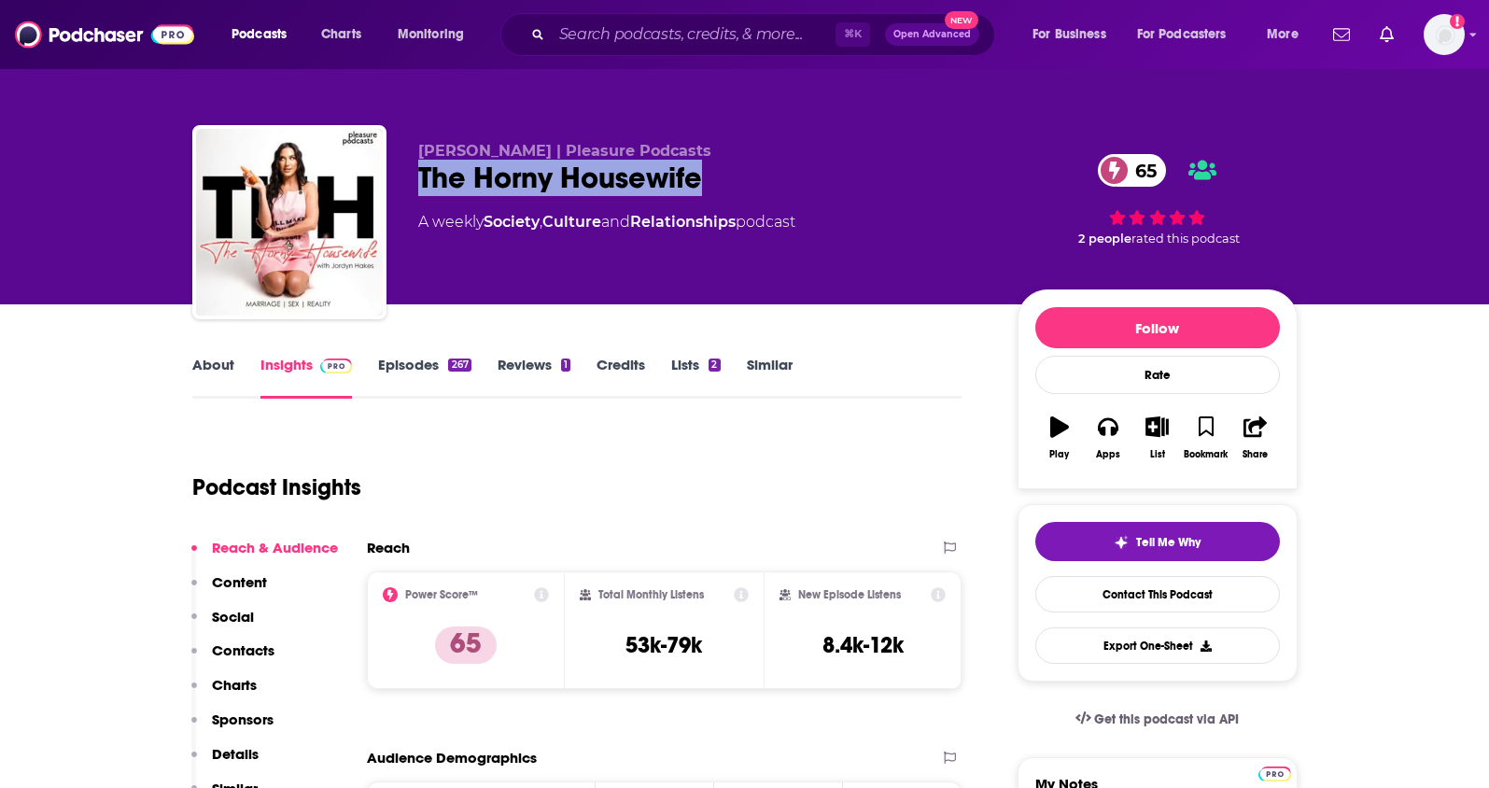
drag, startPoint x: 737, startPoint y: 184, endPoint x: 420, endPoint y: 180, distance: 317.4
click at [420, 180] on div "The Horny Housewife 65" at bounding box center [702, 178] width 569 height 36
copy h2 "The Horny Housewife"
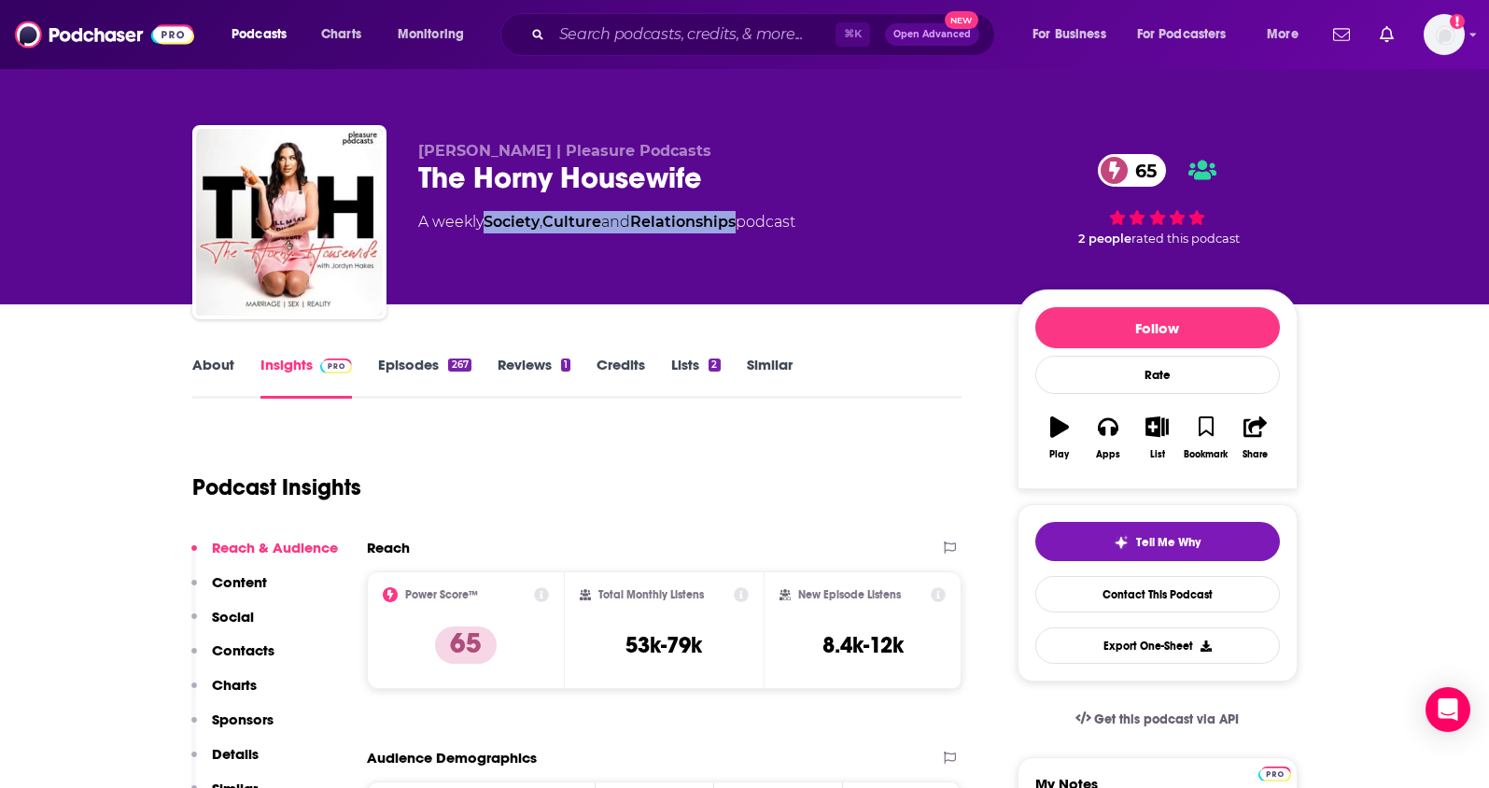
drag, startPoint x: 749, startPoint y: 221, endPoint x: 487, endPoint y: 221, distance: 261.4
click at [487, 221] on div "A weekly Society , Culture and Relationships podcast" at bounding box center [606, 222] width 377 height 22
copy div "Society , Culture and Relationships"
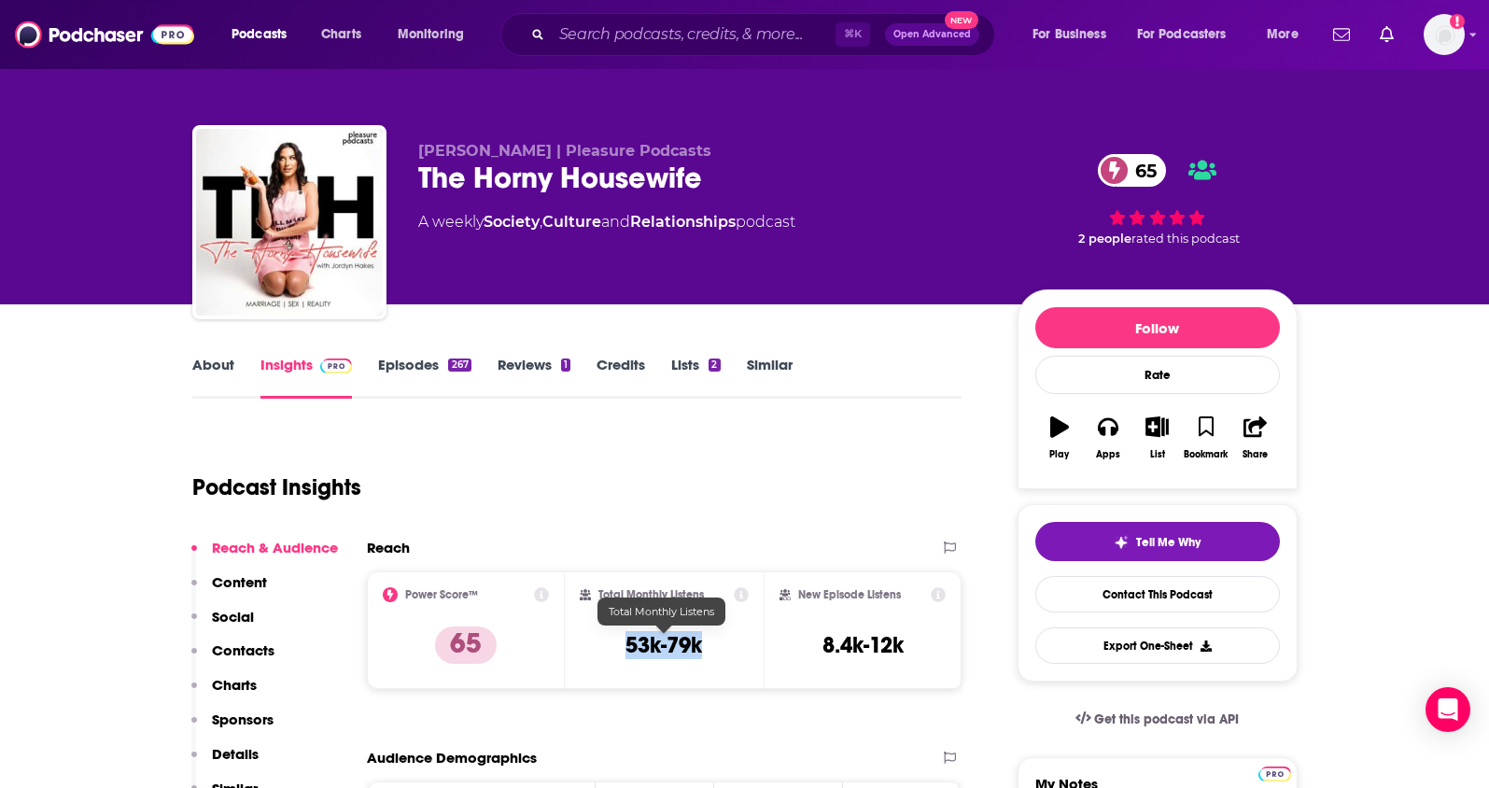
drag, startPoint x: 727, startPoint y: 647, endPoint x: 614, endPoint y: 649, distance: 113.0
click at [614, 649] on div "Total Monthly Listens 53k-79k" at bounding box center [664, 630] width 169 height 86
copy h3 "53k-79k"
drag, startPoint x: 405, startPoint y: 147, endPoint x: 523, endPoint y: 152, distance: 117.7
click at [523, 152] on div "Jordyn Hakes | Pleasure Podcasts The Horny Housewife 65 A weekly Society , Cult…" at bounding box center [744, 226] width 1105 height 202
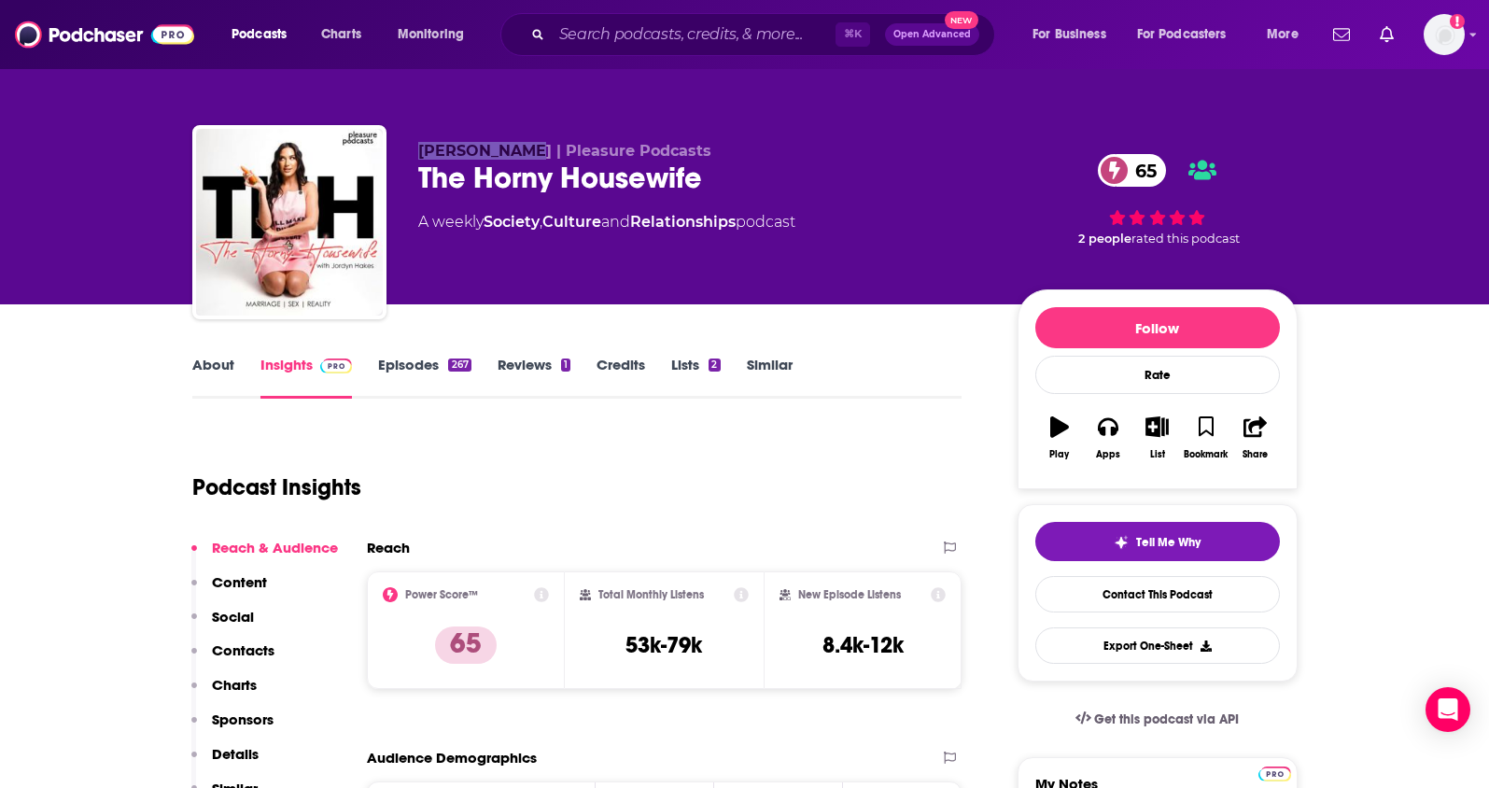
copy span "Jordyn Hakes"
click at [235, 650] on p "Contacts" at bounding box center [243, 650] width 63 height 18
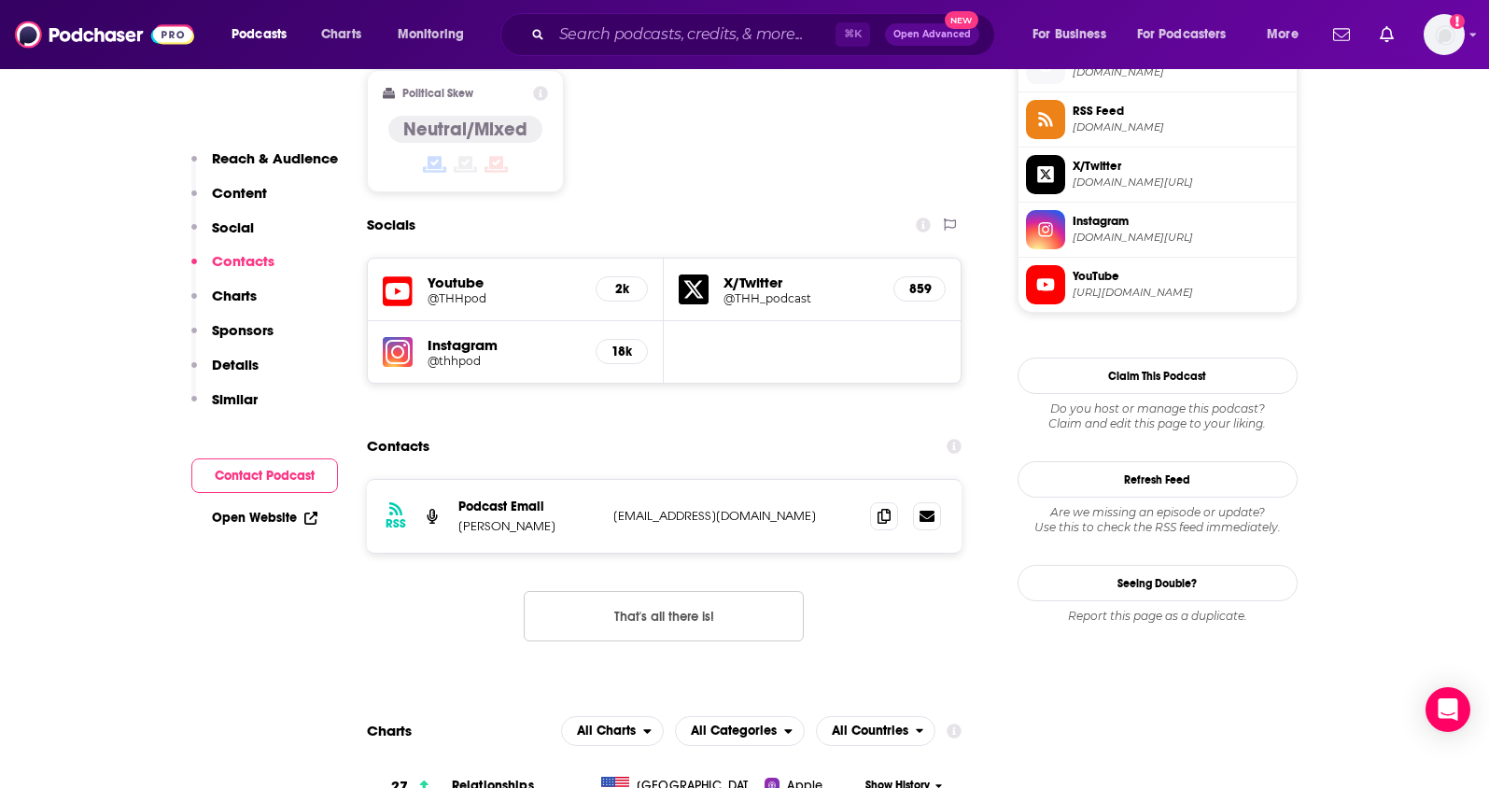
scroll to position [1578, 0]
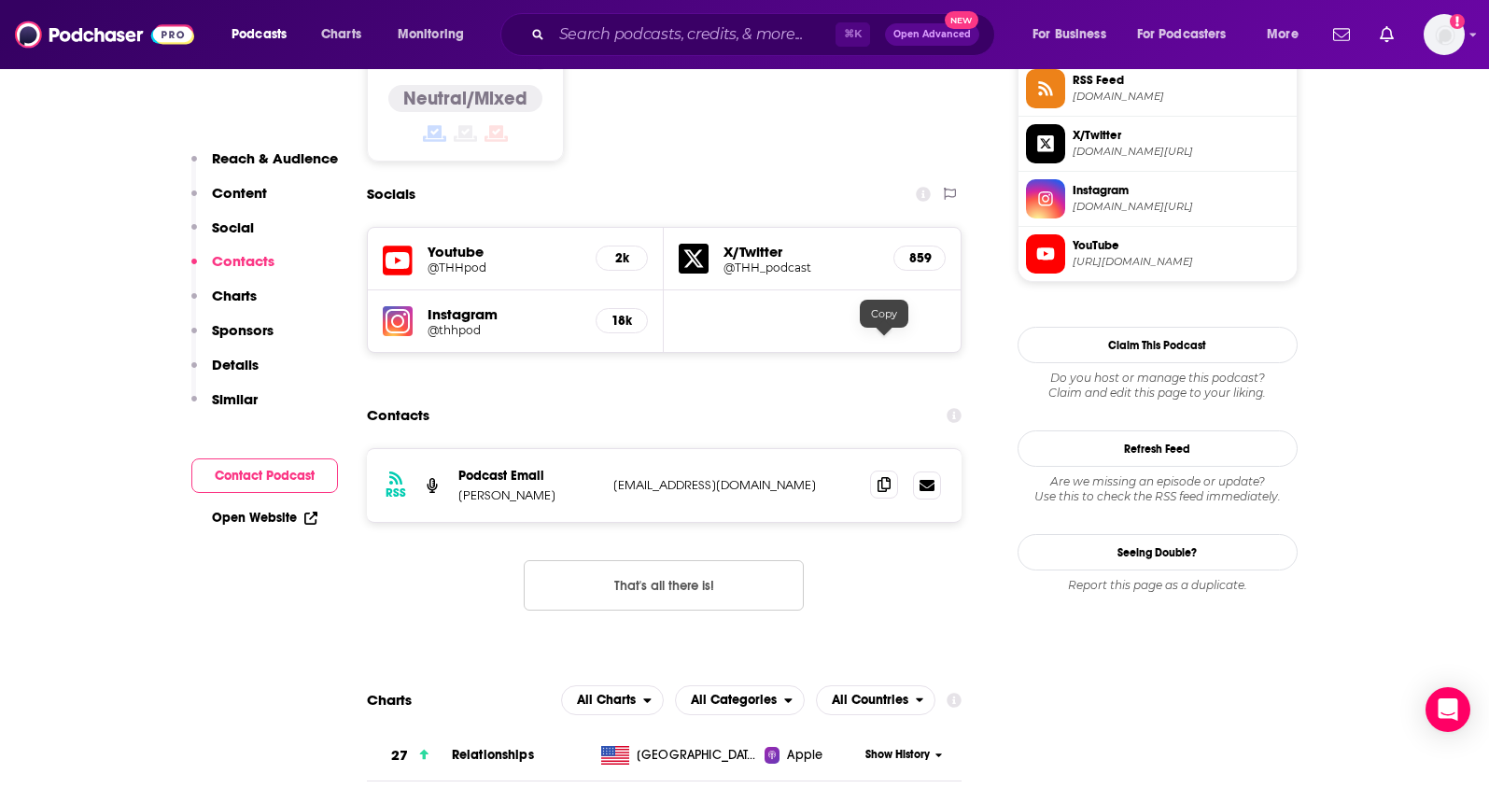
click at [891, 470] on span at bounding box center [884, 484] width 28 height 28
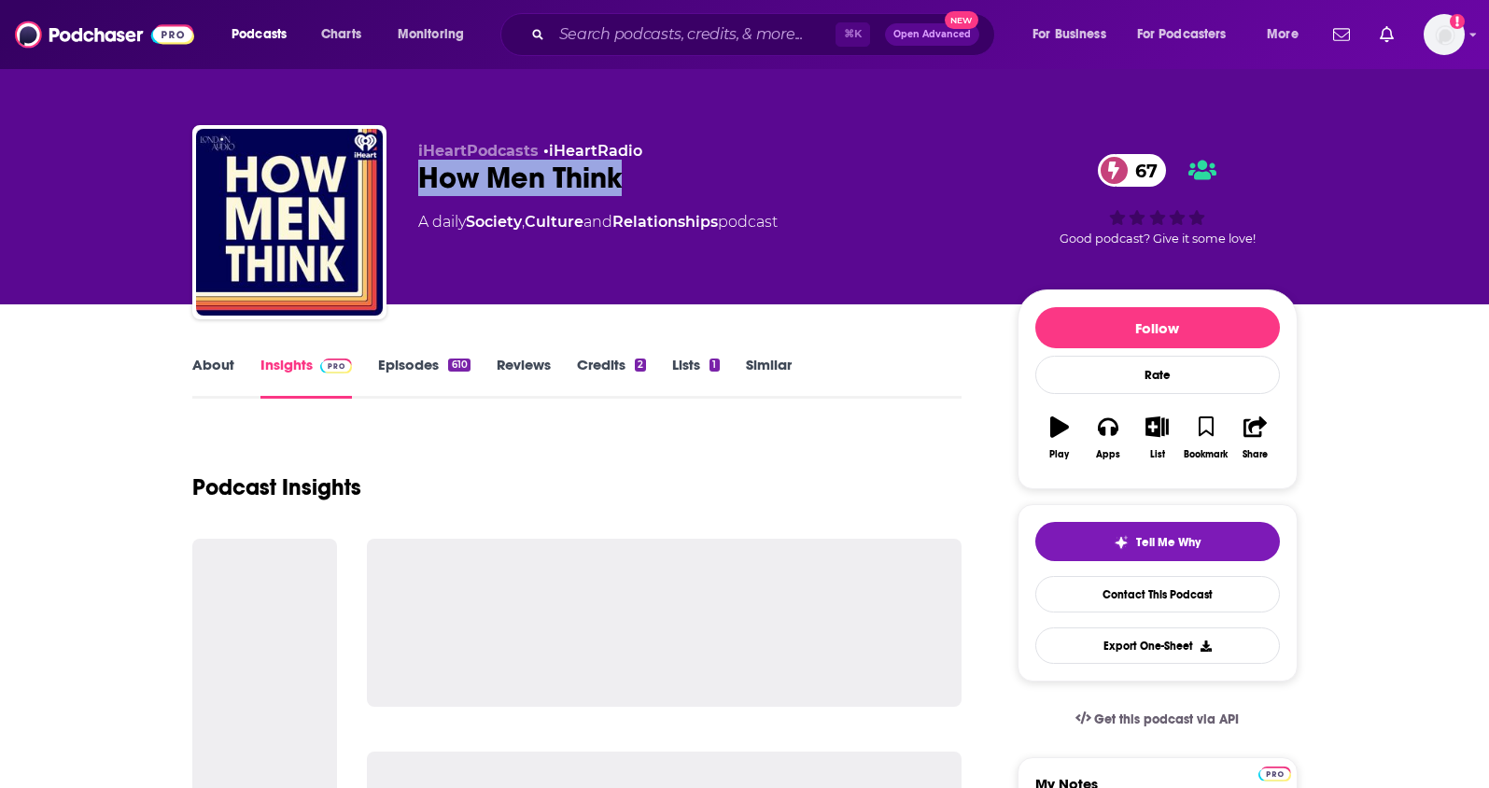
drag, startPoint x: 627, startPoint y: 183, endPoint x: 411, endPoint y: 182, distance: 216.6
click at [411, 182] on div "iHeartPodcasts • iHeartRadio How Men Think 67 A daily Society , Culture and Rel…" at bounding box center [744, 226] width 1105 height 202
copy h2 "How Men Think"
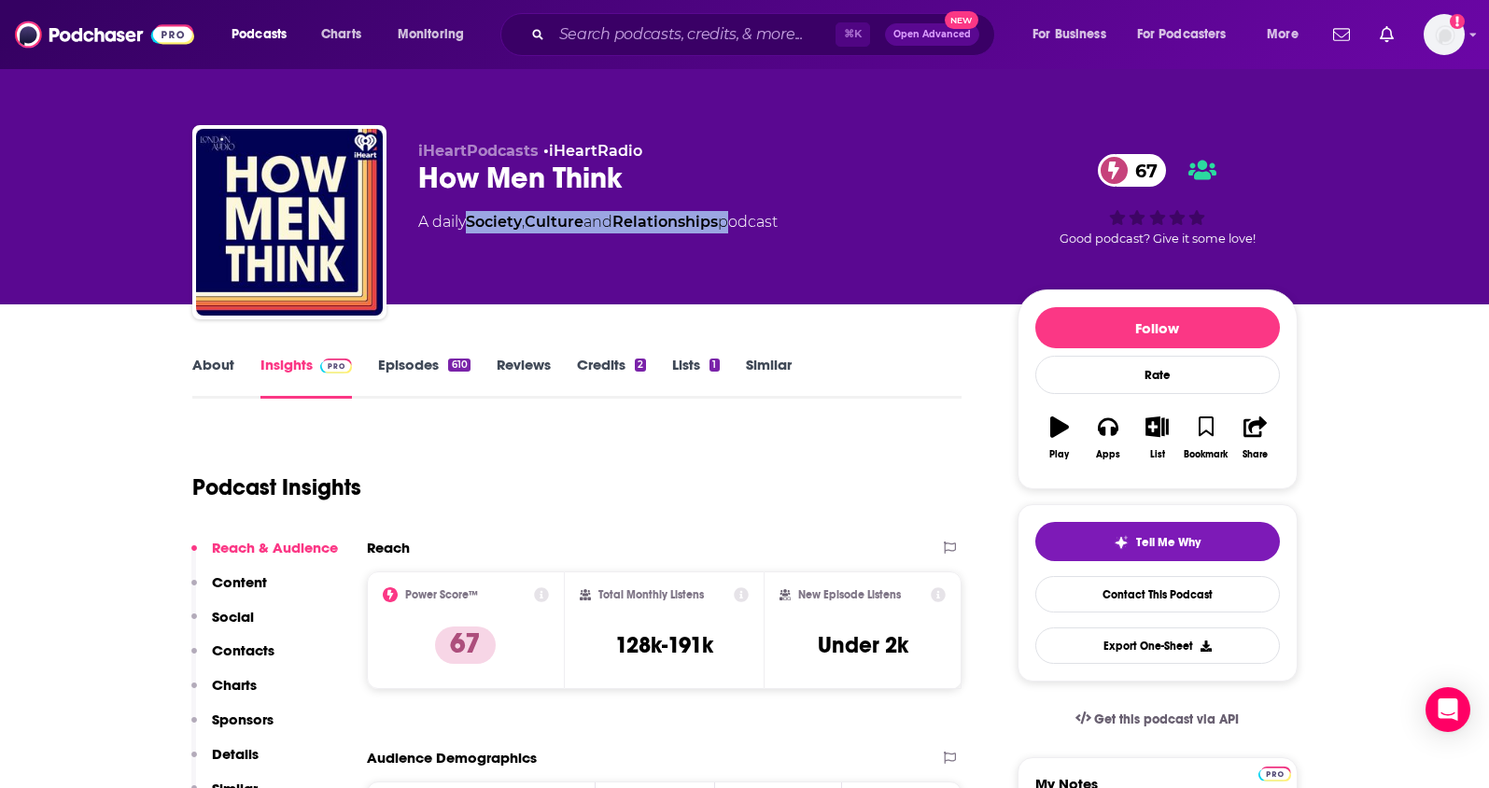
drag, startPoint x: 734, startPoint y: 224, endPoint x: 472, endPoint y: 221, distance: 261.4
click at [472, 221] on div "A daily Society , Culture and Relationships podcast" at bounding box center [597, 222] width 359 height 22
copy div "Society , Culture and Relationships"
drag, startPoint x: 731, startPoint y: 650, endPoint x: 602, endPoint y: 652, distance: 128.8
click at [602, 652] on div "Total Monthly Listens 128k-191k" at bounding box center [664, 630] width 169 height 86
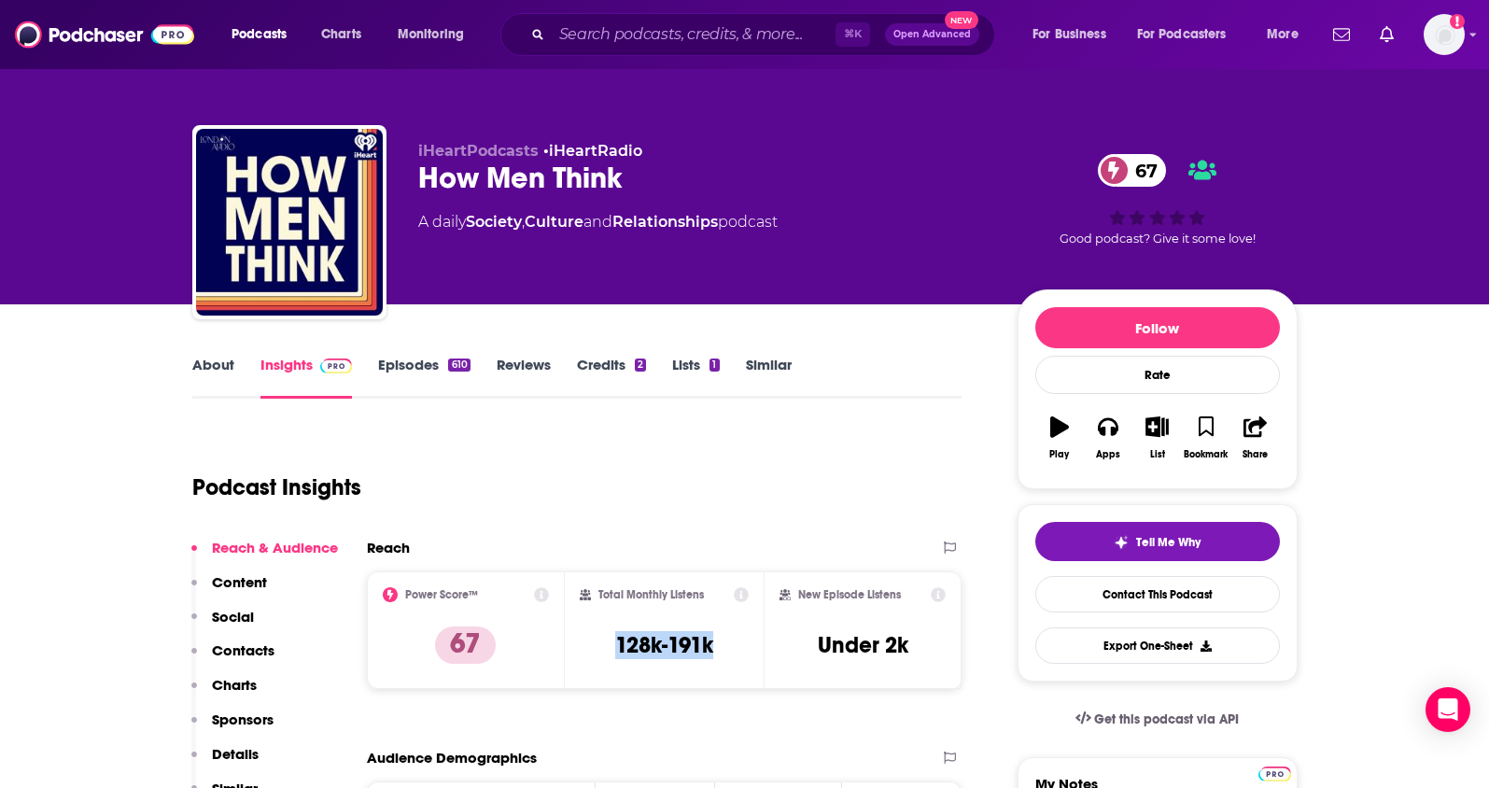
copy h3 "128k-191k"
click at [193, 371] on link "About" at bounding box center [213, 377] width 42 height 43
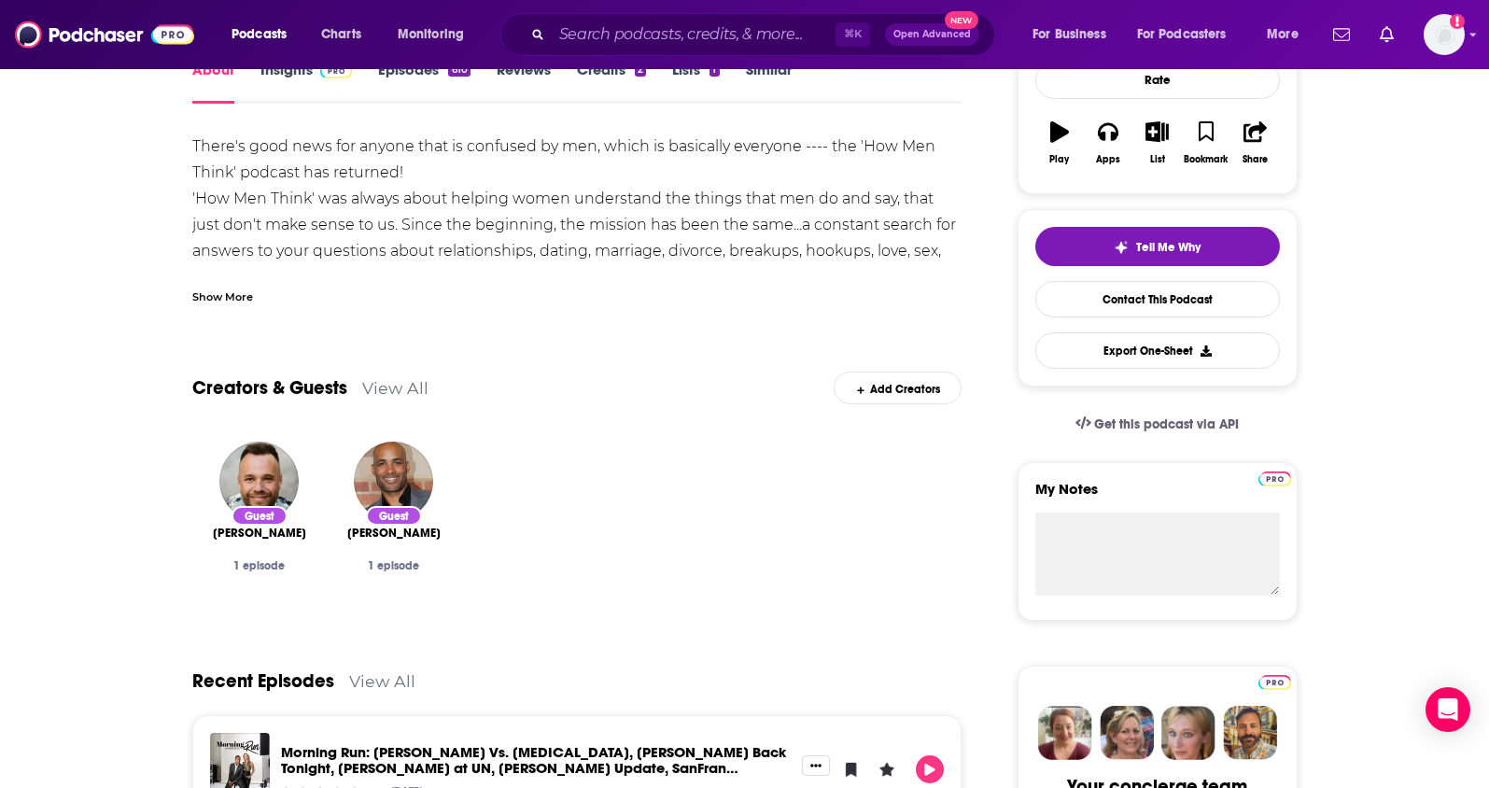
scroll to position [195, 0]
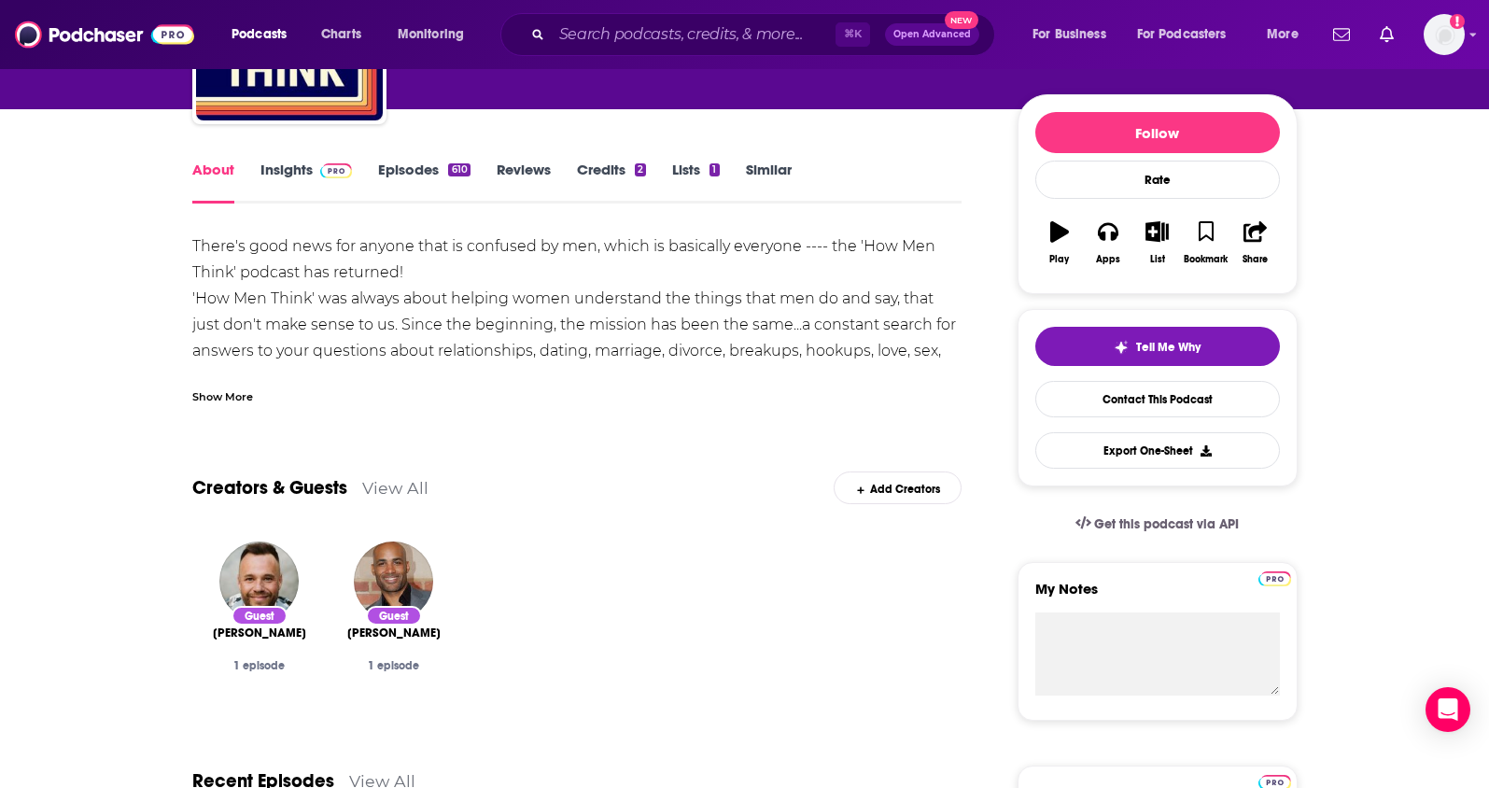
click at [279, 174] on link "Insights" at bounding box center [306, 182] width 92 height 43
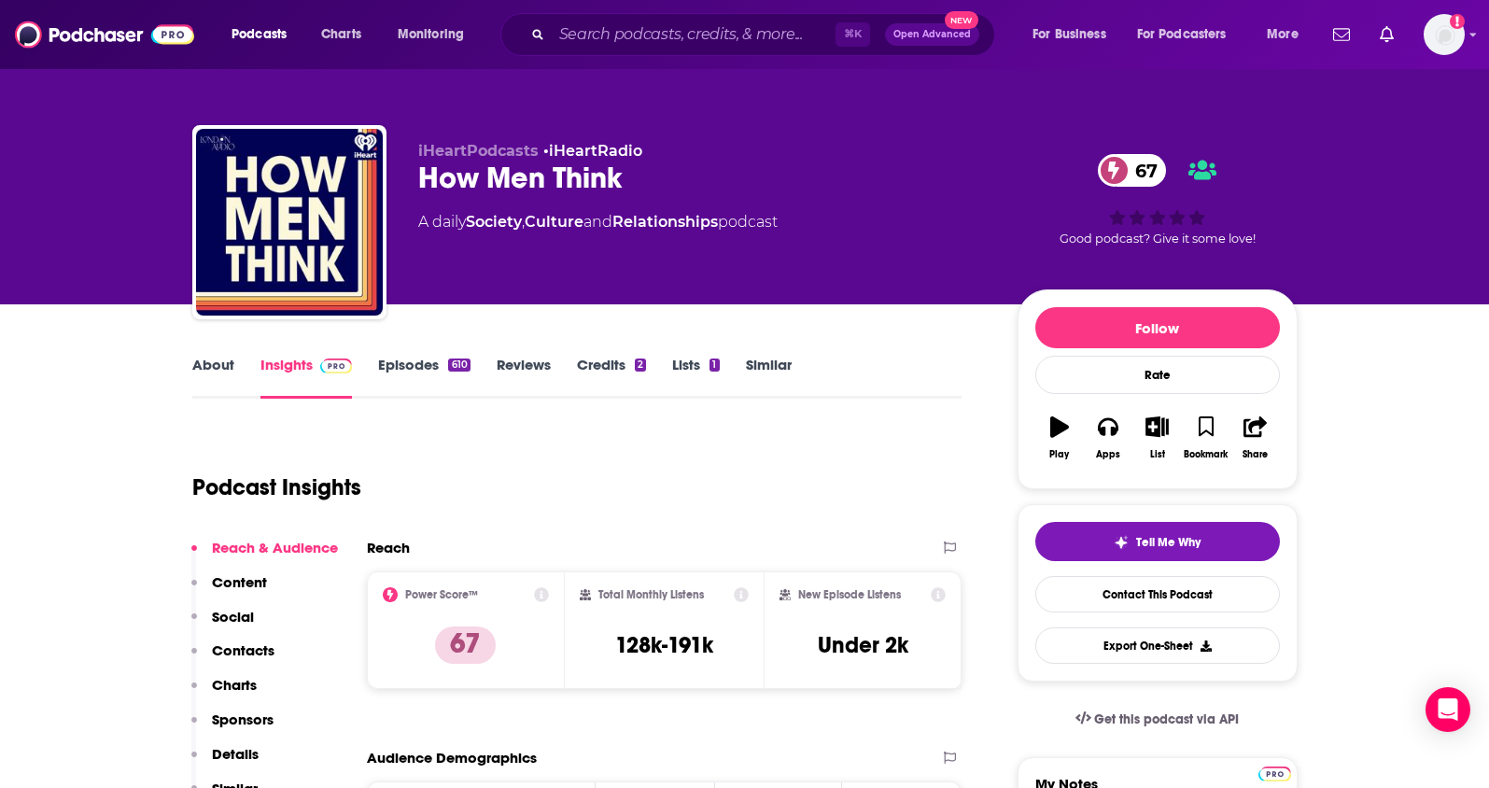
click at [258, 652] on p "Contacts" at bounding box center [243, 650] width 63 height 18
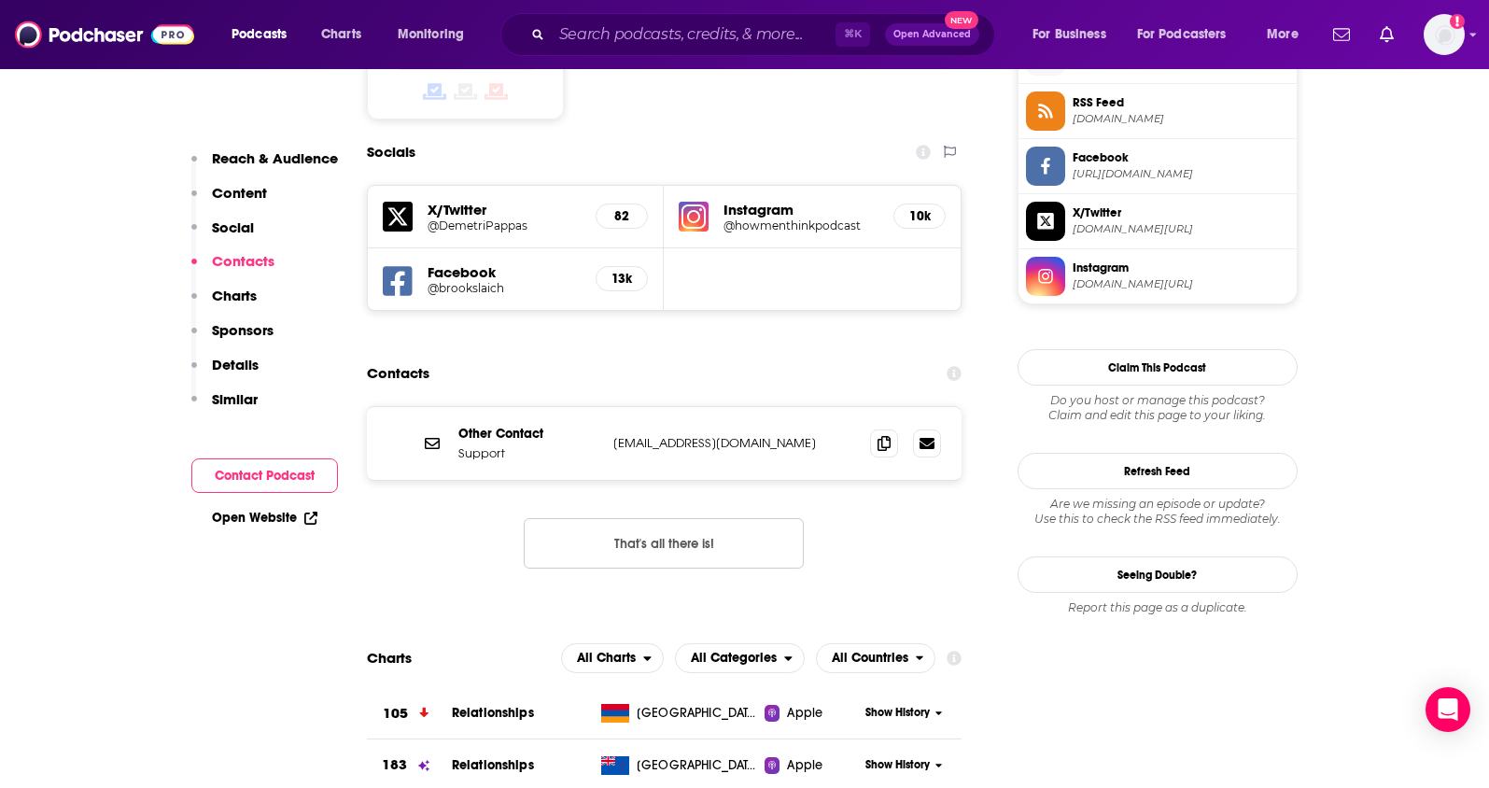
scroll to position [1557, 0]
click at [878, 428] on span at bounding box center [884, 442] width 28 height 28
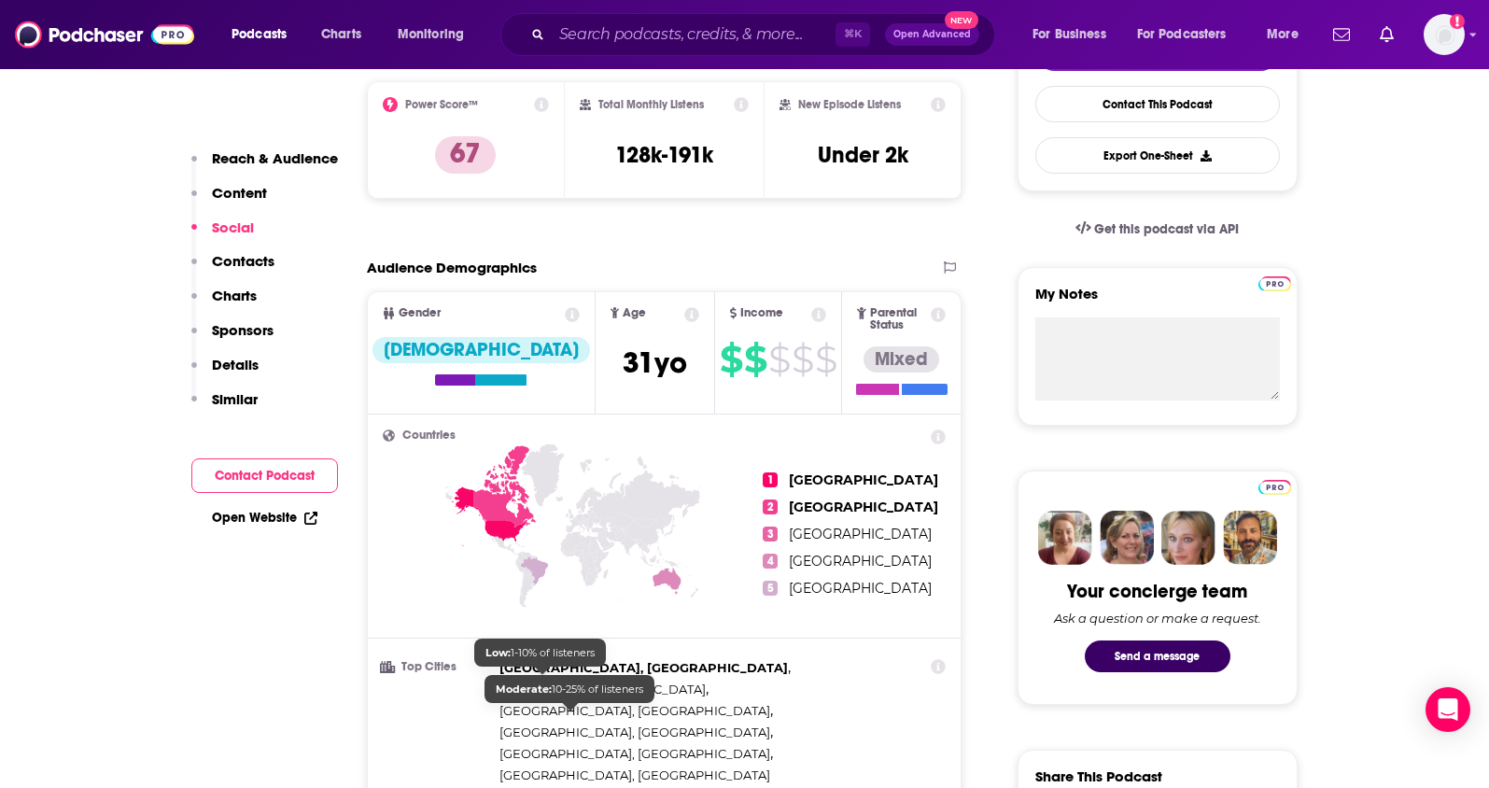
scroll to position [240, 0]
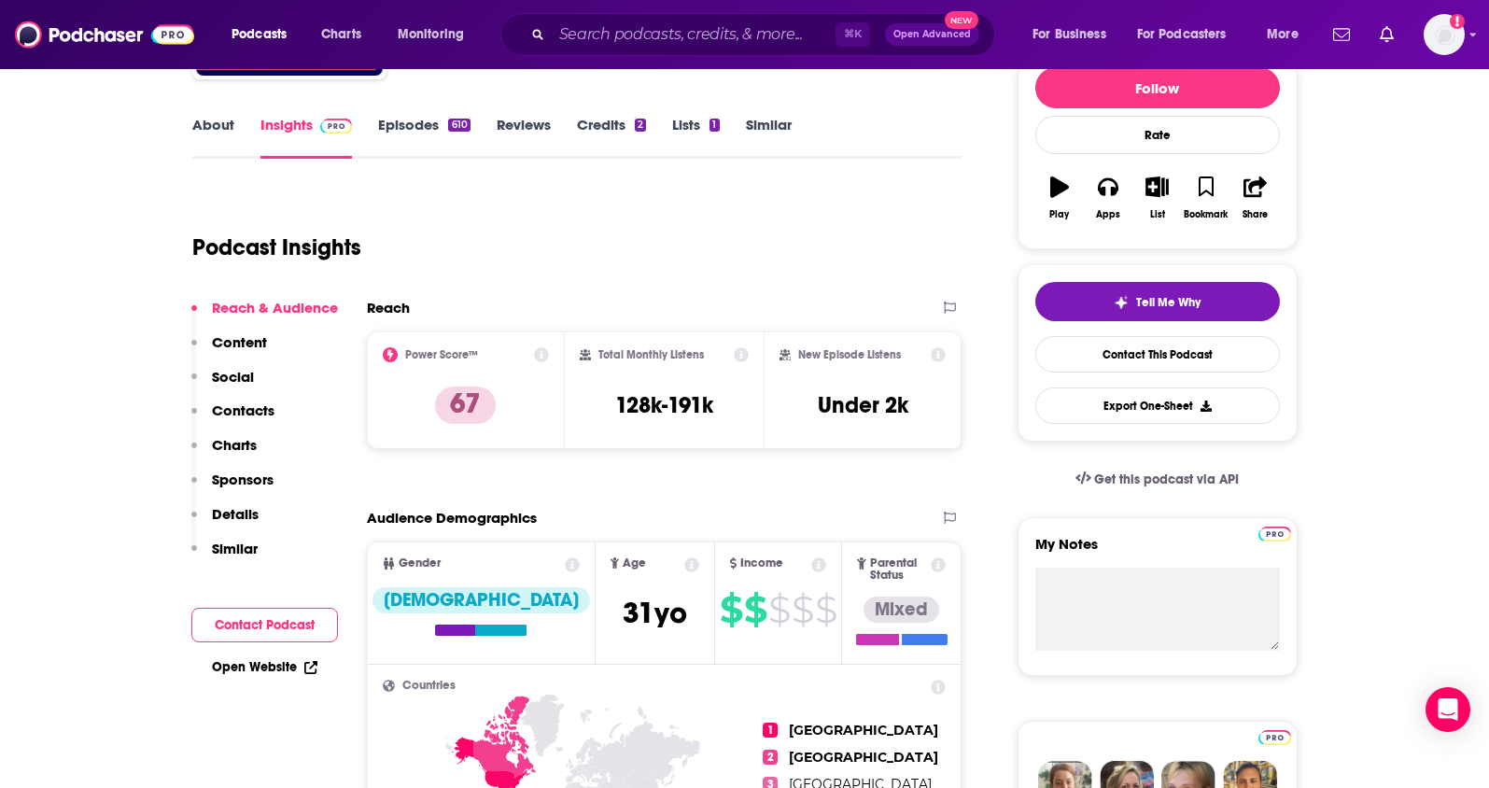
click at [410, 128] on link "Episodes 610" at bounding box center [423, 137] width 91 height 43
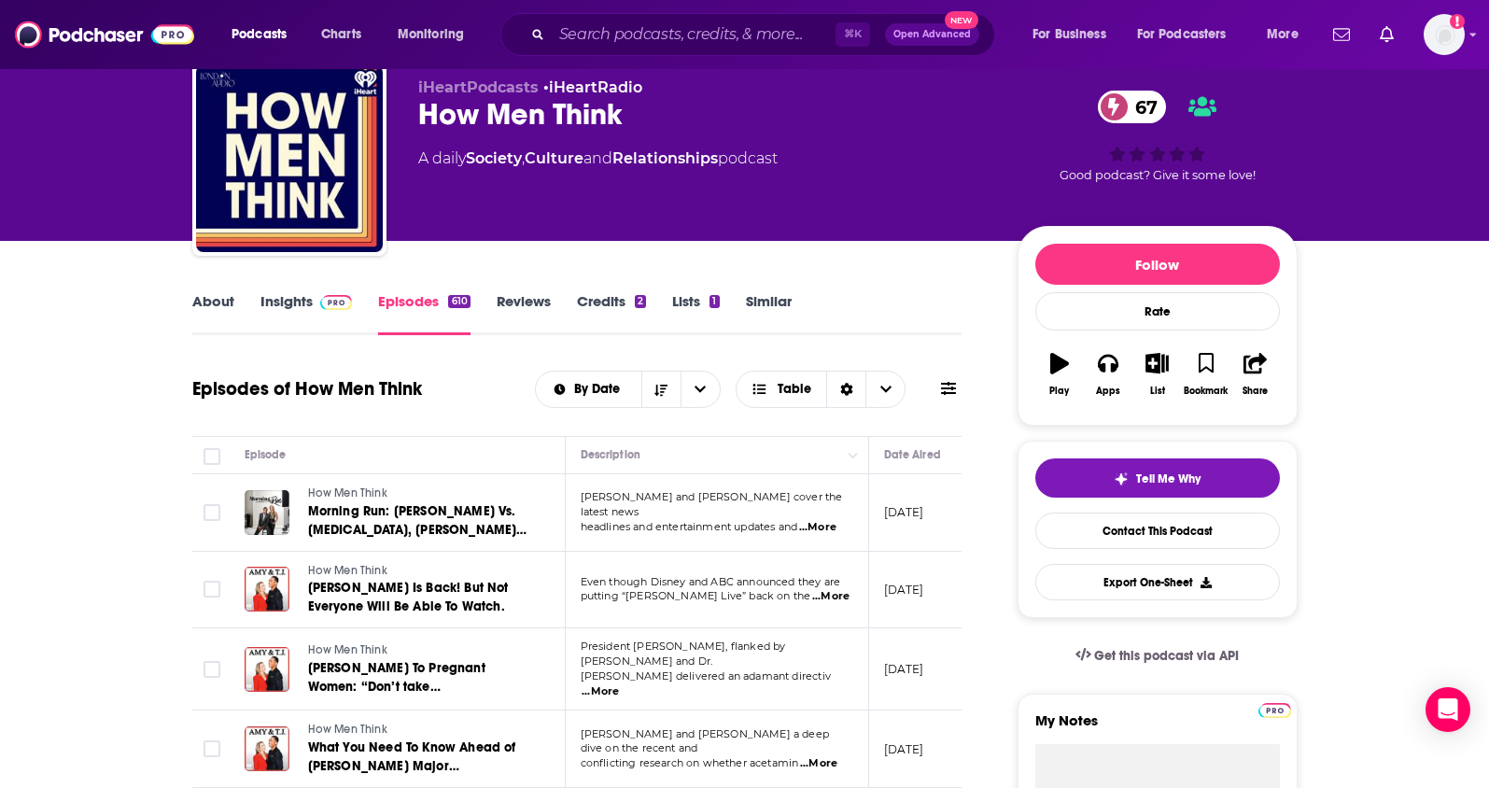
scroll to position [102, 0]
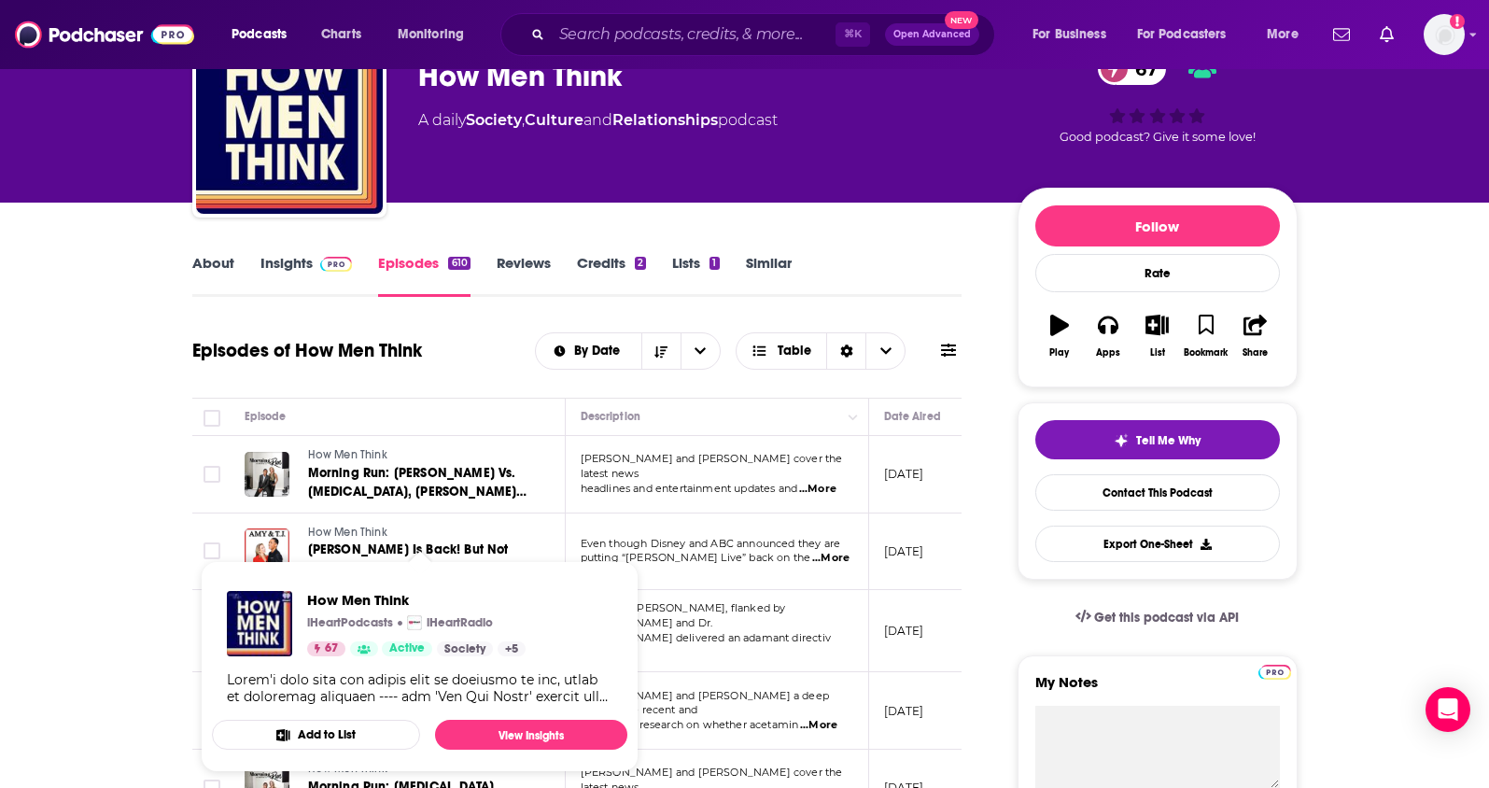
click at [320, 537] on span "How Men Think" at bounding box center [347, 532] width 79 height 13
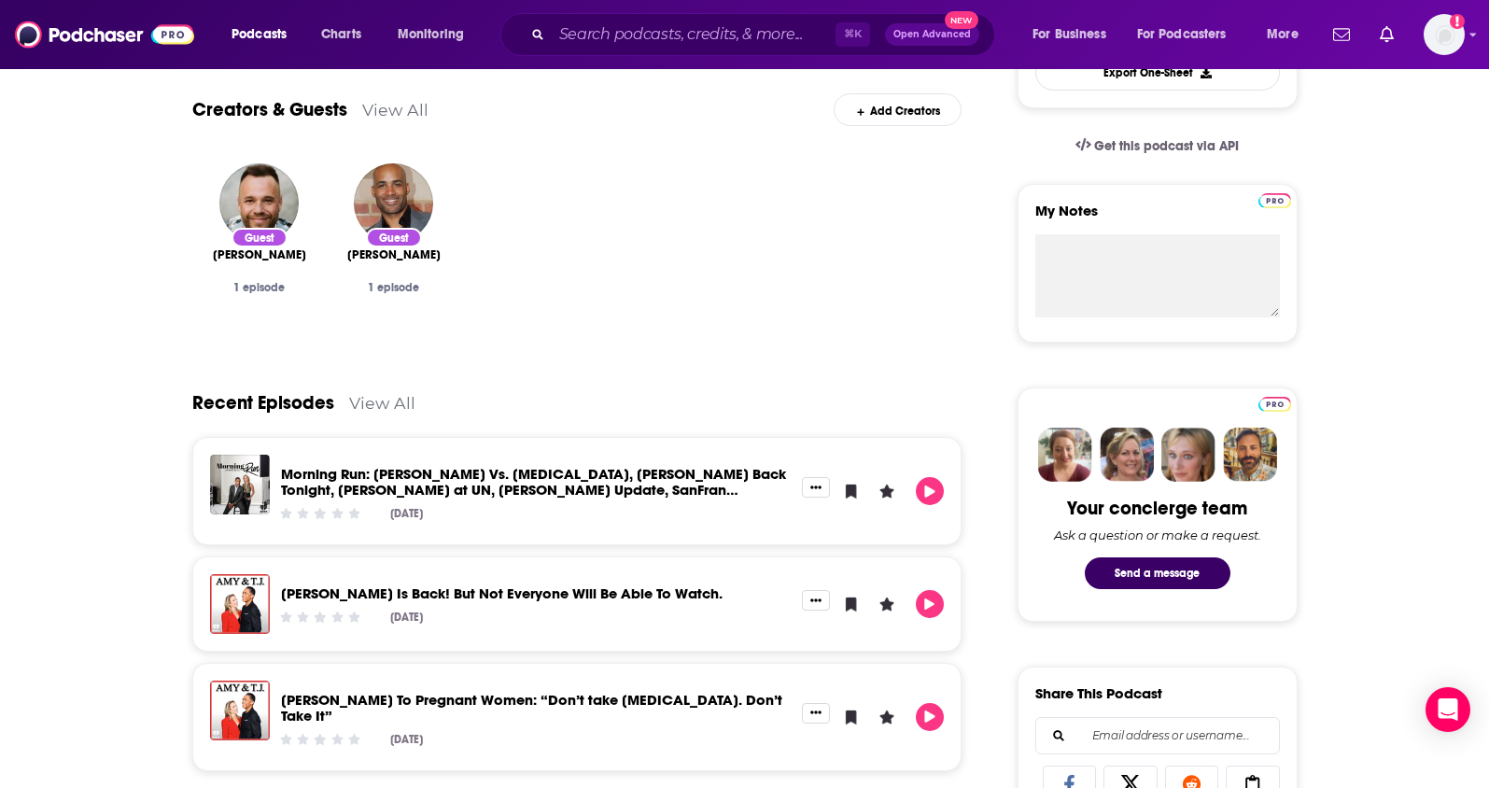
scroll to position [570, 0]
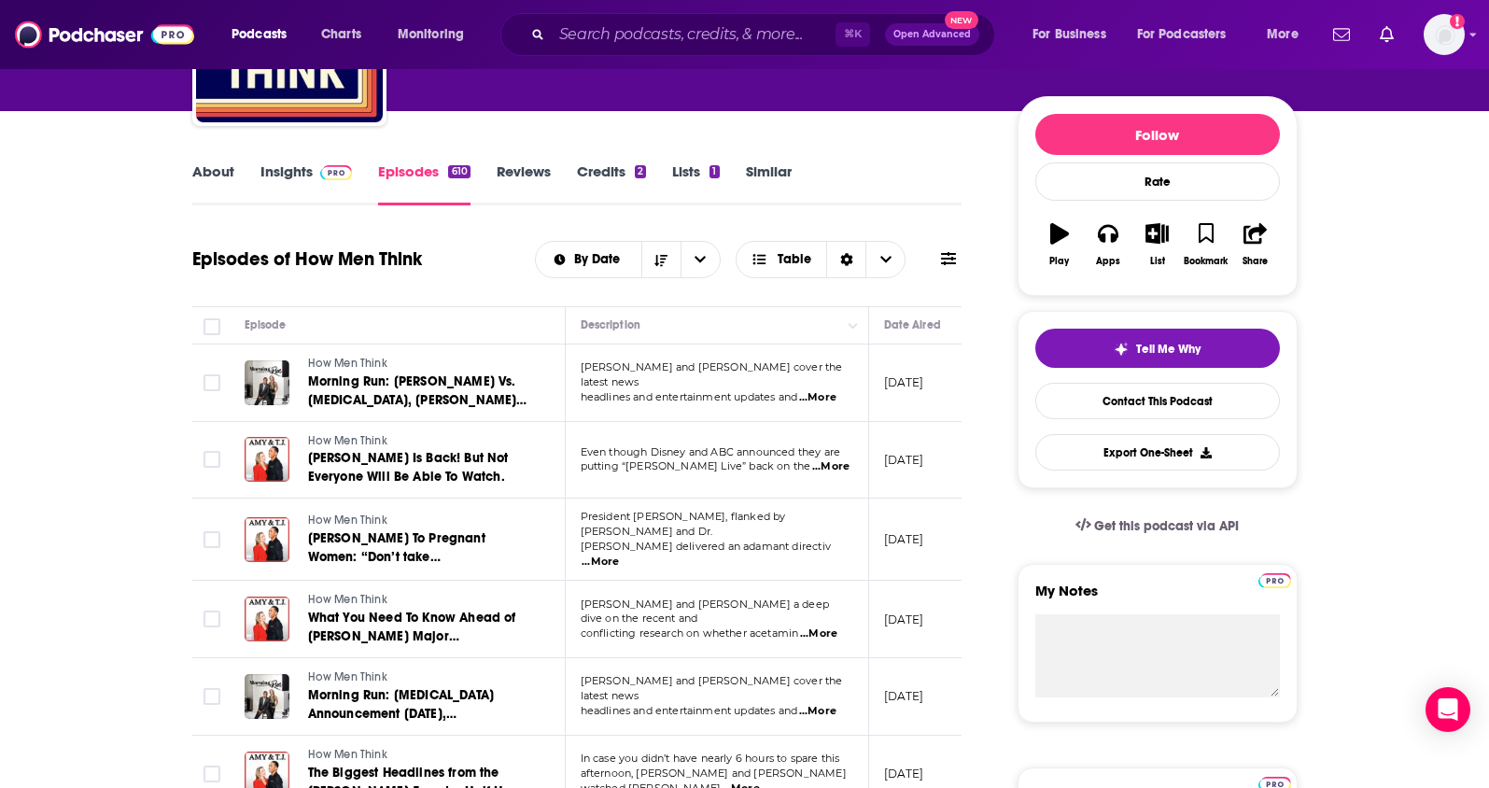
scroll to position [109, 0]
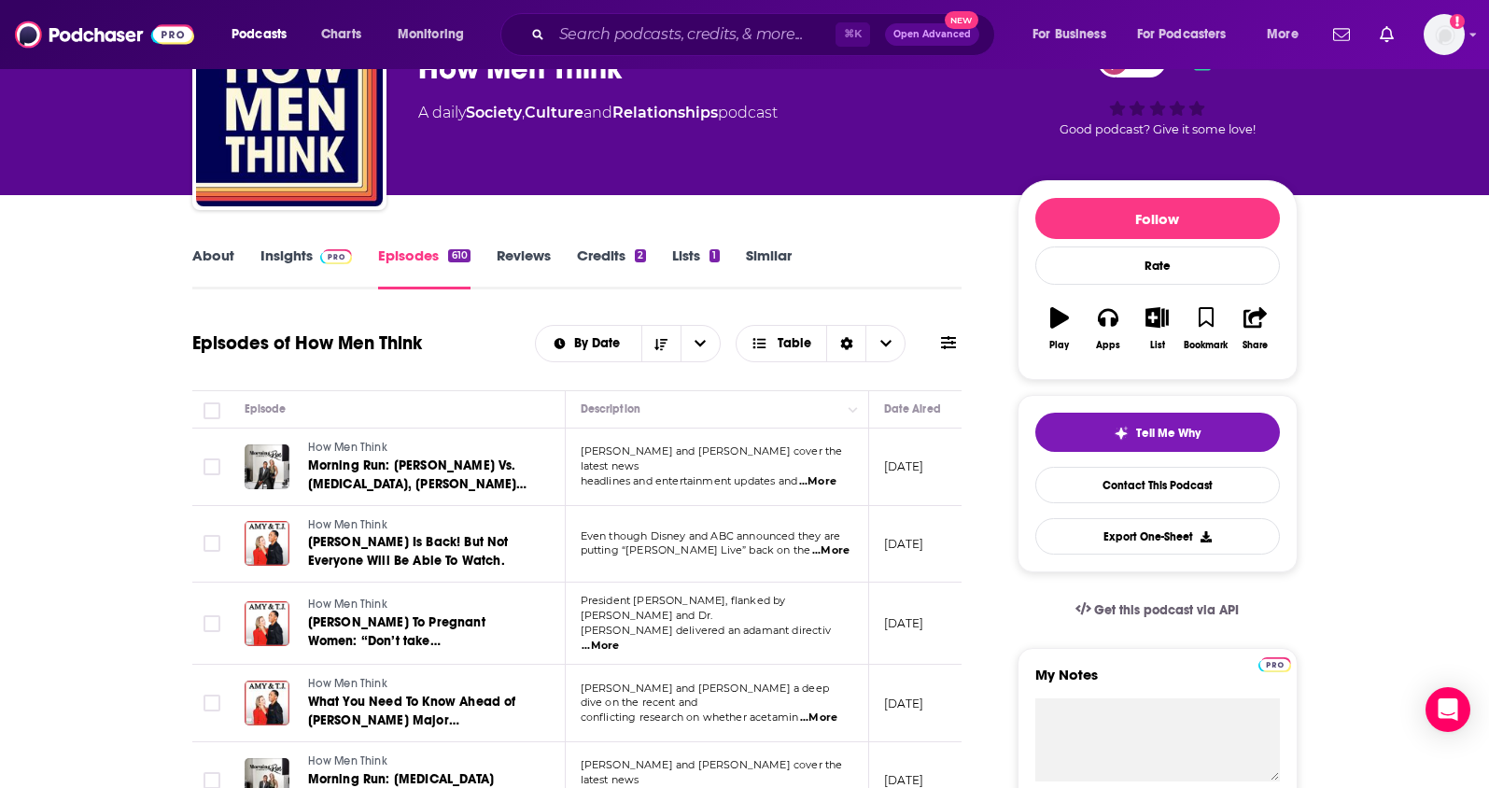
click at [302, 254] on link "Insights" at bounding box center [306, 267] width 92 height 43
